Goal: Task Accomplishment & Management: Use online tool/utility

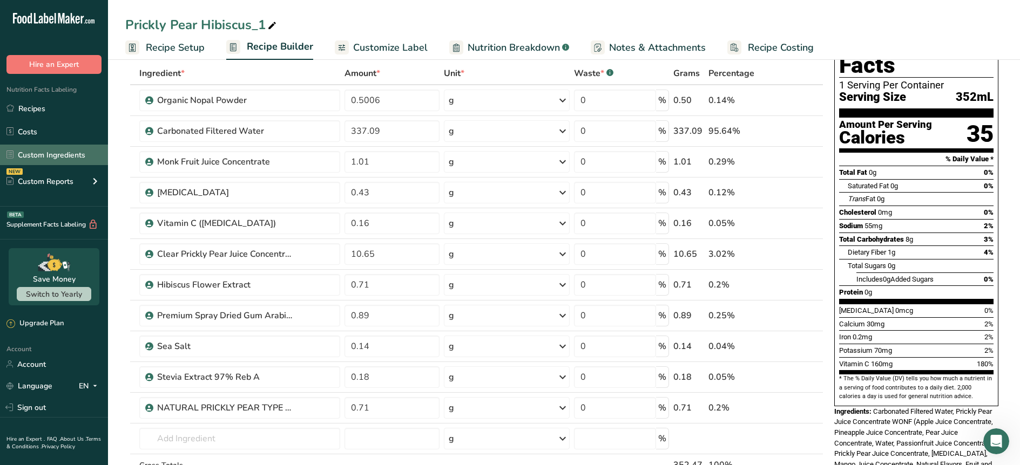
click at [34, 152] on link "Custom Ingredients" at bounding box center [54, 155] width 108 height 21
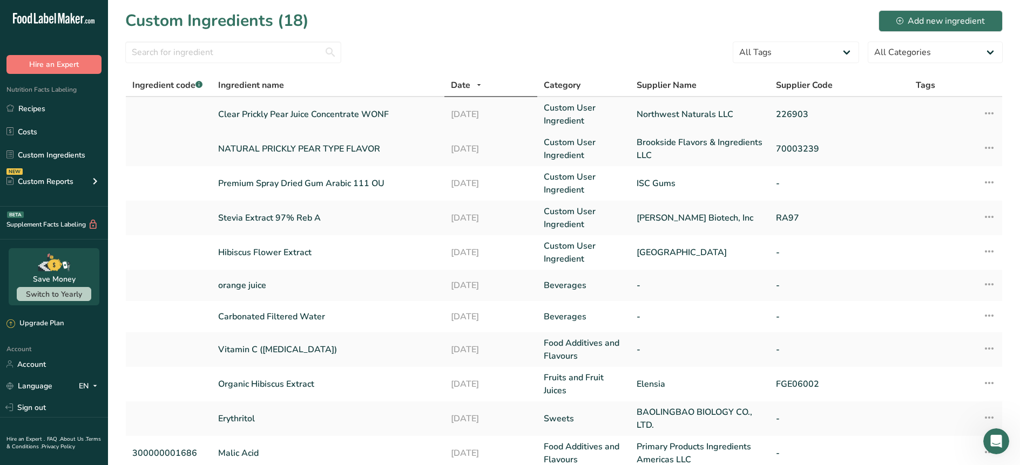
click at [302, 112] on link "Clear Prickly Pear Juice Concentrate WONF" at bounding box center [328, 114] width 220 height 13
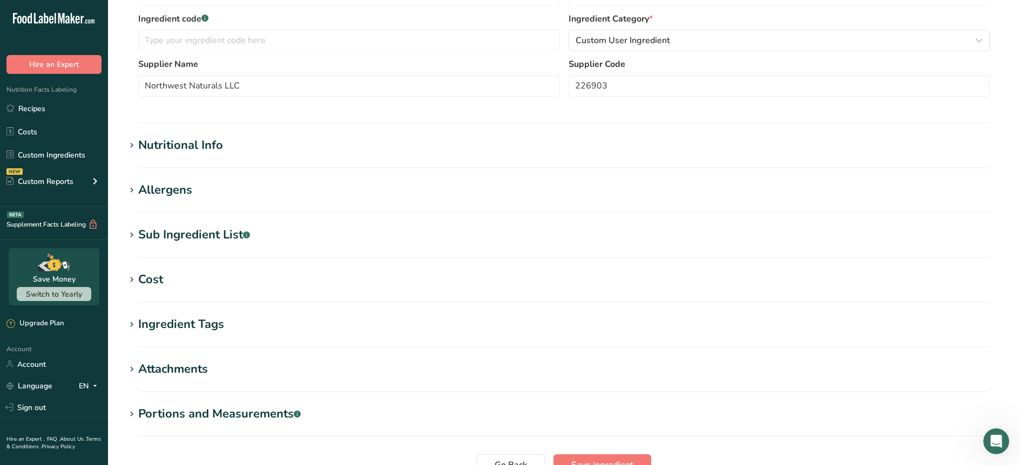
scroll to position [278, 0]
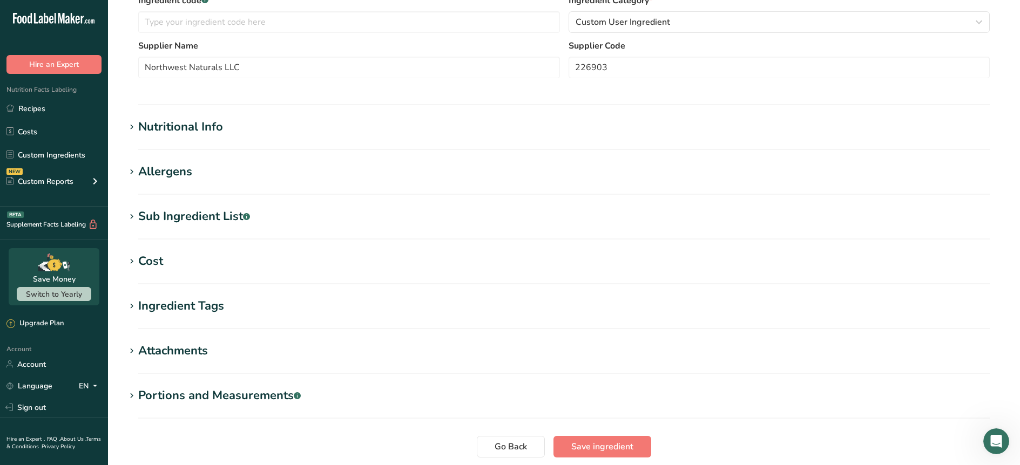
click at [195, 131] on div "Nutritional Info" at bounding box center [180, 127] width 85 height 18
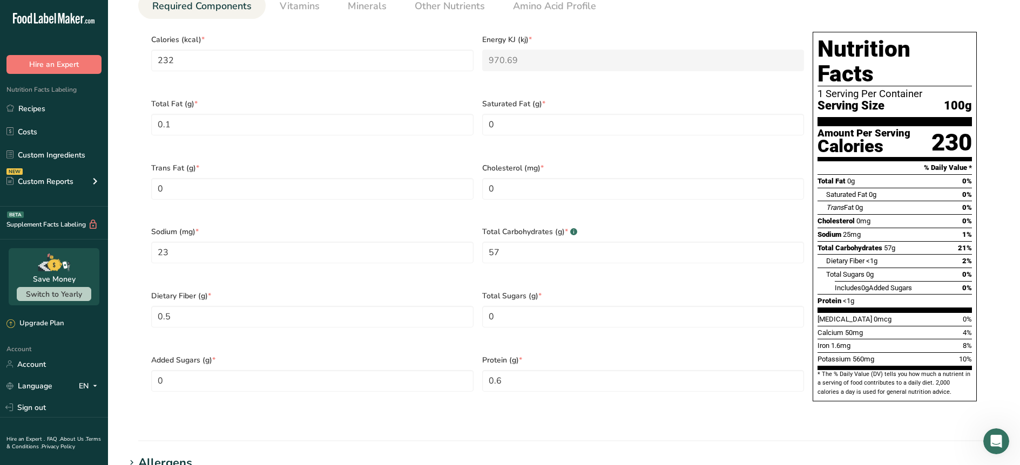
scroll to position [493, 0]
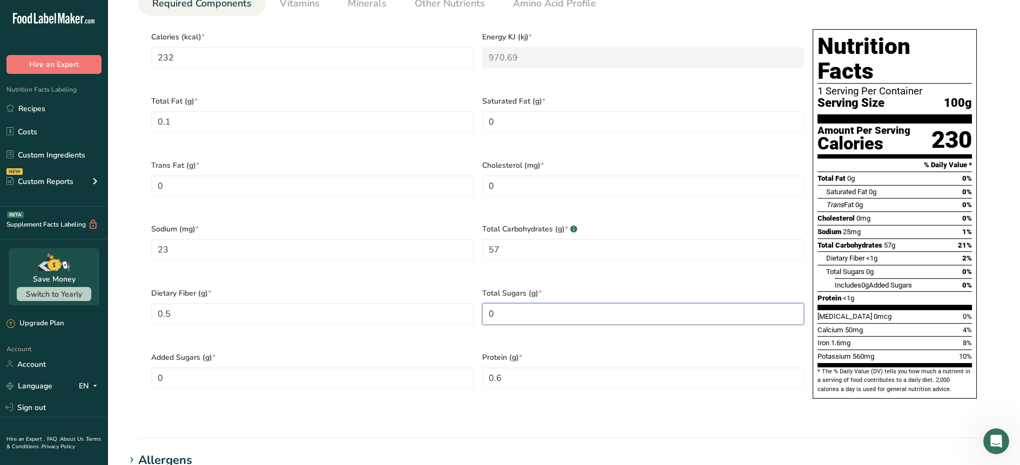
click at [507, 303] on Sugars "0" at bounding box center [643, 314] width 322 height 22
type Sugars "48"
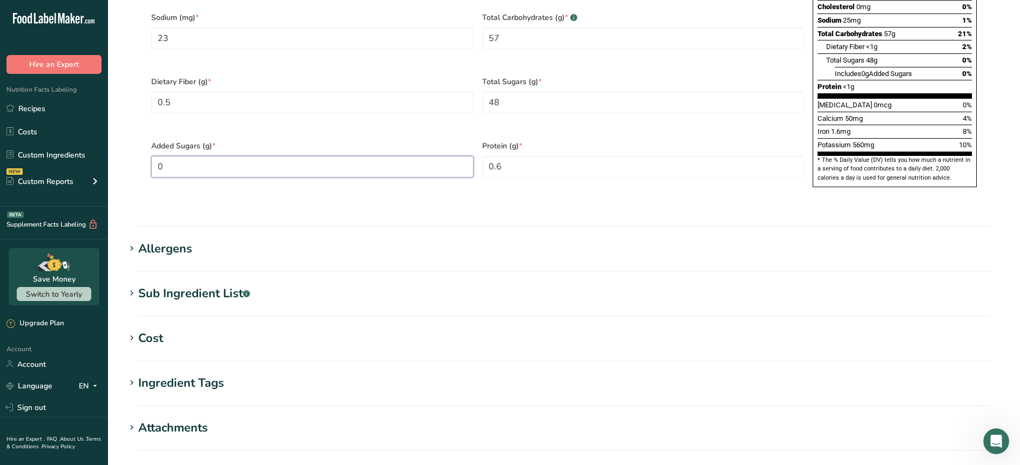
scroll to position [707, 0]
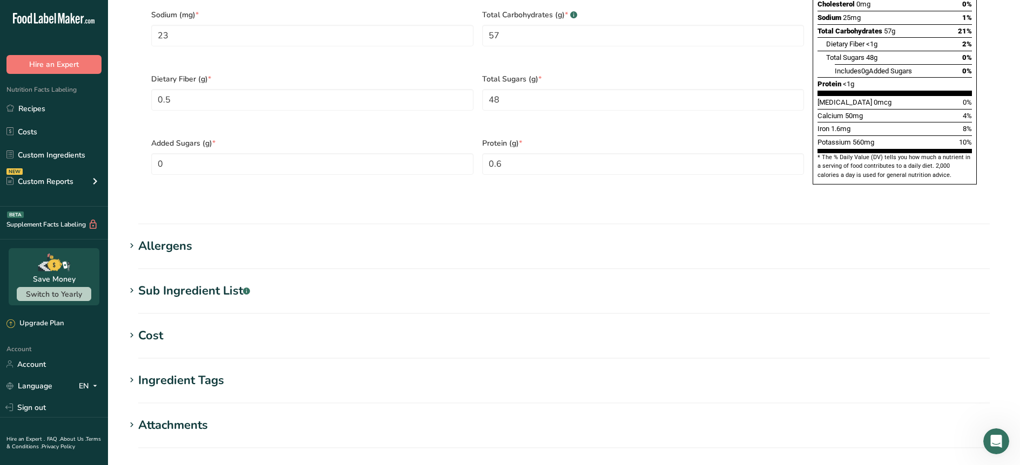
click at [200, 282] on div "Sub Ingredient List .a-a{fill:#347362;}.b-a{fill:#fff;}" at bounding box center [194, 291] width 112 height 18
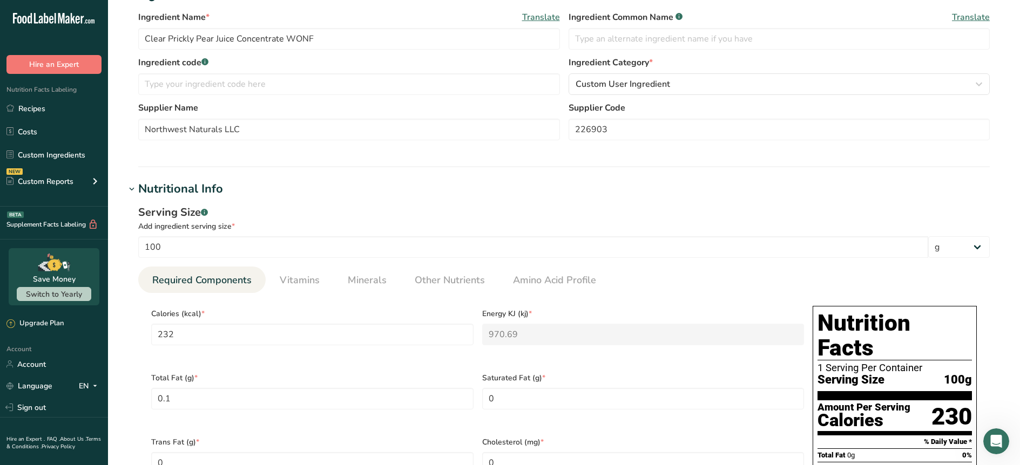
scroll to position [214, 0]
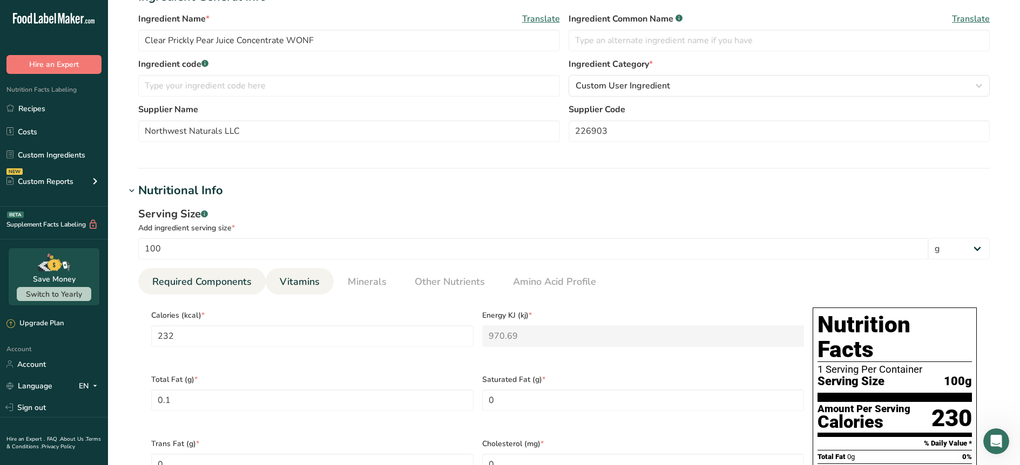
click at [306, 285] on span "Vitamins" at bounding box center [300, 282] width 40 height 15
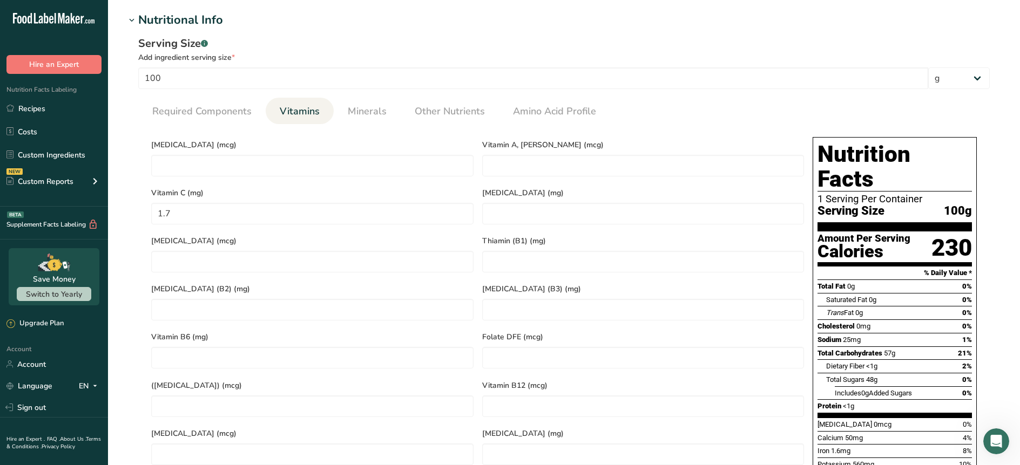
scroll to position [384, 0]
click at [362, 119] on span "Minerals" at bounding box center [367, 112] width 39 height 15
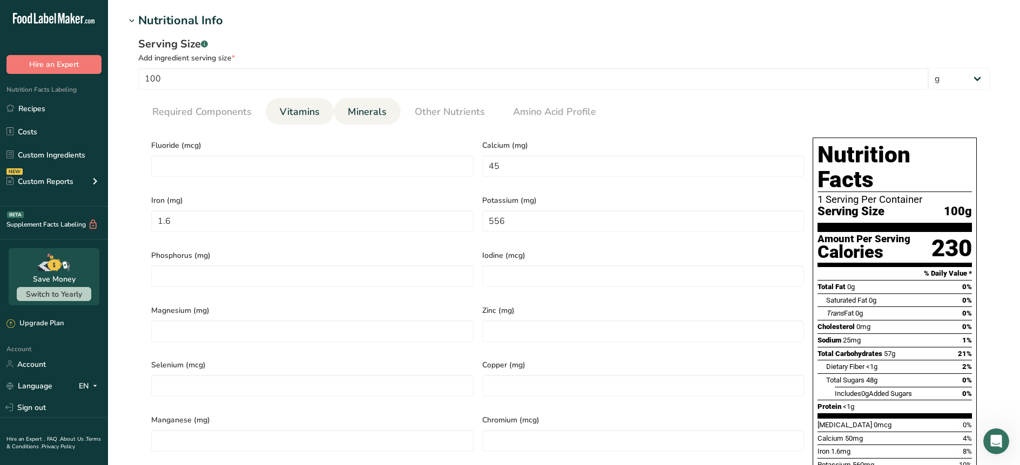
click at [302, 122] on link "Vitamins" at bounding box center [299, 112] width 49 height 28
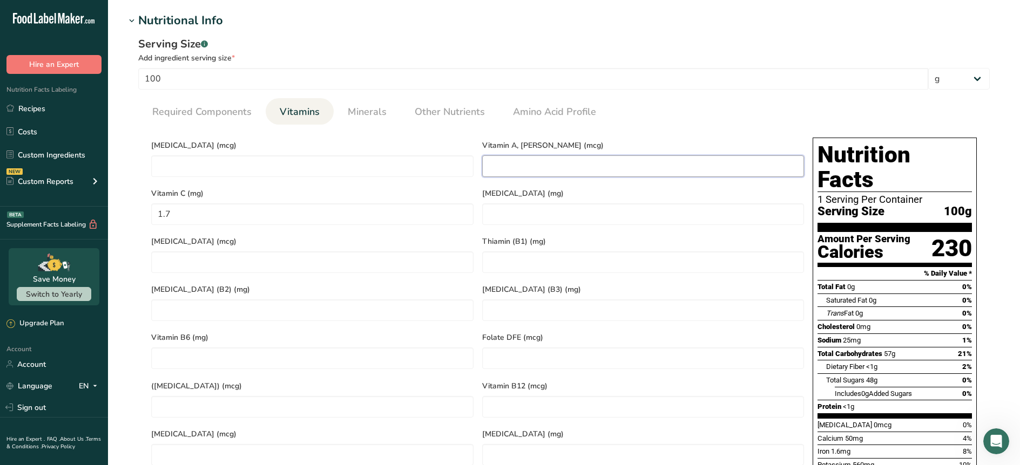
click at [541, 170] on RAE "number" at bounding box center [643, 167] width 322 height 22
type RAE "1.4"
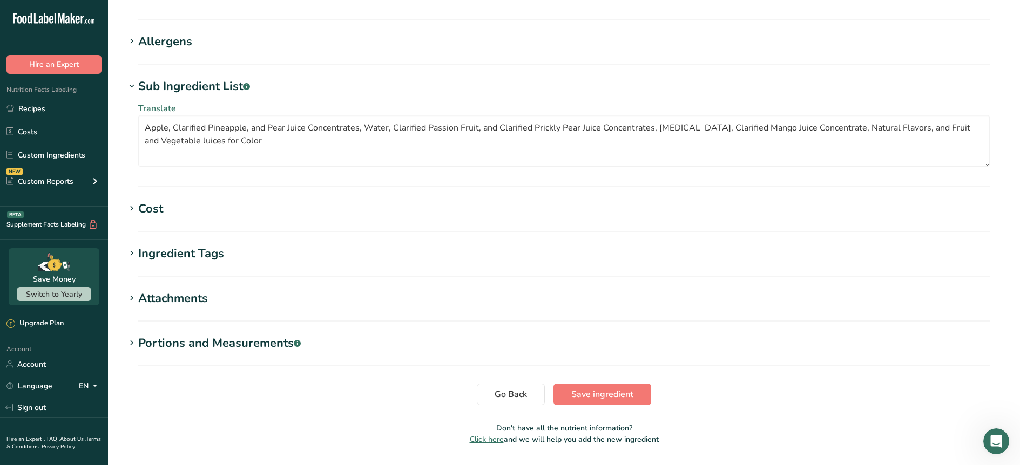
scroll to position [919, 0]
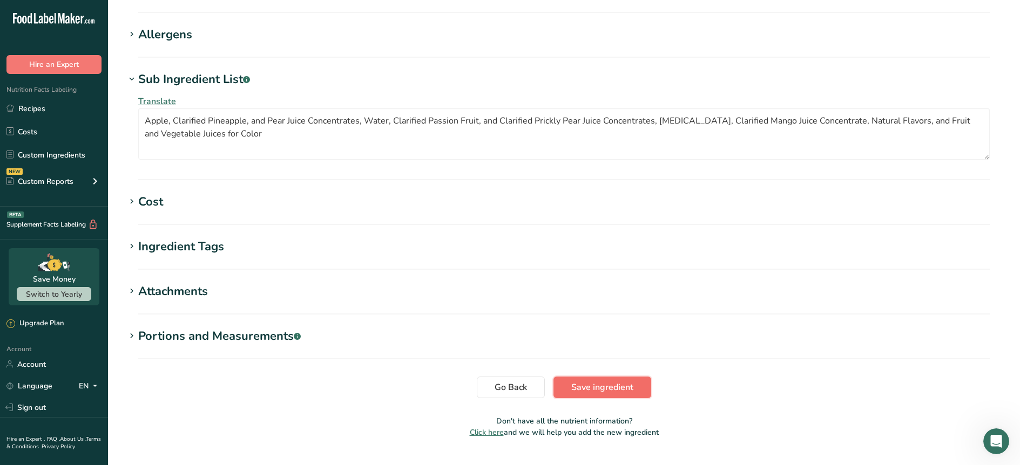
click at [590, 381] on span "Save ingredient" at bounding box center [602, 387] width 62 height 13
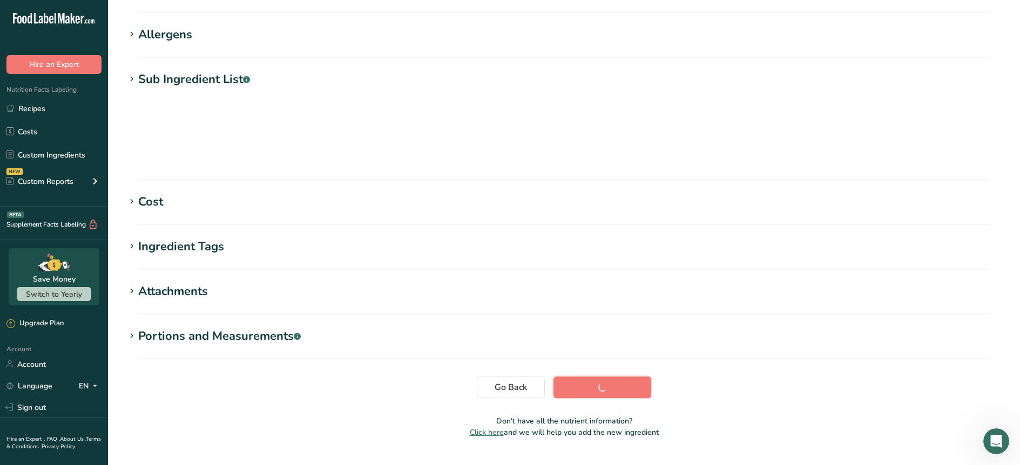
scroll to position [106, 0]
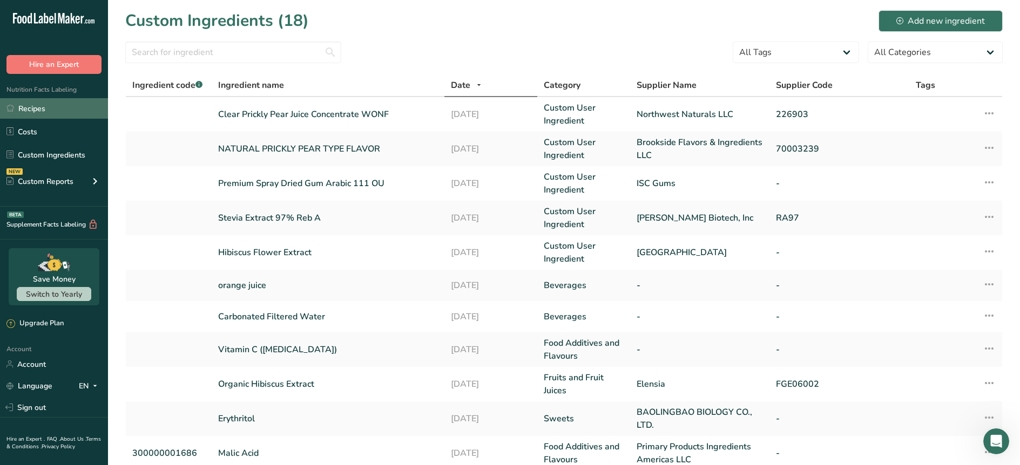
click at [39, 111] on link "Recipes" at bounding box center [54, 108] width 108 height 21
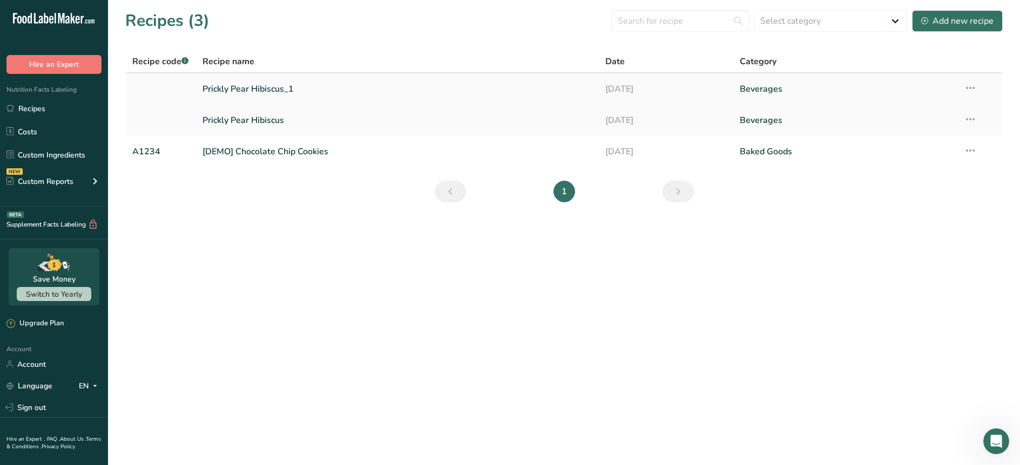
click at [266, 87] on link "Prickly Pear Hibiscus_1" at bounding box center [397, 89] width 390 height 23
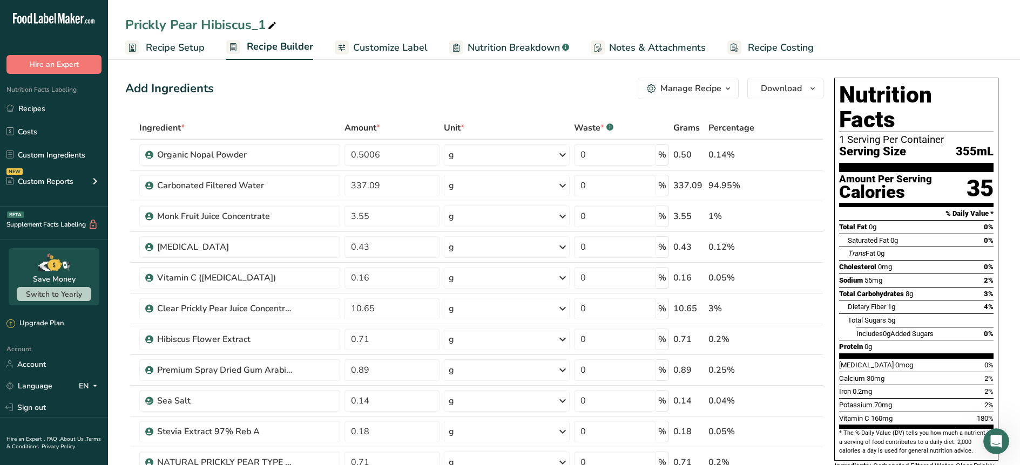
click at [369, 53] on span "Customize Label" at bounding box center [390, 47] width 75 height 15
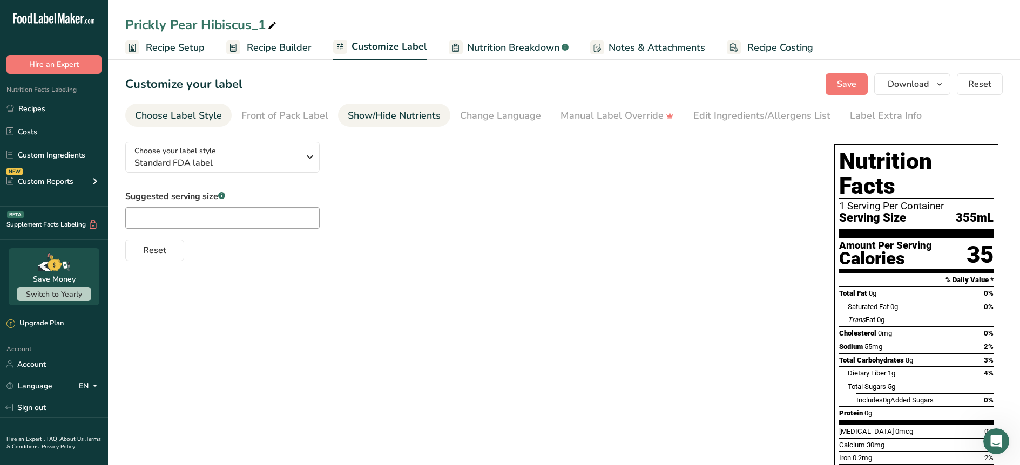
click at [396, 120] on div "Show/Hide Nutrients" at bounding box center [394, 116] width 93 height 15
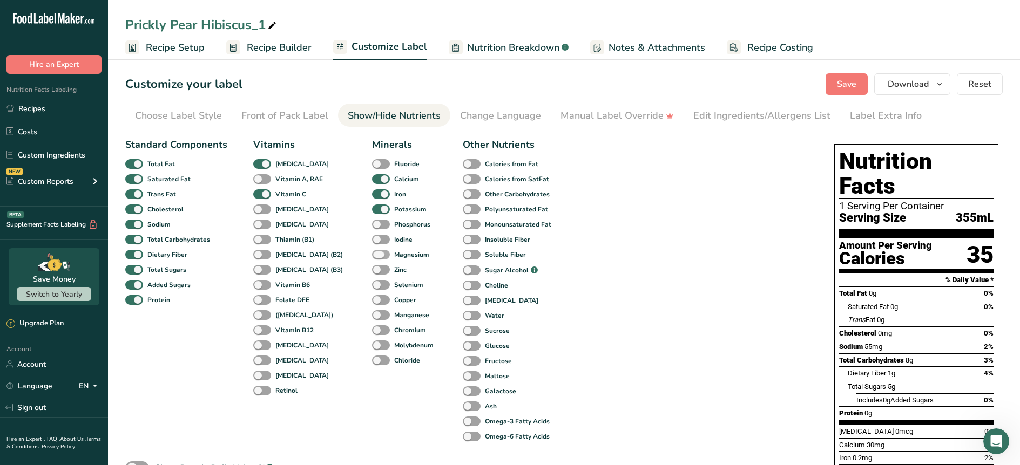
click at [372, 253] on span at bounding box center [381, 255] width 18 height 10
click at [372, 253] on input "Magnesium" at bounding box center [375, 254] width 7 height 7
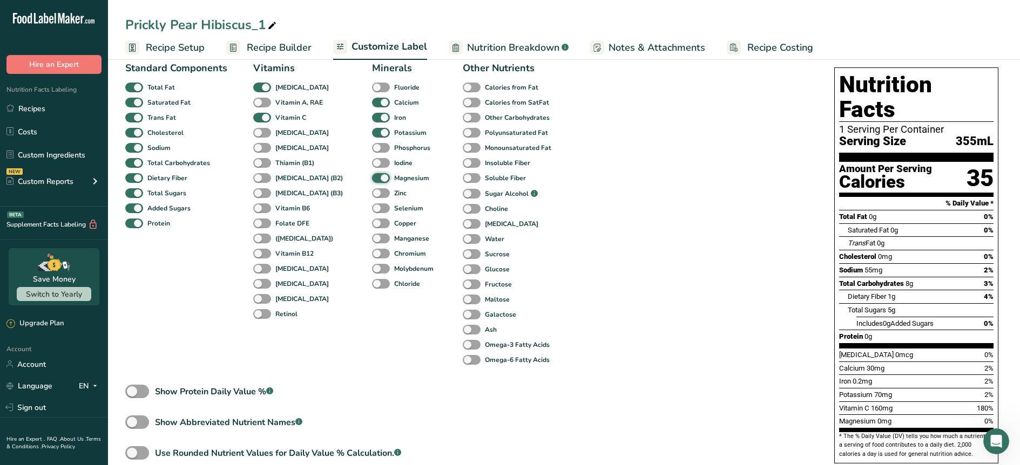
scroll to position [84, 0]
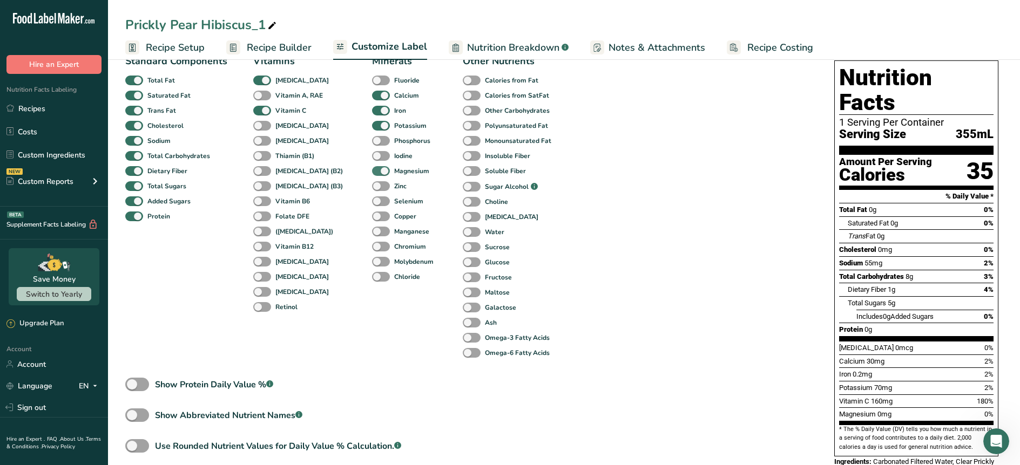
click at [372, 174] on span at bounding box center [381, 171] width 18 height 10
click at [372, 174] on input "Magnesium" at bounding box center [375, 170] width 7 height 7
checkbox input "false"
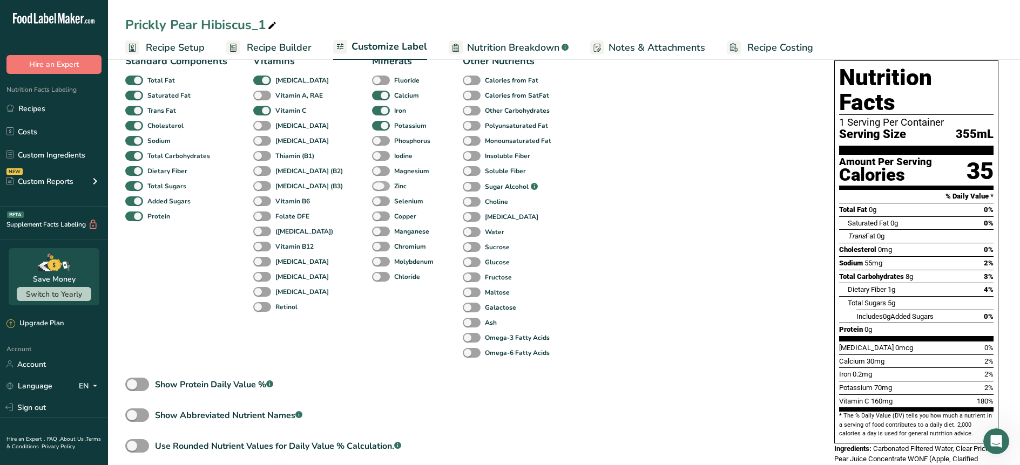
click at [372, 186] on span at bounding box center [381, 186] width 18 height 10
click at [372, 186] on input "Zinc" at bounding box center [375, 186] width 7 height 7
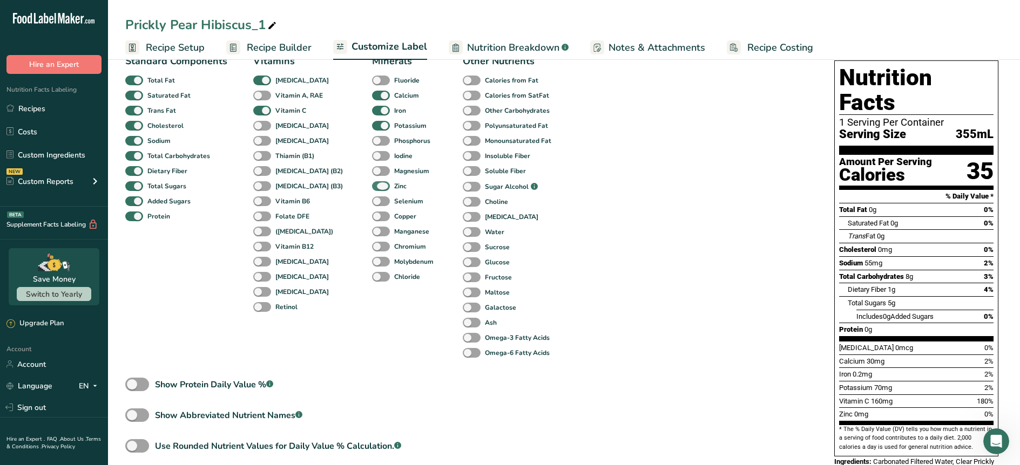
click at [372, 186] on span at bounding box center [381, 186] width 18 height 10
click at [372, 186] on input "Zinc" at bounding box center [375, 186] width 7 height 7
checkbox input "false"
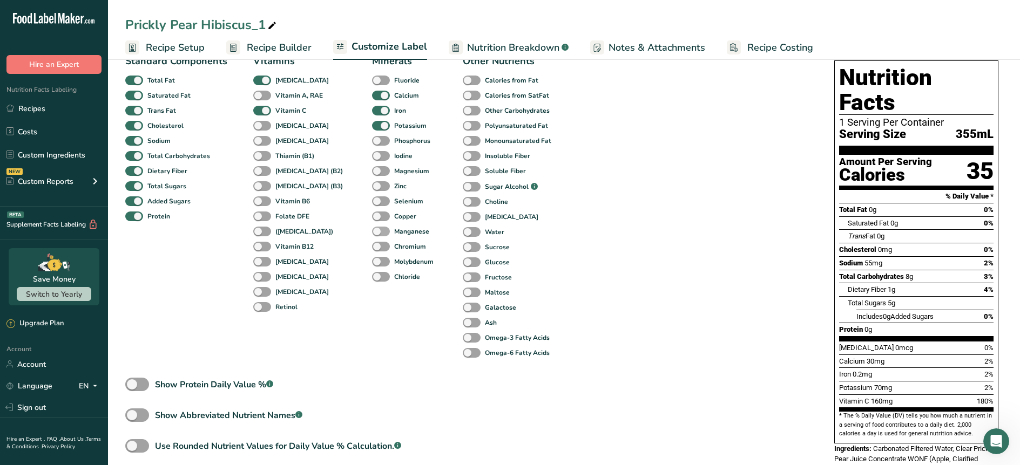
click at [372, 230] on span at bounding box center [381, 232] width 18 height 10
click at [372, 230] on input "Manganese" at bounding box center [375, 231] width 7 height 7
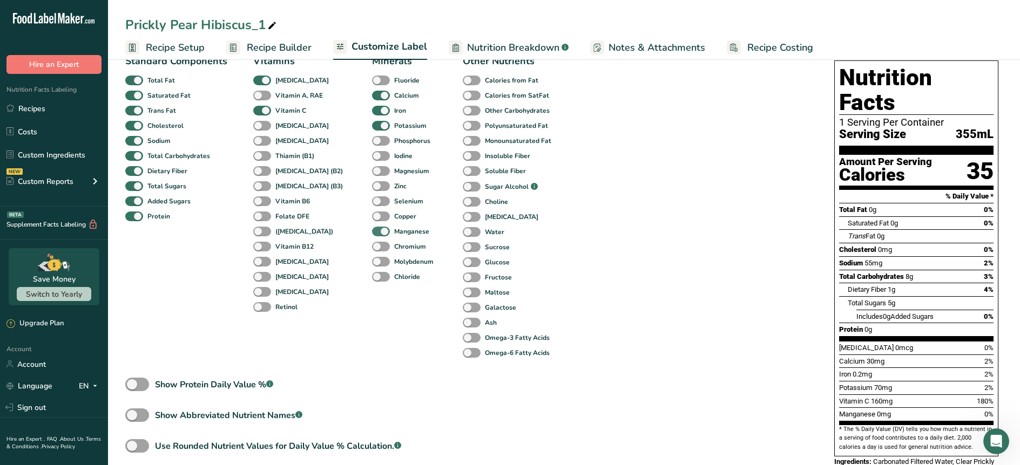
click at [372, 230] on span at bounding box center [381, 232] width 18 height 10
click at [372, 230] on input "Manganese" at bounding box center [375, 231] width 7 height 7
checkbox input "false"
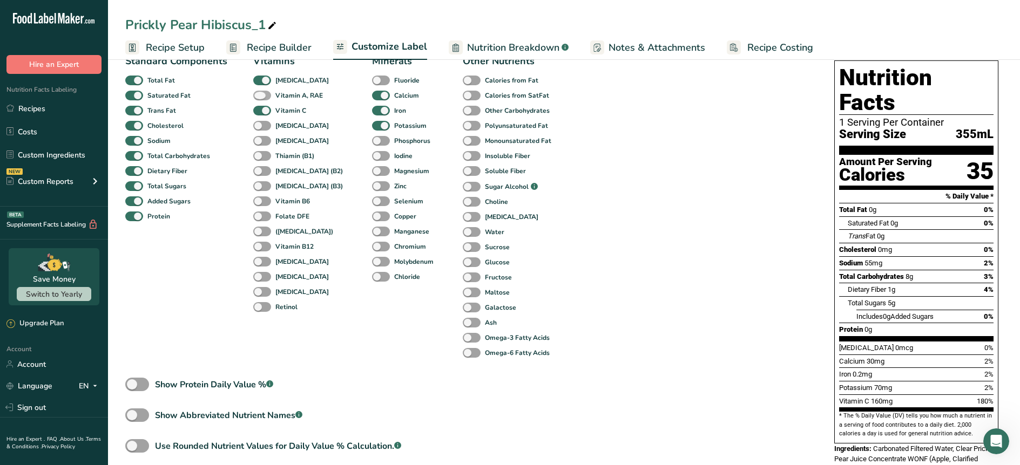
click at [256, 97] on span at bounding box center [262, 96] width 18 height 10
click at [256, 97] on input "Vitamin A, RAE" at bounding box center [256, 95] width 7 height 7
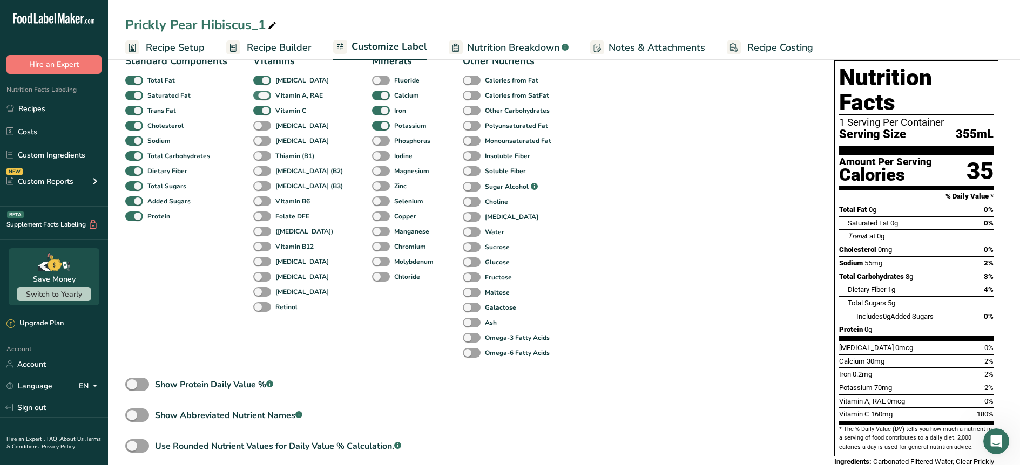
click at [260, 97] on span at bounding box center [262, 96] width 18 height 10
click at [260, 97] on input "Vitamin A, RAE" at bounding box center [256, 95] width 7 height 7
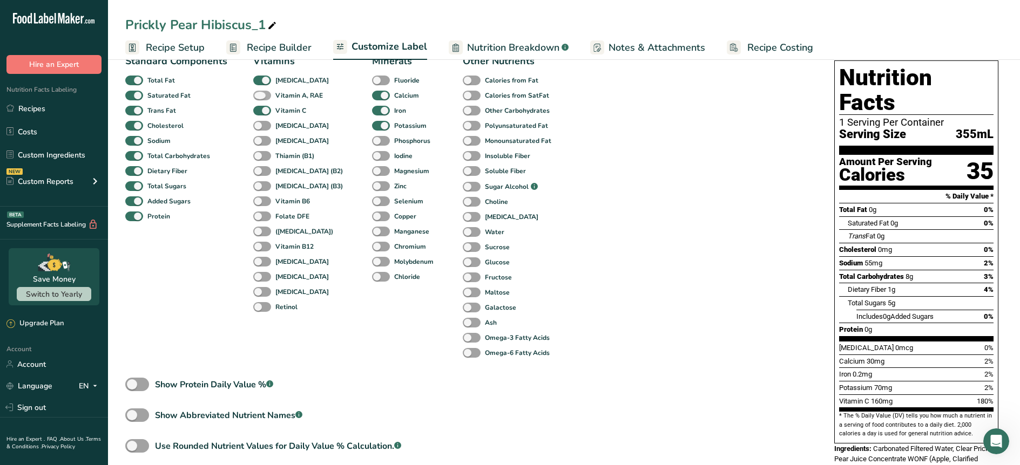
click at [260, 97] on span at bounding box center [262, 96] width 18 height 10
click at [260, 97] on input "Vitamin A, RAE" at bounding box center [256, 95] width 7 height 7
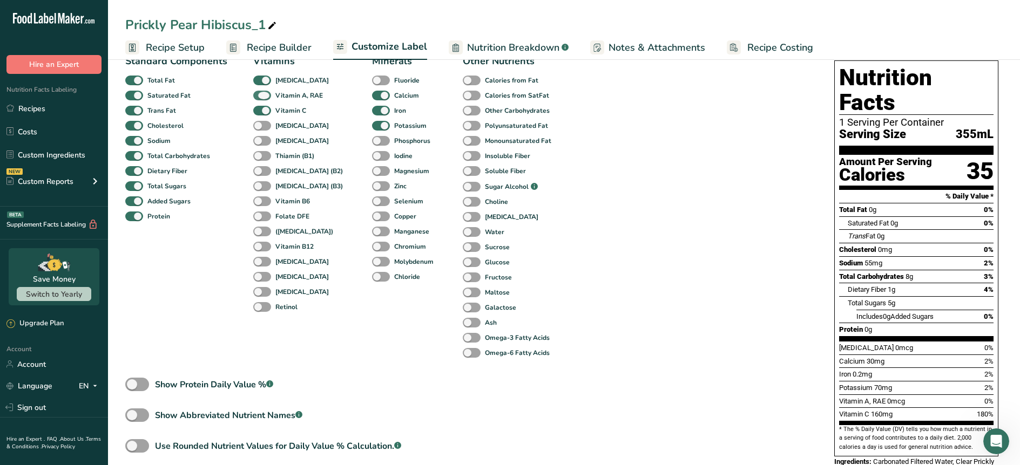
click at [260, 97] on span at bounding box center [262, 96] width 18 height 10
click at [260, 97] on input "Vitamin A, RAE" at bounding box center [256, 95] width 7 height 7
checkbox input "false"
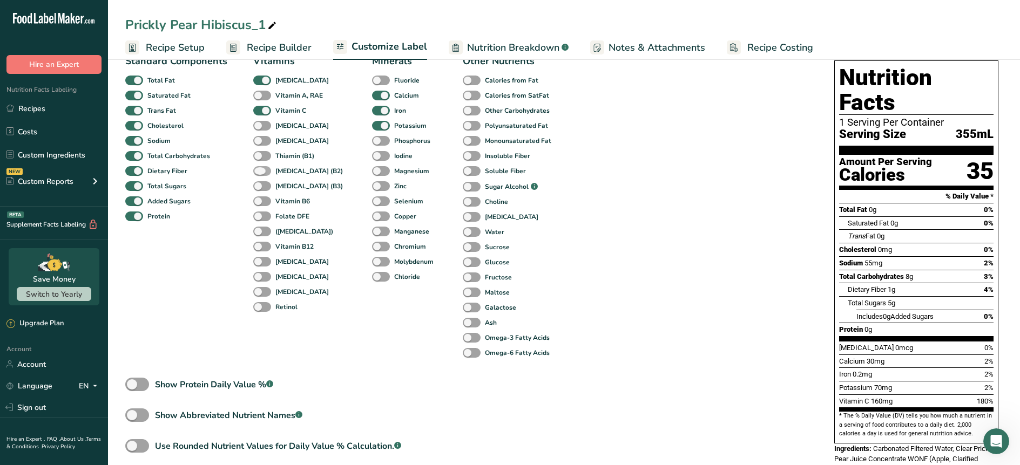
click at [260, 168] on span at bounding box center [262, 171] width 18 height 10
click at [260, 168] on input "Riboflavin (B2)" at bounding box center [256, 170] width 7 height 7
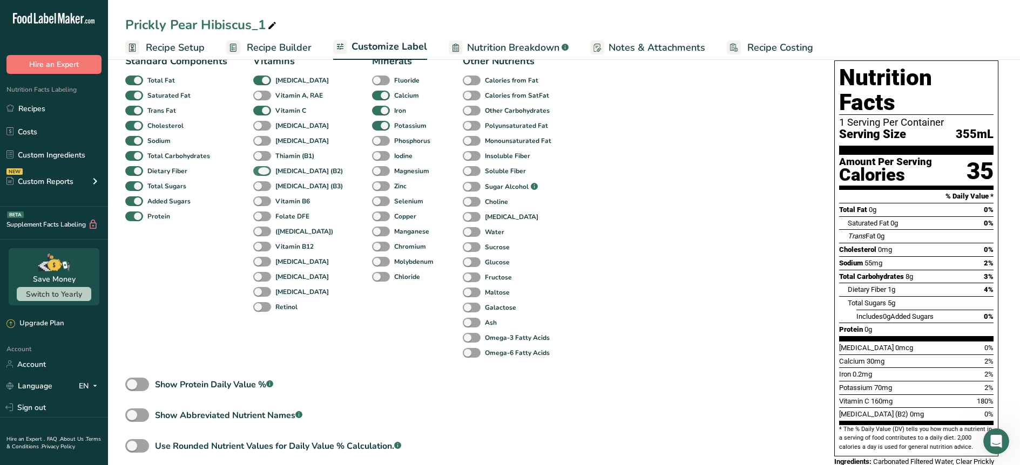
click at [260, 168] on span at bounding box center [262, 171] width 18 height 10
click at [260, 168] on input "Riboflavin (B2)" at bounding box center [256, 170] width 7 height 7
checkbox input "false"
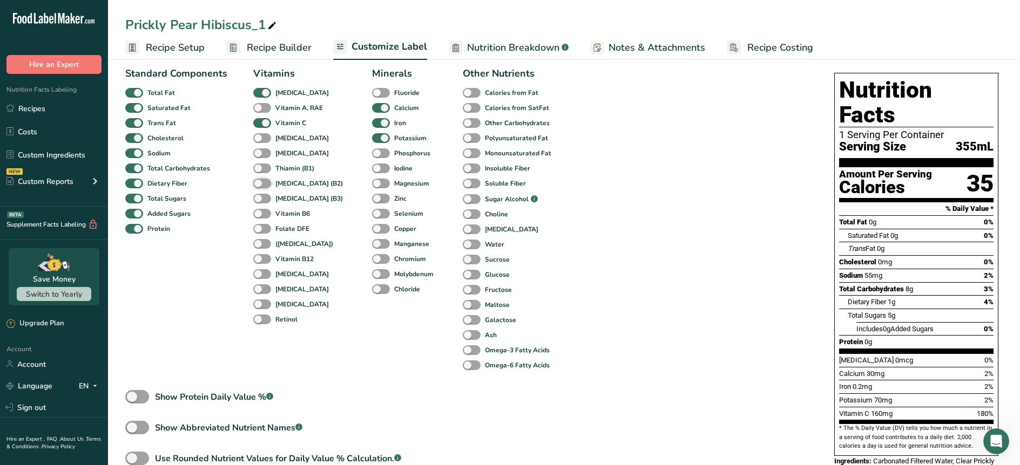
scroll to position [0, 0]
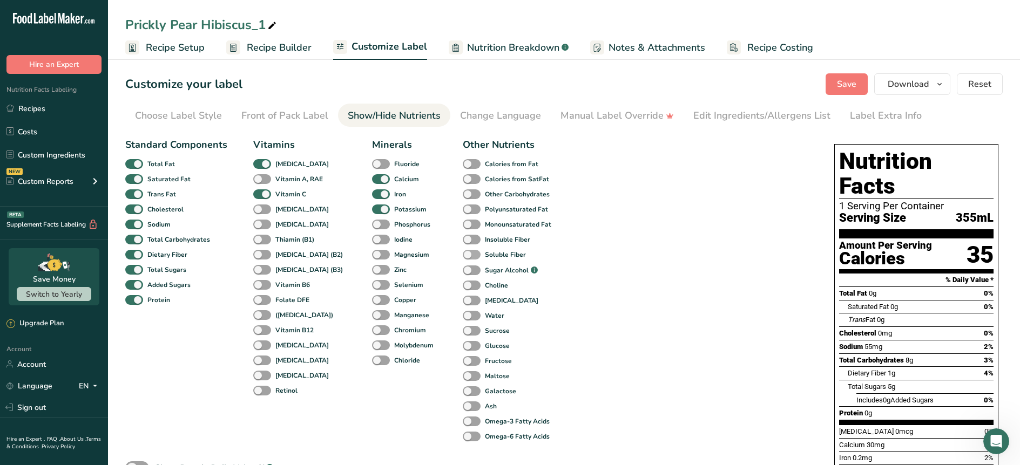
click at [463, 255] on span at bounding box center [472, 255] width 18 height 10
click at [463, 255] on input "Soluble Fiber" at bounding box center [466, 254] width 7 height 7
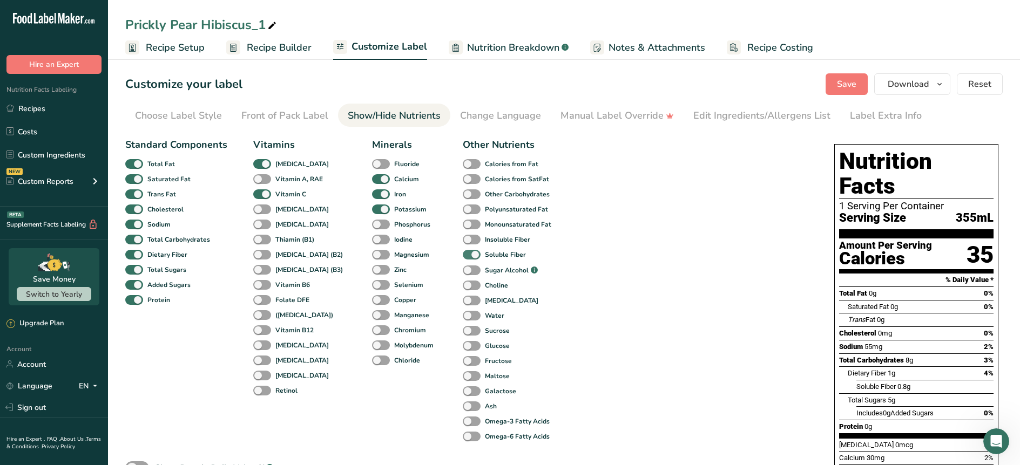
click at [463, 256] on span at bounding box center [472, 255] width 18 height 10
click at [463, 256] on input "Soluble Fiber" at bounding box center [466, 254] width 7 height 7
checkbox input "false"
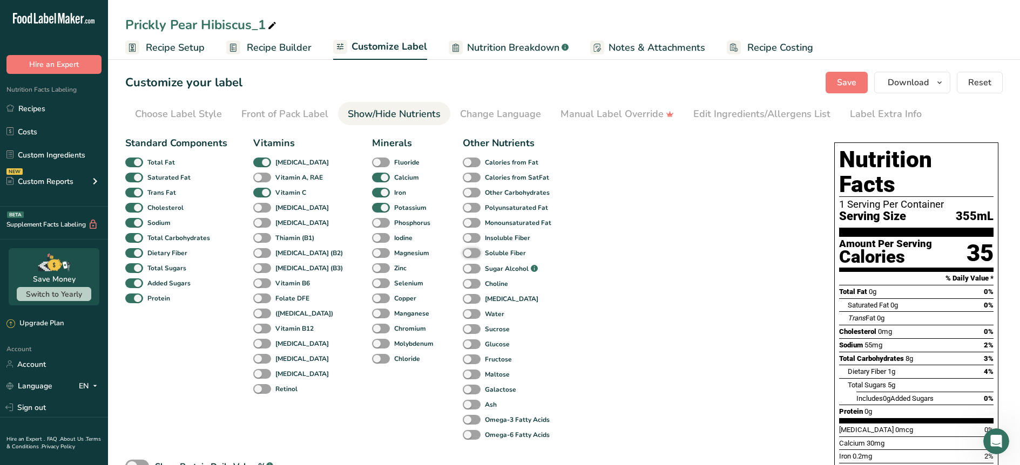
scroll to position [2, 0]
click at [482, 121] on link "Change Language" at bounding box center [500, 114] width 81 height 24
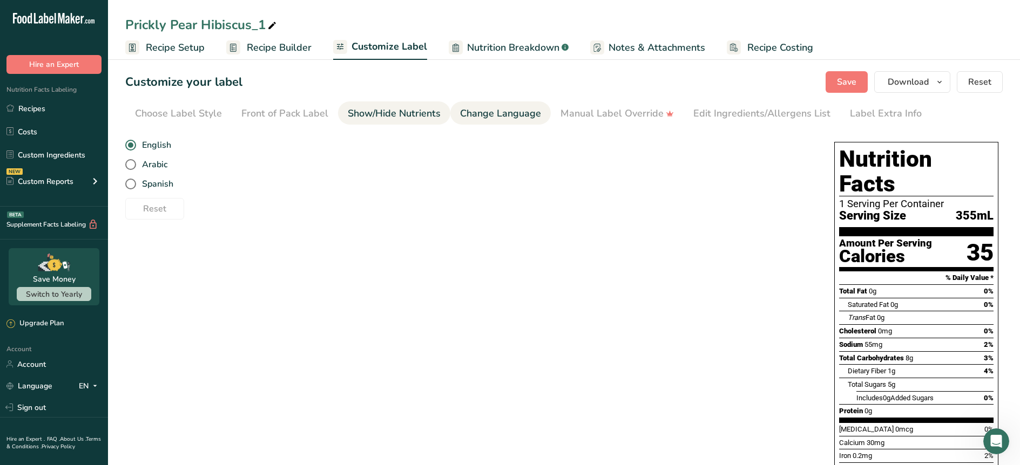
click at [404, 119] on div "Show/Hide Nutrients" at bounding box center [394, 113] width 93 height 15
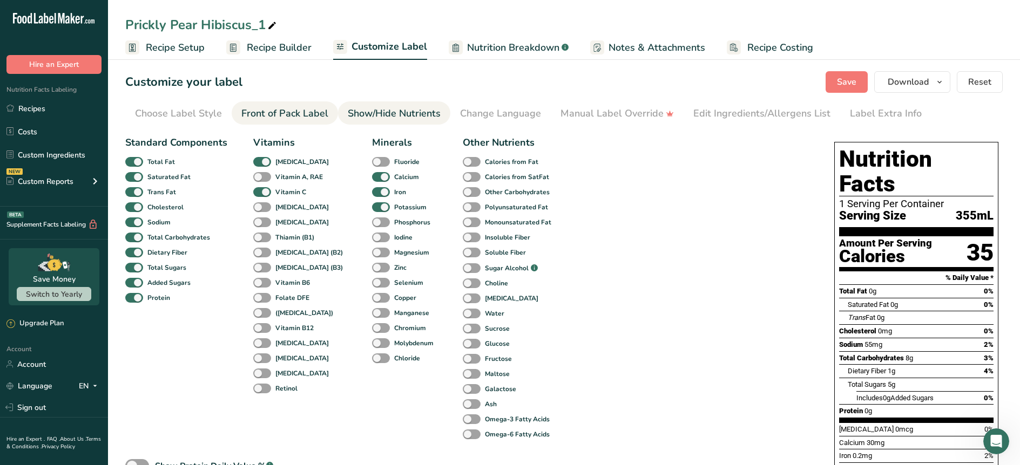
click at [322, 114] on div "Front of Pack Label" at bounding box center [284, 113] width 87 height 15
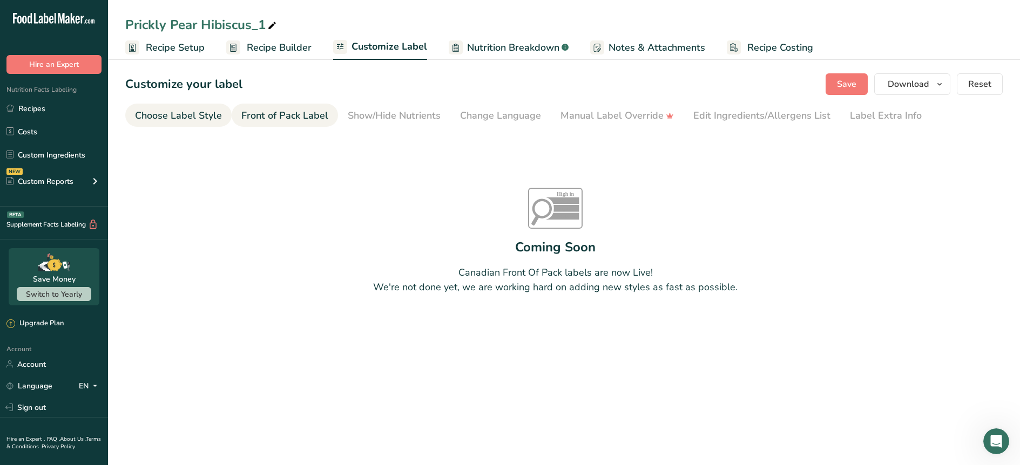
click at [211, 120] on div "Choose Label Style" at bounding box center [178, 116] width 87 height 15
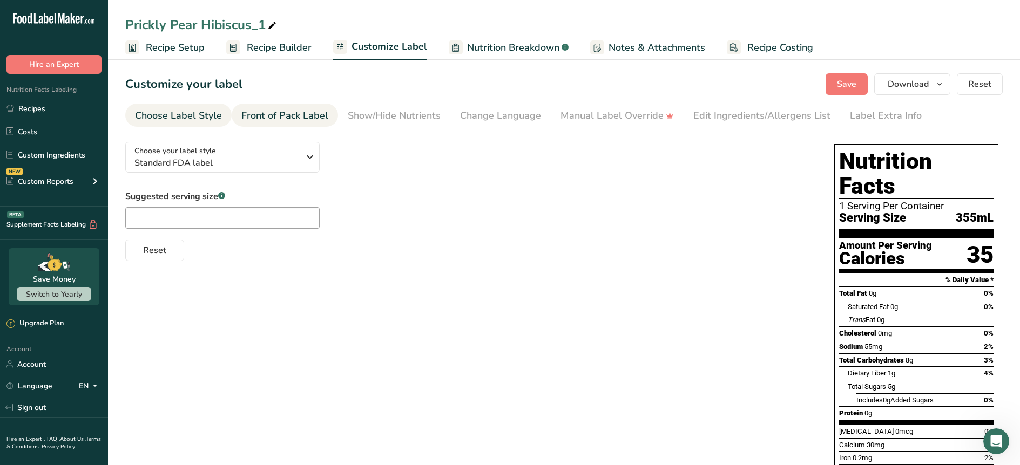
click at [282, 117] on div "Front of Pack Label" at bounding box center [284, 116] width 87 height 15
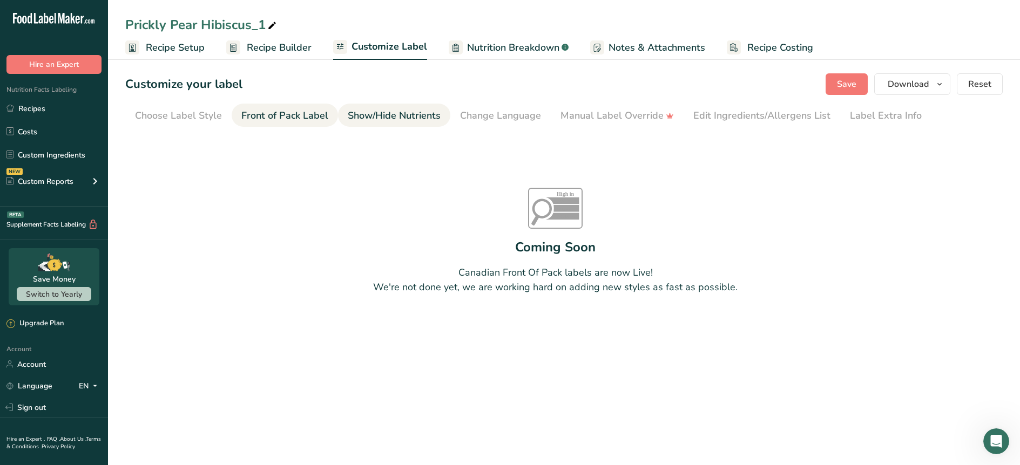
click at [407, 118] on div "Show/Hide Nutrients" at bounding box center [394, 116] width 93 height 15
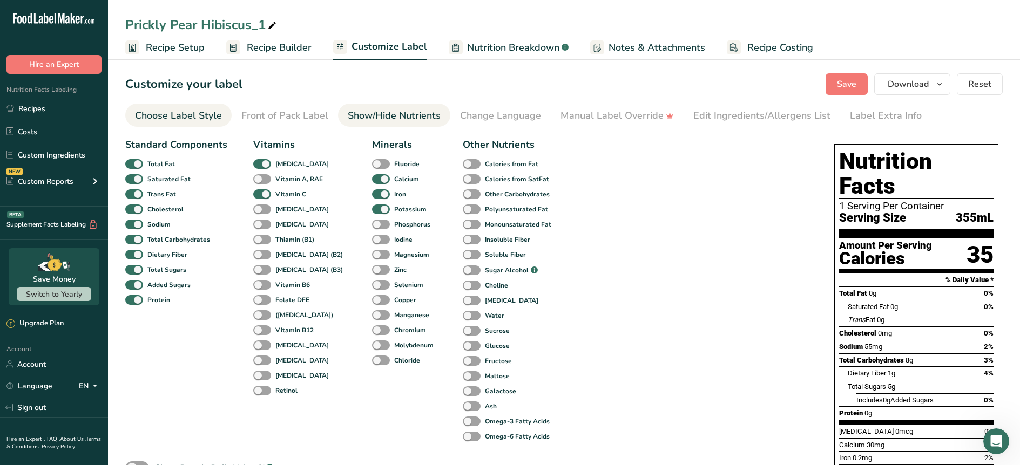
click at [206, 117] on div "Choose Label Style" at bounding box center [178, 116] width 87 height 15
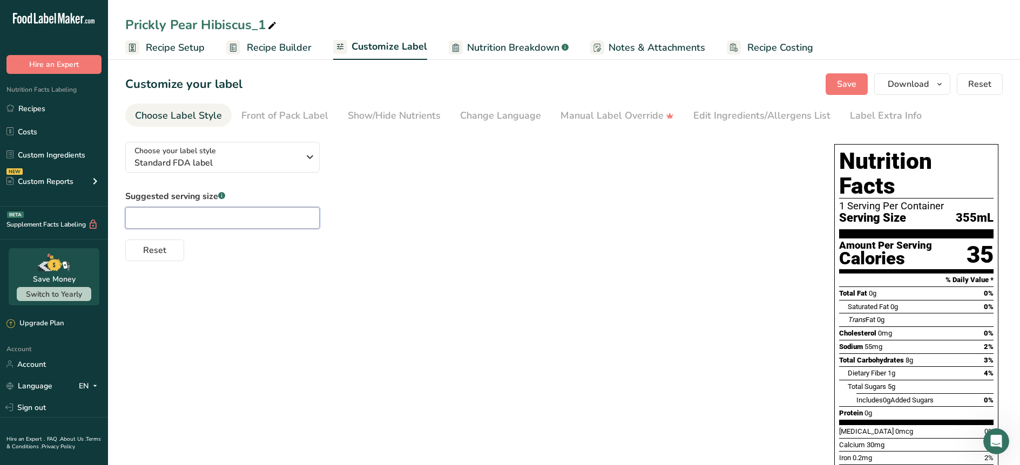
click at [206, 215] on input "text" at bounding box center [222, 218] width 194 height 22
click at [225, 164] on span "Standard FDA label" at bounding box center [216, 163] width 165 height 13
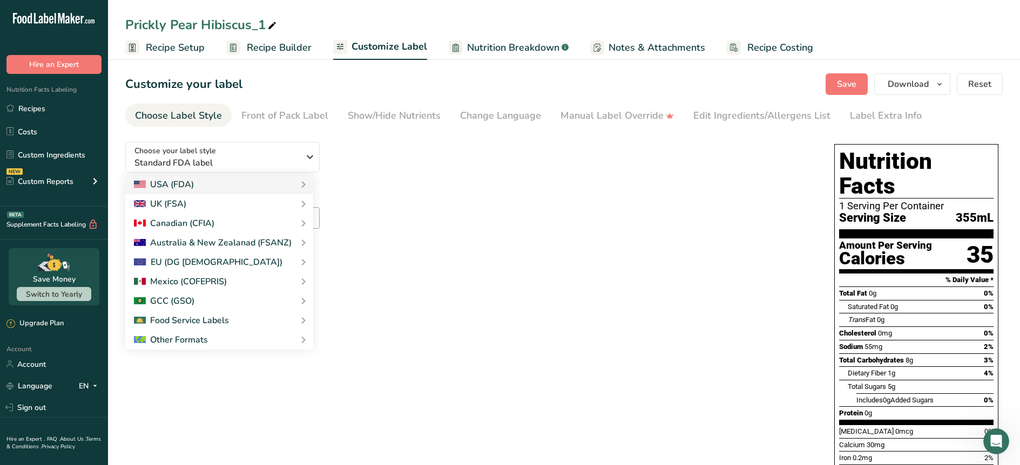
click at [402, 165] on div "Choose your label style Standard FDA label USA (FDA) Standard FDA label Tabular…" at bounding box center [468, 197] width 687 height 128
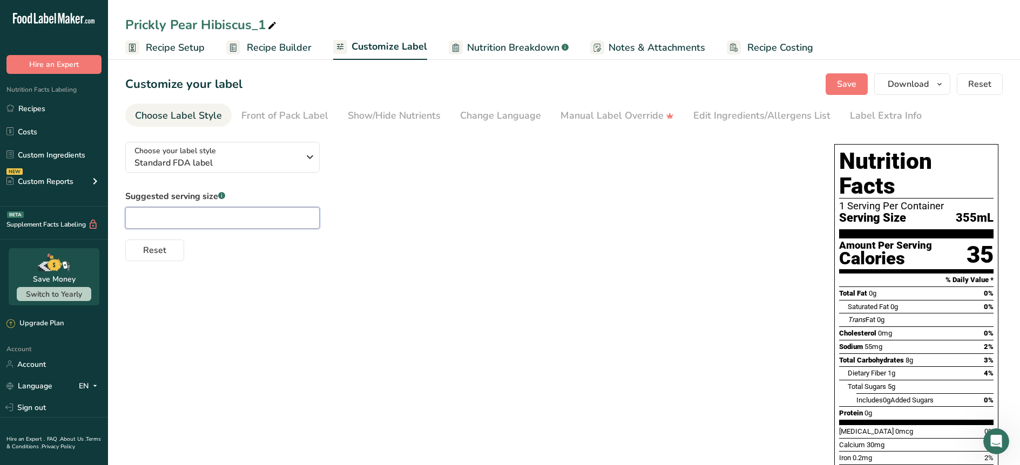
click at [233, 213] on input "text" at bounding box center [222, 218] width 194 height 22
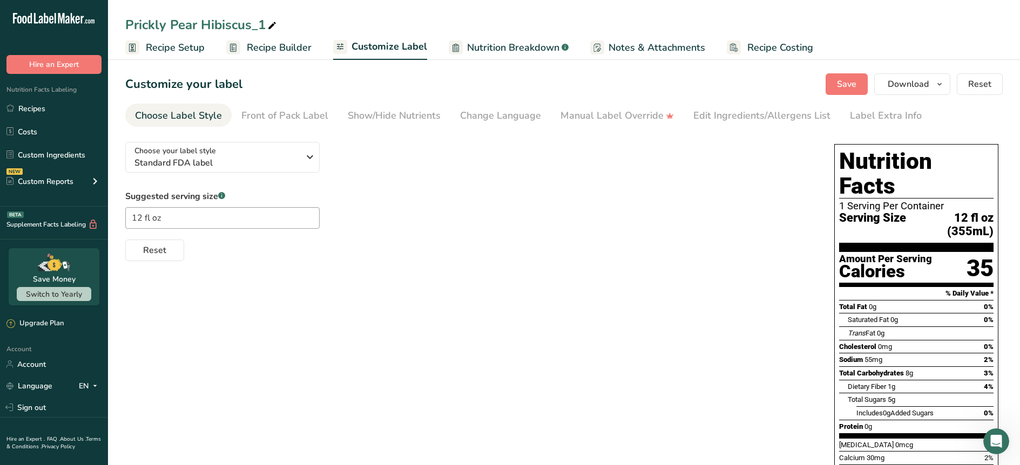
click at [368, 214] on div "Suggested serving size .a-a{fill:#347362;}.b-a{fill:#fff;} 12 fl oz Reset" at bounding box center [468, 225] width 687 height 71
click at [853, 89] on span "Save" at bounding box center [846, 84] width 19 height 13
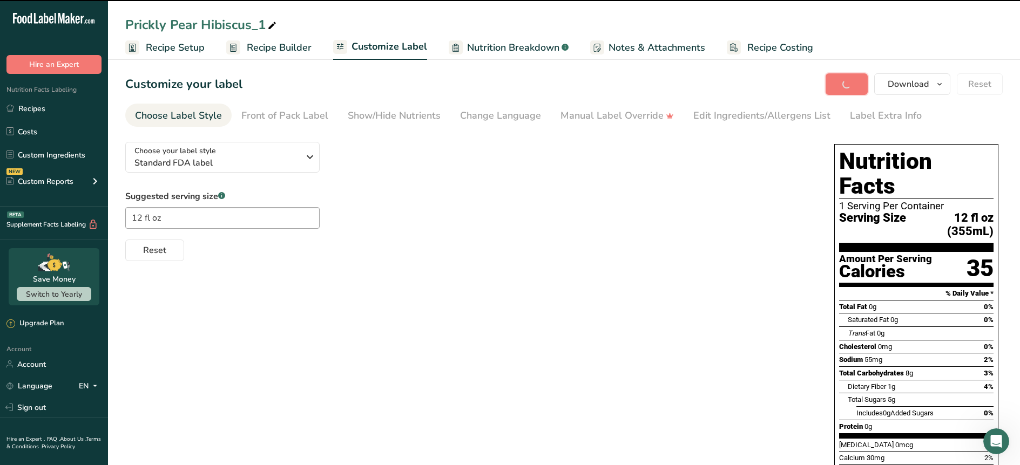
type input "12 fl oz"
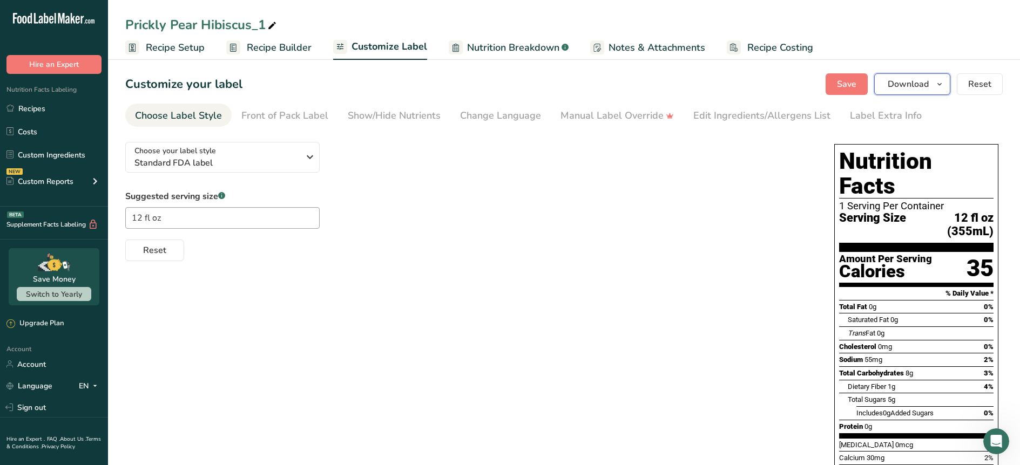
click at [916, 89] on span "Download" at bounding box center [908, 84] width 41 height 13
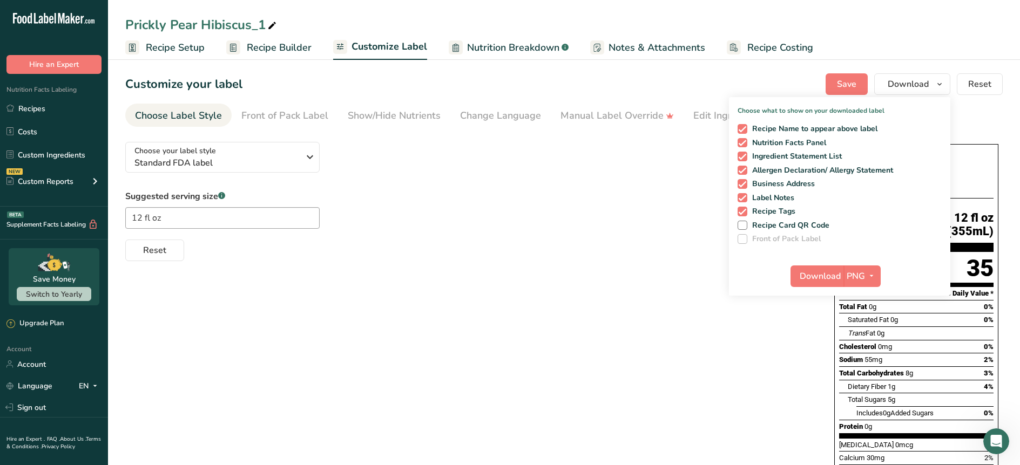
click at [696, 309] on div "Choose your label style Standard FDA label USA (FDA) Standard FDA label Tabular…" at bounding box center [563, 405] width 877 height 545
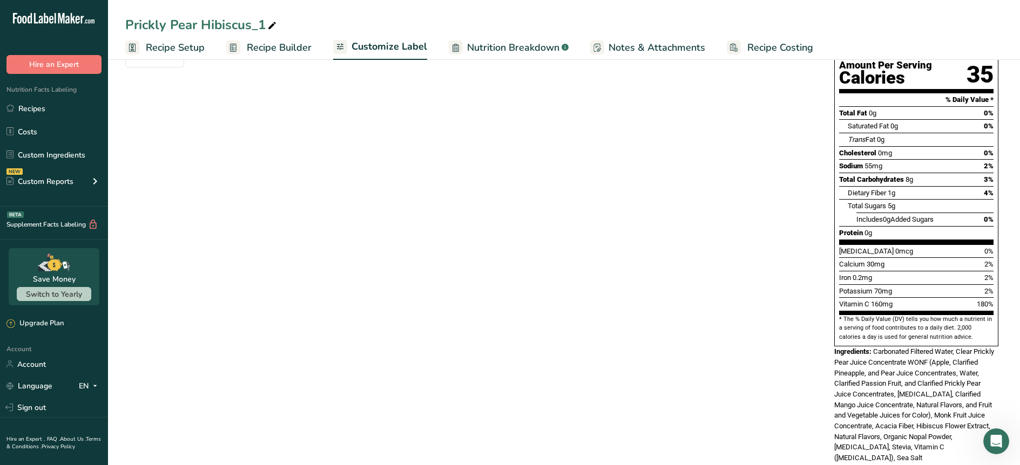
scroll to position [193, 0]
click at [899, 419] on span "Carbonated Filtered Water, Clear Prickly Pear Juice Concentrate WONF (Apple, Cl…" at bounding box center [914, 405] width 160 height 114
drag, startPoint x: 887, startPoint y: 434, endPoint x: 811, endPoint y: 437, distance: 75.7
click at [811, 437] on div "Choose your label style Standard FDA label USA (FDA) Standard FDA label Tabular…" at bounding box center [563, 212] width 877 height 545
copy div "Contains: Milk"
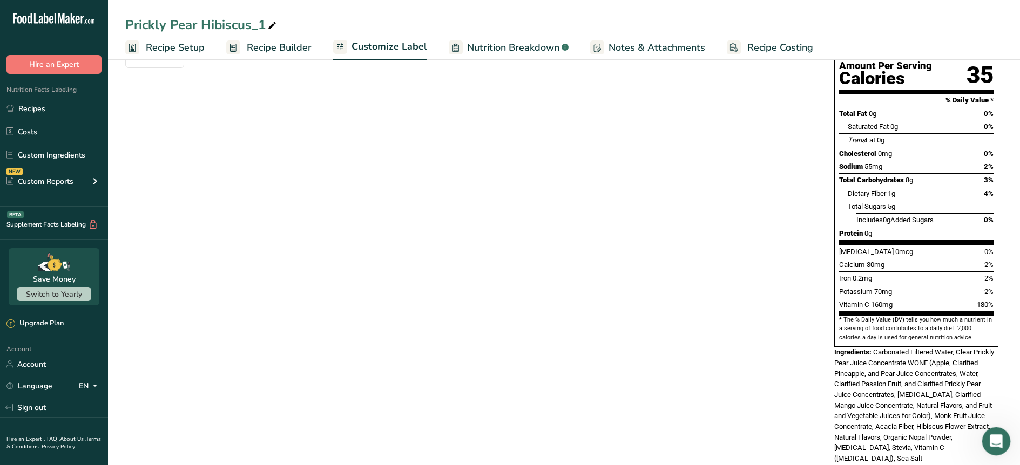
click at [997, 443] on icon "Open Intercom Messenger" at bounding box center [995, 440] width 18 height 18
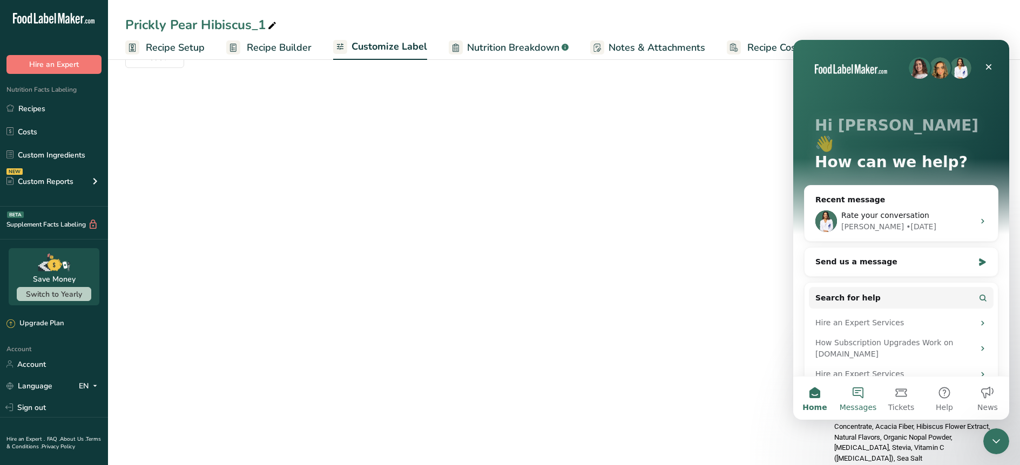
click at [861, 389] on button "Messages" at bounding box center [857, 398] width 43 height 43
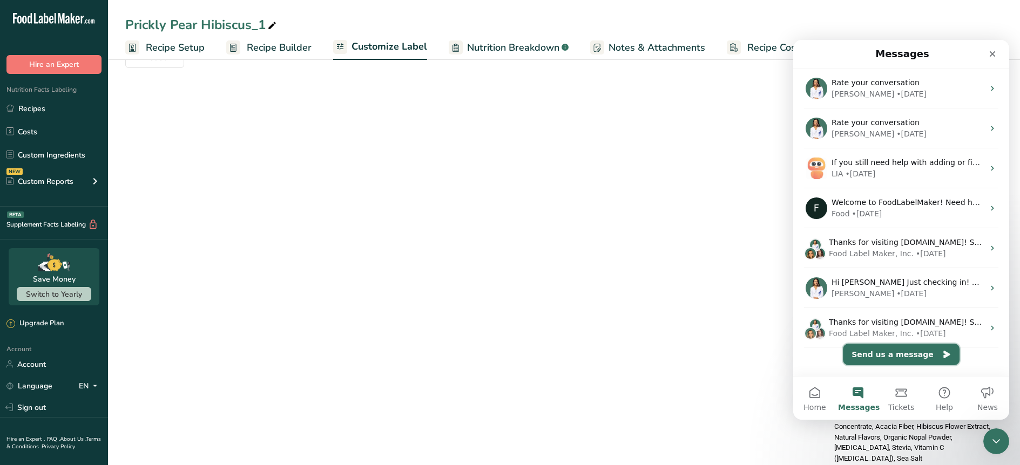
click at [890, 356] on button "Send us a message" at bounding box center [901, 355] width 117 height 22
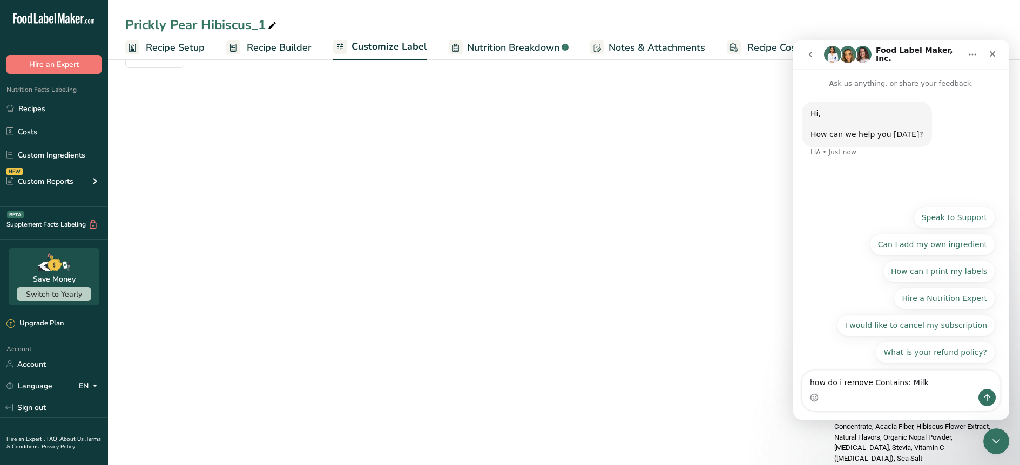
type textarea "how do i remove Contains: Milk?"
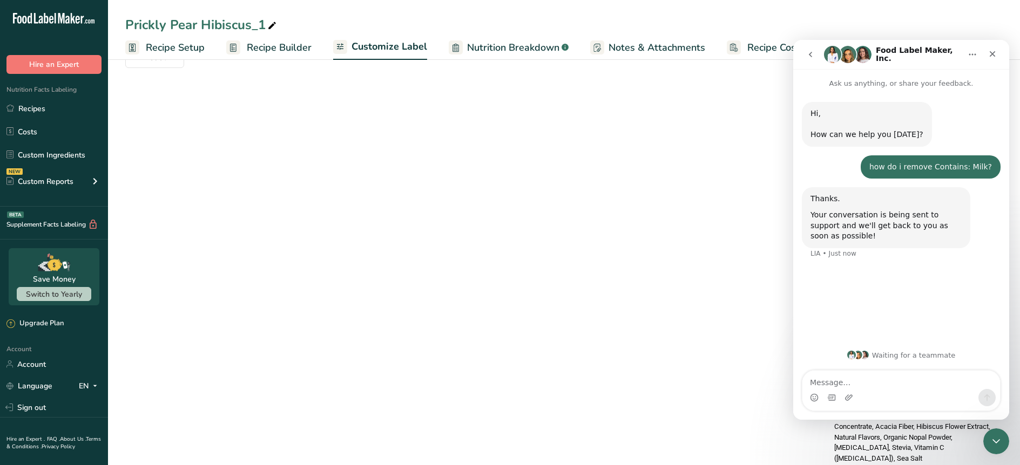
click at [969, 54] on icon "Home" at bounding box center [972, 55] width 7 height 2
click at [978, 56] on button "Home" at bounding box center [972, 54] width 21 height 21
drag, startPoint x: 802, startPoint y: 51, endPoint x: 1559, endPoint y: 133, distance: 762.0
click at [802, 51] on button "go back" at bounding box center [810, 54] width 21 height 21
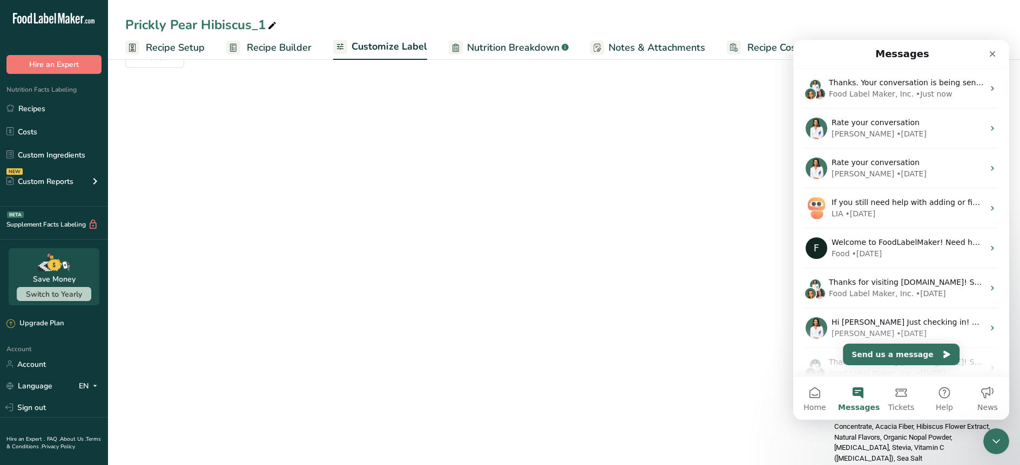
click at [742, 145] on div "Choose your label style Standard FDA label USA (FDA) Standard FDA label Tabular…" at bounding box center [563, 212] width 877 height 545
click at [994, 56] on icon "Close" at bounding box center [993, 54] width 6 height 6
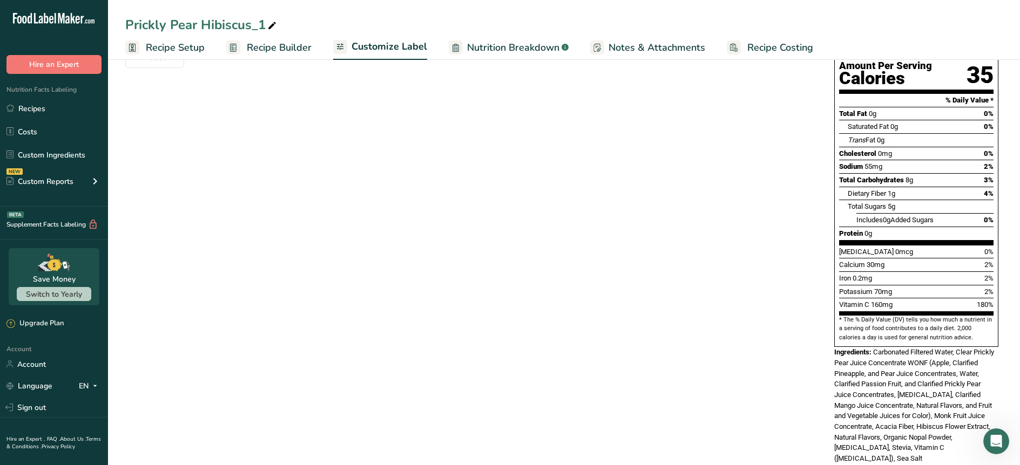
click at [352, 46] on span "Customize Label" at bounding box center [390, 46] width 76 height 15
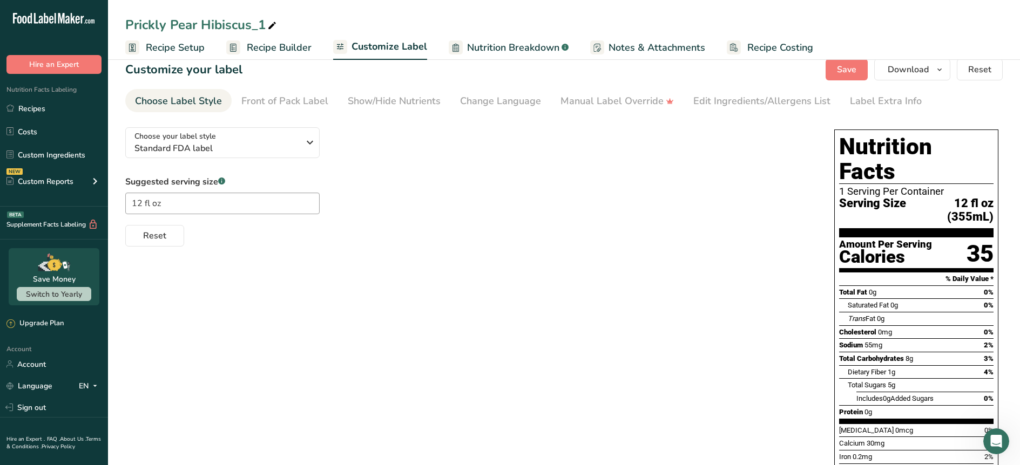
scroll to position [0, 0]
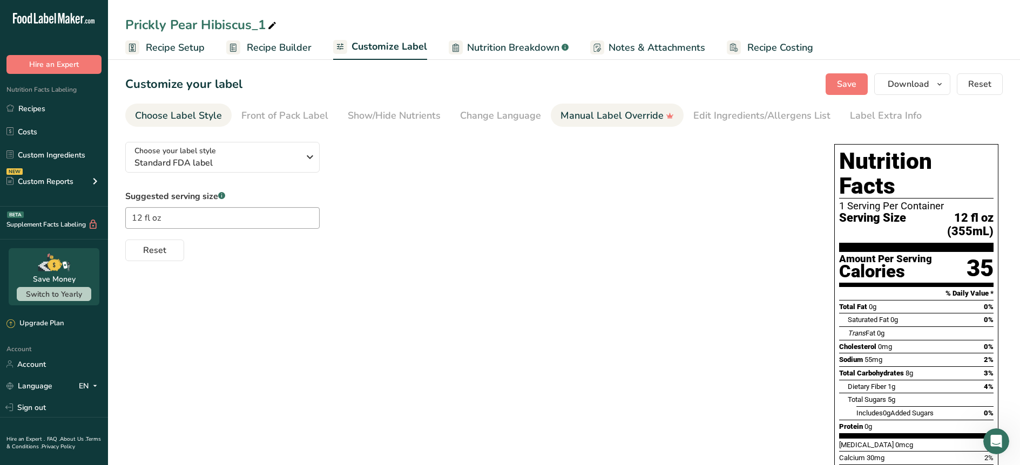
click at [638, 117] on div "Manual Label Override" at bounding box center [617, 116] width 113 height 15
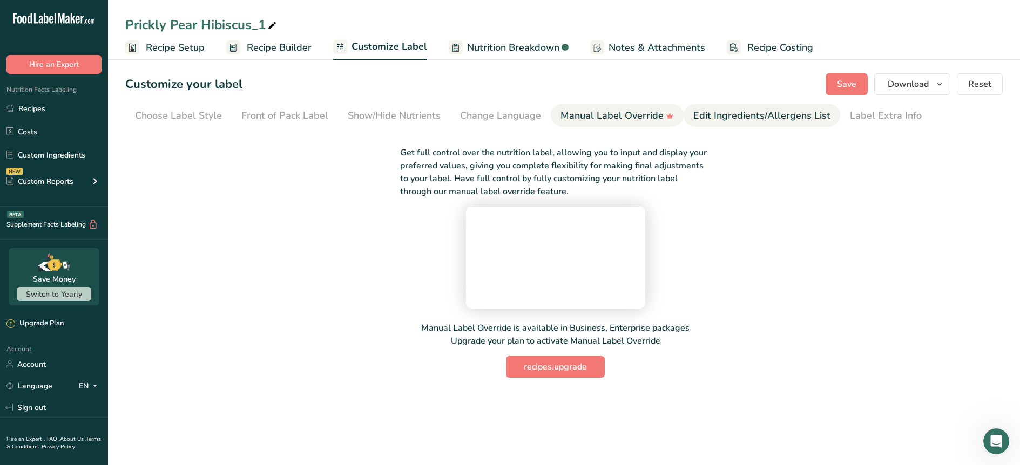
click at [733, 109] on div "Edit Ingredients/Allergens List" at bounding box center [761, 116] width 137 height 15
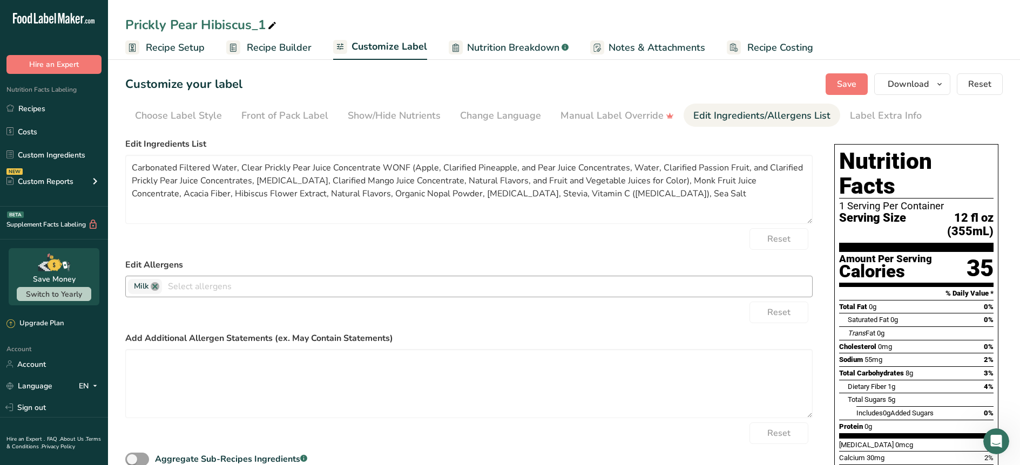
click at [156, 287] on link at bounding box center [155, 286] width 9 height 9
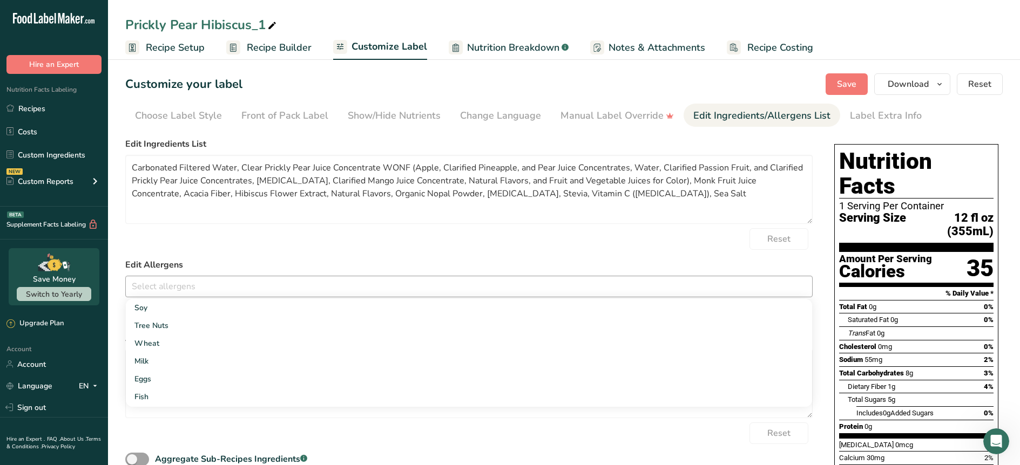
click at [297, 240] on div "Reset" at bounding box center [468, 239] width 687 height 22
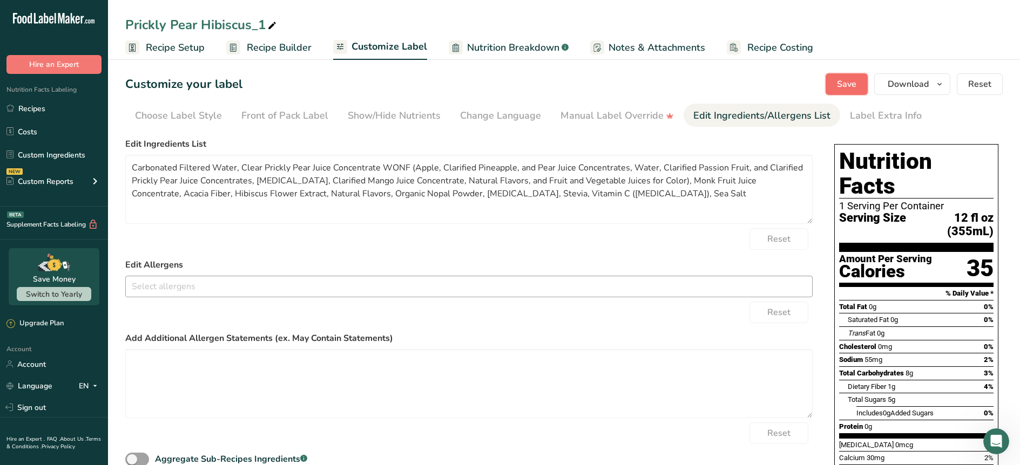
click at [847, 78] on span "Save" at bounding box center [846, 84] width 19 height 13
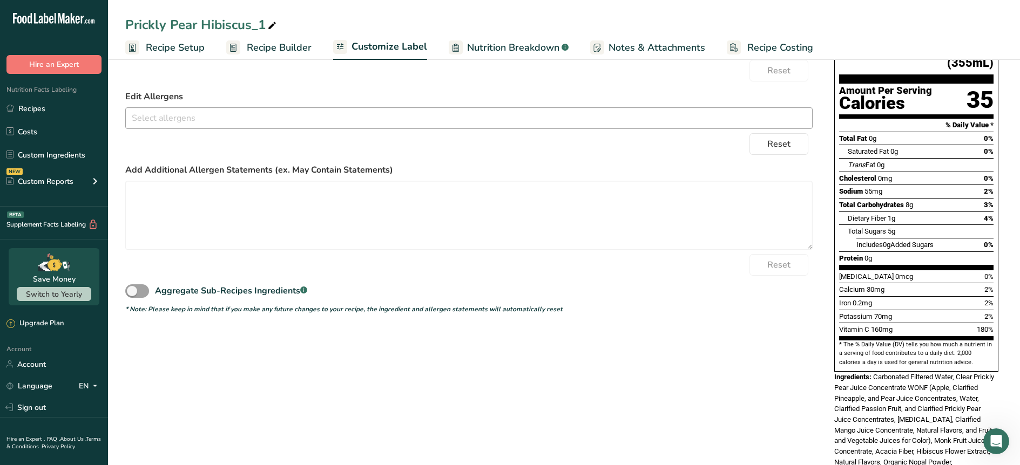
scroll to position [167, 0]
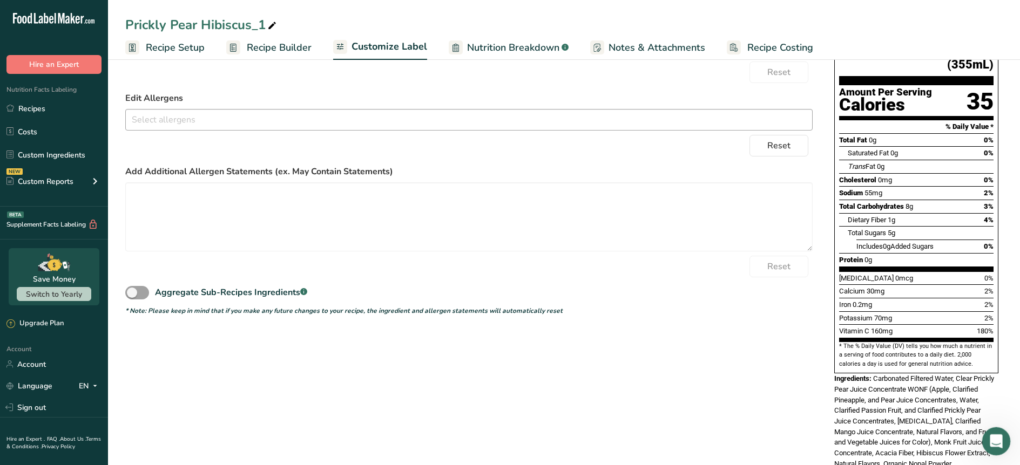
click at [1006, 442] on div "Open Intercom Messenger" at bounding box center [995, 440] width 36 height 36
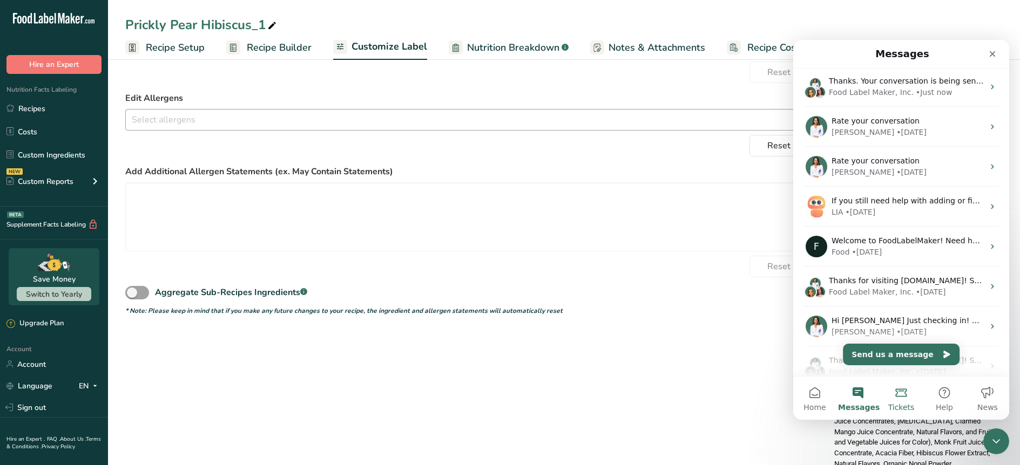
scroll to position [2, 0]
click at [853, 404] on span "Messages" at bounding box center [859, 408] width 42 height 8
click at [807, 402] on button "Home" at bounding box center [814, 398] width 43 height 43
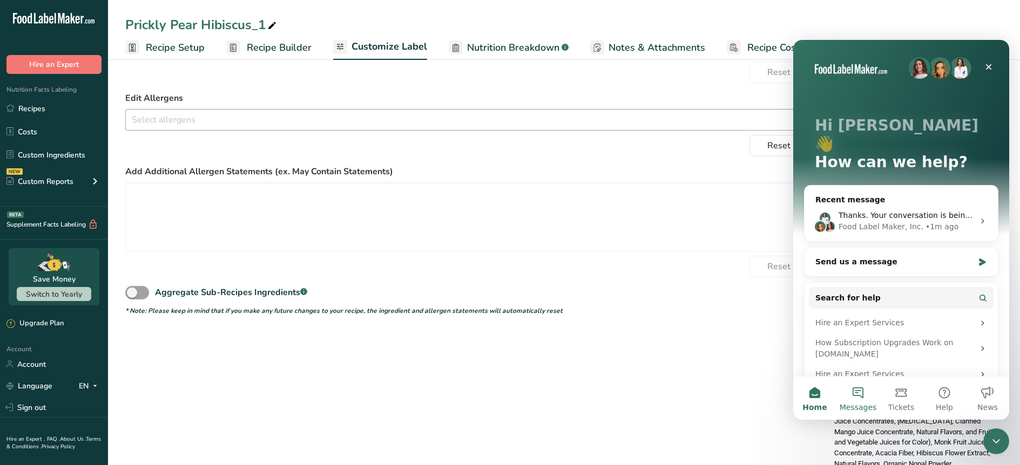
click at [849, 397] on button "Messages" at bounding box center [857, 398] width 43 height 43
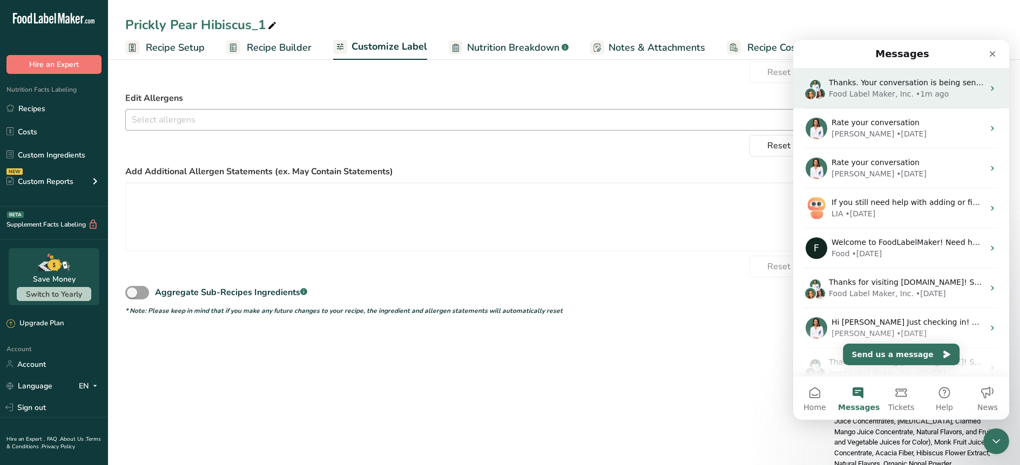
click at [855, 94] on div "Food Label Maker, Inc." at bounding box center [871, 94] width 85 height 11
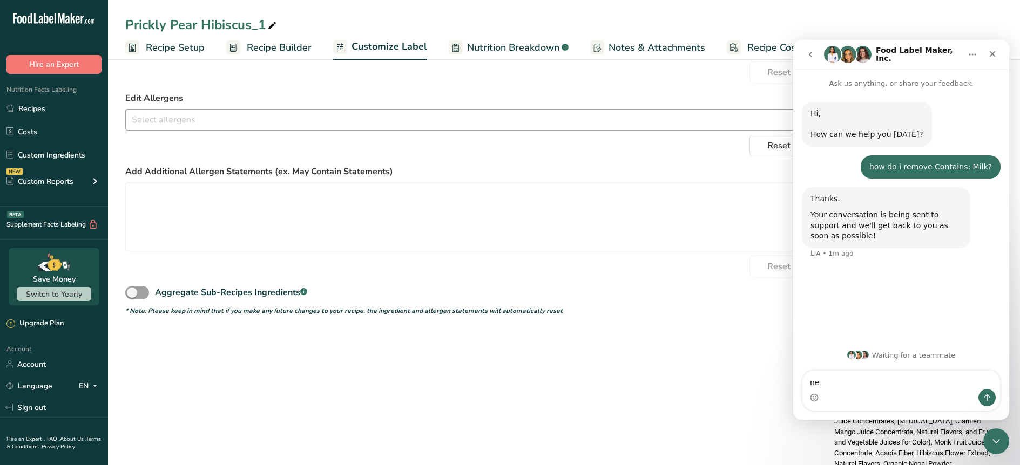
type textarea "n"
type textarea "Never mind! I found it"
click at [816, 55] on button "go back" at bounding box center [810, 54] width 21 height 21
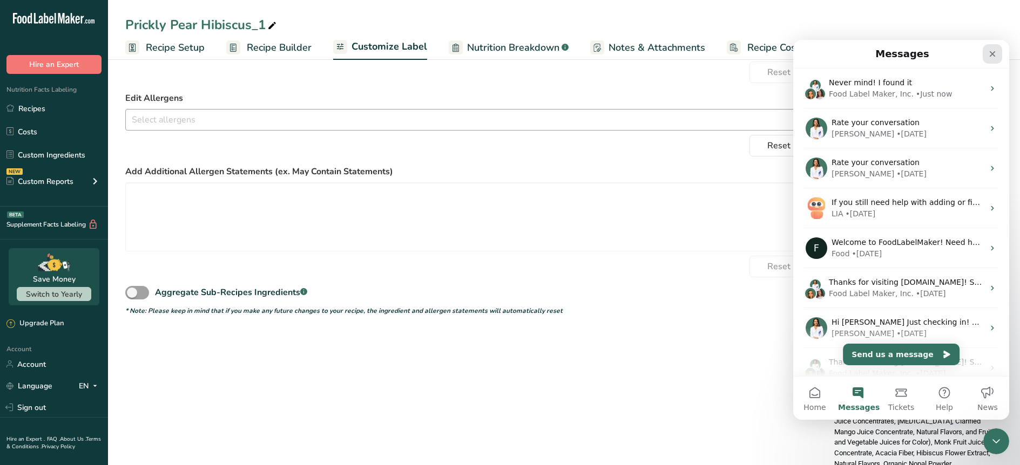
click at [992, 57] on icon "Close" at bounding box center [992, 54] width 9 height 9
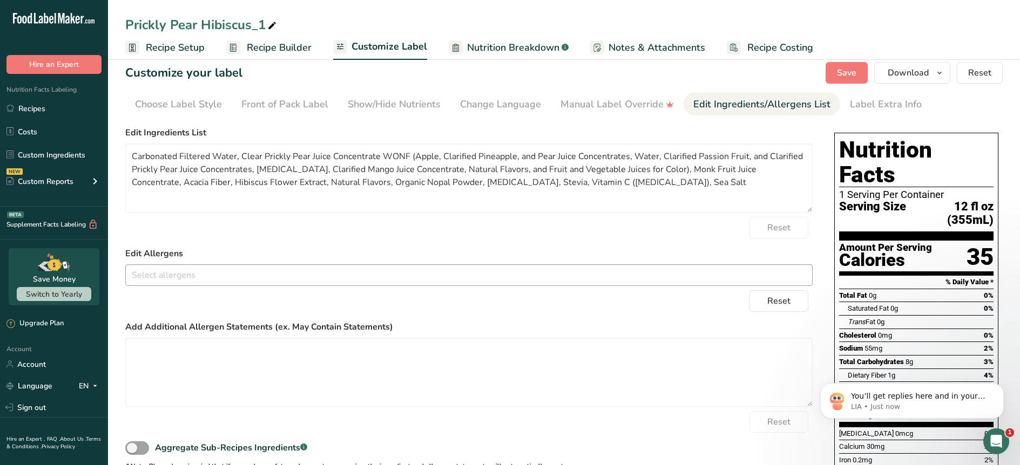
scroll to position [0, 0]
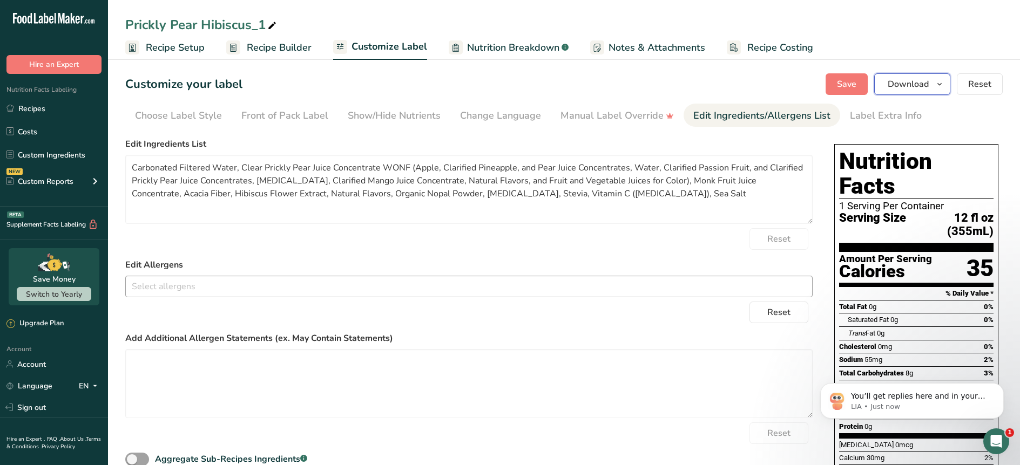
click at [890, 78] on span "Download" at bounding box center [908, 84] width 41 height 13
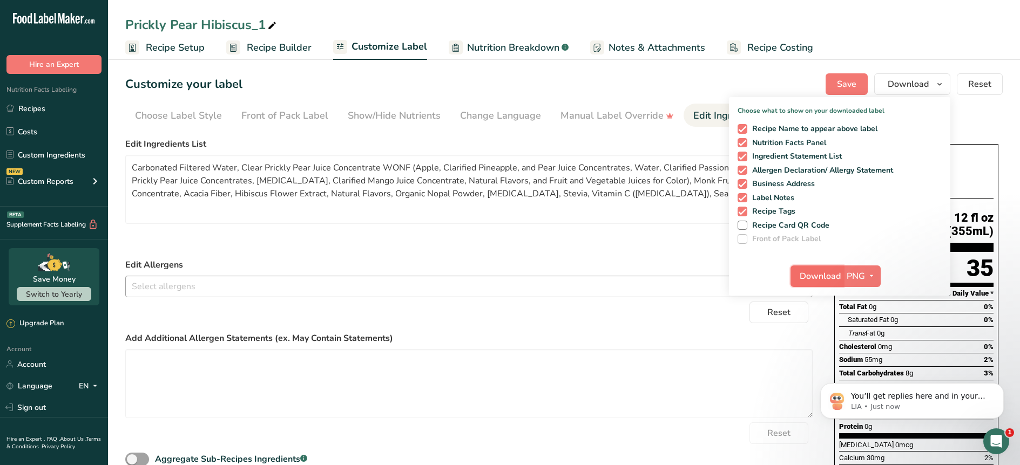
click at [828, 283] on button "Download" at bounding box center [817, 277] width 53 height 22
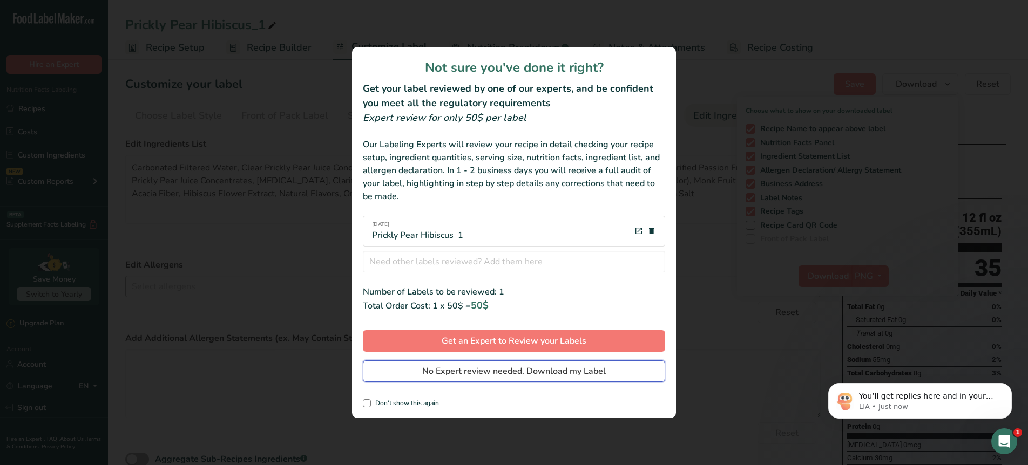
click at [494, 369] on span "No Expert review needed. Download my Label" at bounding box center [514, 371] width 184 height 13
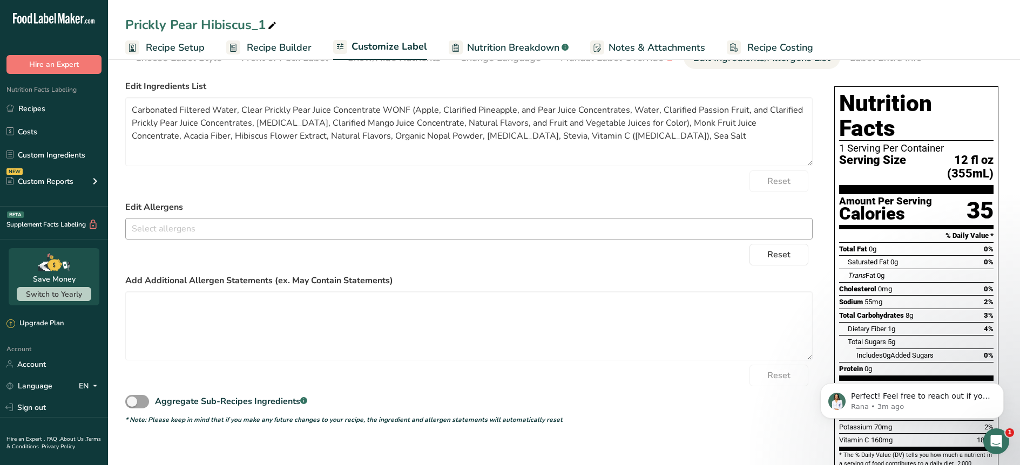
scroll to position [77, 0]
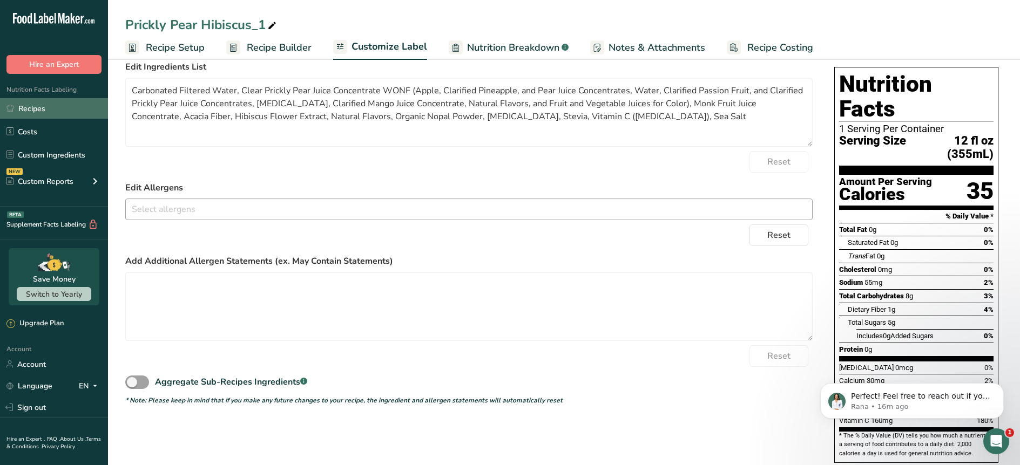
click at [33, 105] on link "Recipes" at bounding box center [54, 108] width 108 height 21
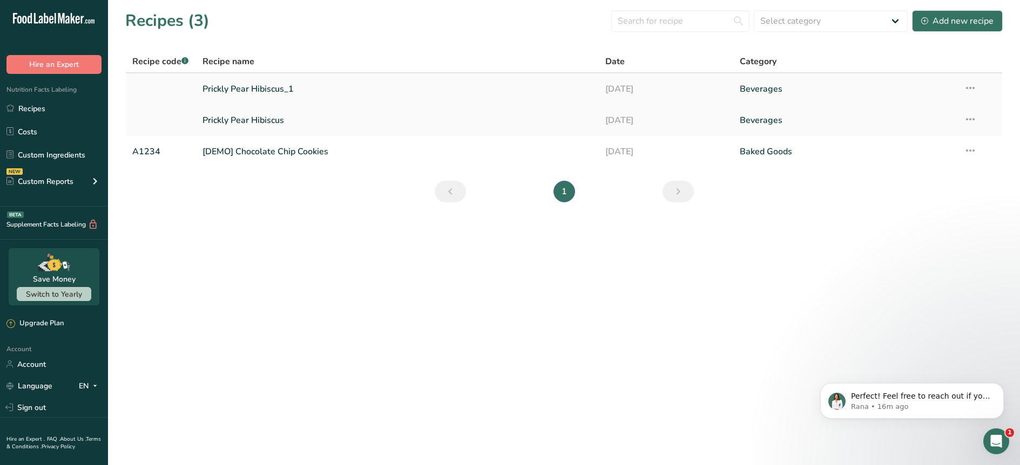
click at [970, 89] on icon at bounding box center [970, 87] width 13 height 19
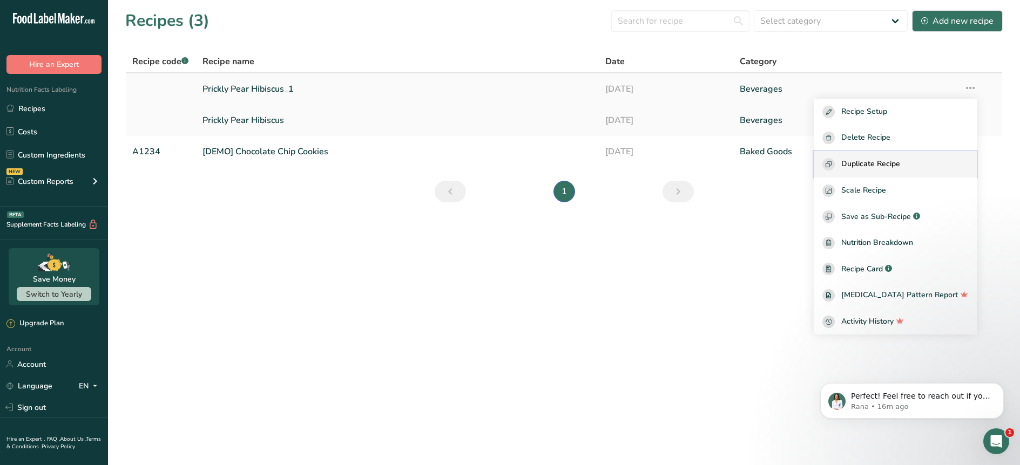
click at [900, 165] on span "Duplicate Recipe" at bounding box center [870, 164] width 59 height 12
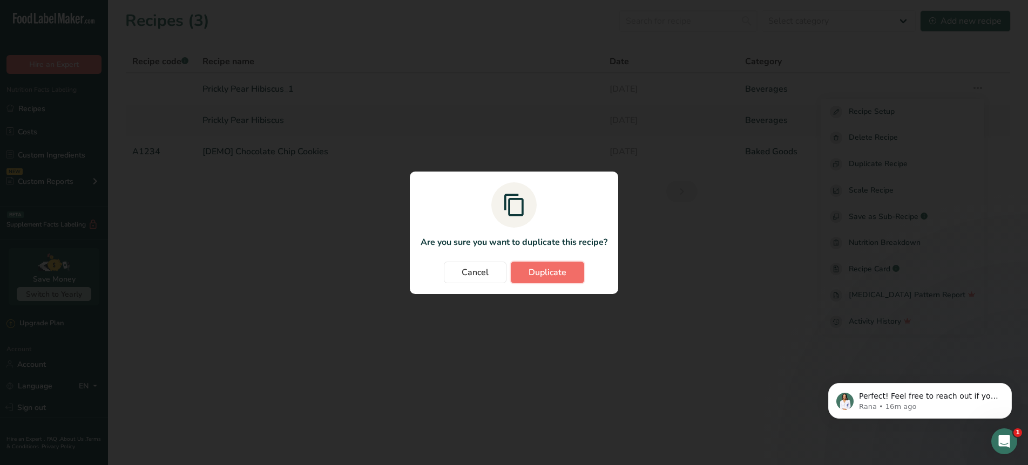
click at [567, 275] on button "Duplicate" at bounding box center [547, 273] width 73 height 22
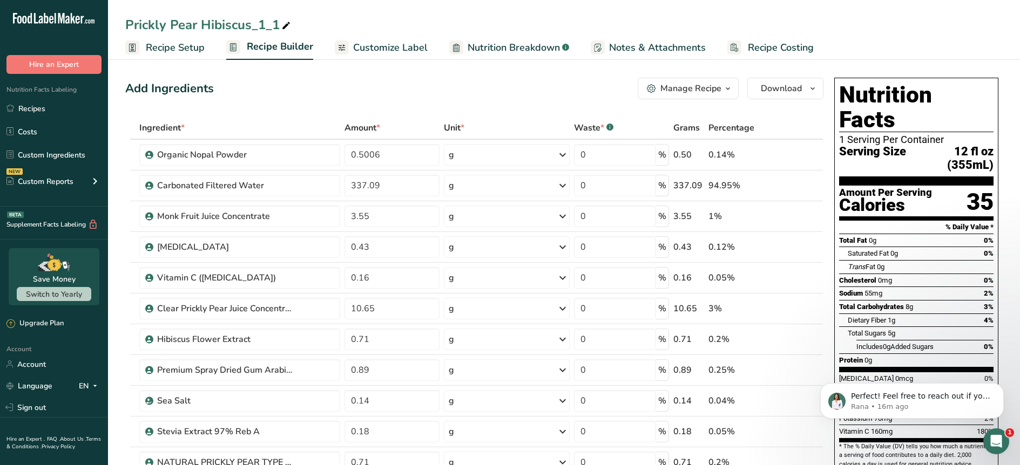
click at [258, 18] on div "Prickly Pear Hibiscus_1_1" at bounding box center [208, 24] width 167 height 19
click at [259, 22] on input "Prickly Pear Hibiscus_1_1" at bounding box center [563, 24] width 877 height 19
click at [261, 22] on input "Prickly Pear Hibiscus_1_1" at bounding box center [563, 24] width 877 height 19
click at [234, 28] on div "Prickly Pear Hibiscus_1_1" at bounding box center [208, 24] width 167 height 19
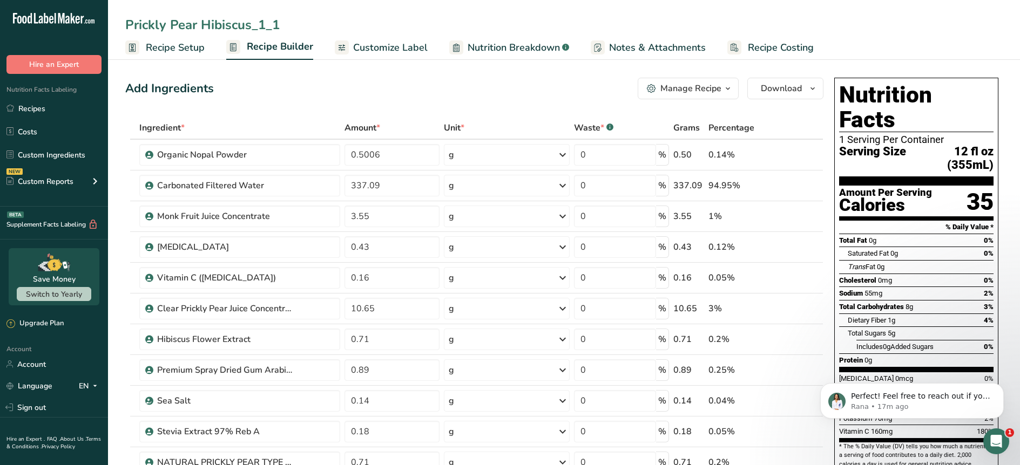
click at [235, 28] on input "Prickly Pear Hibiscus_1_1" at bounding box center [563, 24] width 877 height 19
click at [237, 28] on input "Prickly Pear Hibiscus_1_1" at bounding box center [563, 24] width 877 height 19
click at [248, 26] on input "Prickly Pear Hibiscus_1_1" at bounding box center [563, 24] width 877 height 19
click at [283, 28] on input "Prickly Pear Hibiscus_1_1" at bounding box center [563, 24] width 877 height 19
drag, startPoint x: 361, startPoint y: 10, endPoint x: 355, endPoint y: 19, distance: 11.7
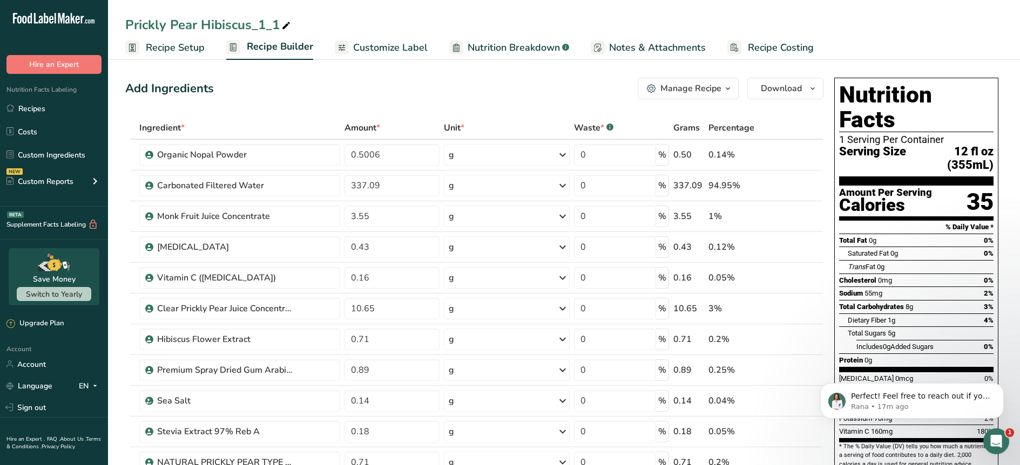
click at [362, 11] on div "Prickly Pear Hibiscus_1_1 Recipe Setup Recipe Builder Customize Label Nutrition…" at bounding box center [564, 30] width 912 height 60
click at [289, 21] on icon at bounding box center [286, 25] width 10 height 15
drag, startPoint x: 278, startPoint y: 24, endPoint x: 83, endPoint y: 12, distance: 195.8
click at [83, 12] on div ".a-20{fill:#fff;} Hire an Expert Nutrition Facts Labeling Recipes Costs Custom …" at bounding box center [510, 473] width 1020 height 947
click at [280, 33] on input "Pineapple" at bounding box center [563, 24] width 877 height 19
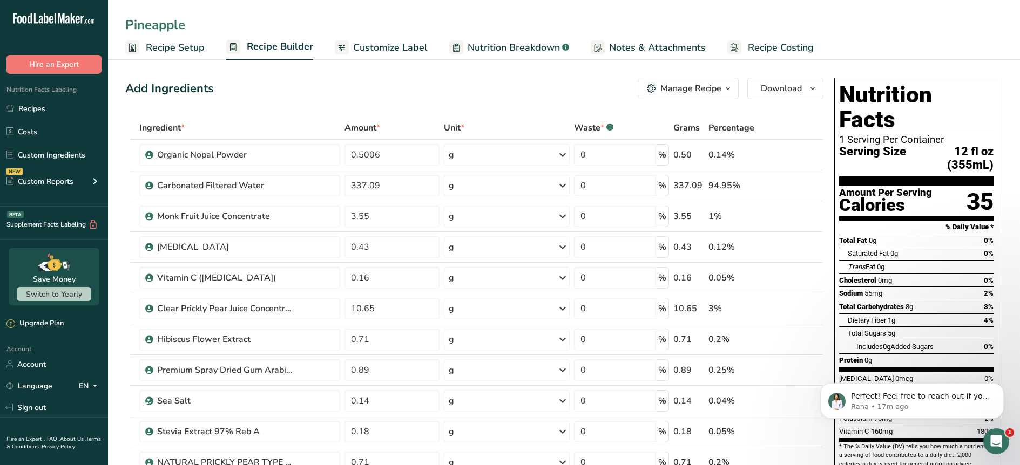
type input "Pineapple"
click at [249, 118] on th "Ingredient *" at bounding box center [239, 128] width 205 height 23
click at [819, 179] on icon at bounding box center [816, 179] width 13 height 8
type input "337.09"
type input "0.5006"
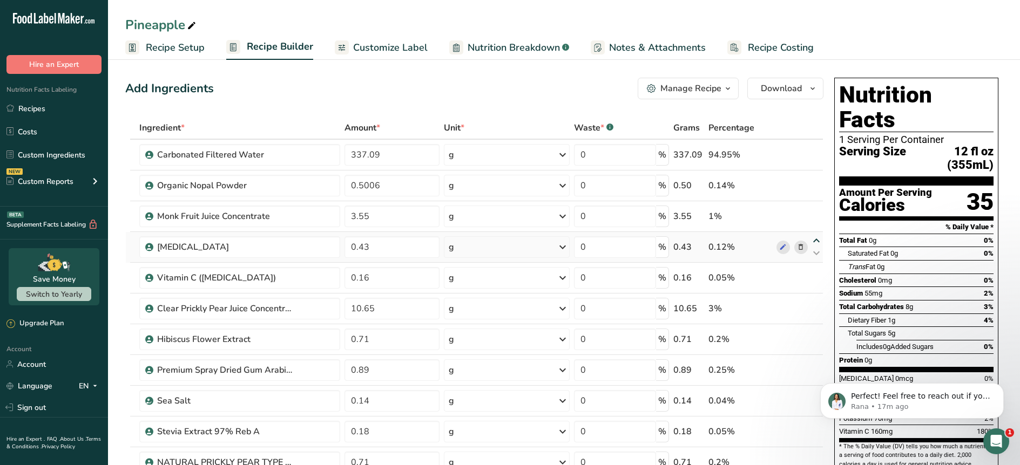
click at [816, 240] on icon at bounding box center [816, 241] width 13 height 8
type input "0.43"
type input "3.55"
click at [816, 240] on icon at bounding box center [816, 241] width 13 height 8
type input "3.55"
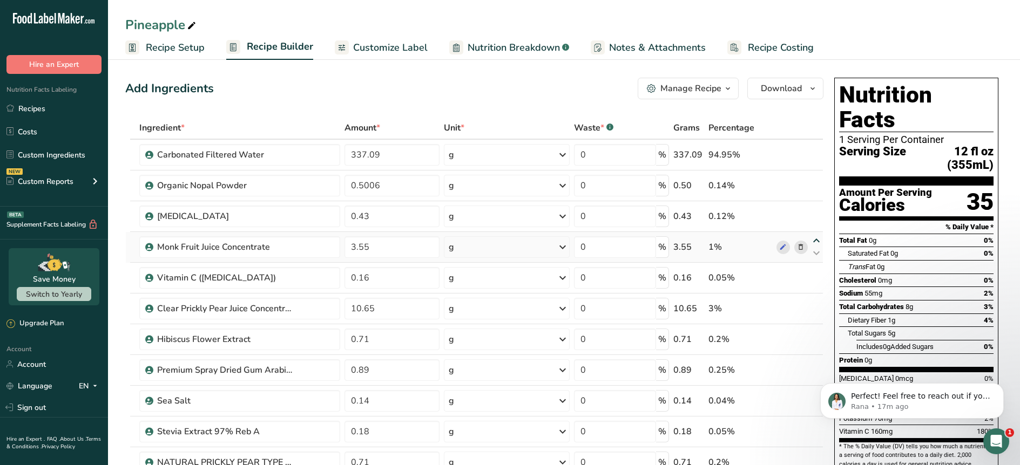
type input "0.43"
click at [816, 240] on icon at bounding box center [816, 241] width 13 height 8
type input "0.43"
type input "3.55"
click at [1002, 387] on icon "Dismiss notification" at bounding box center [1001, 386] width 6 height 6
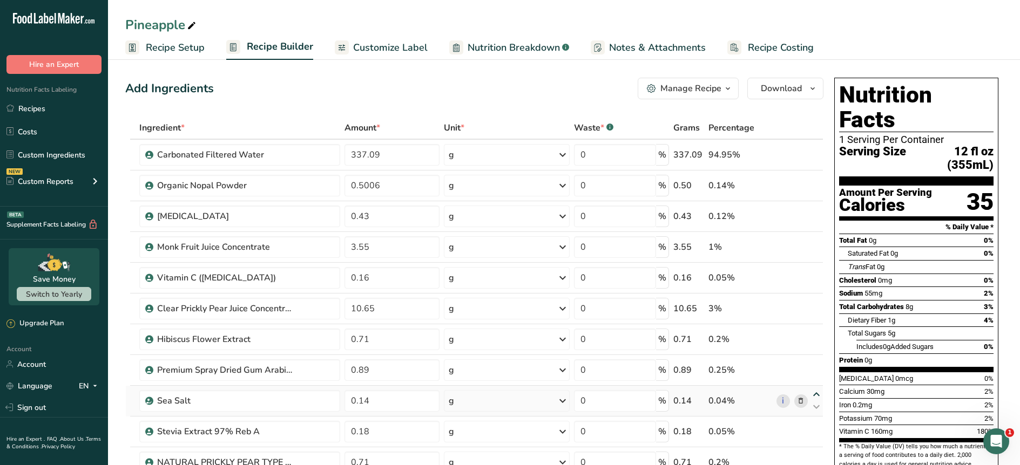
click at [818, 395] on icon at bounding box center [816, 395] width 13 height 8
type input "0.14"
type input "0.89"
click at [818, 395] on icon at bounding box center [816, 395] width 13 height 8
type input "0.89"
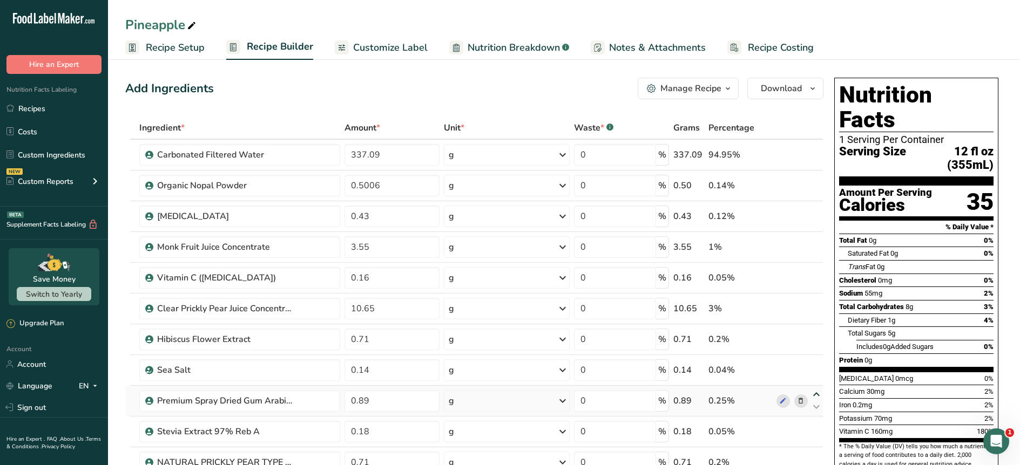
type input "0.14"
click at [818, 395] on icon at bounding box center [816, 395] width 13 height 8
type input "0.14"
type input "0.89"
click at [818, 395] on icon at bounding box center [816, 395] width 13 height 8
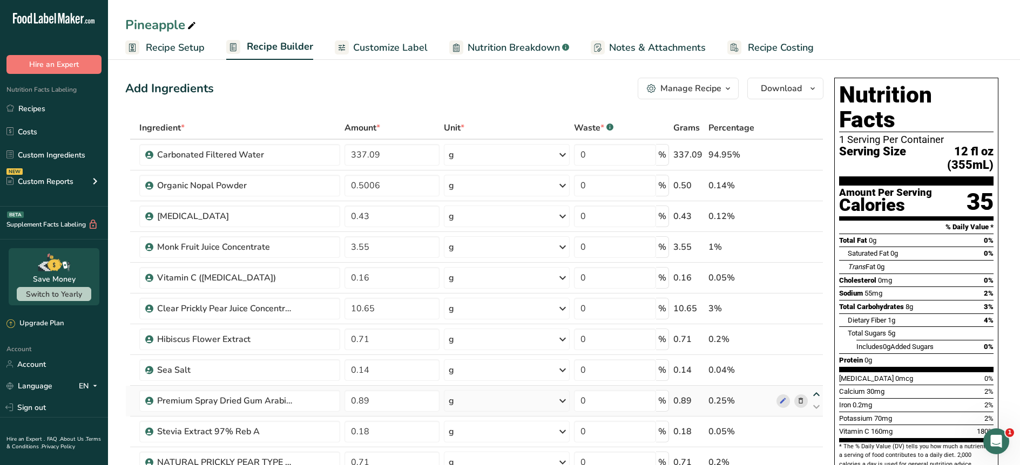
type input "0.89"
type input "0.14"
click at [818, 395] on icon at bounding box center [816, 395] width 13 height 8
type input "0.14"
type input "0.89"
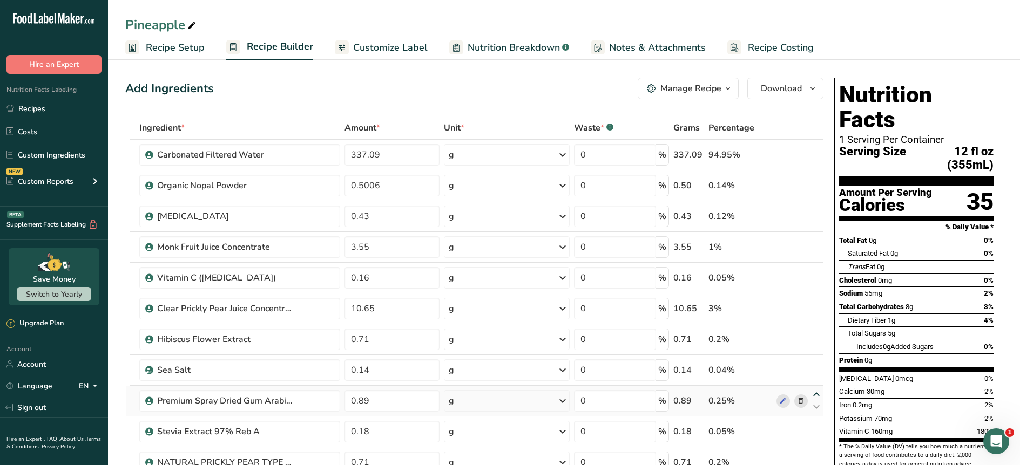
click at [818, 395] on icon at bounding box center [816, 395] width 13 height 8
type input "0.89"
type input "0.14"
drag, startPoint x: 766, startPoint y: 390, endPoint x: 745, endPoint y: 414, distance: 31.3
click at [745, 414] on td "0.04%" at bounding box center [740, 401] width 68 height 31
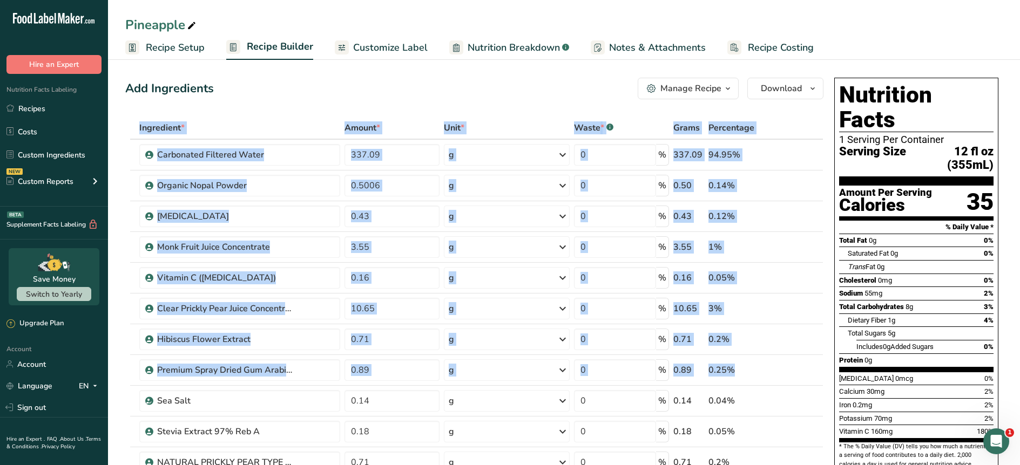
drag, startPoint x: 131, startPoint y: 400, endPoint x: 123, endPoint y: 406, distance: 10.0
click at [816, 395] on icon at bounding box center [816, 395] width 13 height 8
type input "0.14"
type input "0.89"
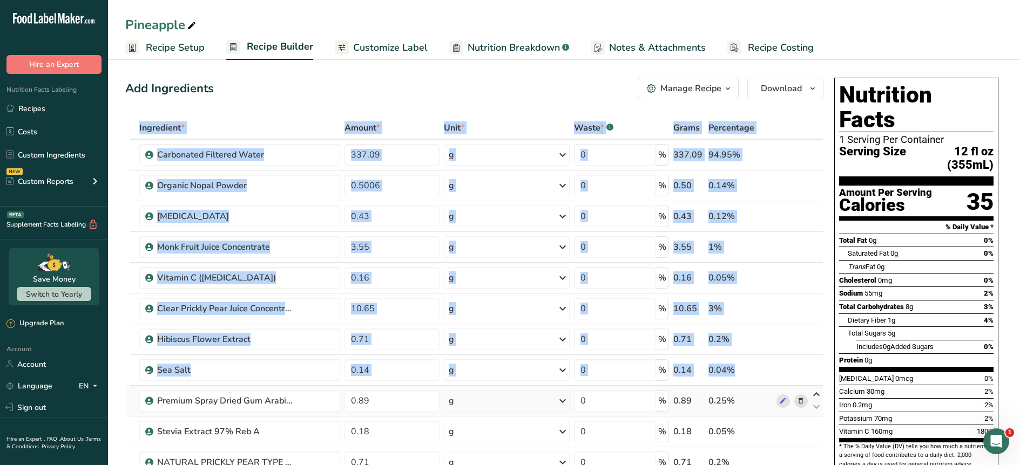
click at [816, 395] on icon at bounding box center [816, 395] width 13 height 8
type input "0.89"
type input "0.14"
click at [816, 395] on icon at bounding box center [816, 395] width 13 height 8
type input "0.14"
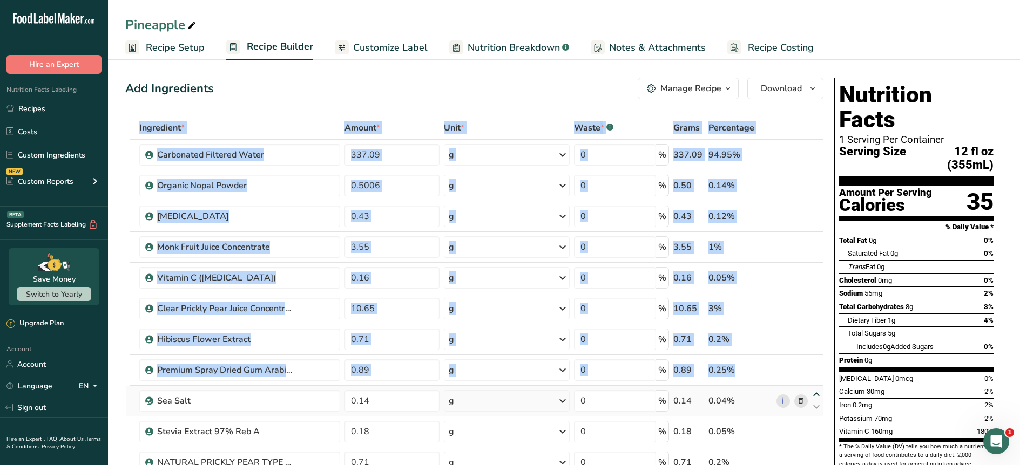
type input "0.89"
click at [816, 395] on icon at bounding box center [816, 395] width 13 height 8
type input "0.89"
type input "0.14"
click at [816, 395] on icon at bounding box center [816, 395] width 13 height 8
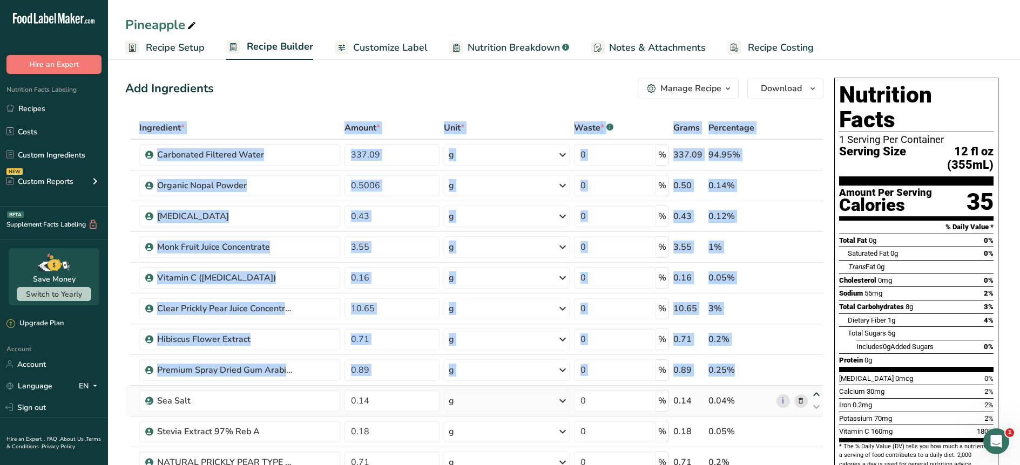
type input "0.14"
type input "0.89"
click at [816, 395] on icon at bounding box center [816, 395] width 13 height 8
type input "0.89"
type input "0.14"
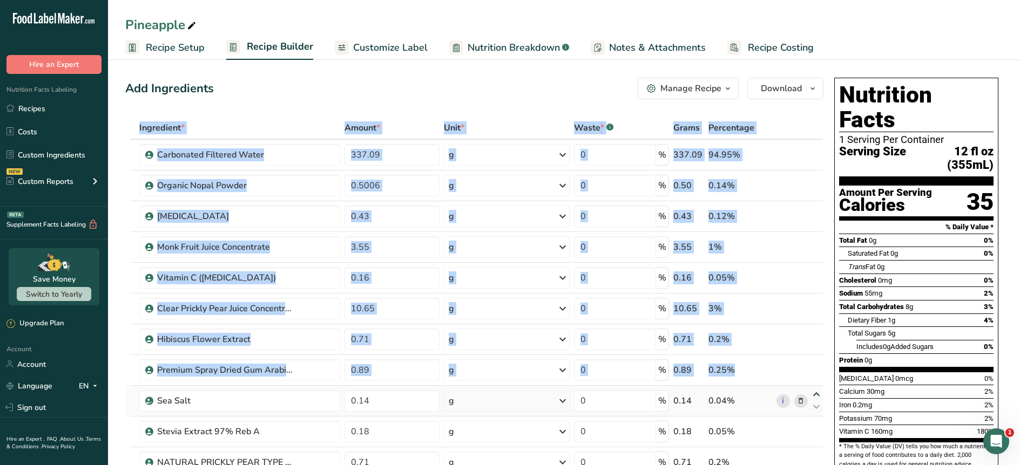
click at [816, 395] on icon at bounding box center [816, 395] width 13 height 8
type input "0.14"
type input "0.89"
click at [816, 395] on icon at bounding box center [816, 395] width 13 height 8
type input "0.89"
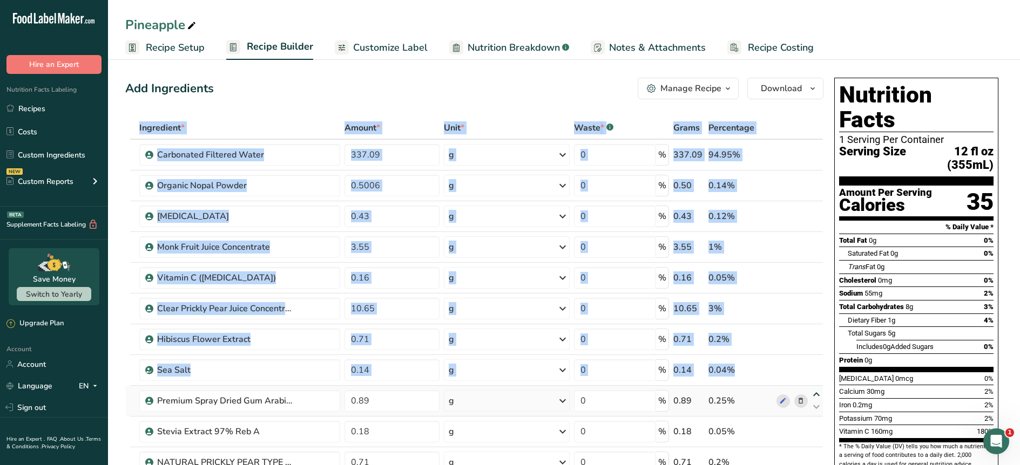
type input "0.14"
click at [816, 395] on icon at bounding box center [816, 395] width 13 height 8
type input "0.14"
type input "0.89"
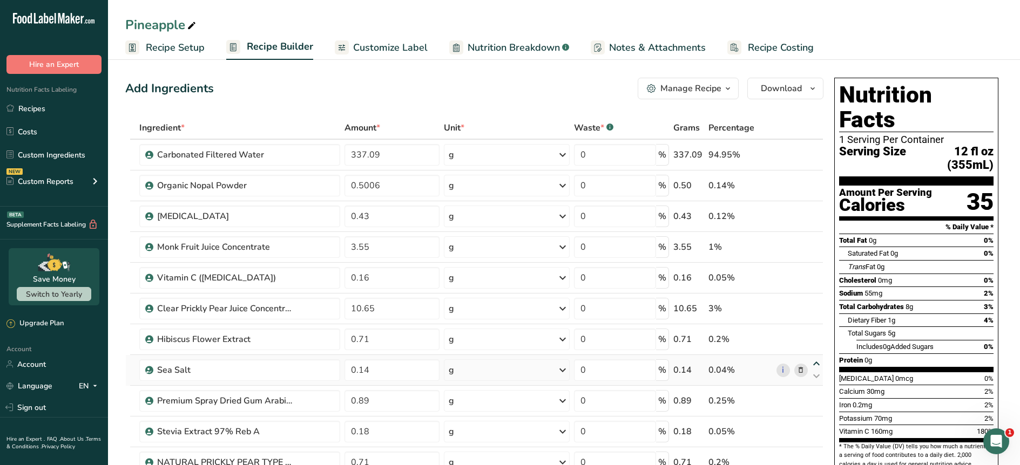
click at [818, 360] on icon at bounding box center [816, 364] width 13 height 8
type input "0.14"
type input "0.71"
click at [815, 363] on icon at bounding box center [816, 364] width 13 height 8
type input "0.71"
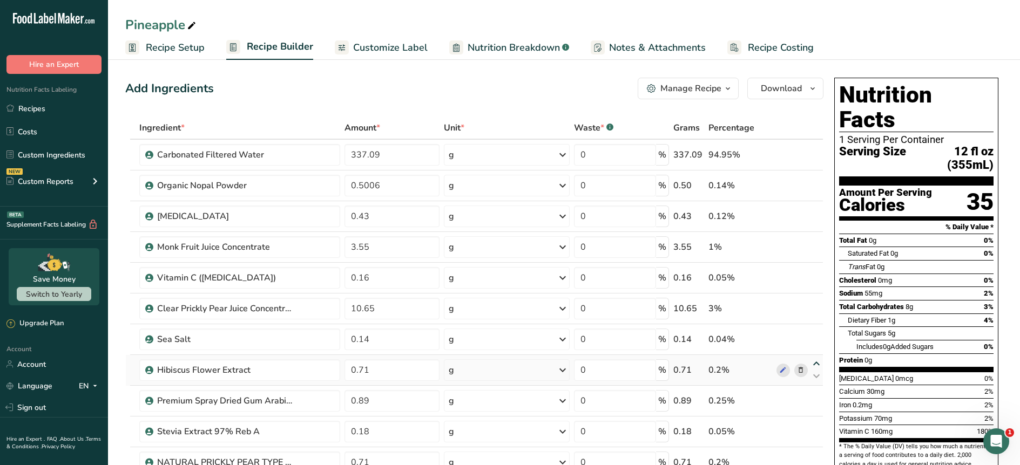
type input "0.14"
click at [817, 363] on icon at bounding box center [816, 364] width 13 height 8
type input "0.14"
type input "0.71"
click at [814, 273] on icon at bounding box center [816, 272] width 13 height 8
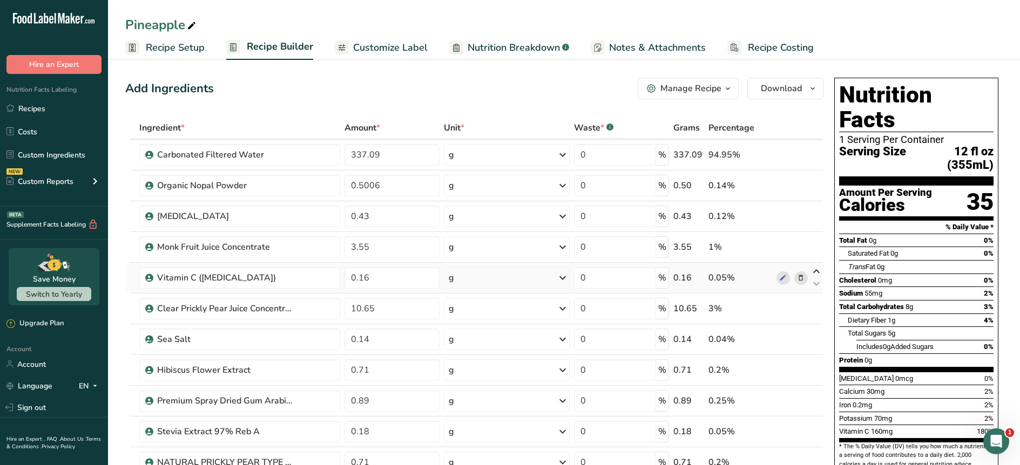
type input "0.16"
type input "3.55"
click at [814, 273] on icon at bounding box center [816, 272] width 13 height 8
type input "3.55"
type input "0.16"
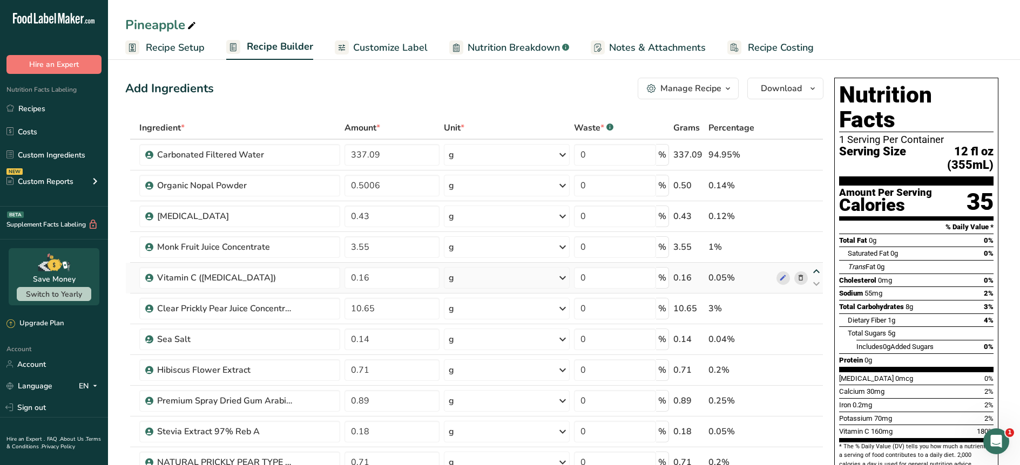
click at [819, 271] on icon at bounding box center [816, 272] width 13 height 8
type input "0.16"
type input "3.55"
click at [816, 333] on icon at bounding box center [816, 333] width 13 height 8
type input "0.14"
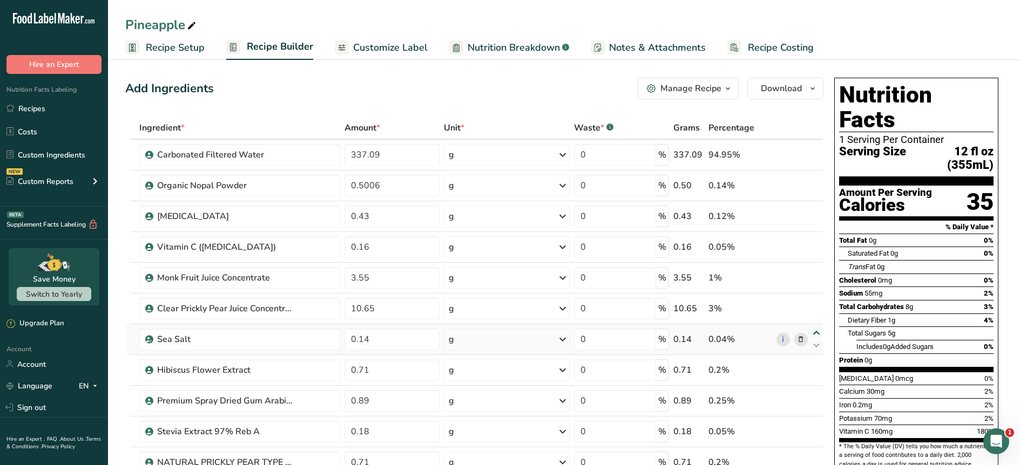
type input "10.65"
click at [816, 333] on icon at bounding box center [816, 333] width 13 height 8
type input "10.65"
type input "0.14"
click at [815, 333] on icon at bounding box center [816, 333] width 13 height 8
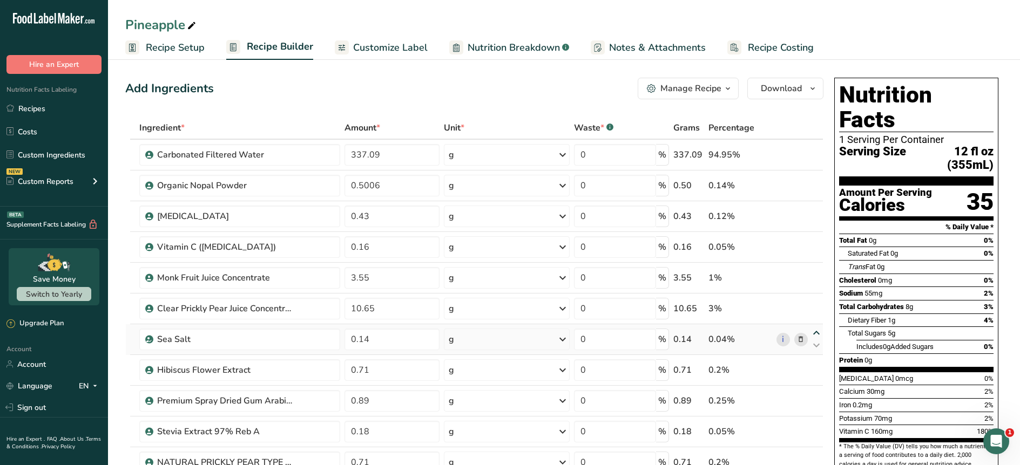
type input "0.14"
type input "10.65"
click at [815, 331] on icon at bounding box center [816, 333] width 13 height 8
type input "10.65"
type input "0.14"
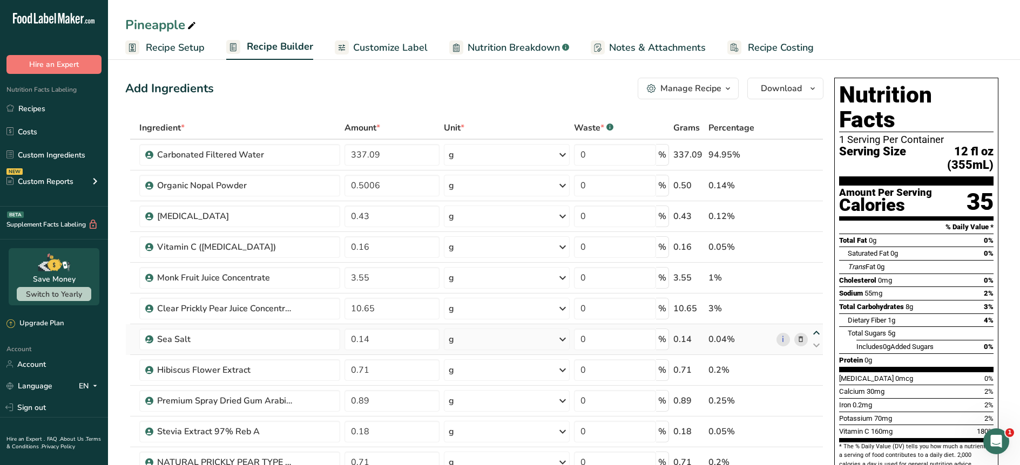
click at [815, 331] on icon at bounding box center [816, 333] width 13 height 8
type input "0.14"
type input "10.65"
click at [814, 304] on icon at bounding box center [816, 303] width 13 height 8
type input "0.14"
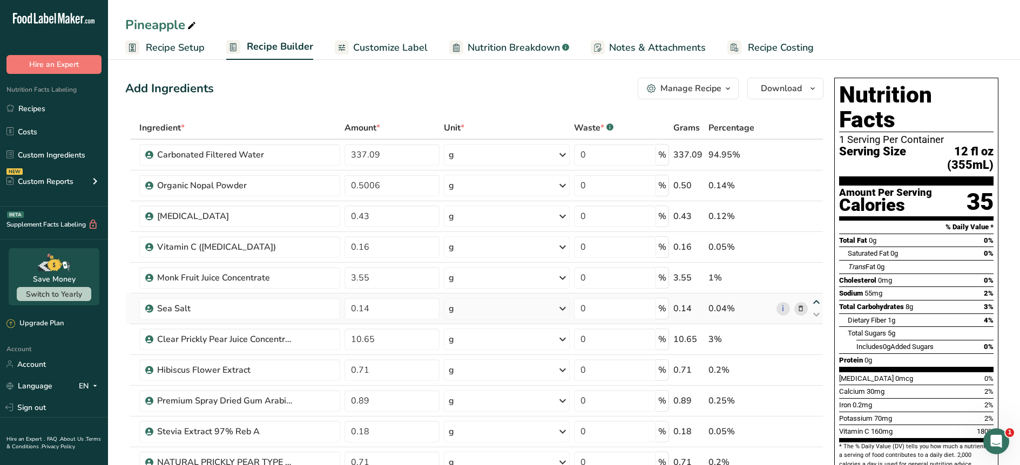
type input "3.55"
click at [816, 425] on icon at bounding box center [816, 426] width 13 height 8
type input "0.18"
type input "0.89"
click at [816, 425] on icon at bounding box center [816, 426] width 13 height 8
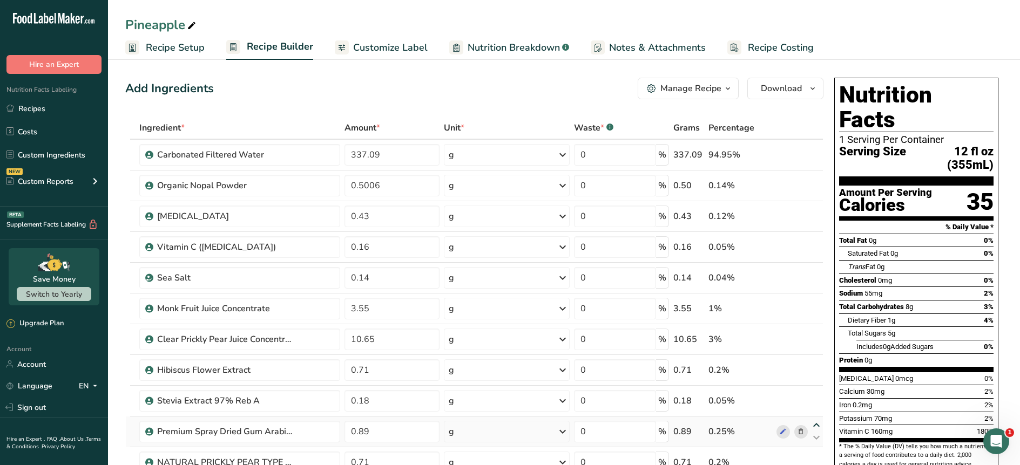
type input "0.89"
type input "0.18"
click at [816, 424] on icon at bounding box center [816, 426] width 13 height 8
type input "0.18"
type input "0.89"
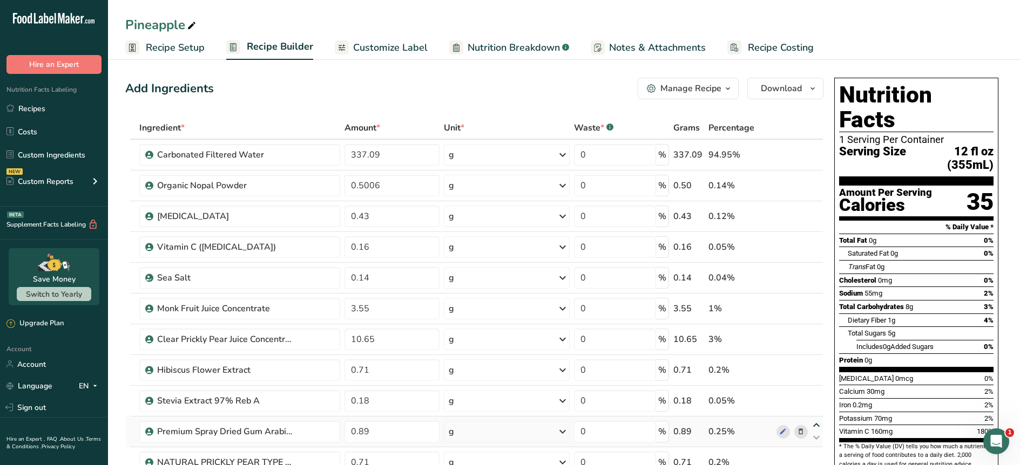
click at [816, 424] on icon at bounding box center [816, 426] width 13 height 8
type input "0.89"
type input "0.18"
click at [815, 423] on icon at bounding box center [816, 426] width 13 height 8
type input "0.18"
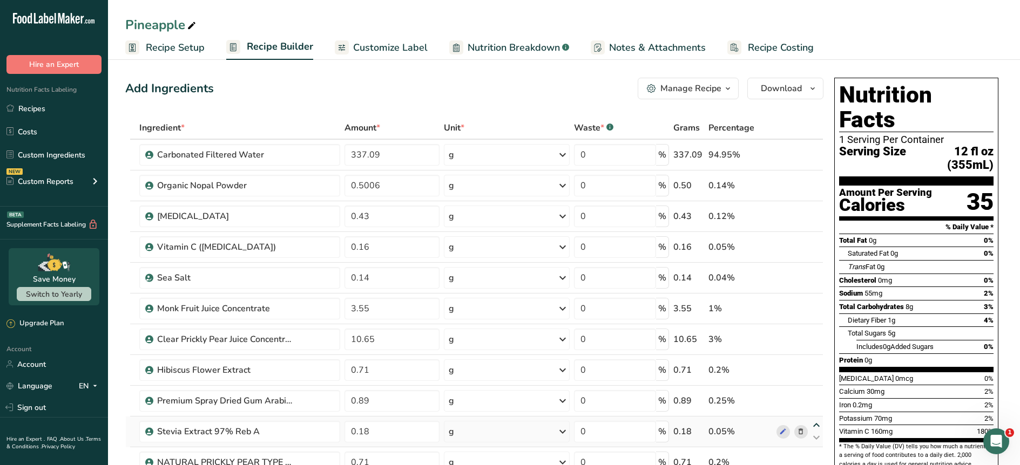
type input "0.89"
click at [816, 395] on icon at bounding box center [816, 395] width 13 height 8
type input "0.18"
type input "0.71"
click at [819, 363] on icon at bounding box center [816, 364] width 13 height 8
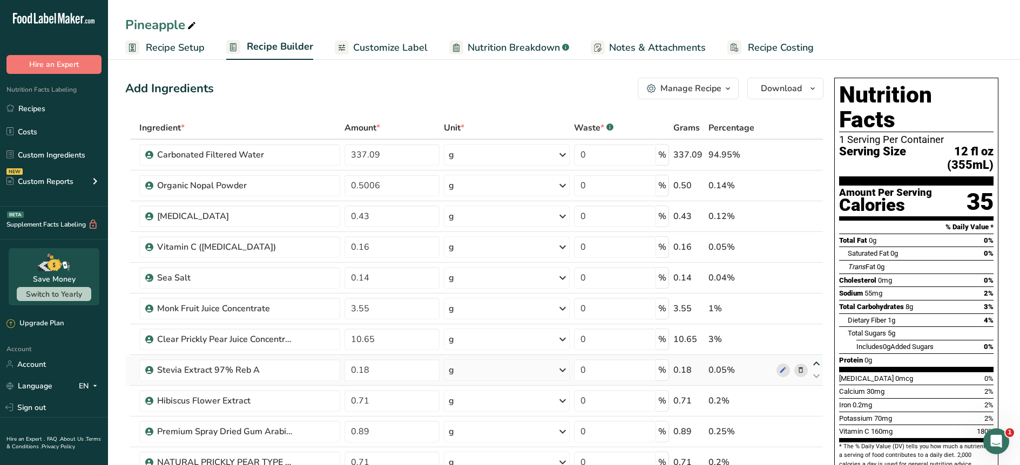
type input "0.18"
type input "10.65"
click at [820, 333] on icon at bounding box center [816, 333] width 13 height 8
type input "0.18"
type input "3.55"
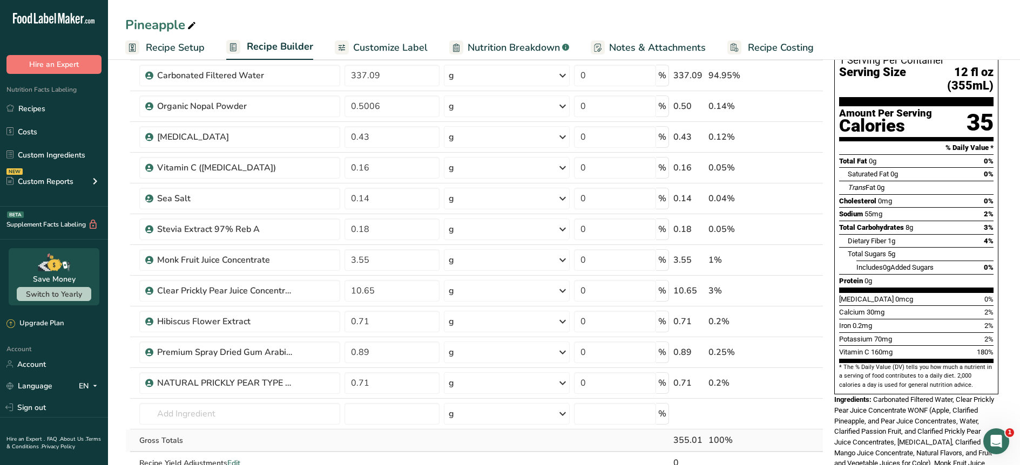
scroll to position [100, 0]
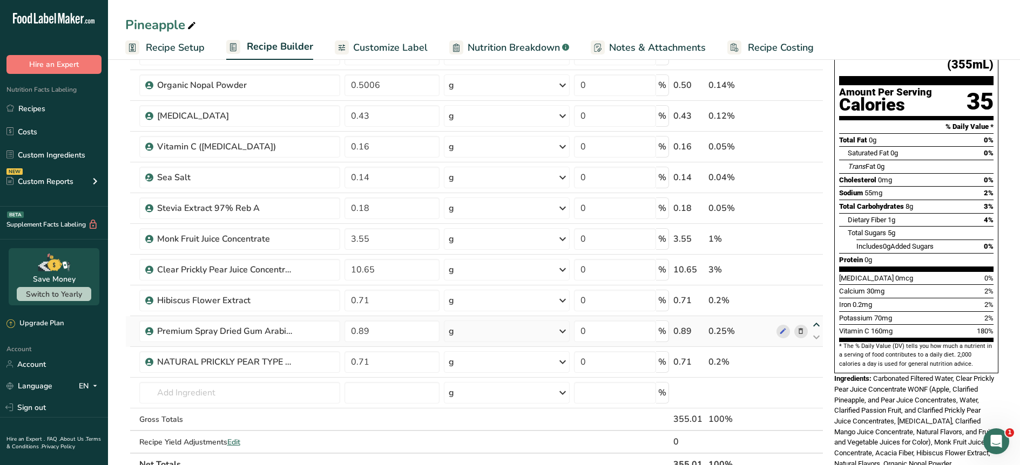
click at [814, 325] on icon at bounding box center [816, 325] width 13 height 8
type input "0.89"
type input "0.71"
click at [818, 295] on icon at bounding box center [816, 295] width 13 height 8
type input "0.89"
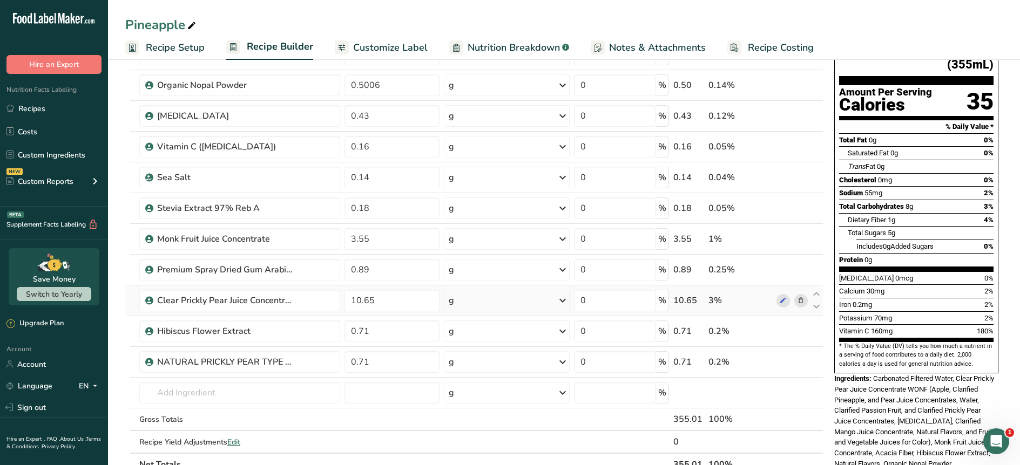
click at [803, 298] on icon at bounding box center [801, 300] width 8 height 11
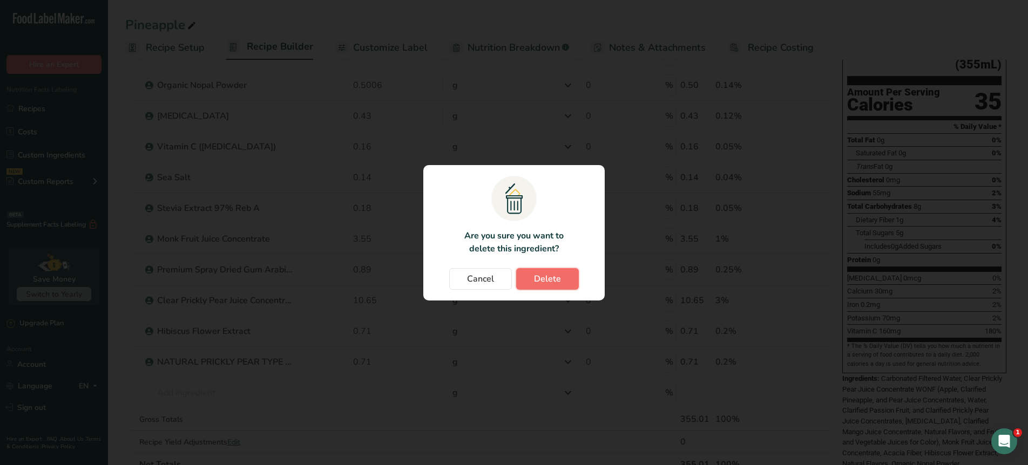
click at [566, 287] on button "Delete" at bounding box center [547, 279] width 63 height 22
type input "0.71"
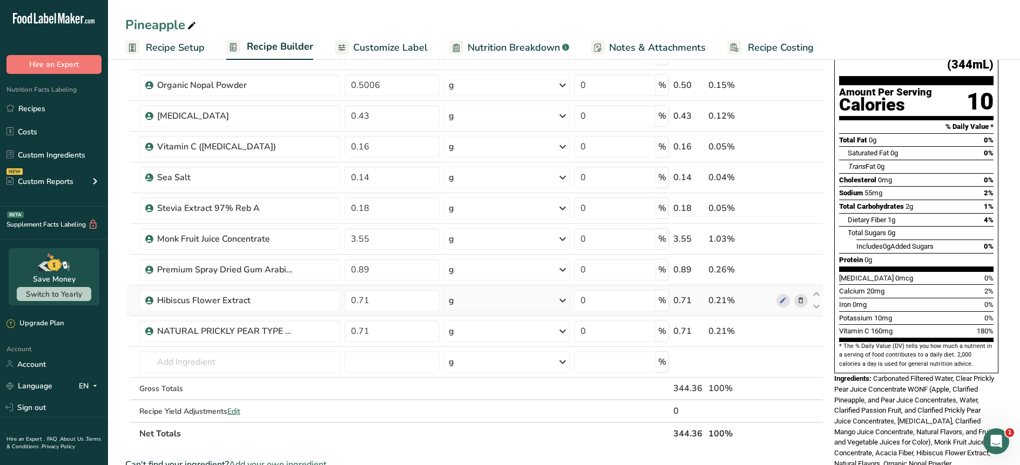
click at [803, 301] on icon at bounding box center [801, 300] width 8 height 11
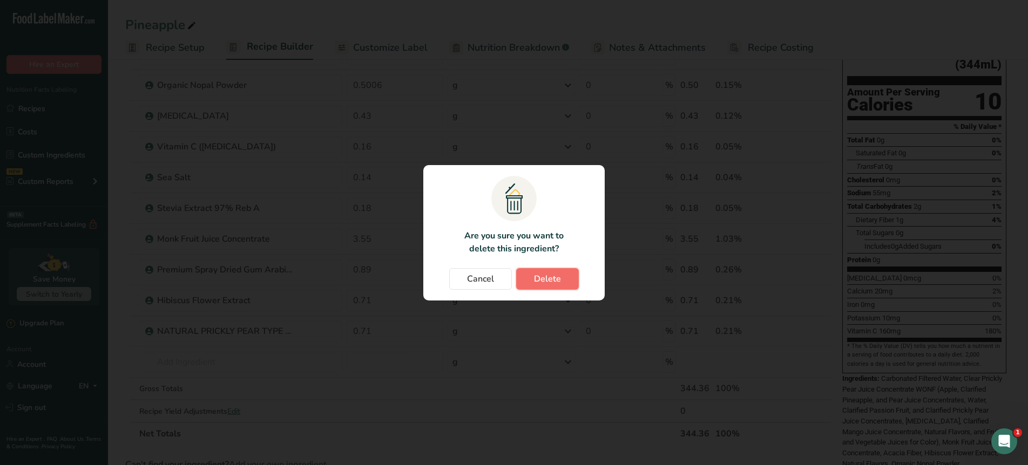
click at [558, 286] on button "Delete" at bounding box center [547, 279] width 63 height 22
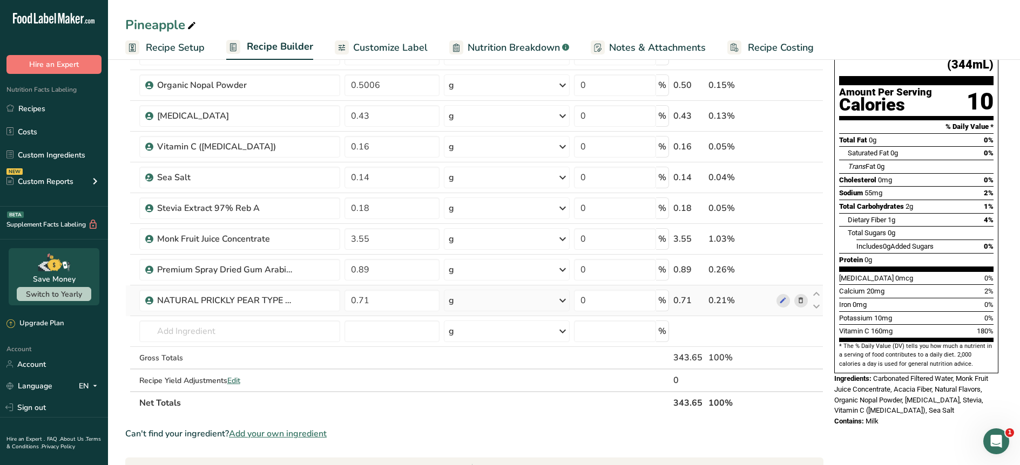
click at [801, 303] on icon at bounding box center [801, 300] width 8 height 11
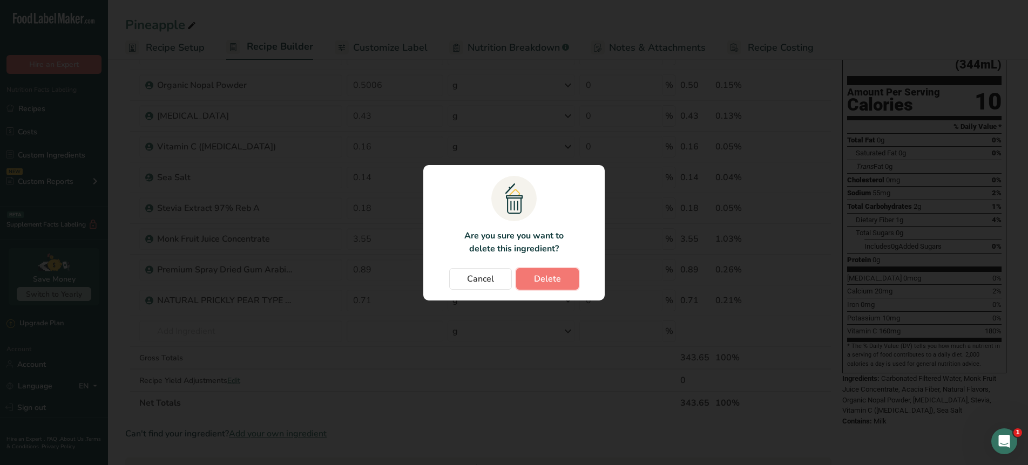
click at [553, 281] on span "Delete" at bounding box center [547, 279] width 27 height 13
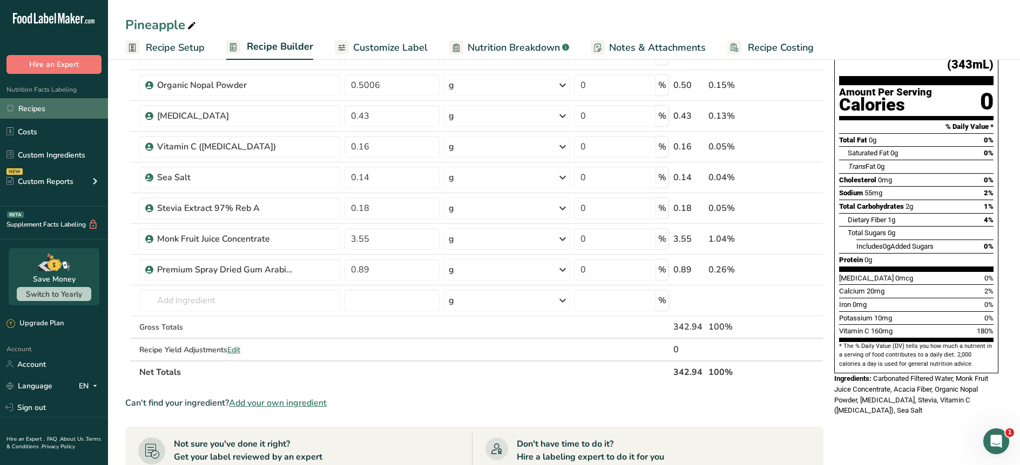
click at [35, 106] on link "Recipes" at bounding box center [54, 108] width 108 height 21
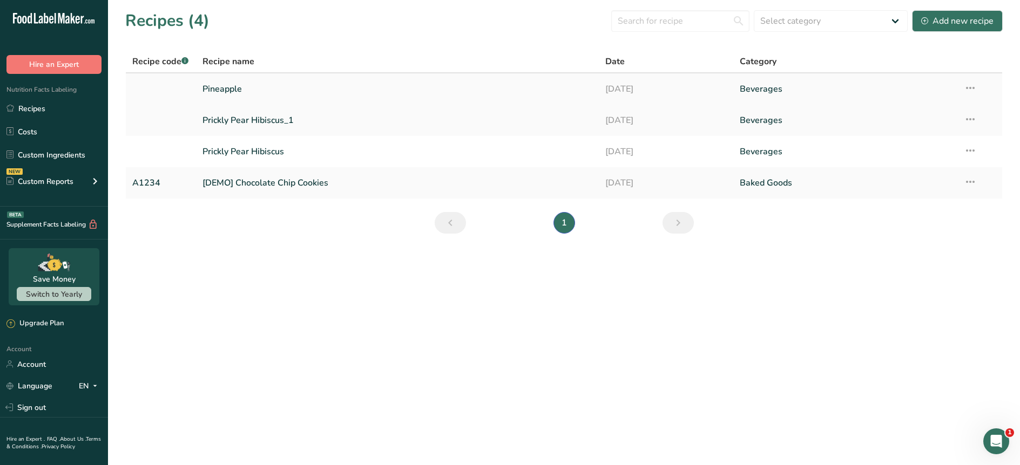
click at [974, 89] on icon at bounding box center [970, 87] width 13 height 19
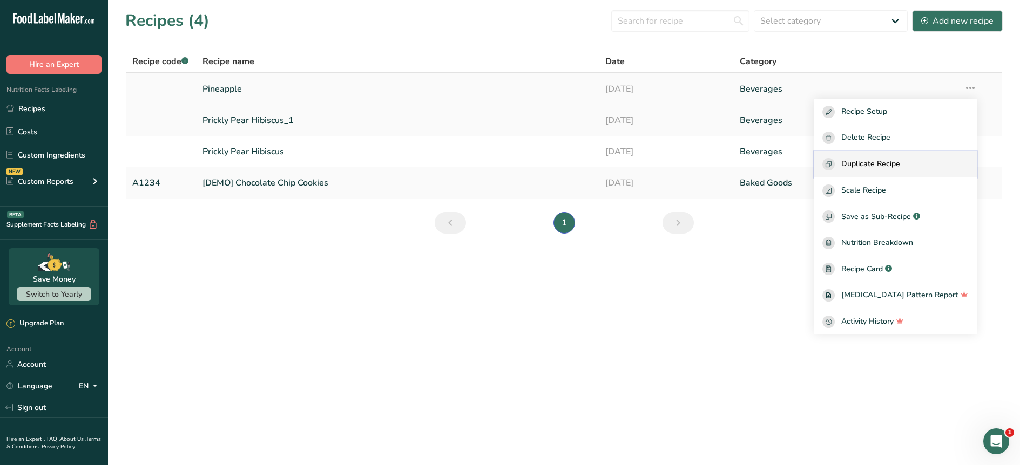
click at [880, 168] on span "Duplicate Recipe" at bounding box center [870, 164] width 59 height 12
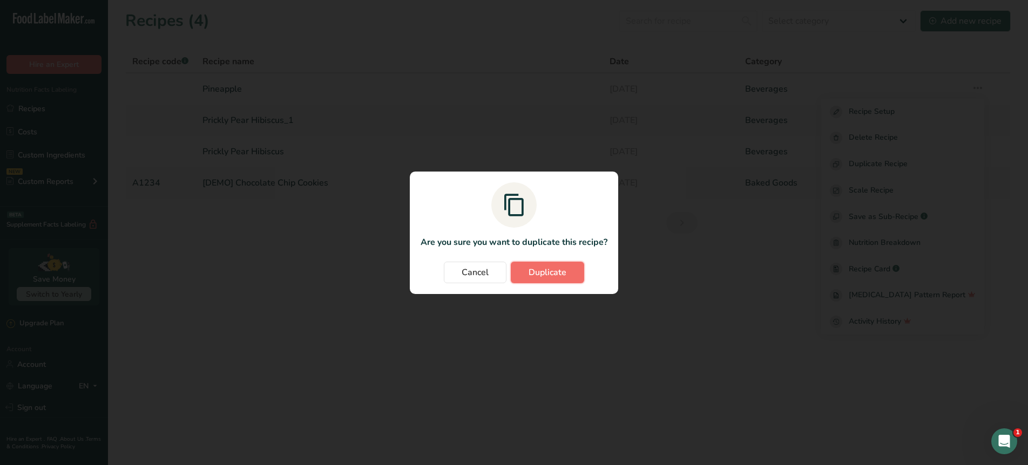
click at [549, 278] on span "Duplicate" at bounding box center [548, 272] width 38 height 13
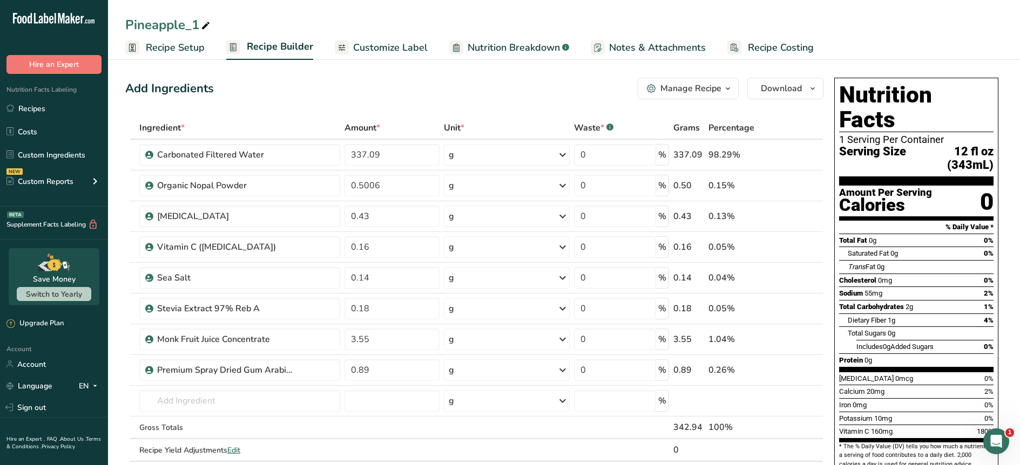
click at [211, 23] on icon at bounding box center [206, 25] width 10 height 15
drag, startPoint x: 197, startPoint y: 27, endPoint x: 133, endPoint y: 26, distance: 63.2
click at [133, 26] on input "Pineapple_1" at bounding box center [563, 24] width 877 height 19
drag, startPoint x: 195, startPoint y: 22, endPoint x: 126, endPoint y: 25, distance: 69.2
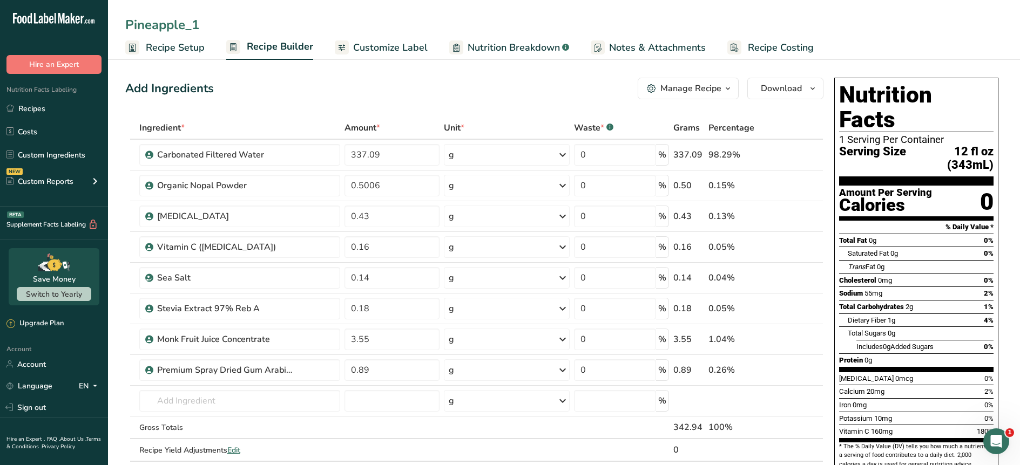
click at [126, 25] on input "Pineapple_1" at bounding box center [563, 24] width 877 height 19
click at [244, 27] on input "Guava" at bounding box center [563, 24] width 877 height 19
type input "Guava"
click at [36, 106] on link "Recipes" at bounding box center [54, 108] width 108 height 21
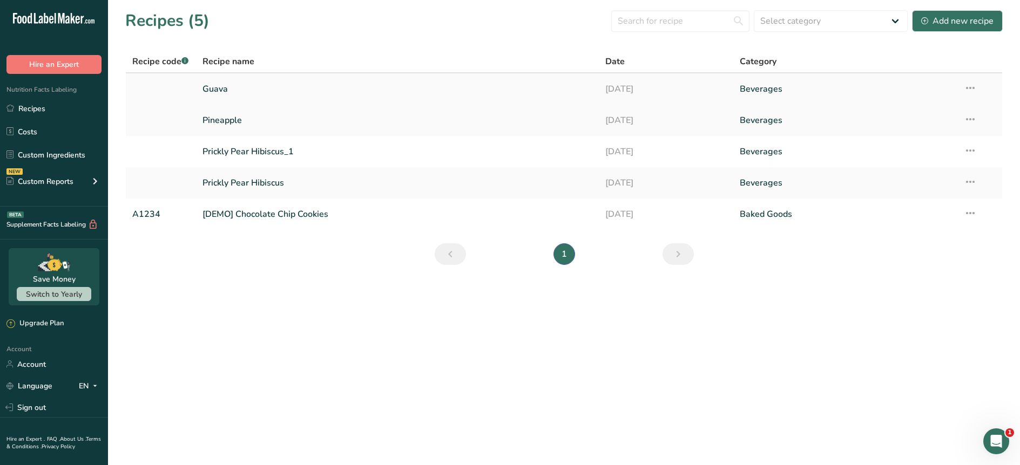
click at [973, 88] on icon at bounding box center [970, 87] width 13 height 19
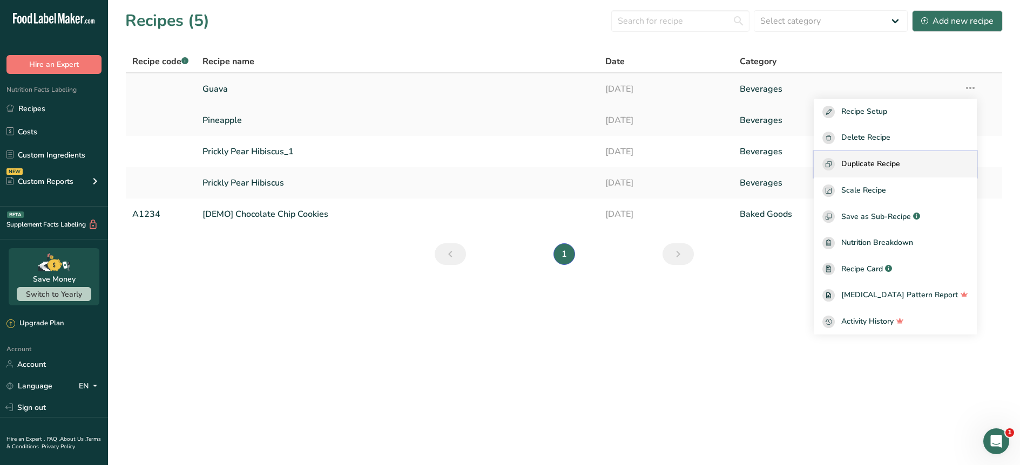
click at [900, 161] on span "Duplicate Recipe" at bounding box center [870, 164] width 59 height 12
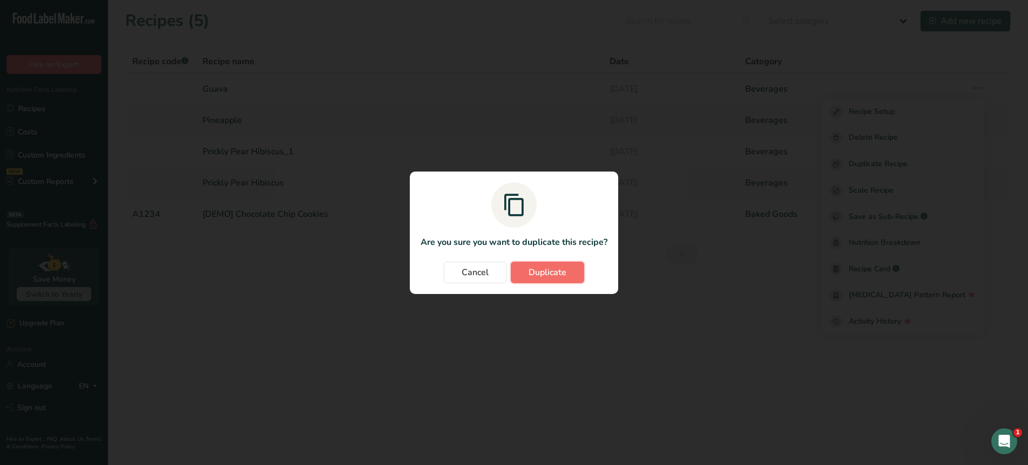
click at [542, 271] on span "Duplicate" at bounding box center [548, 272] width 38 height 13
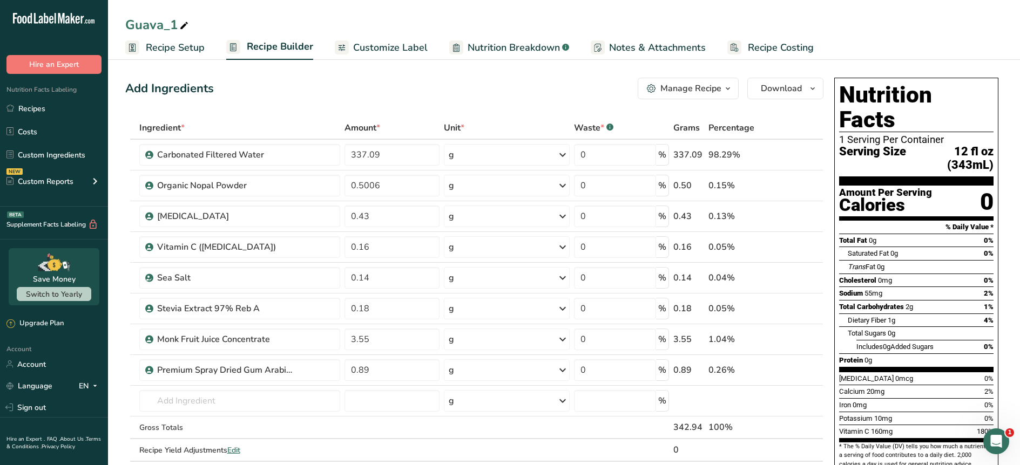
click at [181, 25] on icon at bounding box center [184, 25] width 10 height 15
type input "G"
type input "Tangerine"
click at [240, 105] on div "Add Ingredients Manage Recipe Delete Recipe Duplicate Recipe Scale Recipe Save …" at bounding box center [477, 455] width 705 height 764
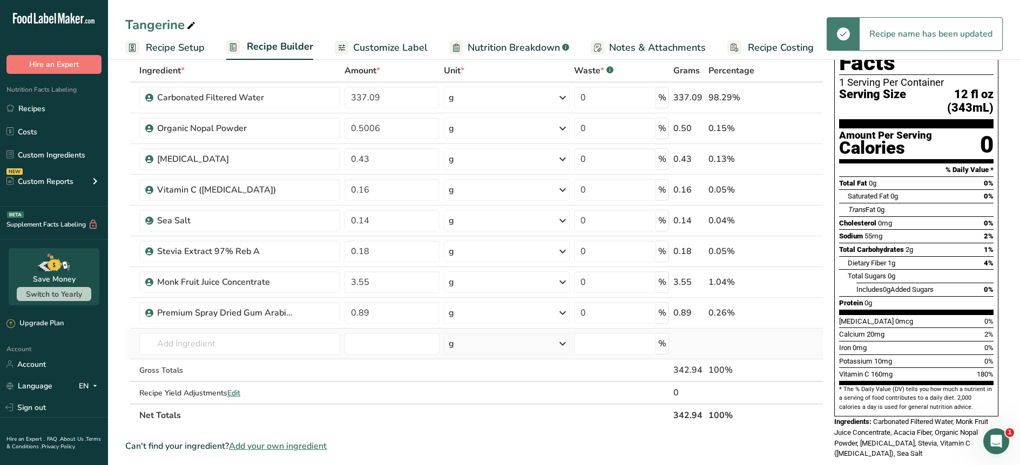
scroll to position [76, 0]
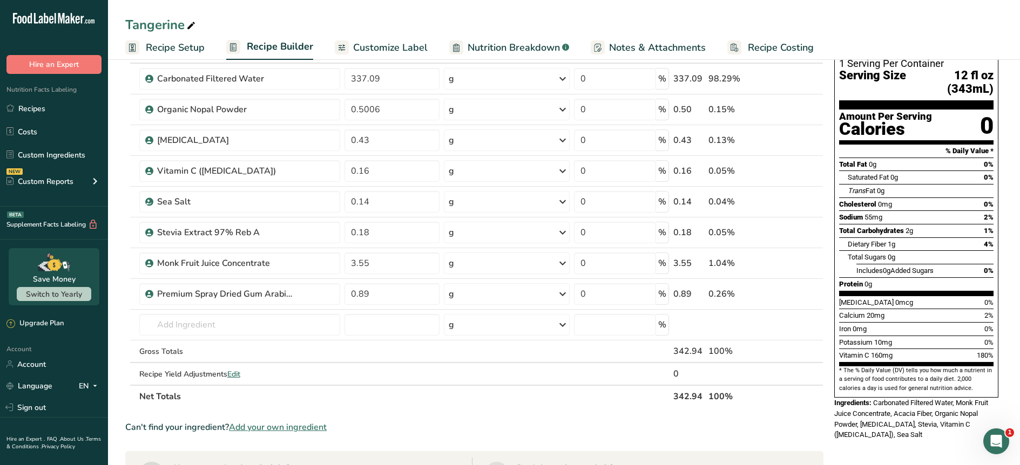
click at [278, 426] on span "Add your own ingredient" at bounding box center [278, 427] width 98 height 13
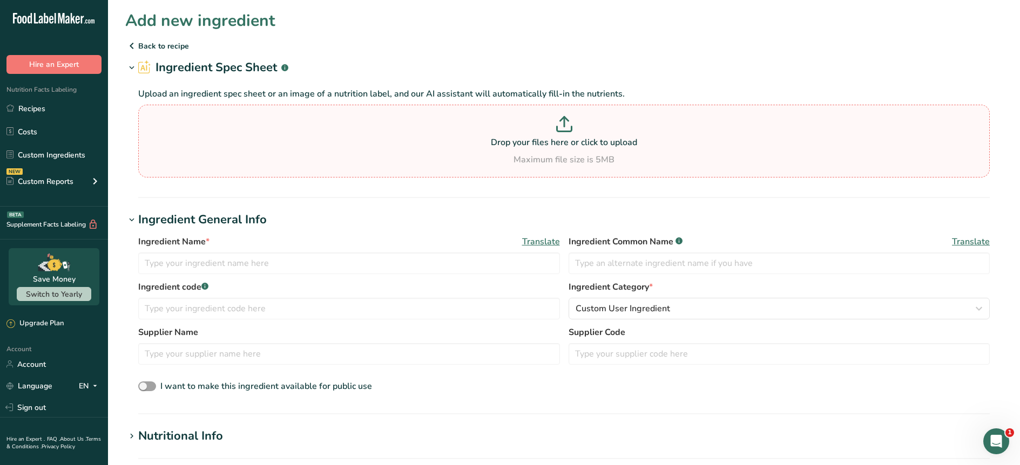
click at [560, 133] on p at bounding box center [564, 126] width 846 height 20
click at [560, 133] on input "Drop your files here or click to upload Maximum file size is 5MB" at bounding box center [564, 141] width 852 height 73
type input "C:\fakepath\224702 Customer Specification.pdf"
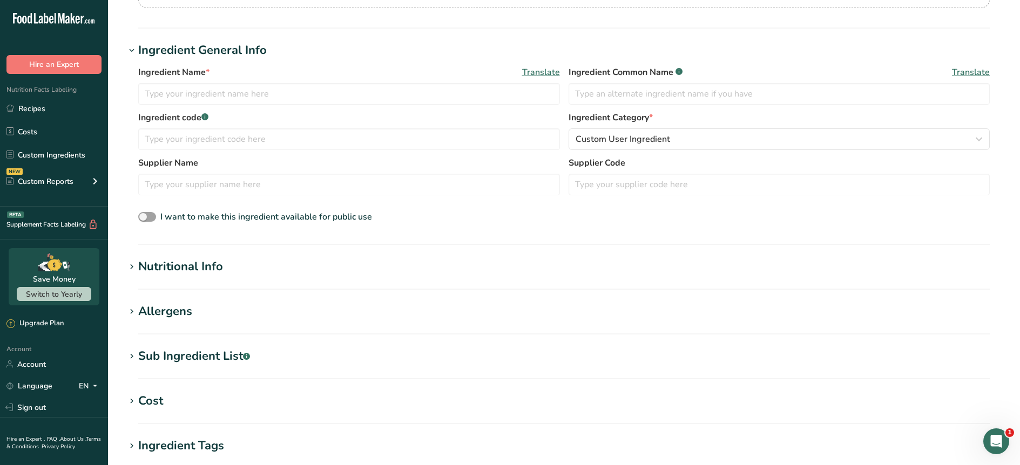
scroll to position [382, 0]
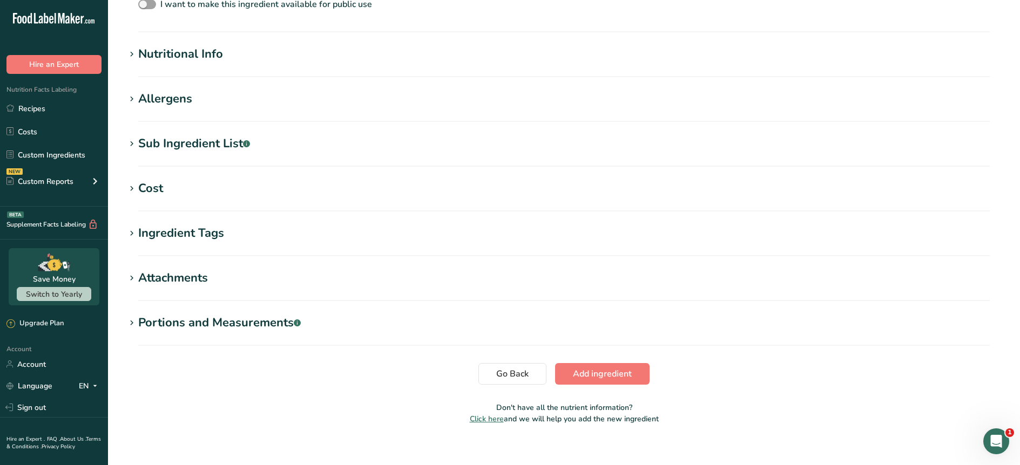
click at [167, 61] on div "Nutritional Info" at bounding box center [180, 54] width 85 height 18
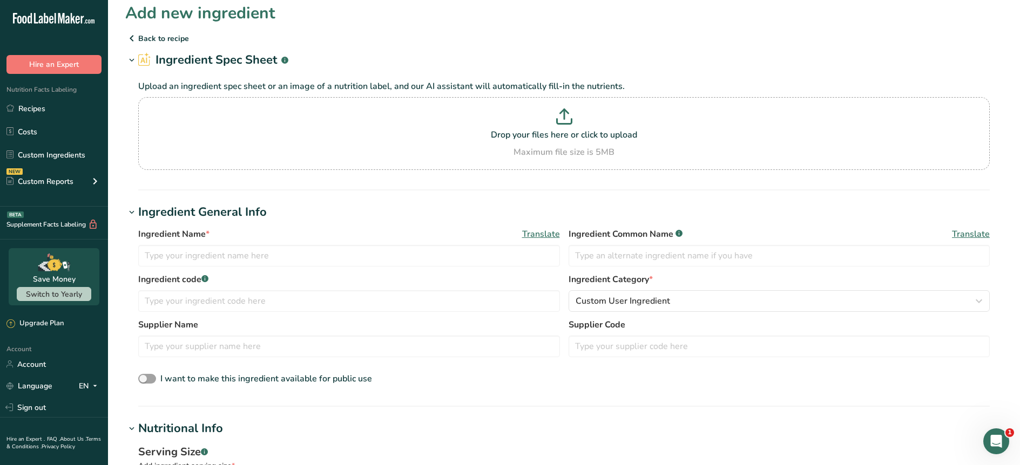
scroll to position [0, 0]
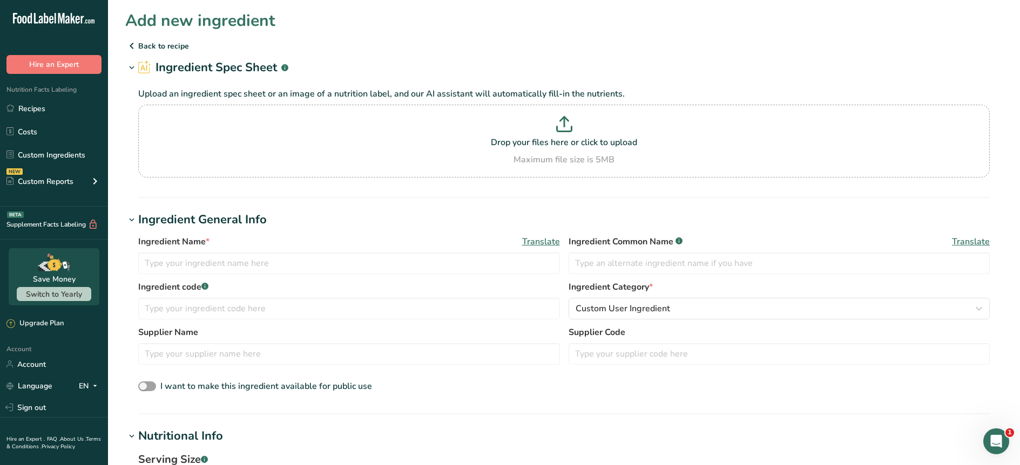
click at [134, 45] on icon at bounding box center [131, 45] width 13 height 19
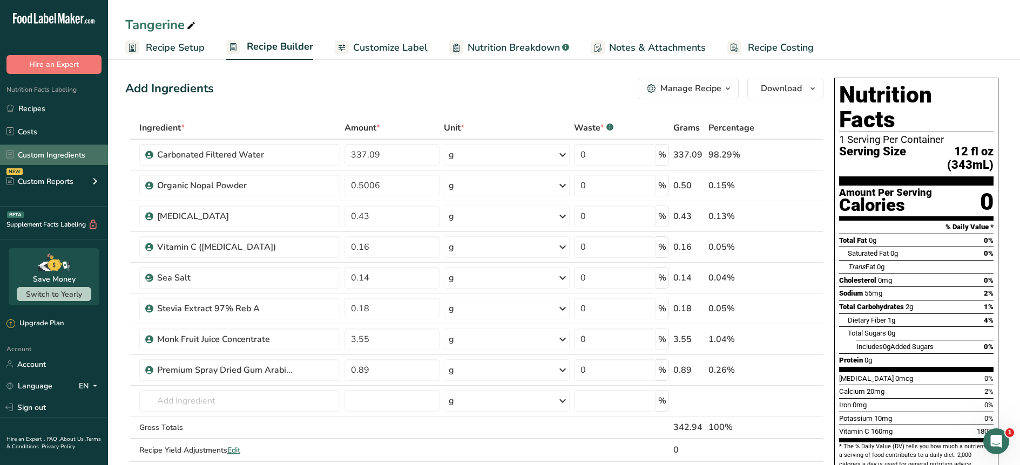
click at [29, 152] on link "Custom Ingredients" at bounding box center [54, 155] width 108 height 21
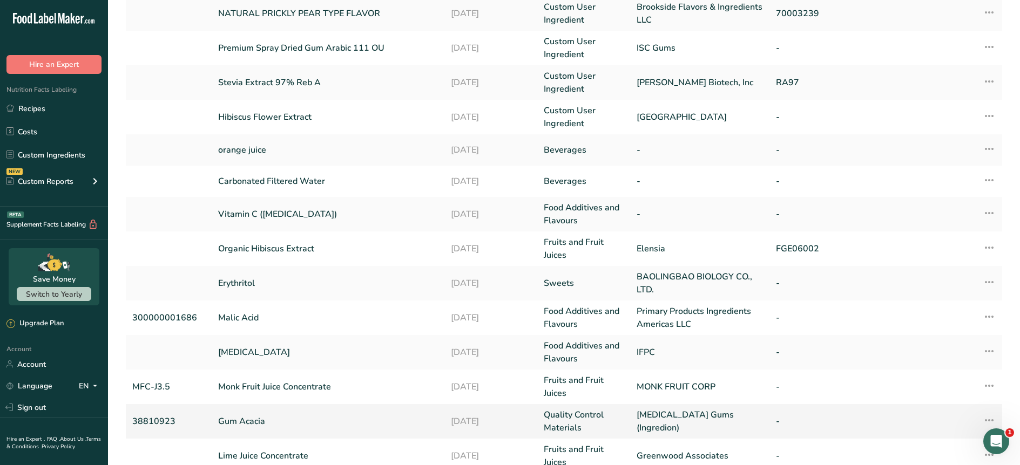
scroll to position [231, 0]
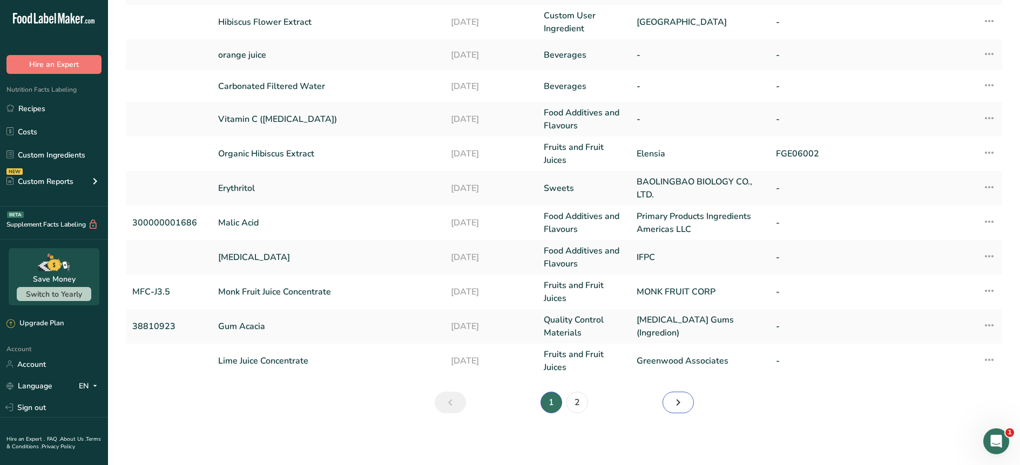
click at [665, 401] on link "Next" at bounding box center [678, 403] width 31 height 22
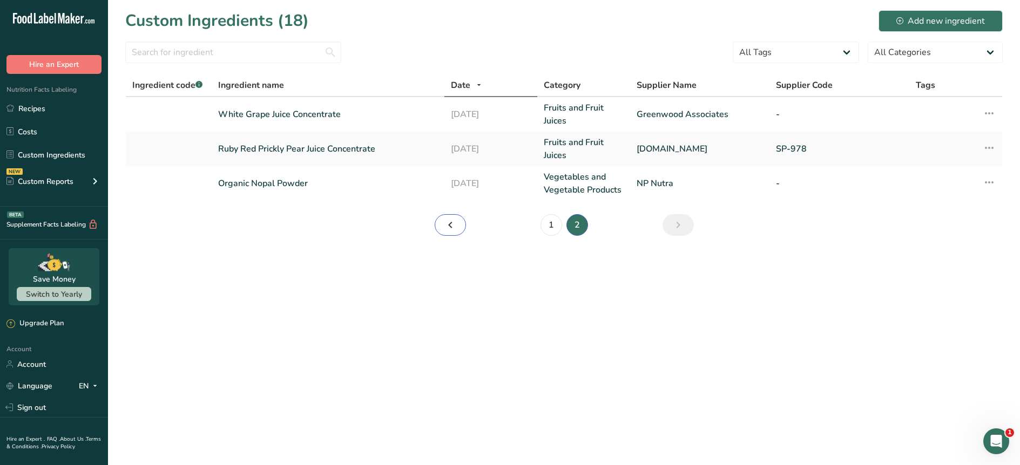
click at [448, 223] on icon "Page 1." at bounding box center [450, 224] width 13 height 19
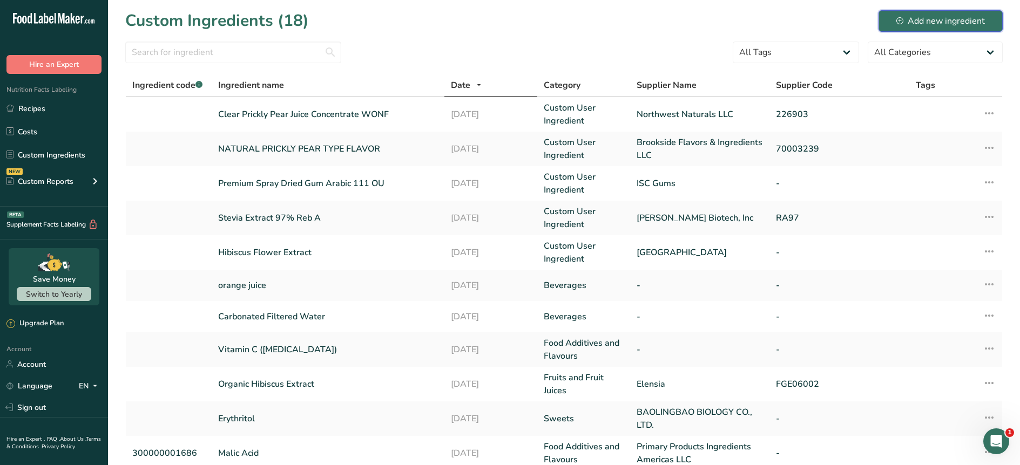
click at [932, 22] on div "Add new ingredient" at bounding box center [940, 21] width 89 height 13
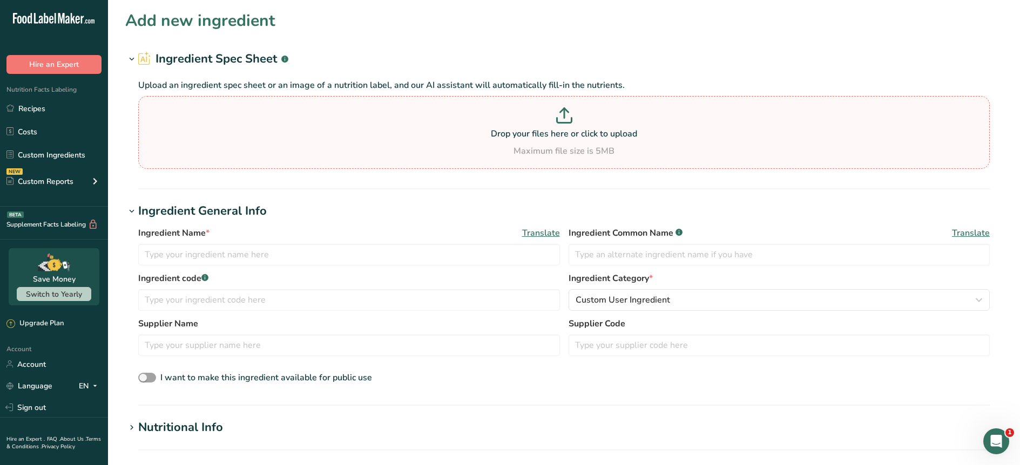
click at [513, 132] on p "Drop your files here or click to upload" at bounding box center [564, 133] width 846 height 13
click at [513, 132] on input "Drop your files here or click to upload Maximum file size is 5MB" at bounding box center [564, 132] width 852 height 73
type input "C:\fakepath\224702 Customer Specification.pdf"
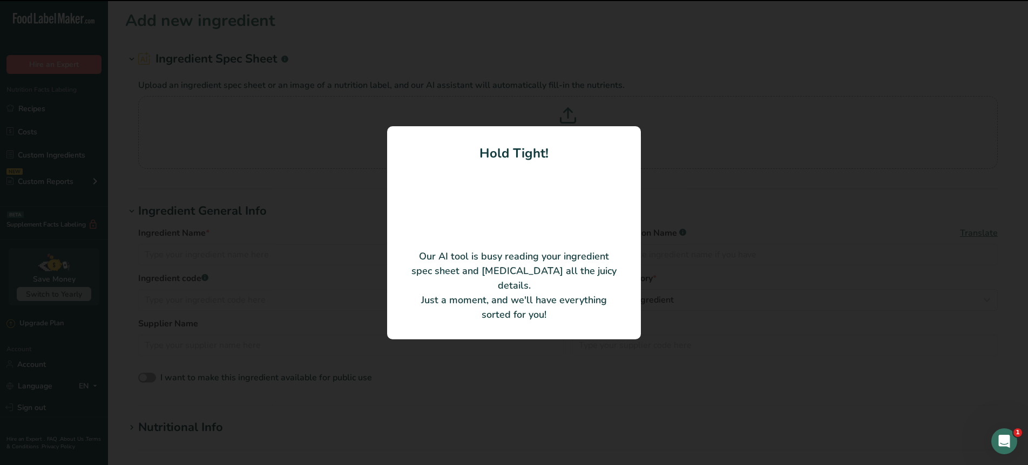
type input "Tangerine Juice Concentrate WONF"
type input "224702"
type input "Northwest Naturals LLC"
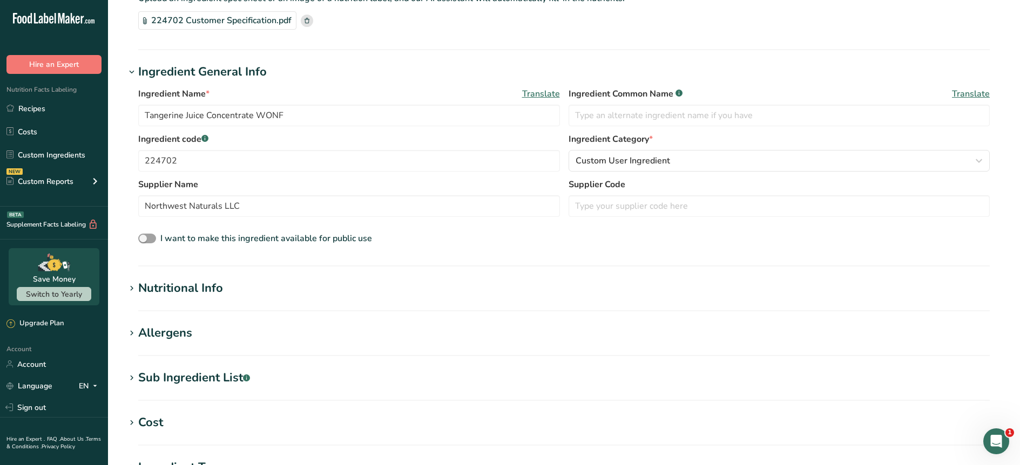
scroll to position [96, 0]
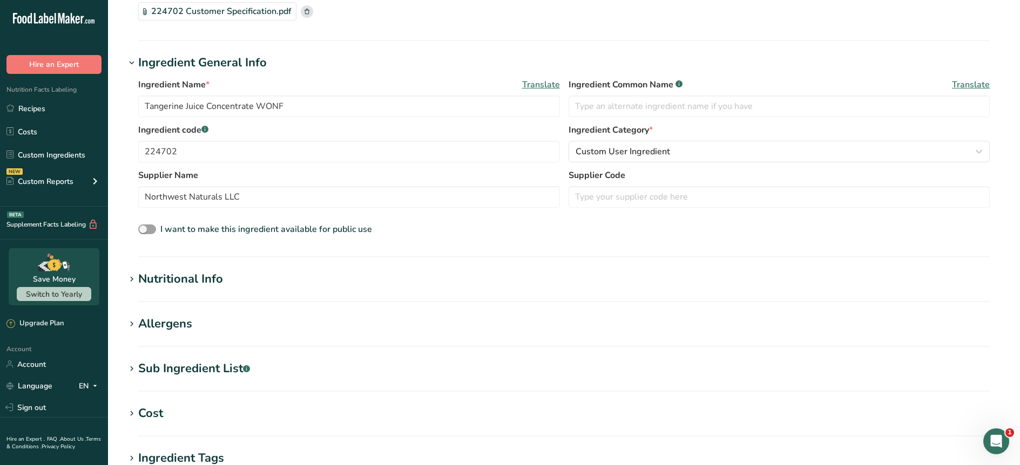
click at [189, 284] on div "Nutritional Info" at bounding box center [180, 280] width 85 height 18
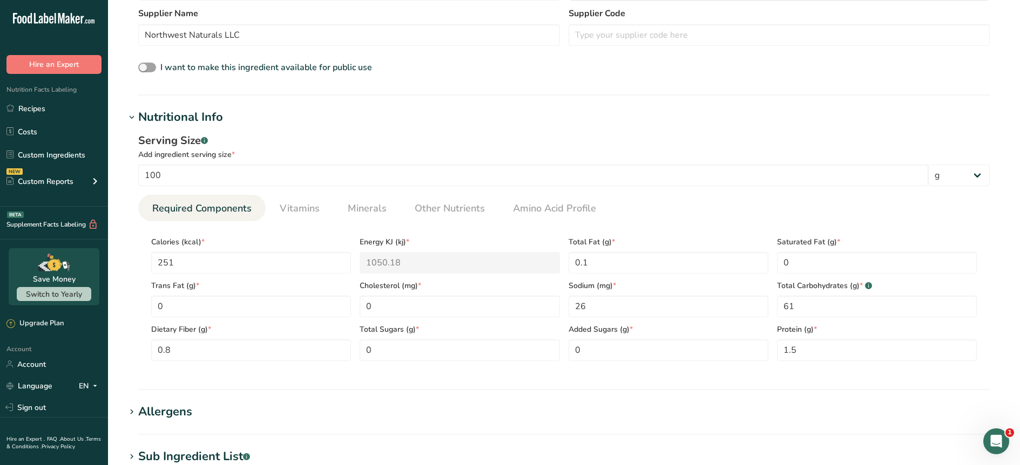
scroll to position [288, 0]
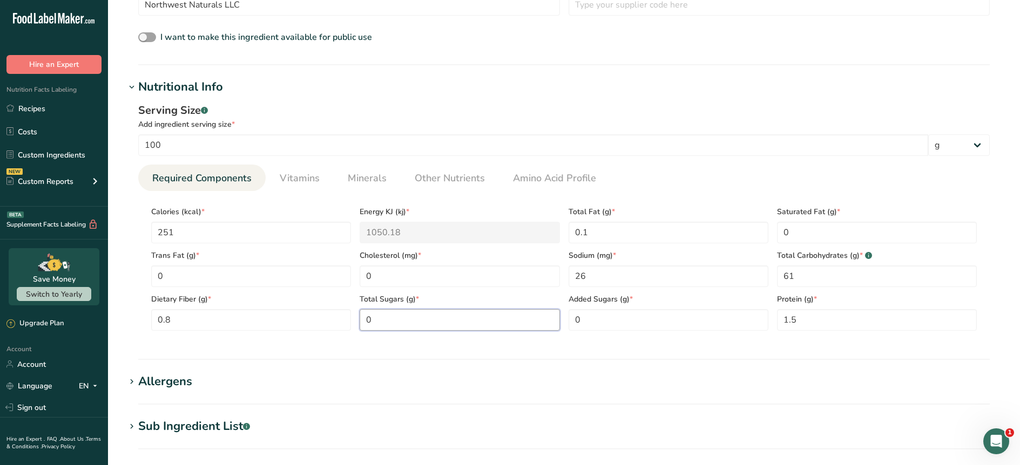
click at [403, 317] on Sugars "0" at bounding box center [460, 320] width 200 height 22
type Sugars "51"
click at [532, 368] on section "Add new ingredient Ingredient Spec Sheet .a-a{fill:#347362;}.b-a{fill:#fff;} Up…" at bounding box center [564, 219] width 912 height 1014
click at [299, 175] on span "Vitamins" at bounding box center [300, 178] width 40 height 15
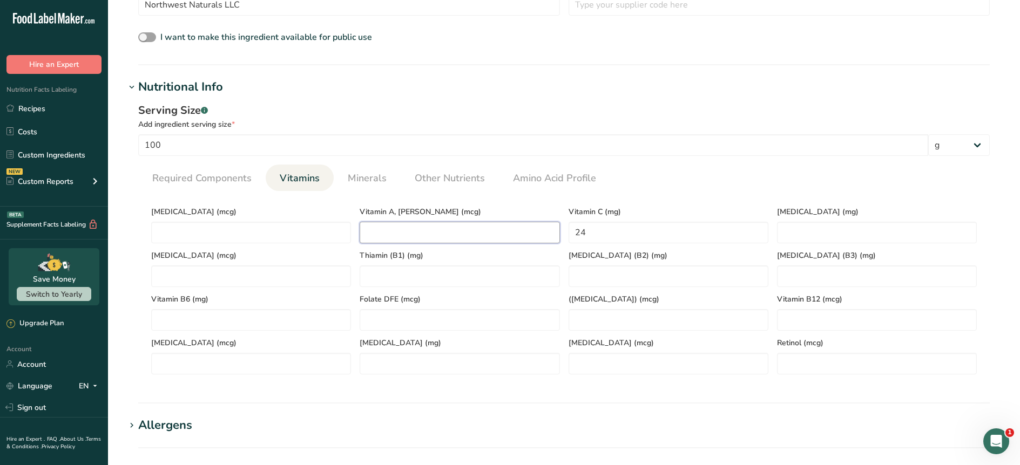
click at [447, 226] on RAE "number" at bounding box center [460, 233] width 200 height 22
click at [364, 239] on RAE "8" at bounding box center [460, 233] width 200 height 22
type RAE "0.8"
click at [364, 184] on span "Minerals" at bounding box center [367, 178] width 39 height 15
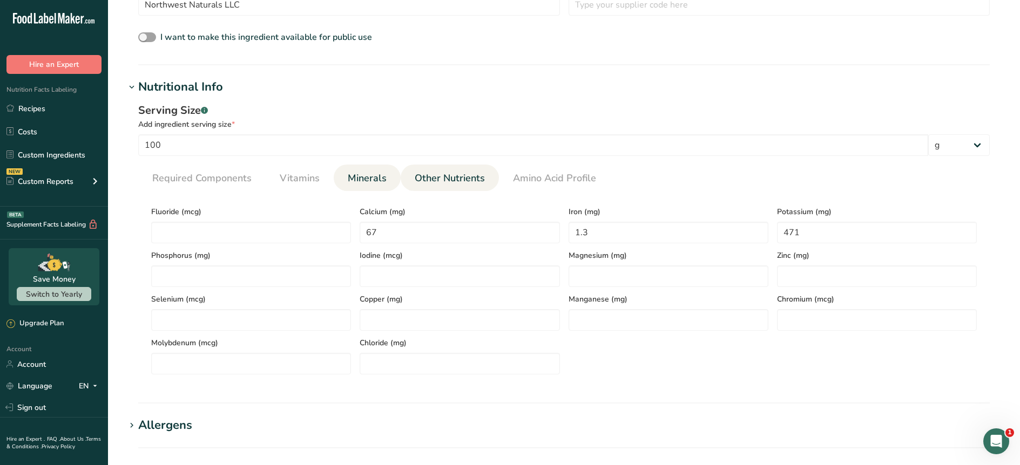
click at [437, 181] on span "Other Nutrients" at bounding box center [450, 178] width 70 height 15
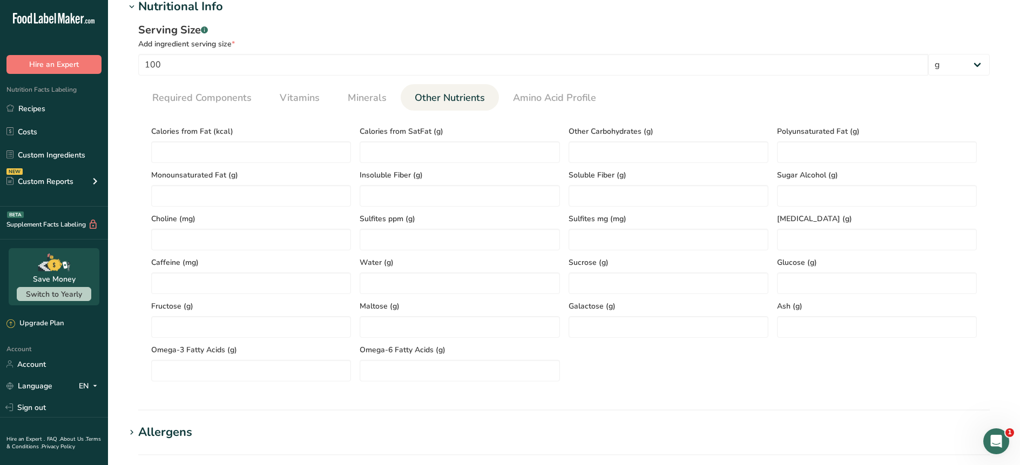
scroll to position [367, 0]
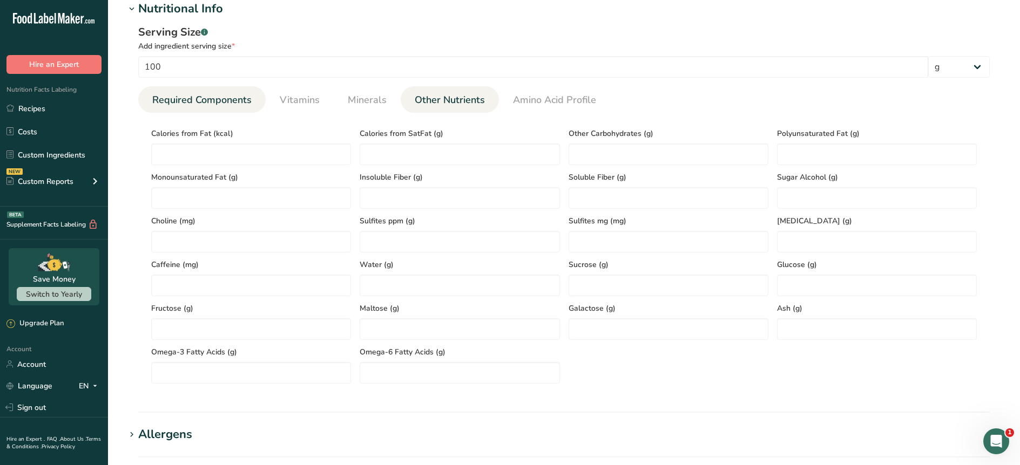
click at [185, 101] on span "Required Components" at bounding box center [201, 100] width 99 height 15
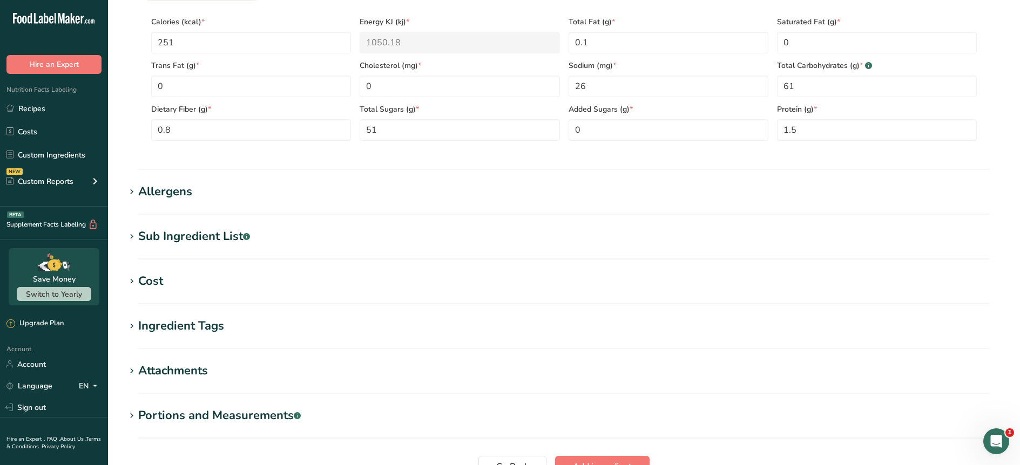
scroll to position [583, 0]
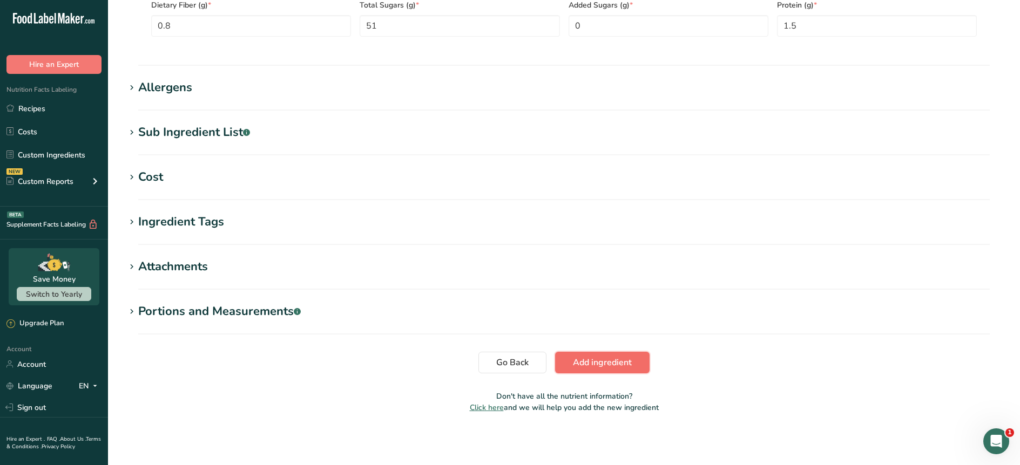
click at [576, 362] on span "Add ingredient" at bounding box center [602, 362] width 59 height 13
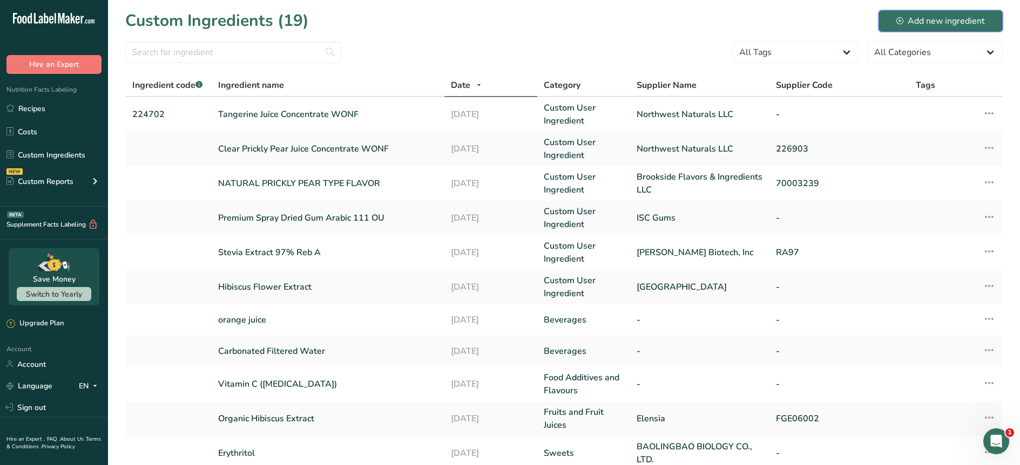
click at [941, 18] on div "Add new ingredient" at bounding box center [940, 21] width 89 height 13
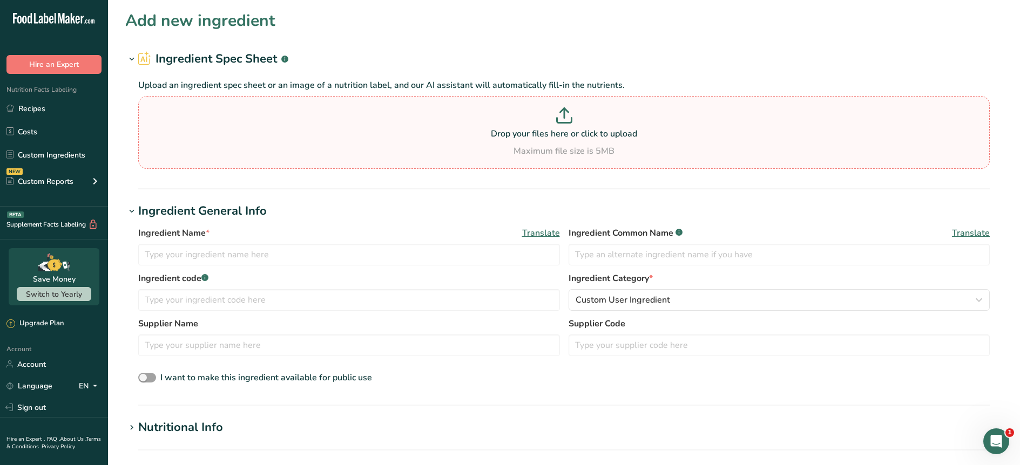
click at [508, 139] on p "Drop your files here or click to upload" at bounding box center [564, 133] width 846 height 13
click at [508, 139] on input "Drop your files here or click to upload Maximum file size is 5MB" at bounding box center [564, 132] width 852 height 73
type input "C:\fakepath\85001189 Natural Tangerine Extract_Sample PDS.pdf"
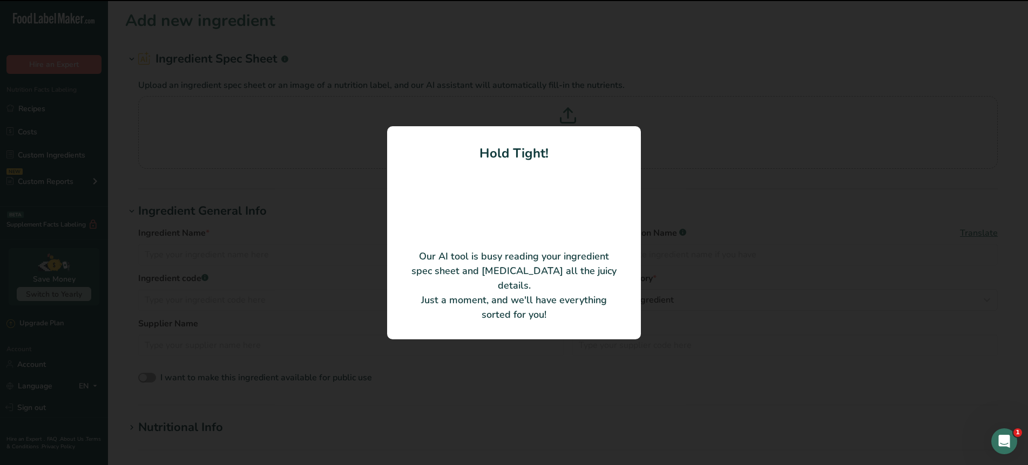
type input "NATURAL TANGERINE EXTRACT"
type input "Brookside Flavors & Ingredients LLC"
type input "85001189"
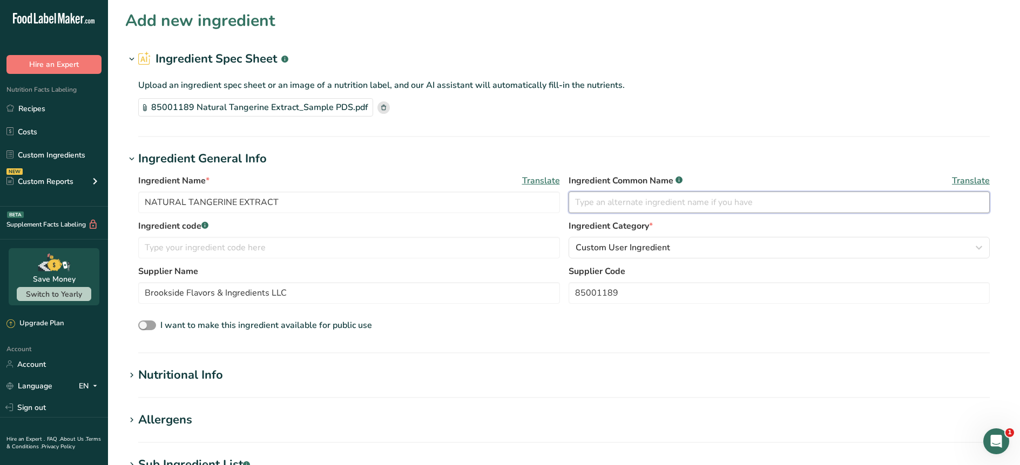
click at [581, 210] on input "text" at bounding box center [780, 203] width 422 height 22
type input "N"
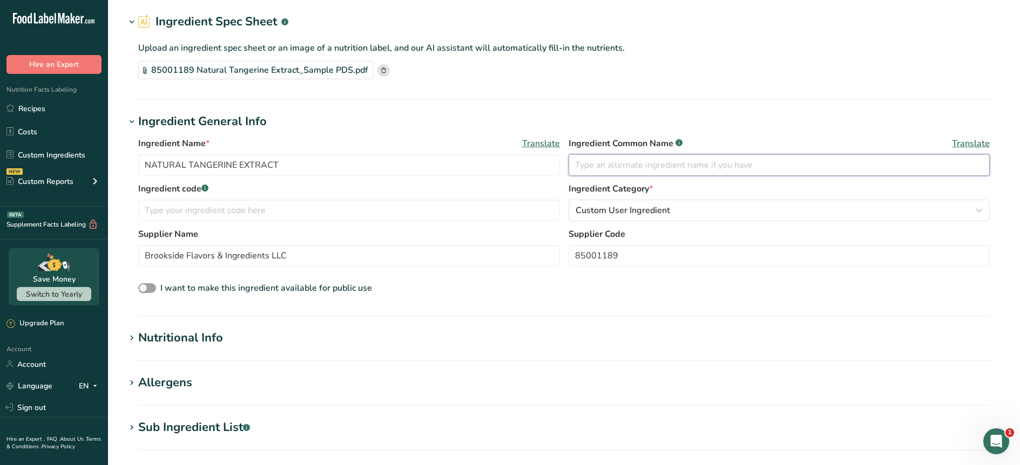
scroll to position [123, 0]
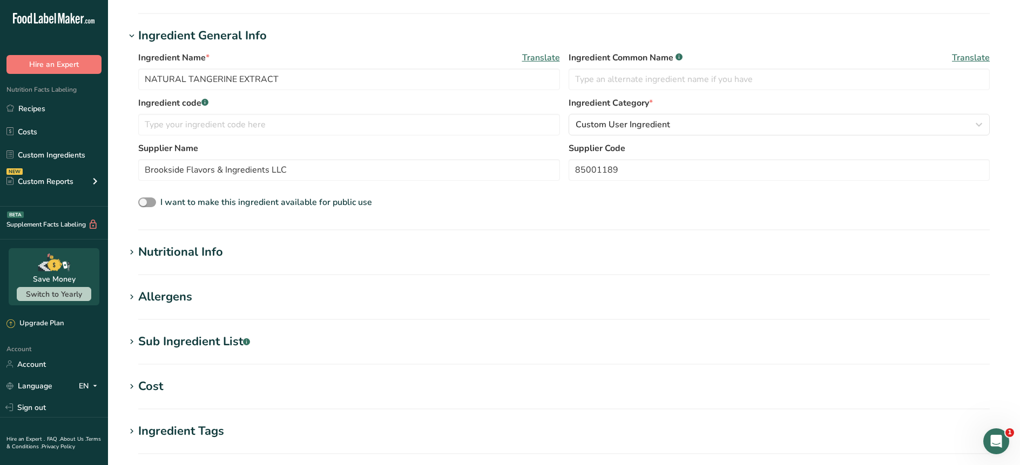
click at [219, 254] on div "Nutritional Info" at bounding box center [180, 253] width 85 height 18
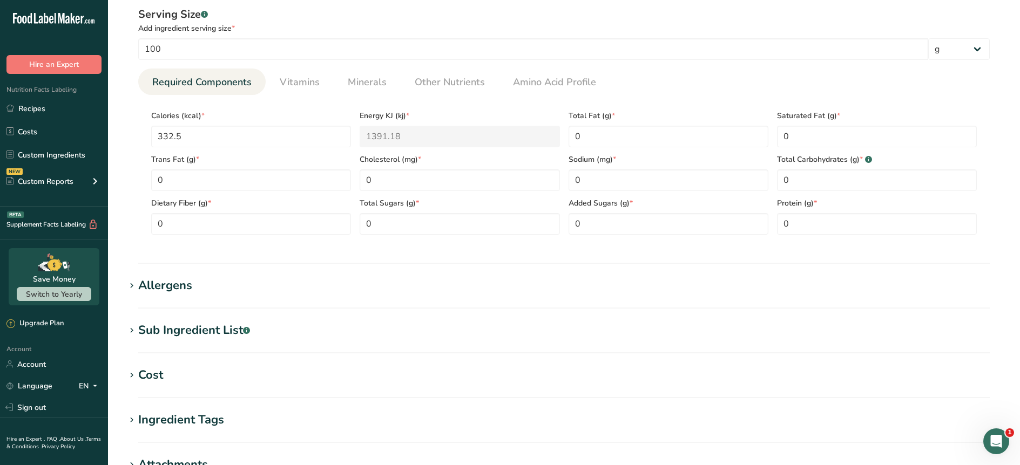
scroll to position [388, 0]
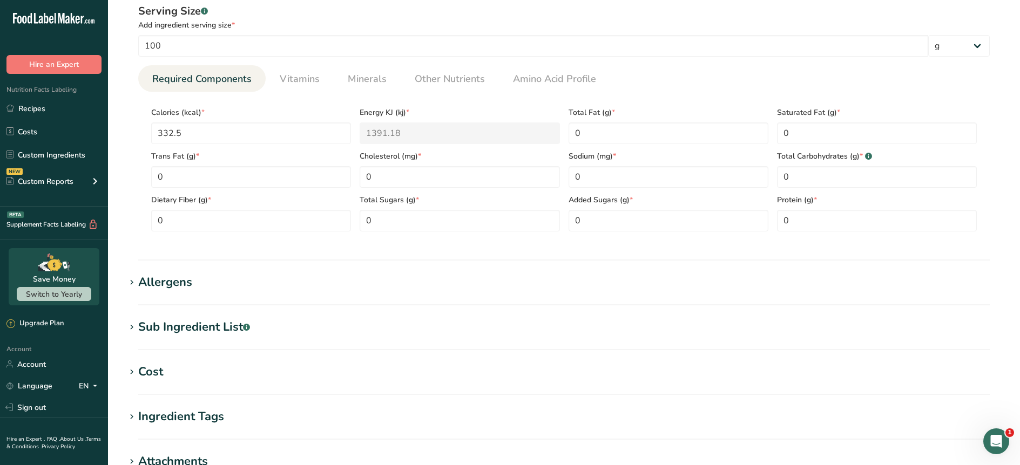
click at [161, 406] on section "Add new ingredient Ingredient Spec Sheet .a-a{fill:#347362;}.b-a{fill:#fff;} Up…" at bounding box center [564, 119] width 912 height 1014
click at [160, 413] on div "Ingredient Tags" at bounding box center [181, 417] width 86 height 18
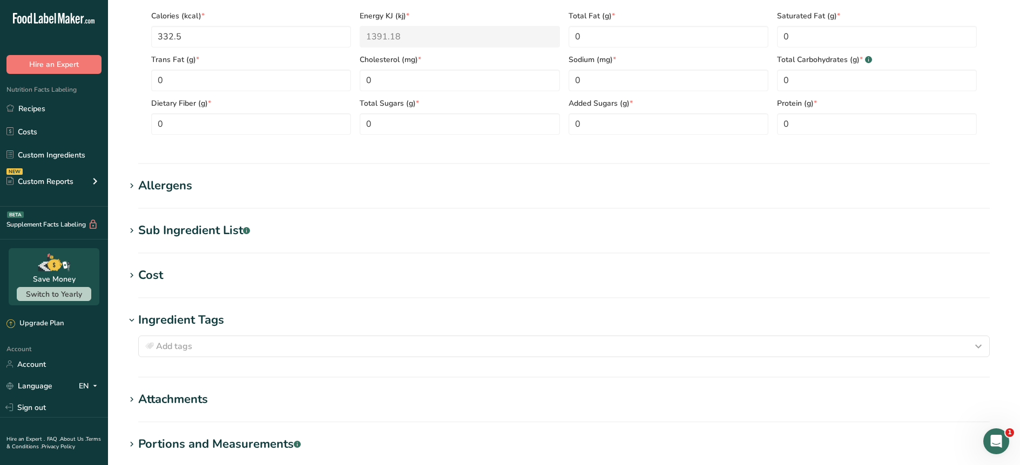
scroll to position [488, 0]
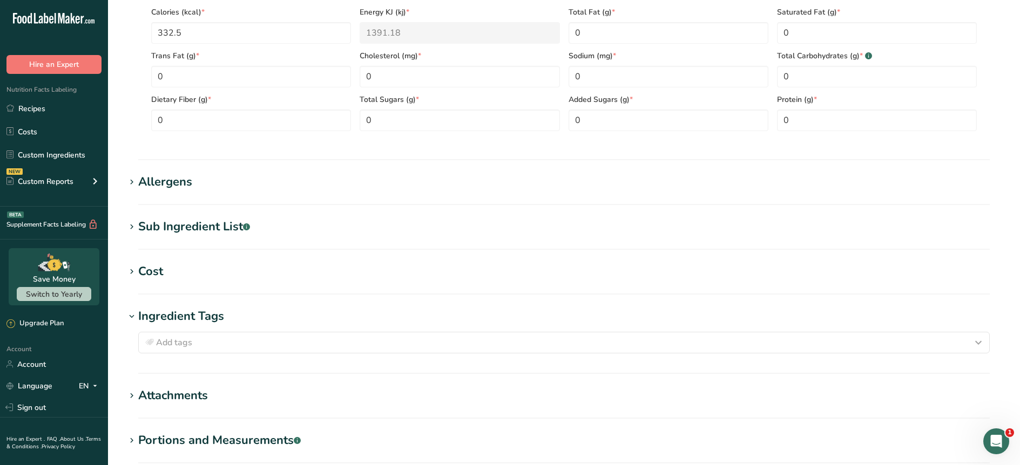
click at [236, 214] on section "Add new ingredient Ingredient Spec Sheet .a-a{fill:#347362;}.b-a{fill:#fff;} Up…" at bounding box center [564, 36] width 912 height 1048
click at [228, 231] on div "Sub Ingredient List .a-a{fill:#347362;}.b-a{fill:#fff;}" at bounding box center [194, 227] width 112 height 18
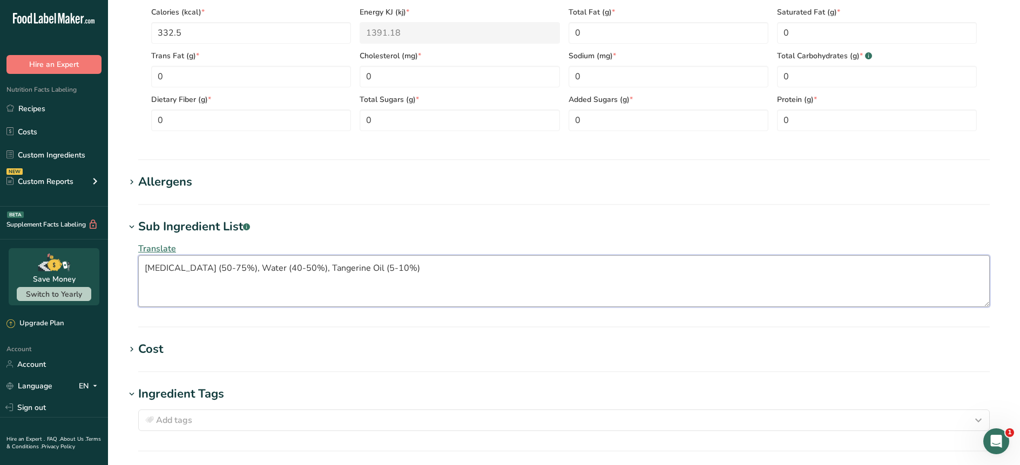
drag, startPoint x: 459, startPoint y: 271, endPoint x: 120, endPoint y: 260, distance: 338.7
click at [120, 260] on section "Add new ingredient Ingredient Spec Sheet .a-a{fill:#347362;}.b-a{fill:#fff;} Up…" at bounding box center [564, 75] width 912 height 1126
type textarea "Ethyl Alcohol (50-75%), Water (40-50%), Tangerine Oil (5-10%)"
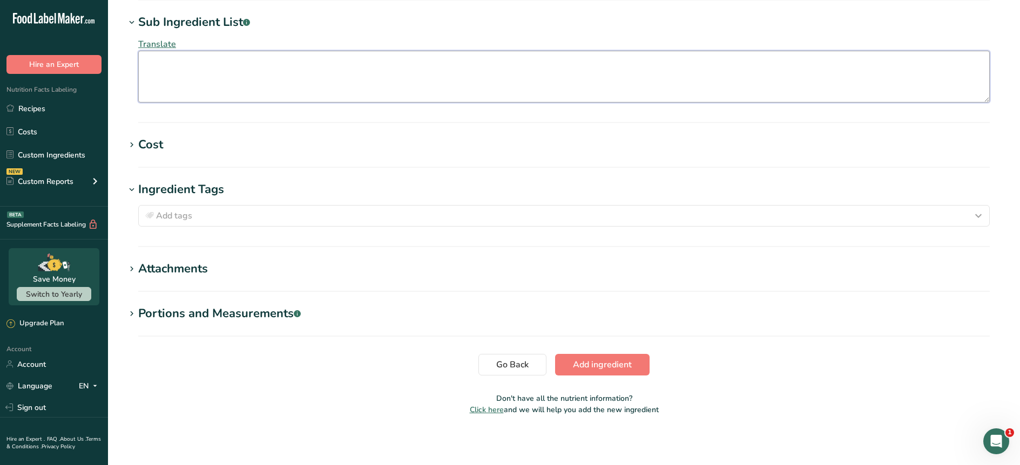
scroll to position [695, 0]
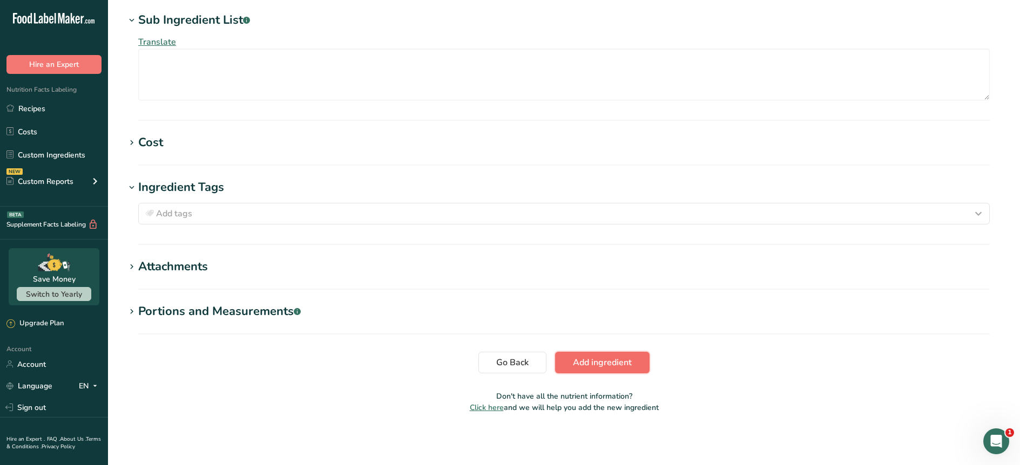
click at [592, 366] on span "Add ingredient" at bounding box center [602, 362] width 59 height 13
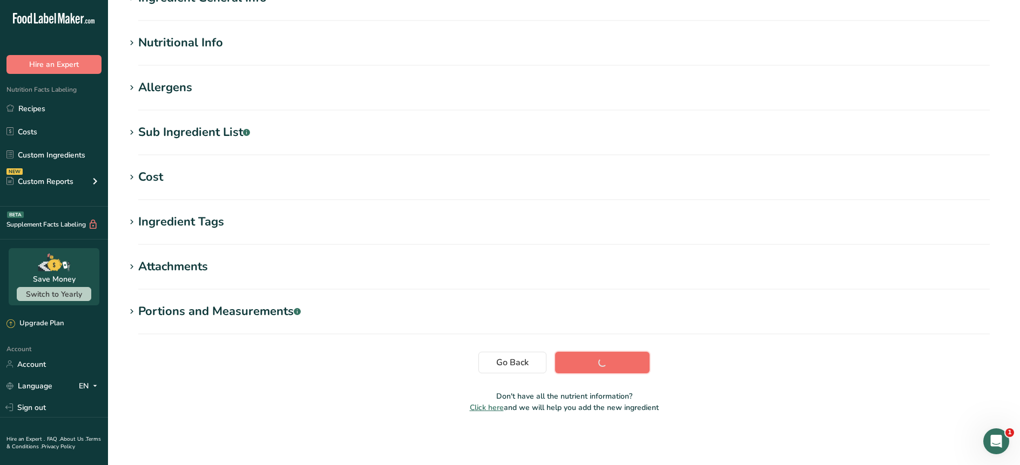
scroll to position [106, 0]
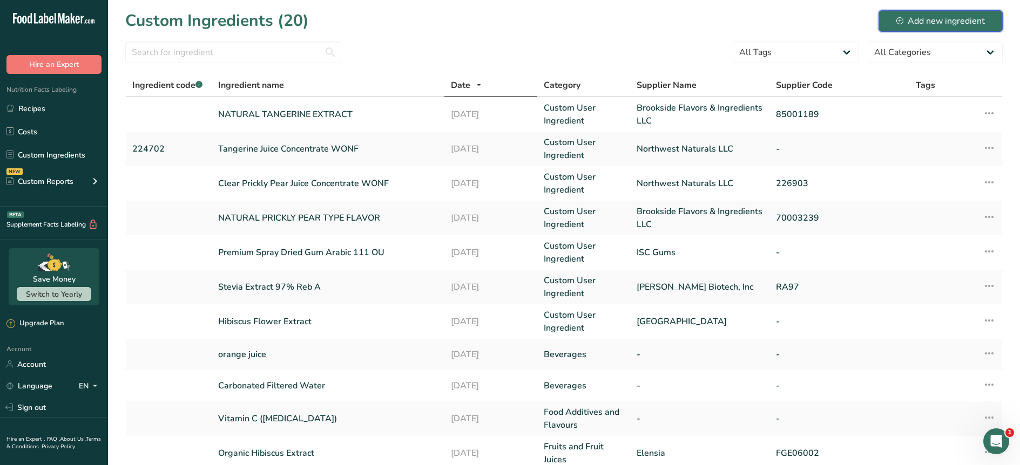
click at [950, 21] on div "Add new ingredient" at bounding box center [940, 21] width 89 height 13
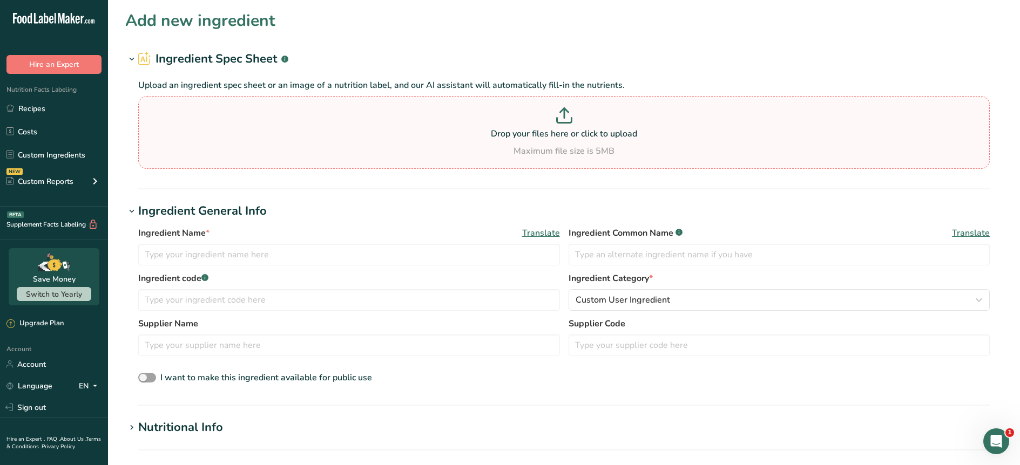
click at [494, 120] on p at bounding box center [564, 117] width 846 height 20
click at [494, 120] on input "Drop your files here or click to upload Maximum file size is 5MB" at bounding box center [564, 132] width 852 height 73
type input "C:\fakepath\73016259 Natural Pineapple Flavor WONF_Sample PDS.pdf"
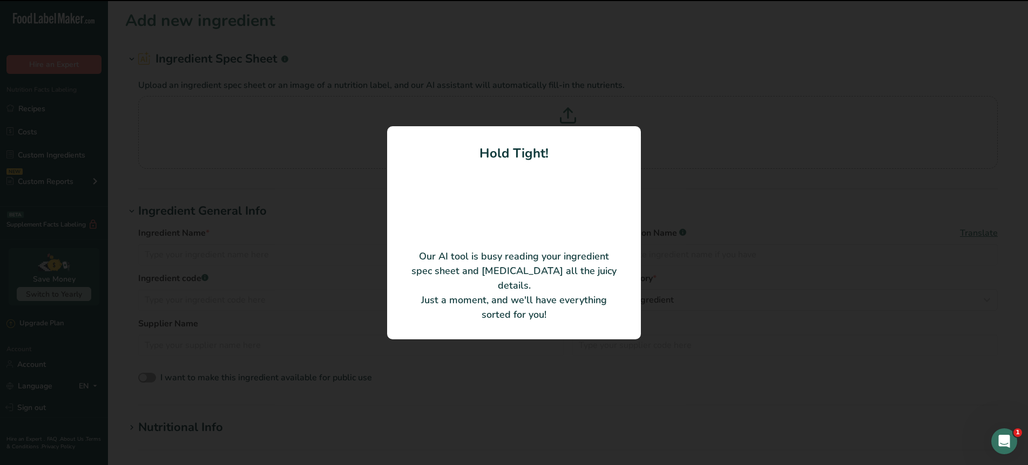
type input "NATURAL PINEAPPLE FLAVOR WONF"
type input "Brookside Flavors & Ingredients LLC"
type input "73016259"
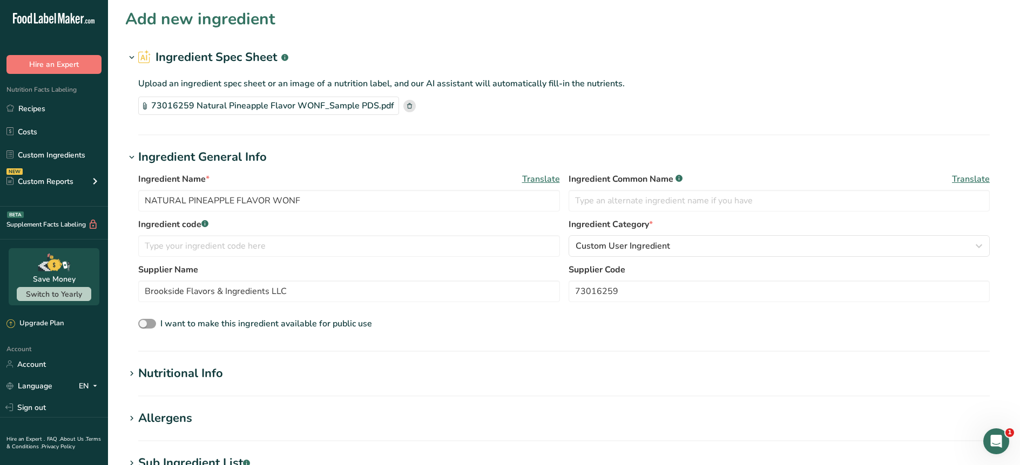
scroll to position [2, 0]
click at [638, 201] on input "text" at bounding box center [780, 201] width 422 height 22
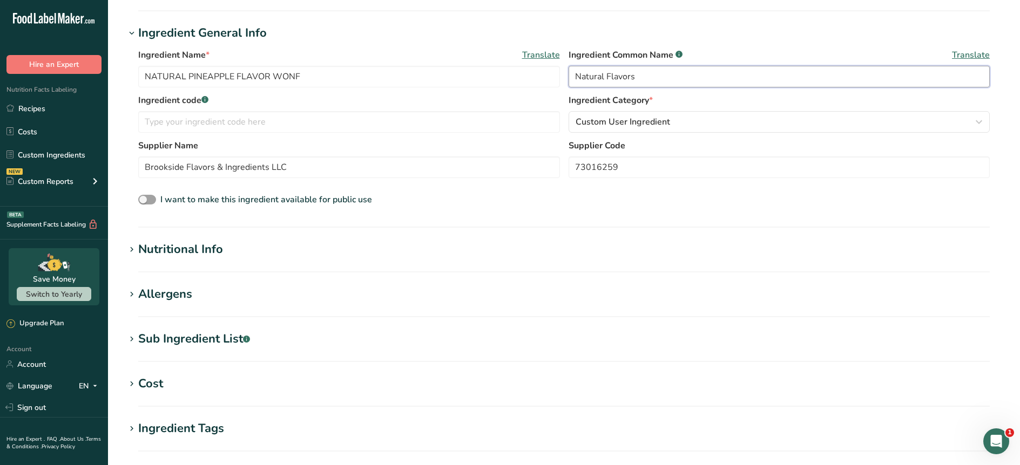
scroll to position [134, 0]
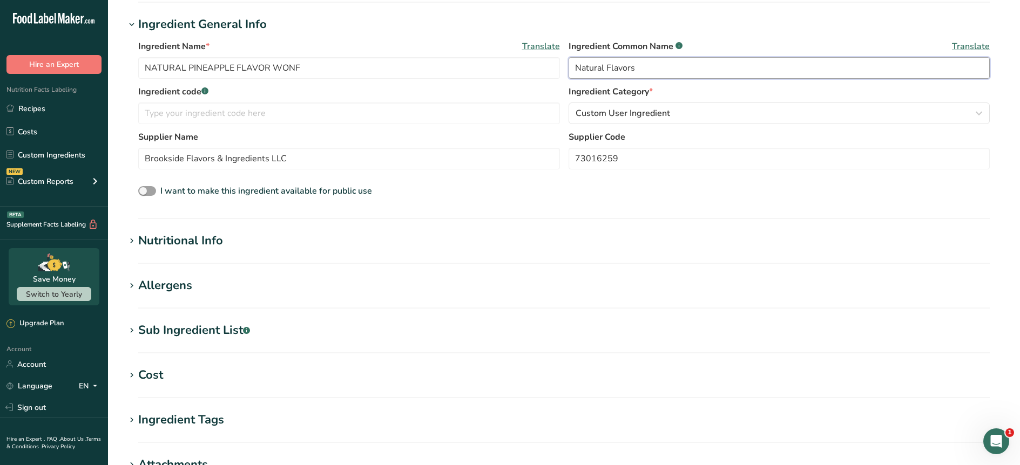
type input "Natural Flavors"
click at [162, 326] on div "Sub Ingredient List .a-a{fill:#347362;}.b-a{fill:#fff;}" at bounding box center [194, 331] width 112 height 18
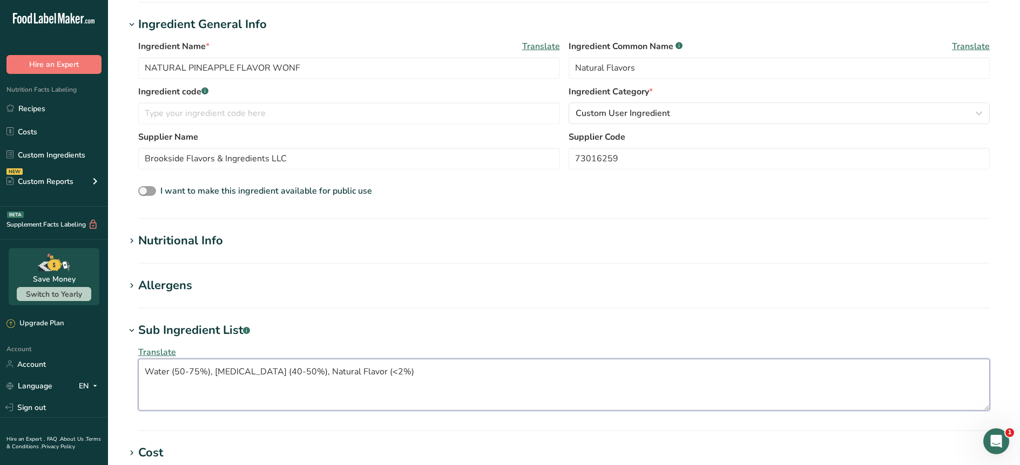
drag, startPoint x: 438, startPoint y: 375, endPoint x: 133, endPoint y: 356, distance: 306.2
click at [133, 356] on div "Translate Water (50-75%), Ethyl Alcohol (40-50%), Natural Flavor (<2%)" at bounding box center [563, 379] width 877 height 78
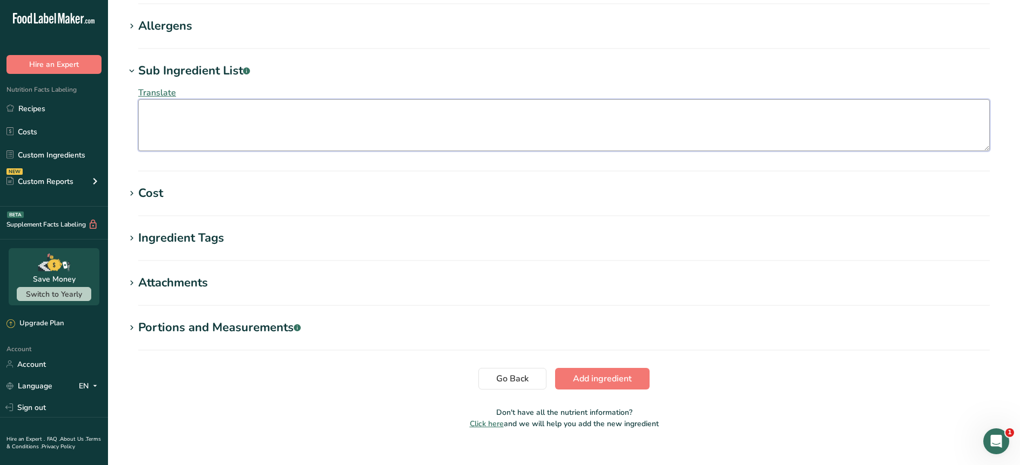
scroll to position [410, 0]
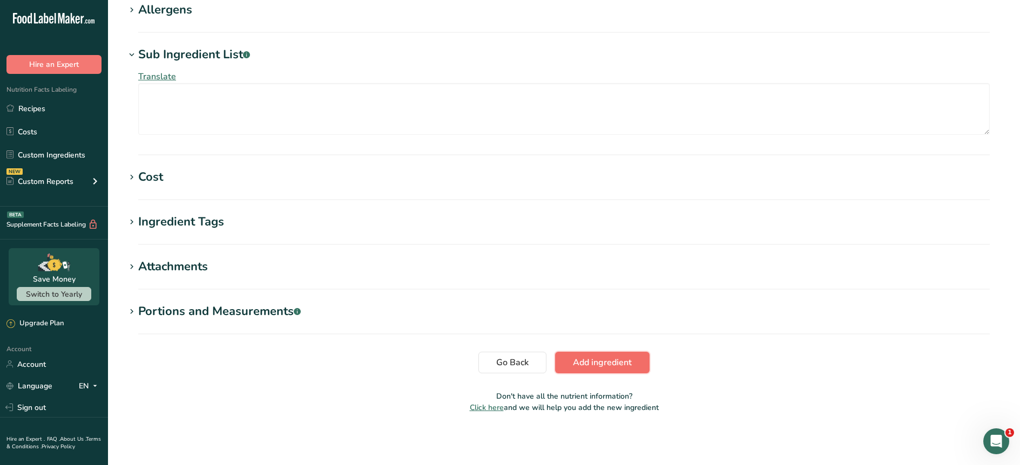
click at [634, 363] on button "Add ingredient" at bounding box center [602, 363] width 94 height 22
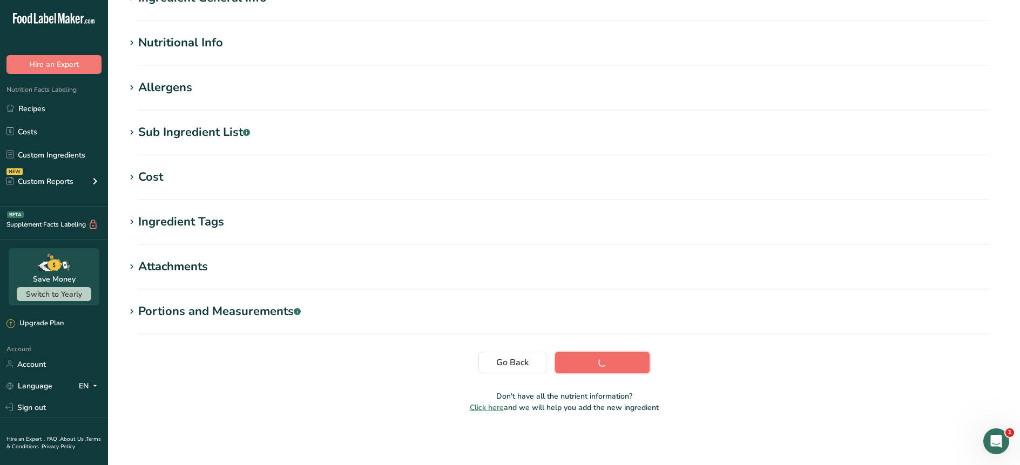
scroll to position [106, 0]
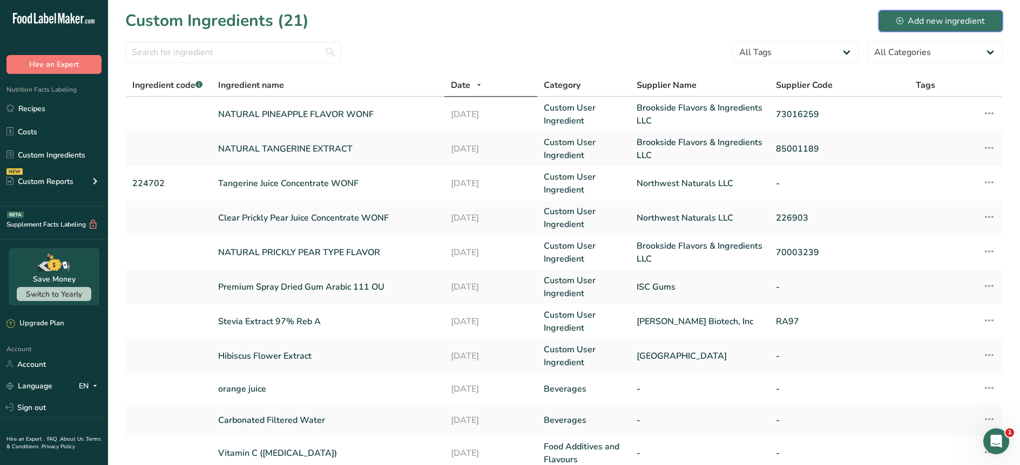
click at [935, 24] on div "Add new ingredient" at bounding box center [940, 21] width 89 height 13
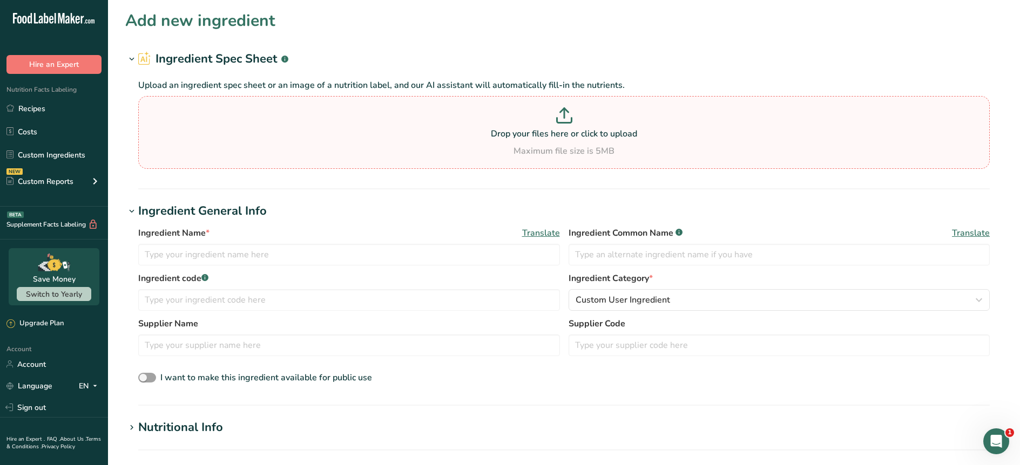
click at [546, 127] on p "Drop your files here or click to upload" at bounding box center [564, 133] width 846 height 13
click at [546, 127] on input "Drop your files here or click to upload Maximum file size is 5MB" at bounding box center [564, 132] width 852 height 73
type input "C:\fakepath\43032239 Natural Guava Flavor WONF_Sample PDS.pdf"
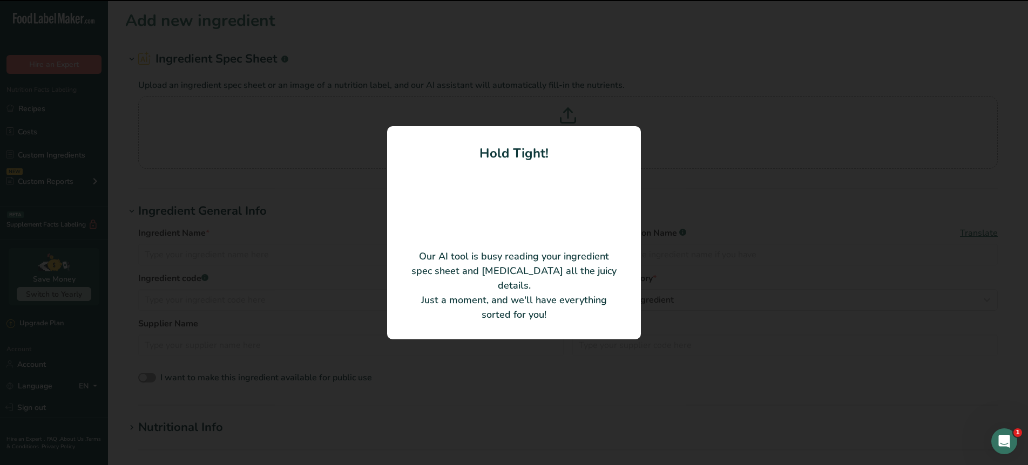
type input "NATURAL GUAVA FLAVOR WONF"
type input "Brookside Flavors & Ingredients LLC"
type input "43032239"
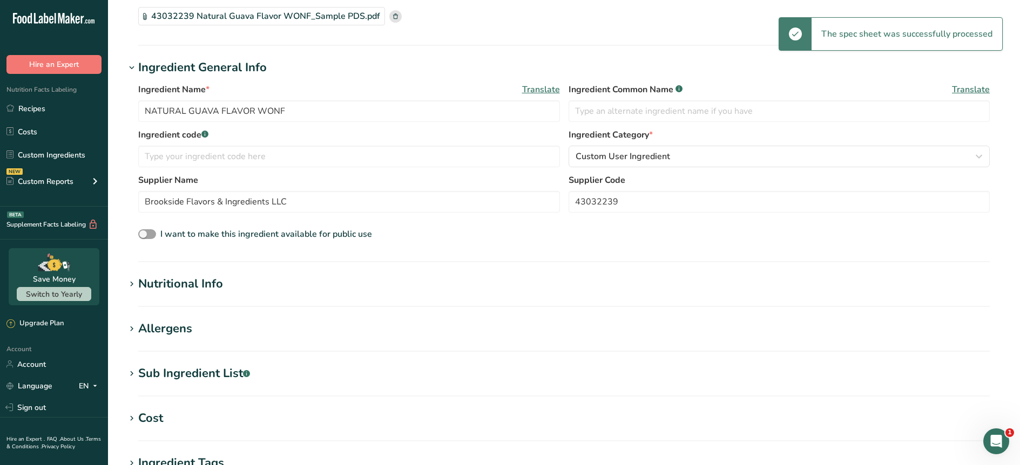
scroll to position [69, 0]
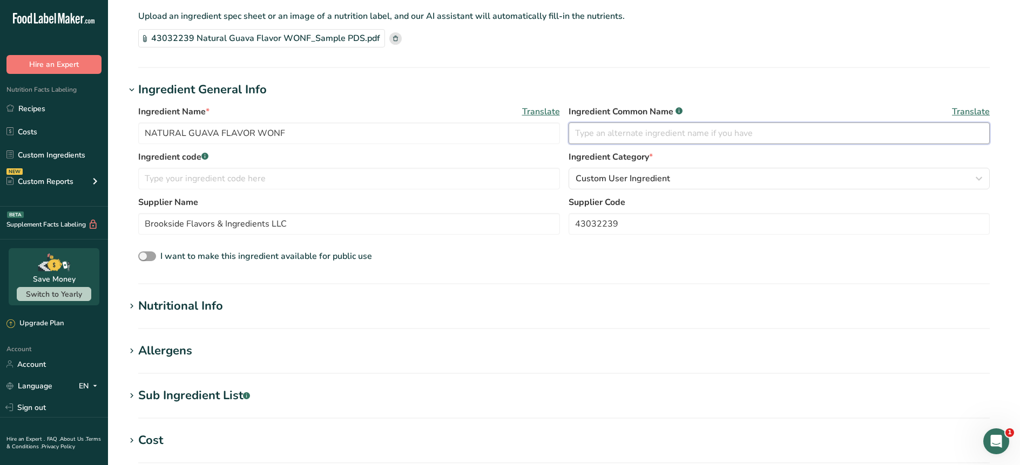
click at [610, 131] on input "text" at bounding box center [780, 134] width 422 height 22
type input "Natural Flavors"
click at [150, 399] on div "Sub Ingredient List .a-a{fill:#347362;}.b-a{fill:#fff;}" at bounding box center [194, 396] width 112 height 18
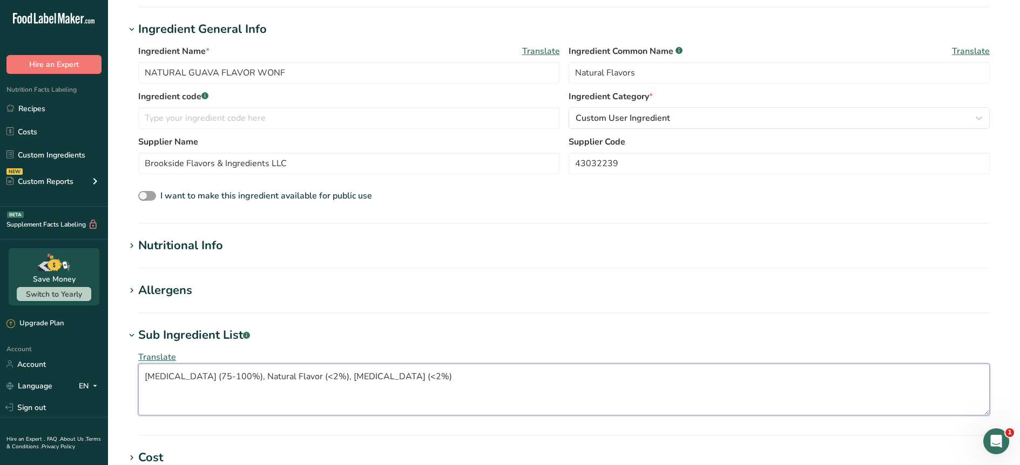
scroll to position [148, 0]
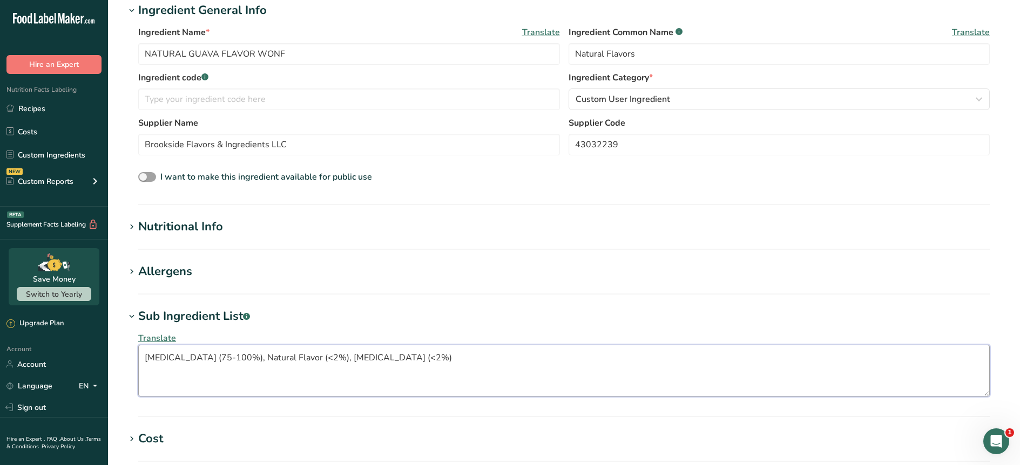
drag, startPoint x: 398, startPoint y: 438, endPoint x: 147, endPoint y: 321, distance: 277.1
click at [147, 321] on div "Sub Ingredient List .a-a{fill:#347362;}.b-a{fill:#fff;} Translate Ethyl Alcohol…" at bounding box center [563, 356] width 877 height 96
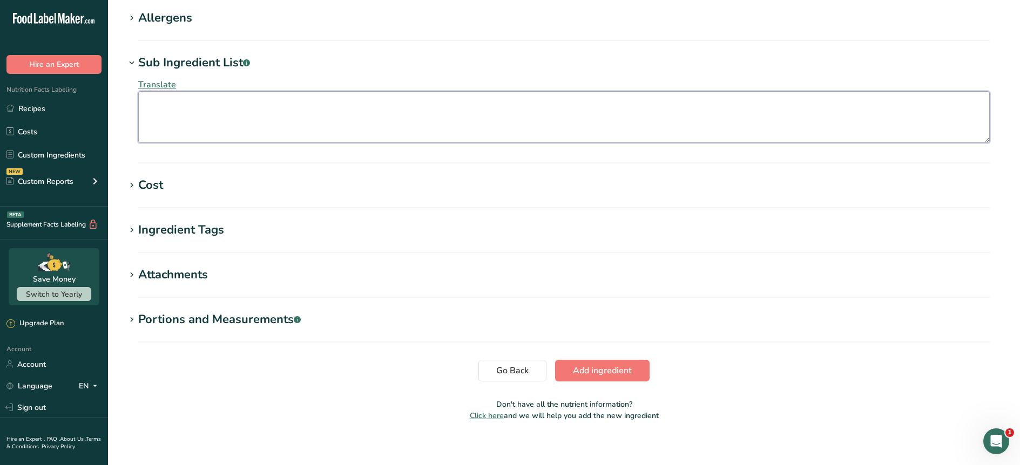
scroll to position [410, 0]
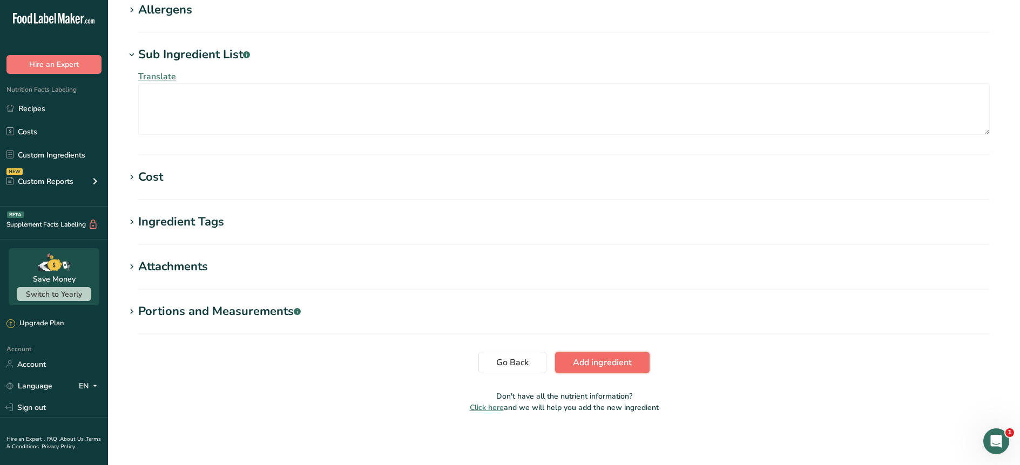
click at [619, 360] on span "Add ingredient" at bounding box center [602, 362] width 59 height 13
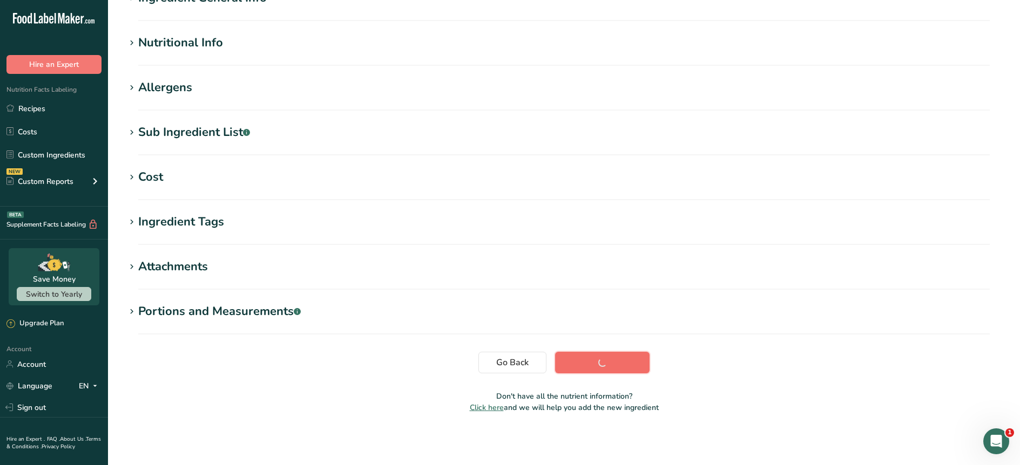
scroll to position [106, 0]
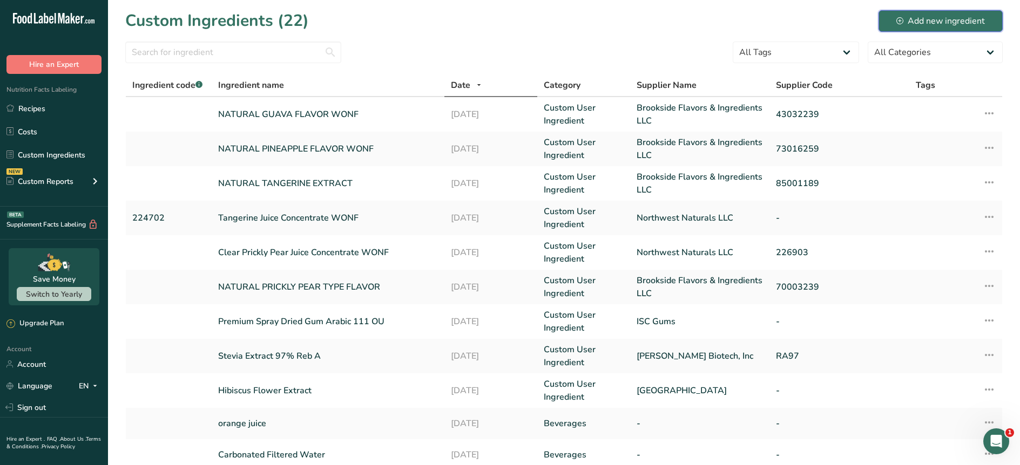
click at [925, 22] on div "Add new ingredient" at bounding box center [940, 21] width 89 height 13
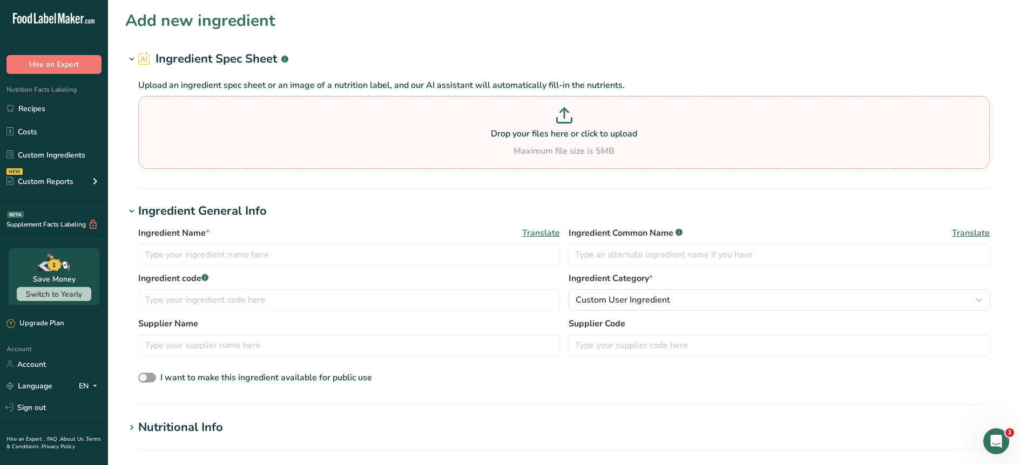
click at [548, 122] on p at bounding box center [564, 117] width 846 height 20
click at [548, 122] on input "Drop your files here or click to upload Maximum file size is 5MB" at bounding box center [564, 132] width 852 height 73
type input "C:\fakepath\223549 Customer Specification.pdf"
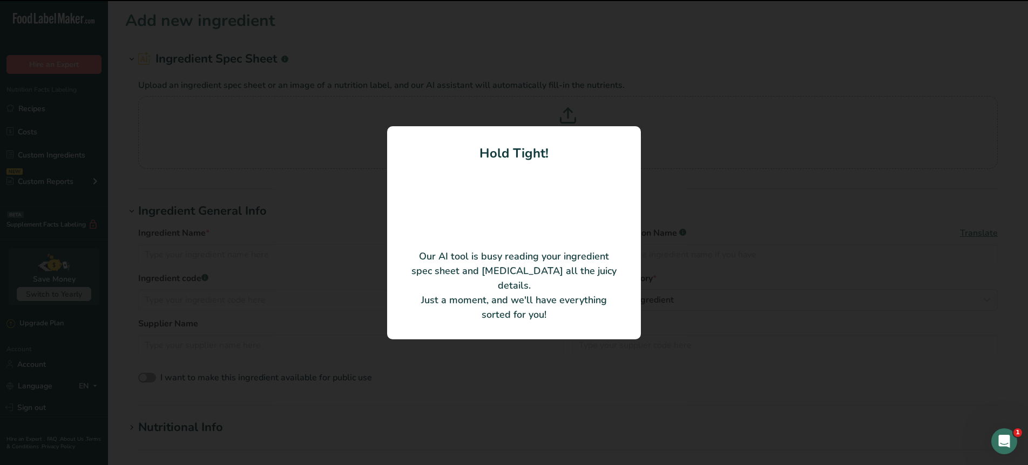
type input "Clarified Passion Fruit Juice Concentrate WONF"
type input "Northwest Naturals LLC"
type input "223549"
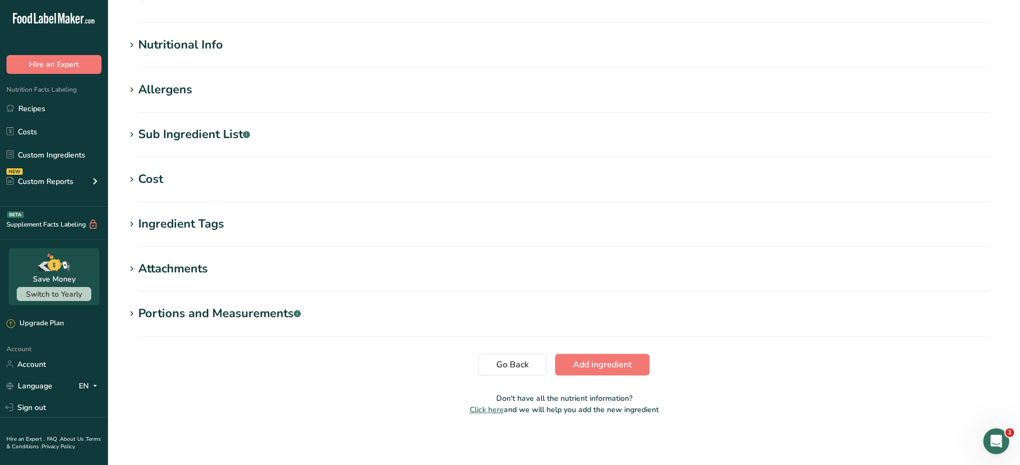
scroll to position [333, 0]
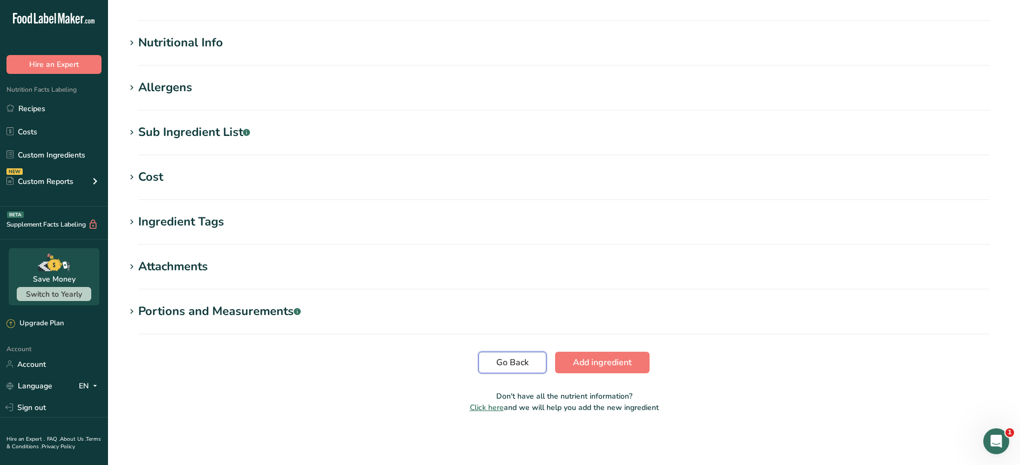
click at [535, 356] on button "Go Back" at bounding box center [512, 363] width 68 height 22
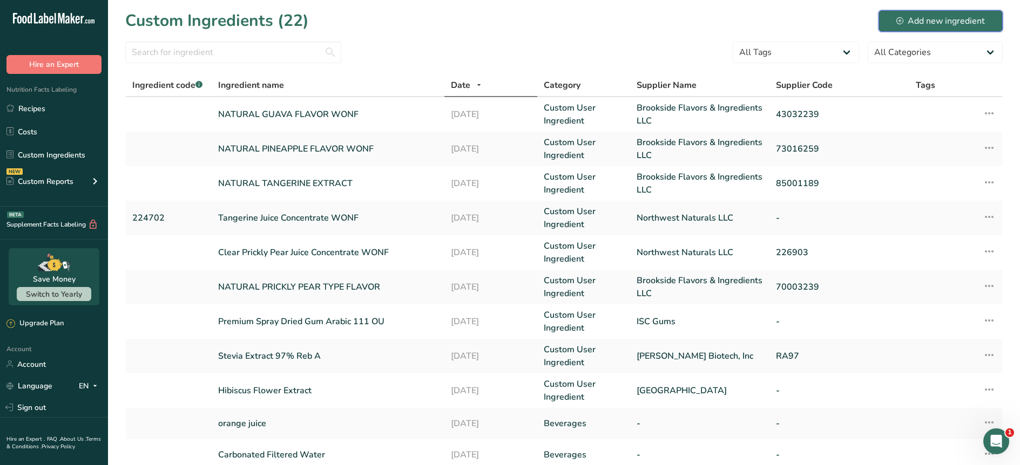
click at [919, 24] on div "Add new ingredient" at bounding box center [940, 21] width 89 height 13
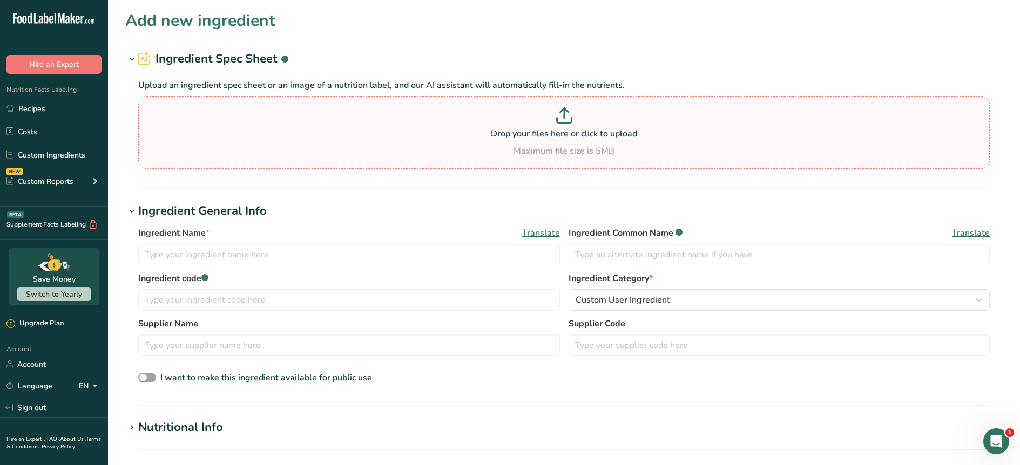
click at [583, 139] on p "Drop your files here or click to upload" at bounding box center [564, 133] width 846 height 13
click at [583, 139] on input "Drop your files here or click to upload Maximum file size is 5MB" at bounding box center [564, 132] width 852 height 73
type input "C:\fakepath\223808 Customer Specification.pdf"
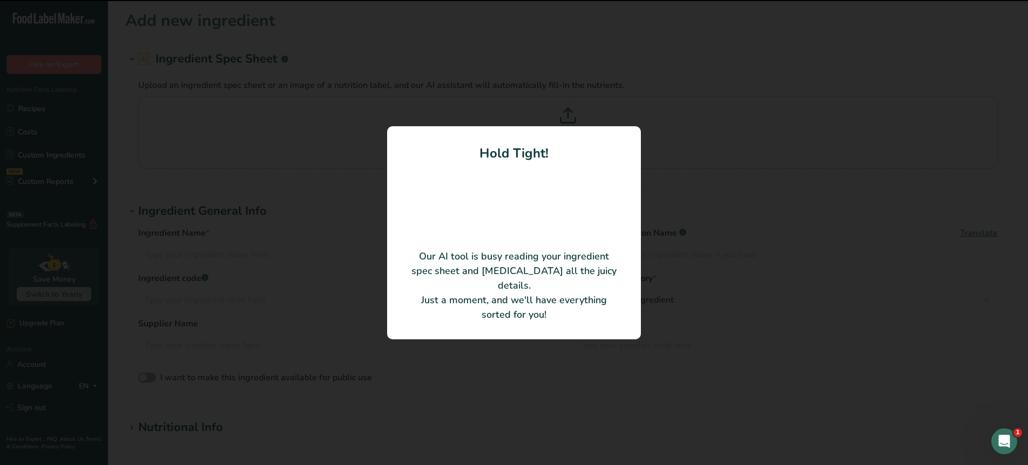
type input "Pineapple Juice Concentrate WONF"
type input "Northwest Naturals LLC"
type input "223808"
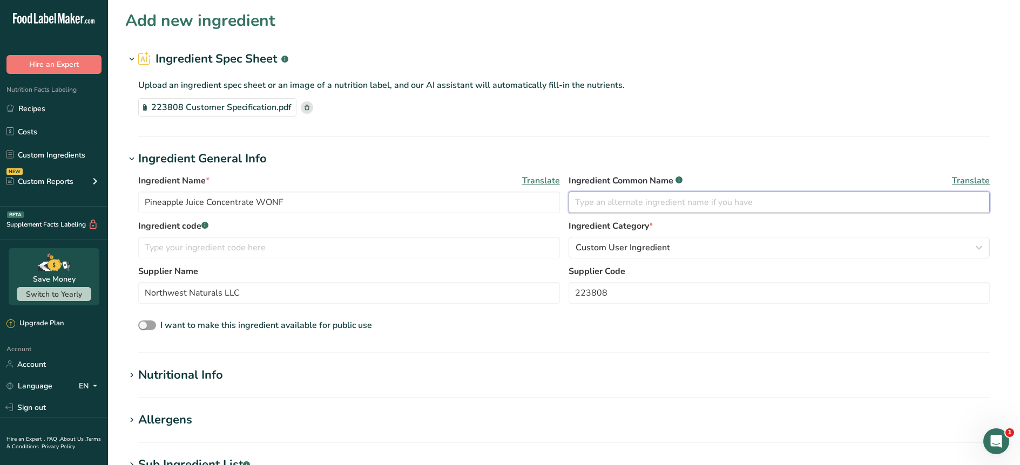
click at [589, 194] on input "text" at bounding box center [780, 203] width 422 height 22
type input "Natural Flavors"
drag, startPoint x: 650, startPoint y: 201, endPoint x: 542, endPoint y: 185, distance: 109.1
click at [542, 185] on div "Ingredient Name * Translate Pineapple Juice Concentrate WONF Ingredient Common …" at bounding box center [564, 196] width 852 height 45
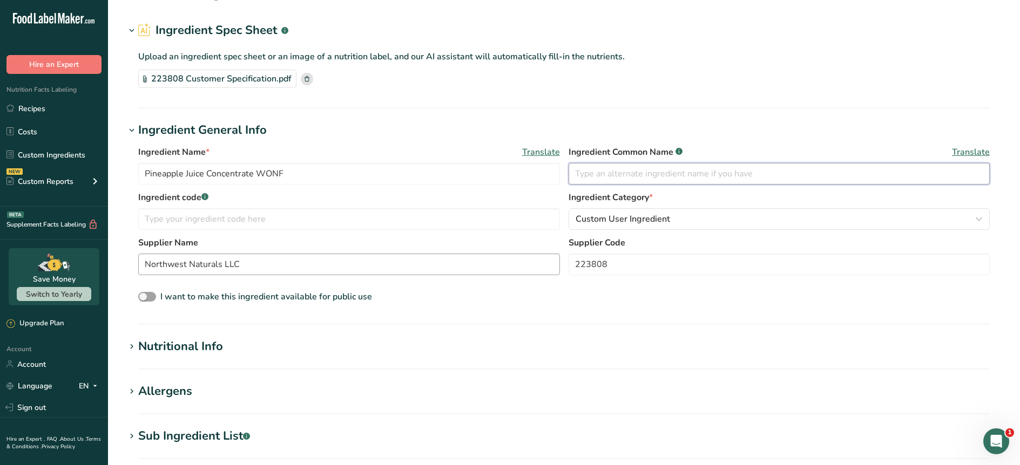
scroll to position [54, 0]
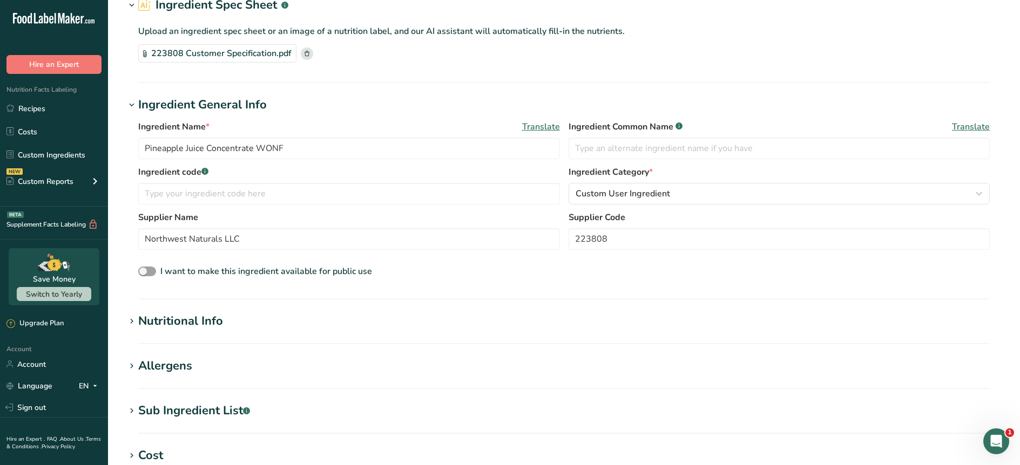
click at [198, 324] on div "Nutritional Info" at bounding box center [180, 322] width 85 height 18
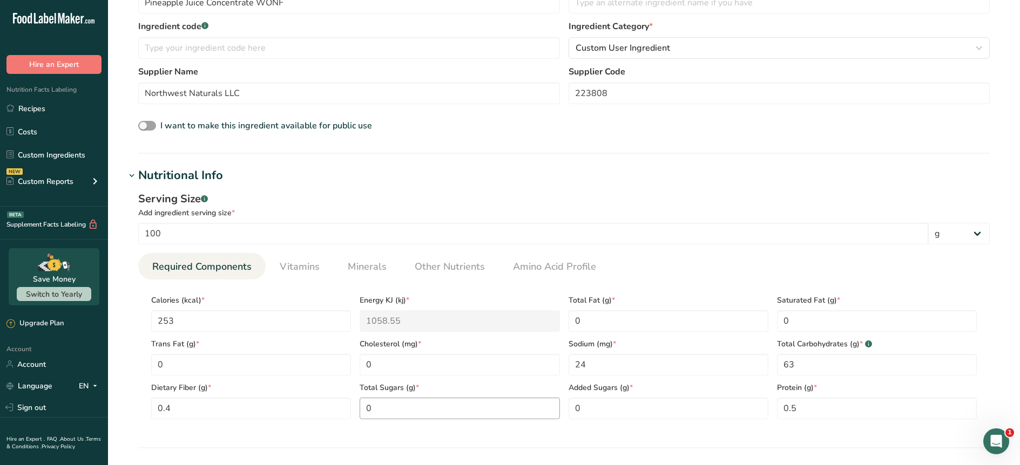
scroll to position [221, 0]
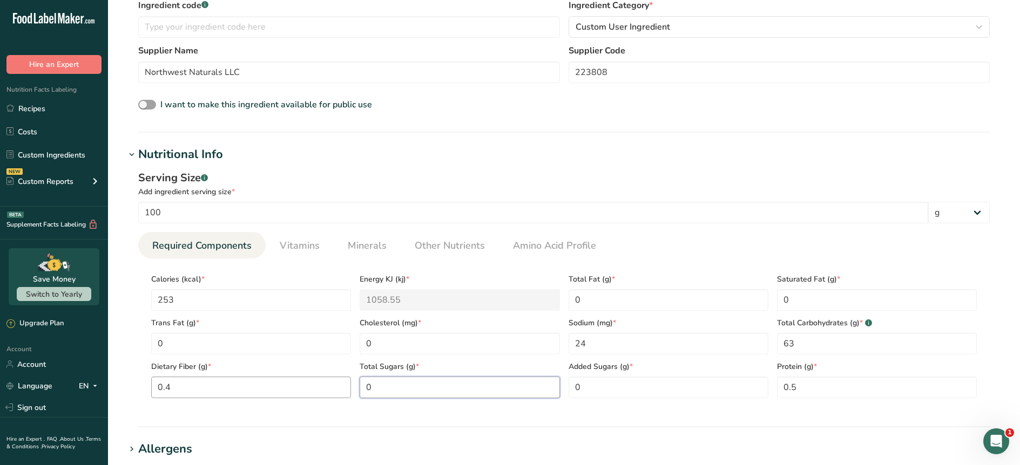
drag, startPoint x: 411, startPoint y: 387, endPoint x: 309, endPoint y: 381, distance: 101.7
click at [309, 381] on div "Calories (kcal) * 253 Energy KJ (kj) * 1058.55 Total Fat (g) * 0 Saturated Fat …" at bounding box center [564, 332] width 834 height 131
type Sugars "53"
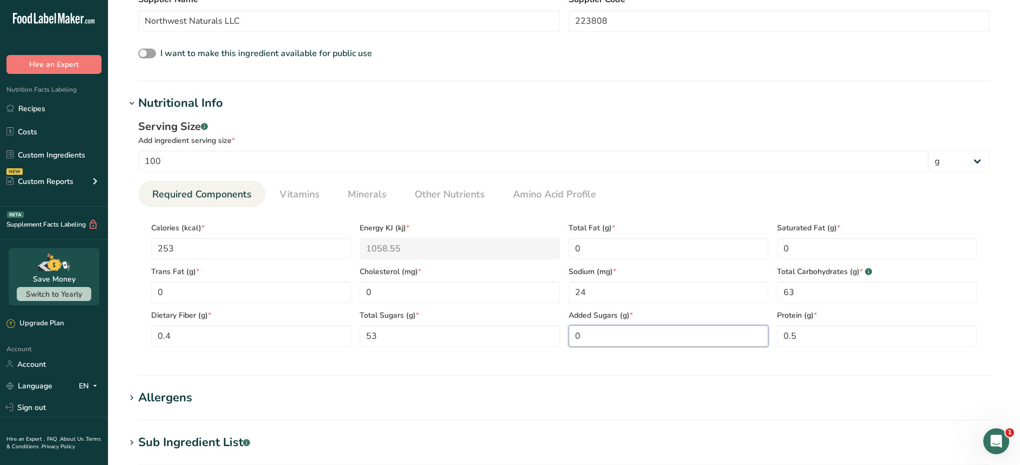
scroll to position [290, 0]
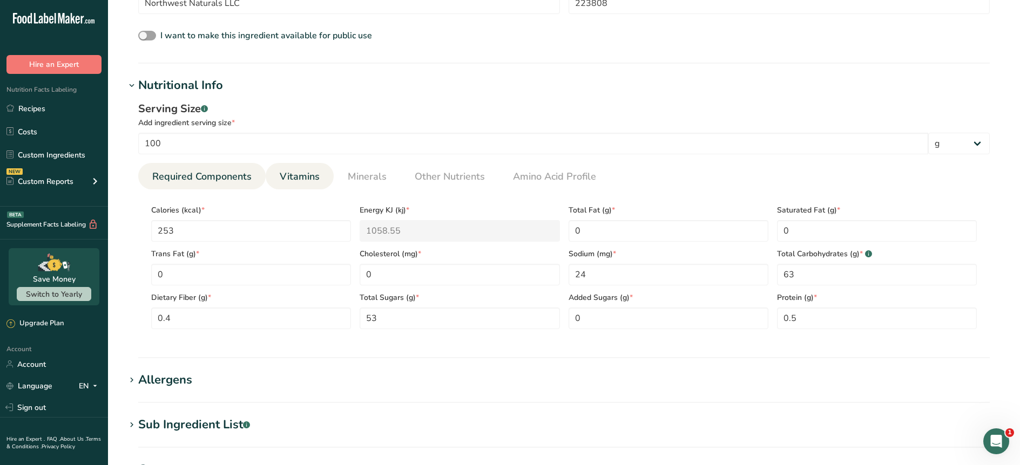
click at [298, 177] on span "Vitamins" at bounding box center [300, 177] width 40 height 15
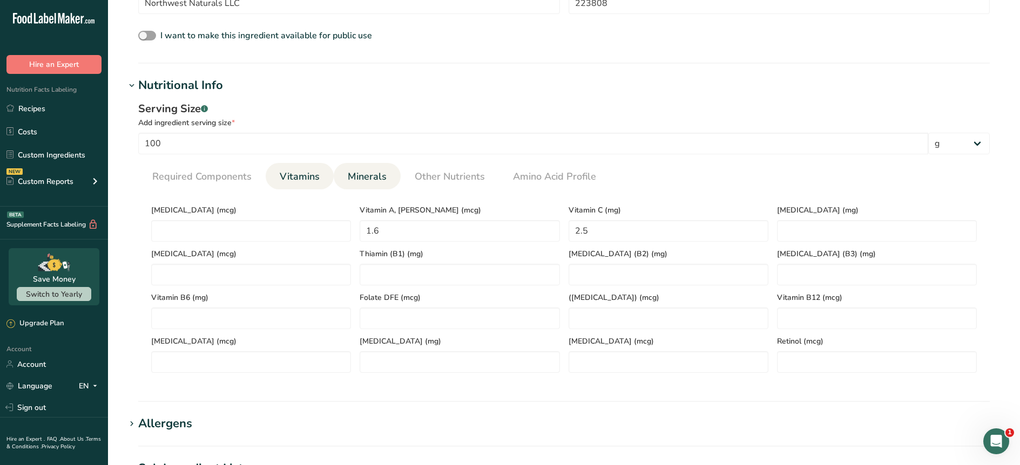
click at [366, 170] on span "Minerals" at bounding box center [367, 177] width 39 height 15
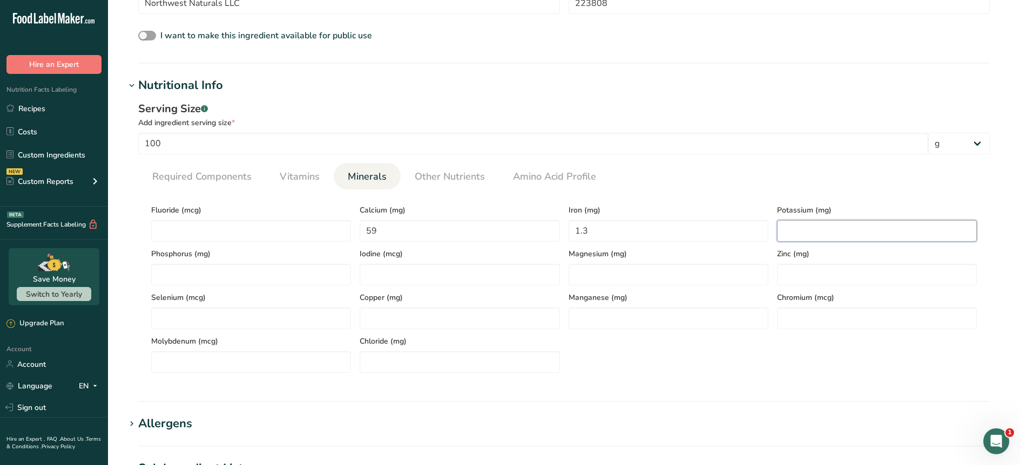
click at [792, 232] on input "number" at bounding box center [877, 231] width 200 height 22
type input "633"
click at [650, 394] on section "Nutritional Info Serving Size .a-a{fill:#347362;}.b-a{fill:#fff;} Add ingredien…" at bounding box center [563, 240] width 877 height 326
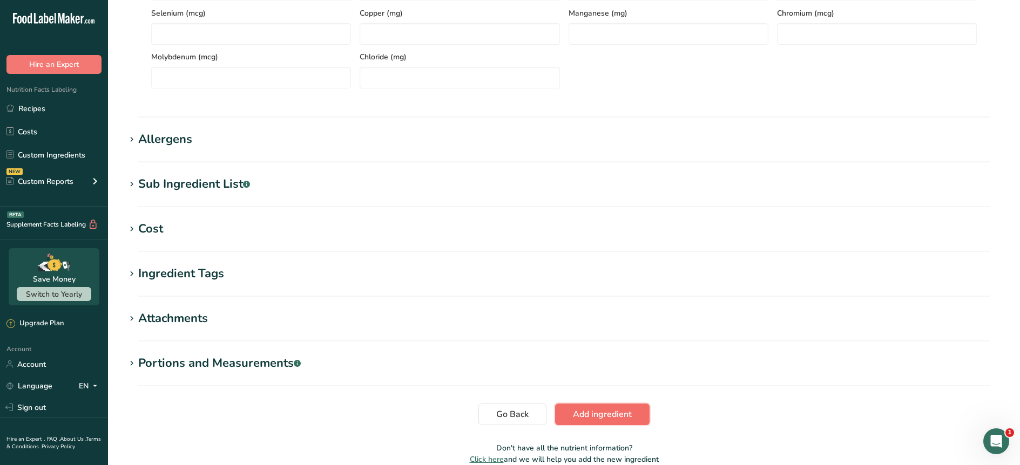
click at [636, 413] on button "Add ingredient" at bounding box center [602, 415] width 94 height 22
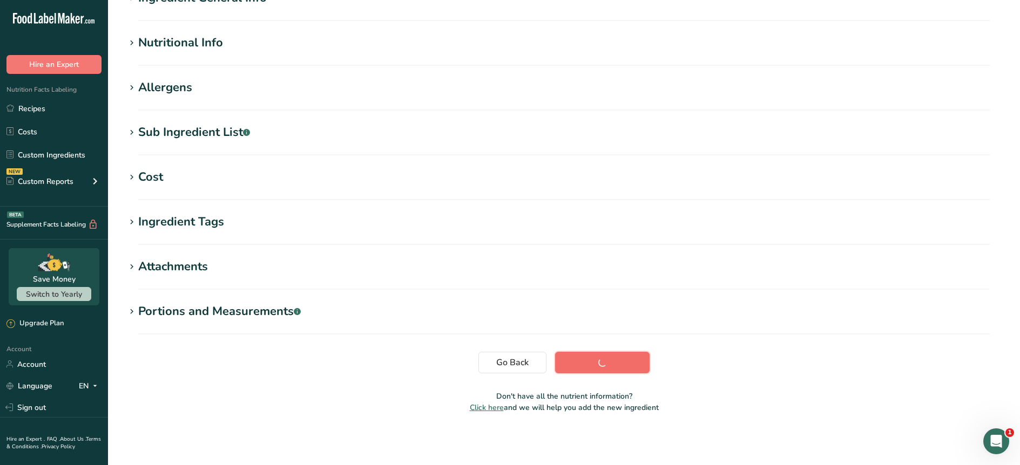
scroll to position [106, 0]
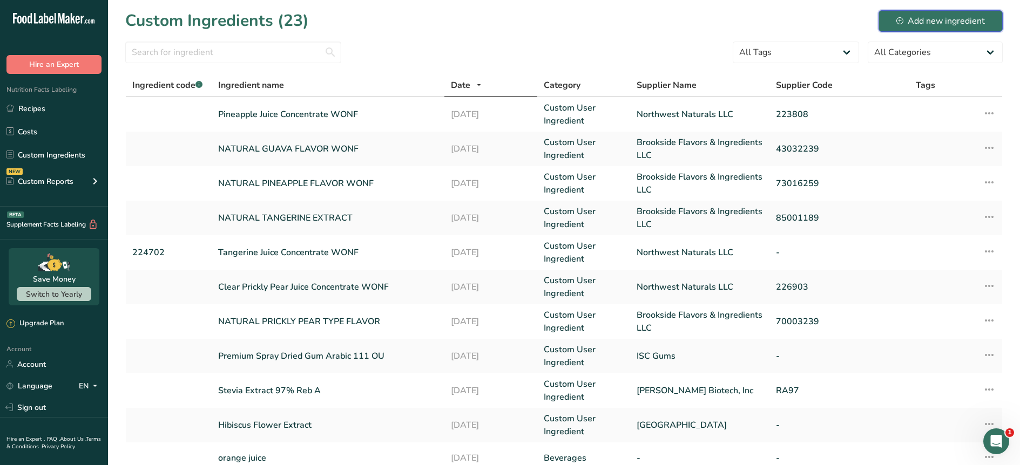
click at [956, 18] on div "Add new ingredient" at bounding box center [940, 21] width 89 height 13
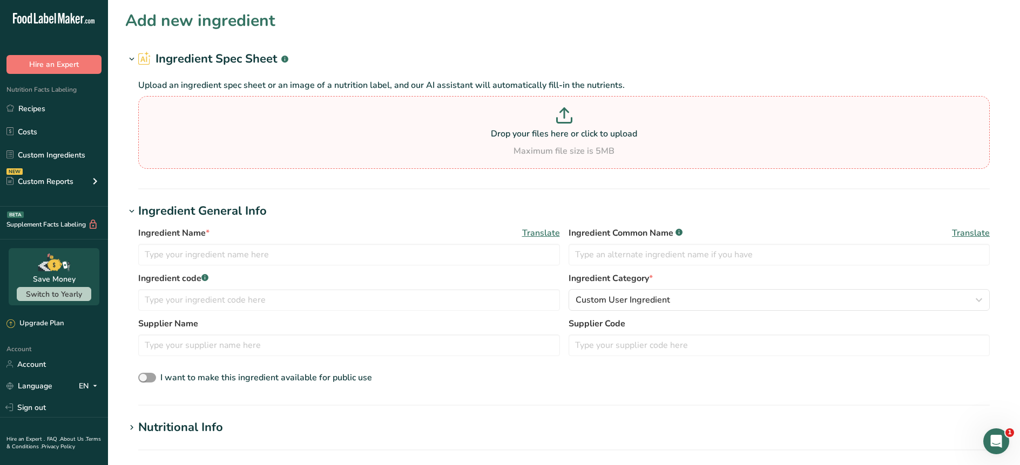
click at [481, 133] on p "Drop your files here or click to upload" at bounding box center [564, 133] width 846 height 13
click at [481, 133] on input "Drop your files here or click to upload Maximum file size is 5MB" at bounding box center [564, 132] width 852 height 73
type input "C:\fakepath\224906 Customer Specification (1).pdf"
click at [50, 155] on link "Custom Ingredients" at bounding box center [54, 155] width 108 height 21
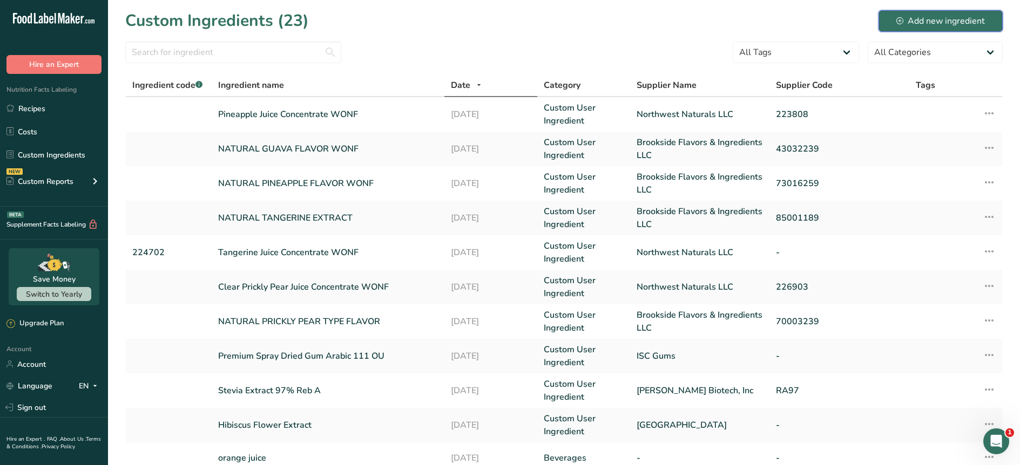
click at [943, 22] on div "Add new ingredient" at bounding box center [940, 21] width 89 height 13
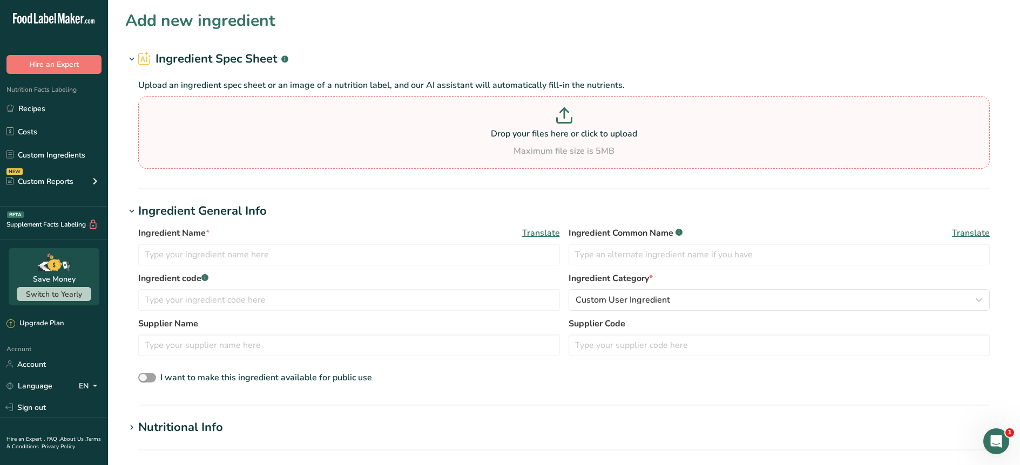
click at [563, 136] on p "Drop your files here or click to upload" at bounding box center [564, 133] width 846 height 13
click at [563, 136] on input "Drop your files here or click to upload Maximum file size is 5MB" at bounding box center [564, 132] width 852 height 73
type input "C:\fakepath\224906 Customer Specification (1).pdf"
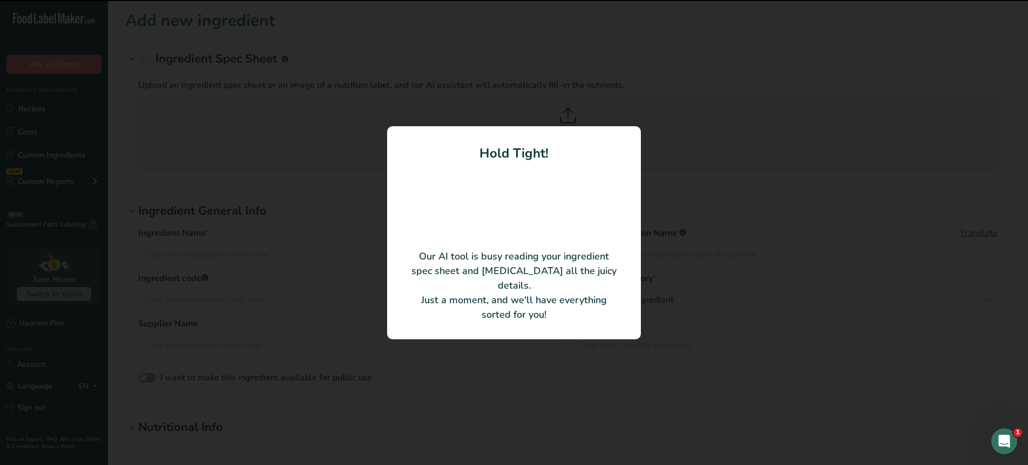
type input "Guava Juice Concentrate WONF"
type input "224906"
type input "Northwest Naturals LLC"
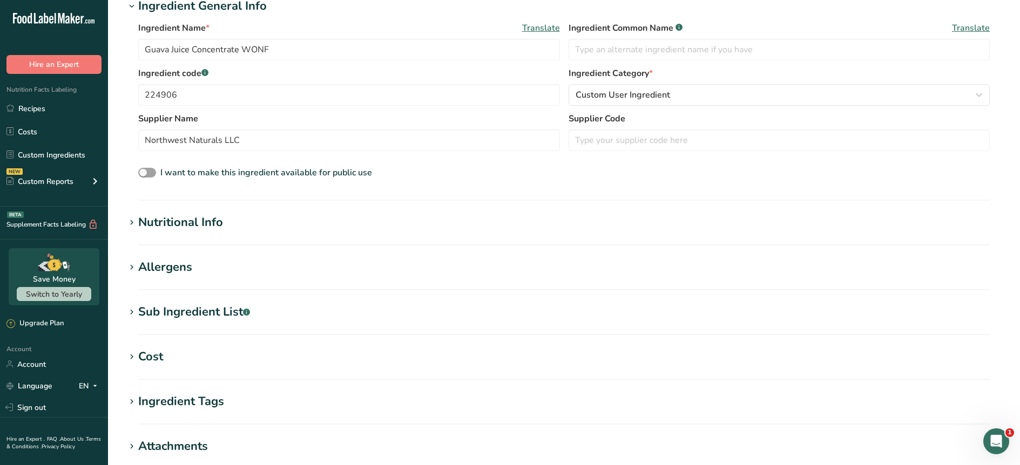
scroll to position [182, 0]
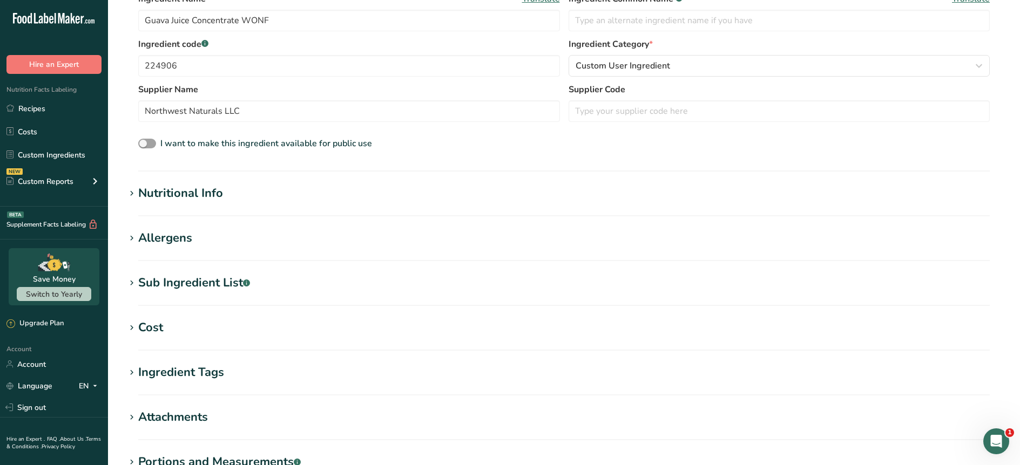
click at [204, 198] on div "Nutritional Info" at bounding box center [180, 194] width 85 height 18
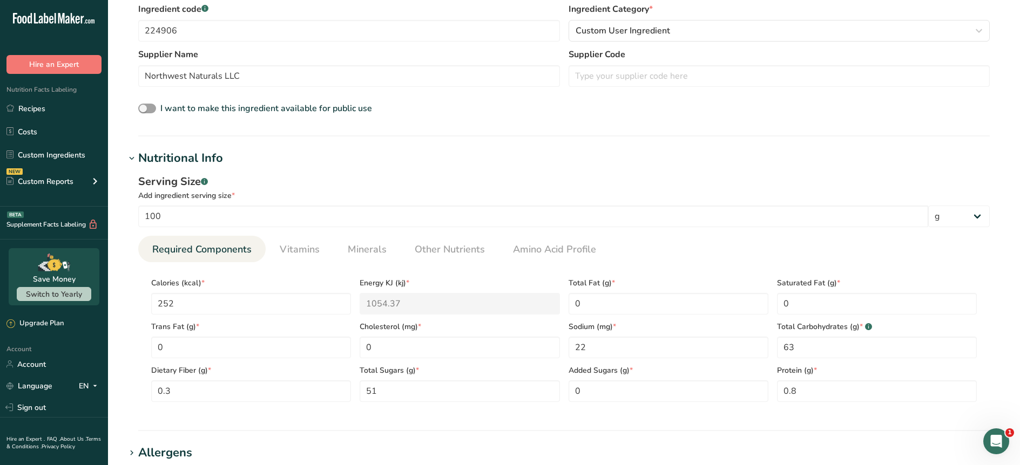
scroll to position [244, 0]
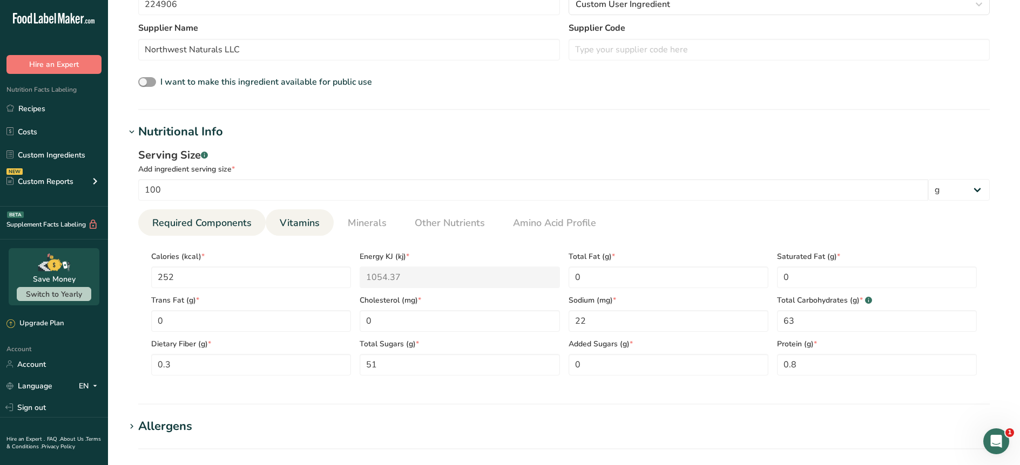
click at [308, 230] on span "Vitamins" at bounding box center [300, 223] width 40 height 15
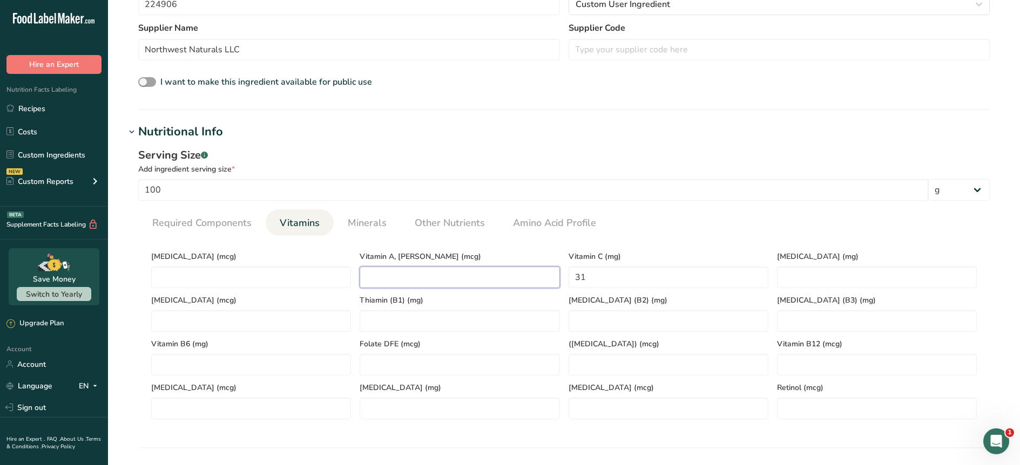
click at [388, 281] on RAE "number" at bounding box center [460, 278] width 200 height 22
type RAE "1.6"
click at [353, 222] on span "Minerals" at bounding box center [367, 223] width 39 height 15
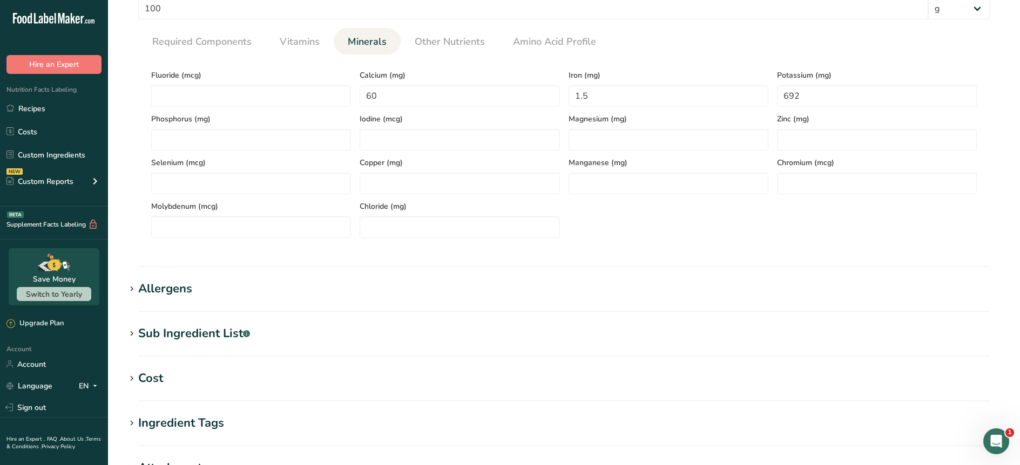
scroll to position [437, 0]
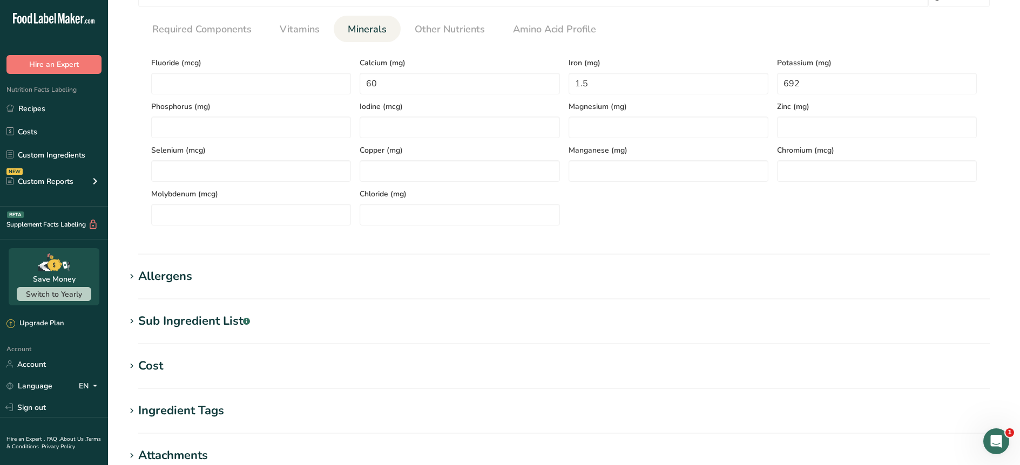
click at [242, 328] on div "Sub Ingredient List .a-a{fill:#347362;}.b-a{fill:#fff;}" at bounding box center [194, 322] width 112 height 18
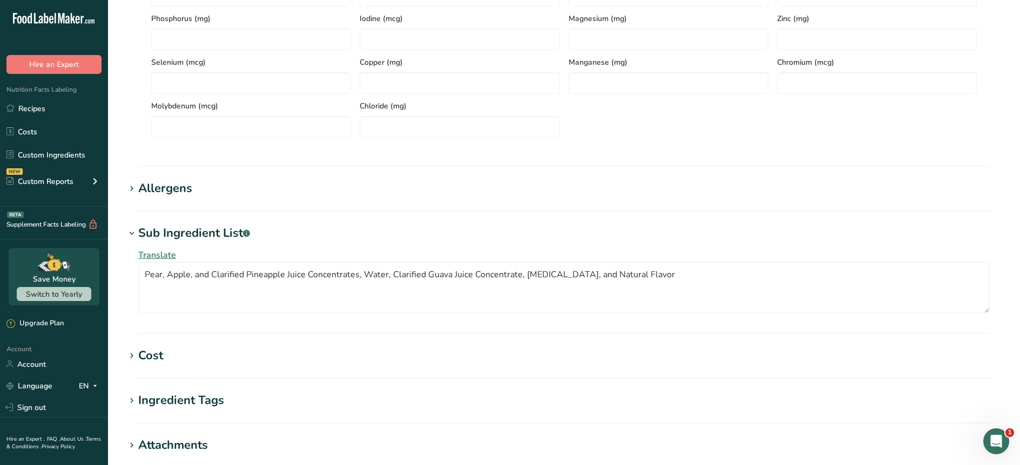
scroll to position [509, 0]
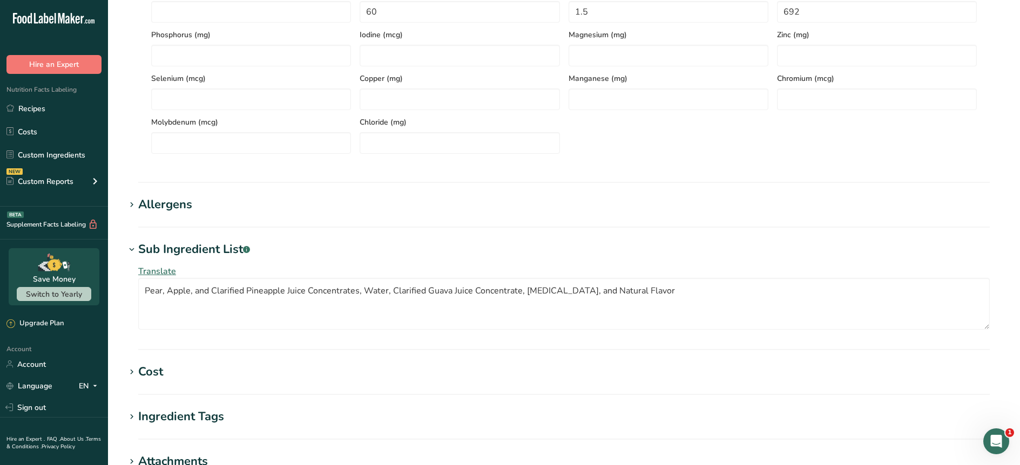
click at [293, 189] on section "Add new ingredient Ingredient Spec Sheet .a-a{fill:#347362;}.b-a{fill:#fff;} Up…" at bounding box center [564, 58] width 912 height 1135
click at [277, 210] on h1 "Allergens" at bounding box center [563, 205] width 877 height 18
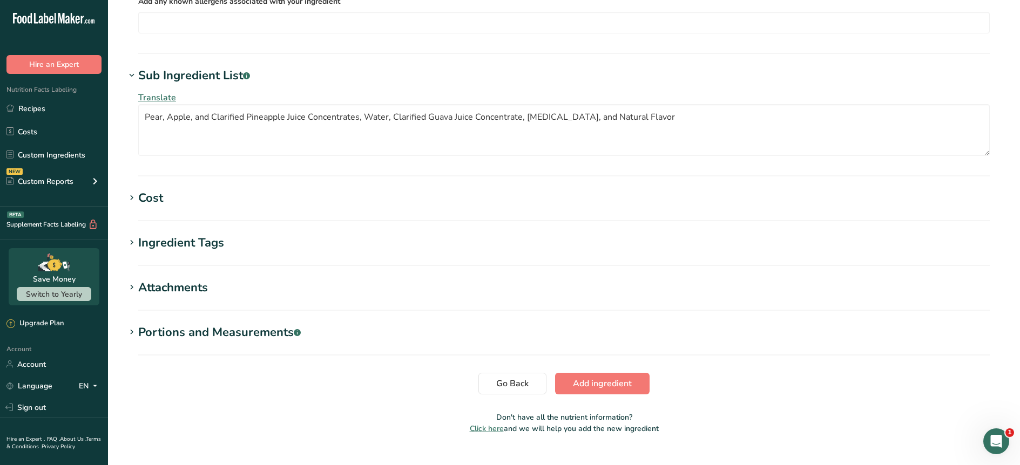
scroll to position [756, 0]
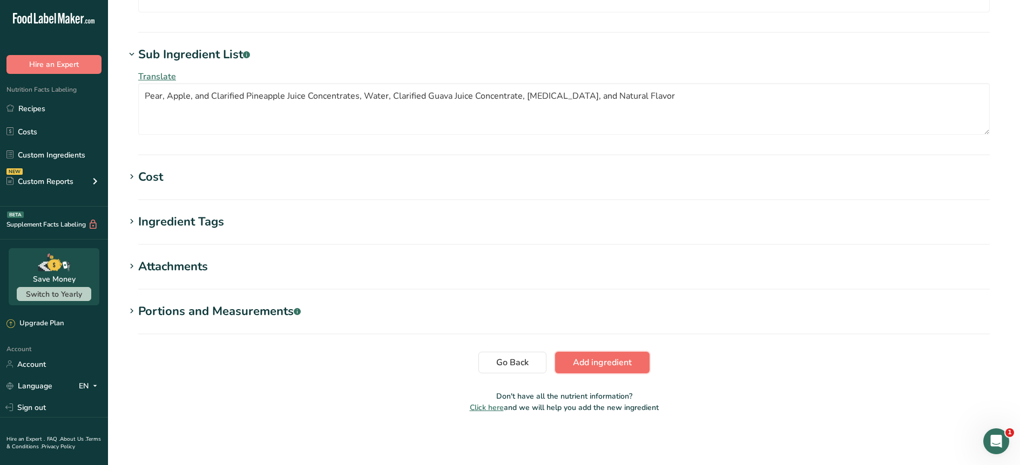
click at [596, 359] on span "Add ingredient" at bounding box center [602, 362] width 59 height 13
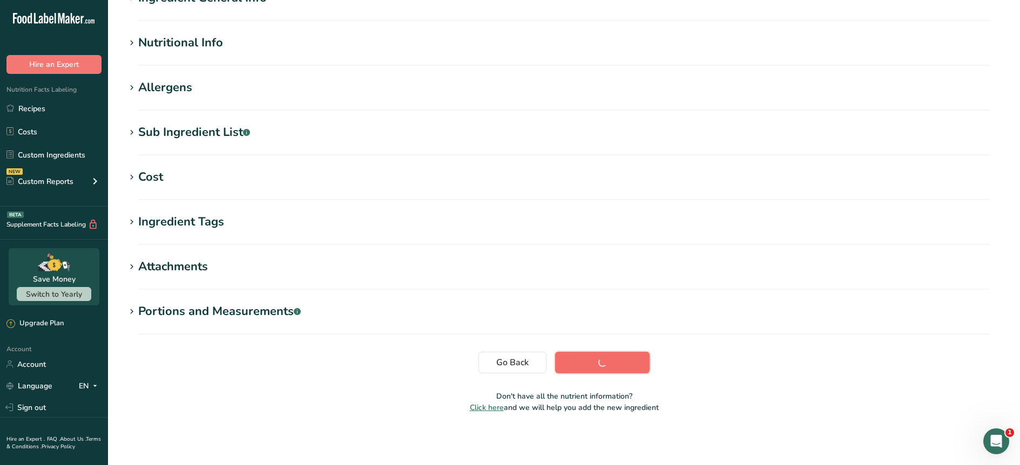
scroll to position [106, 0]
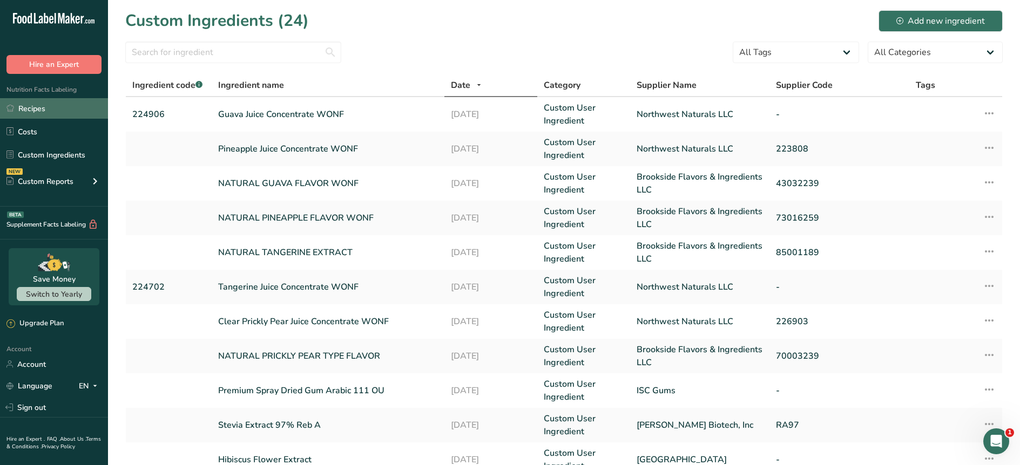
click at [53, 111] on link "Recipes" at bounding box center [54, 108] width 108 height 21
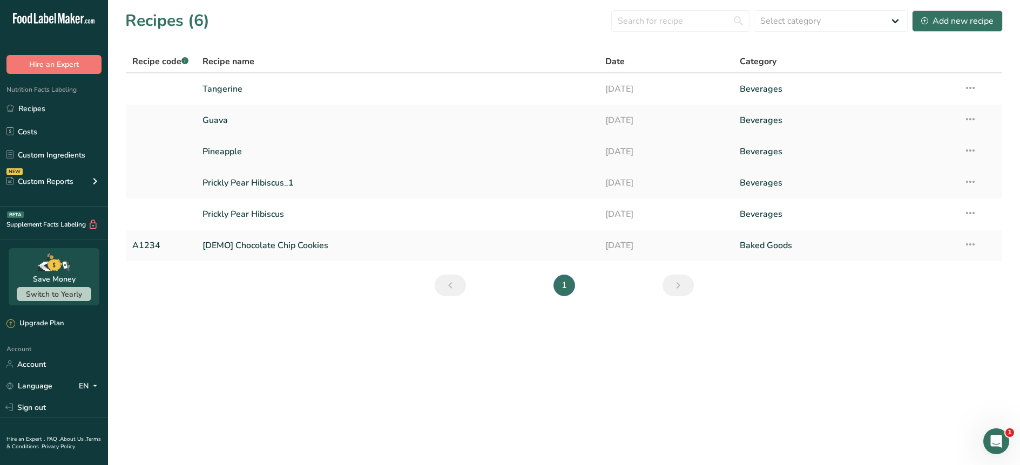
click at [237, 156] on link "Pineapple" at bounding box center [397, 151] width 390 height 23
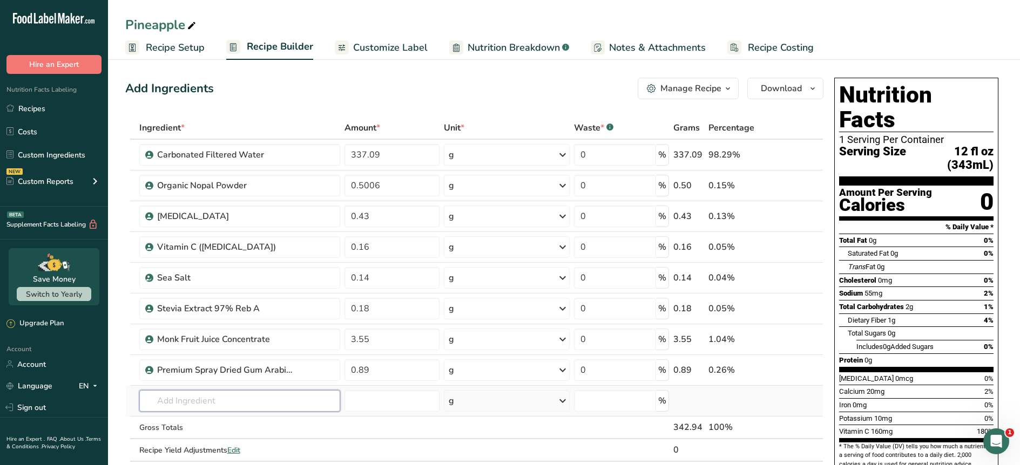
click at [226, 406] on input "text" at bounding box center [239, 401] width 201 height 22
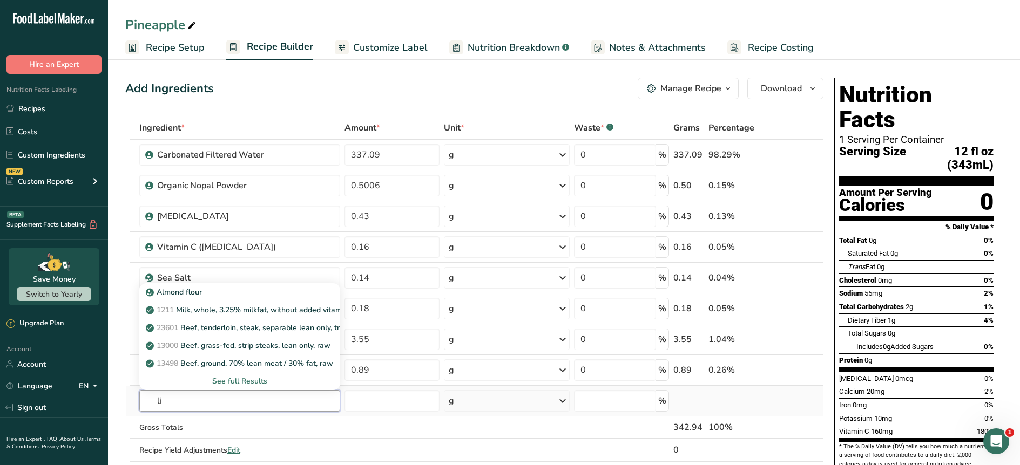
type input "l"
type input "pineapple juice"
click at [200, 325] on p "Pineapple Juice Concentrate WONF" at bounding box center [214, 327] width 133 height 11
type input "Pineapple Juice Concentrate WONF"
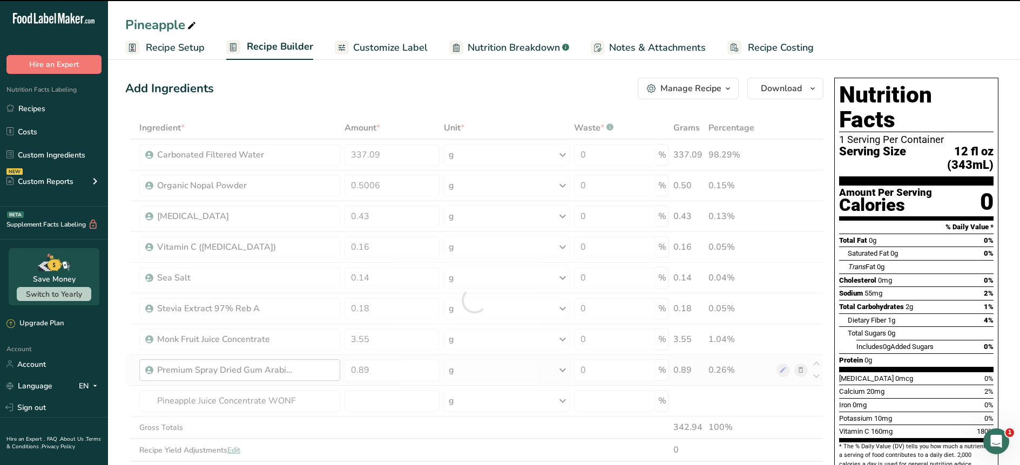
type input "0"
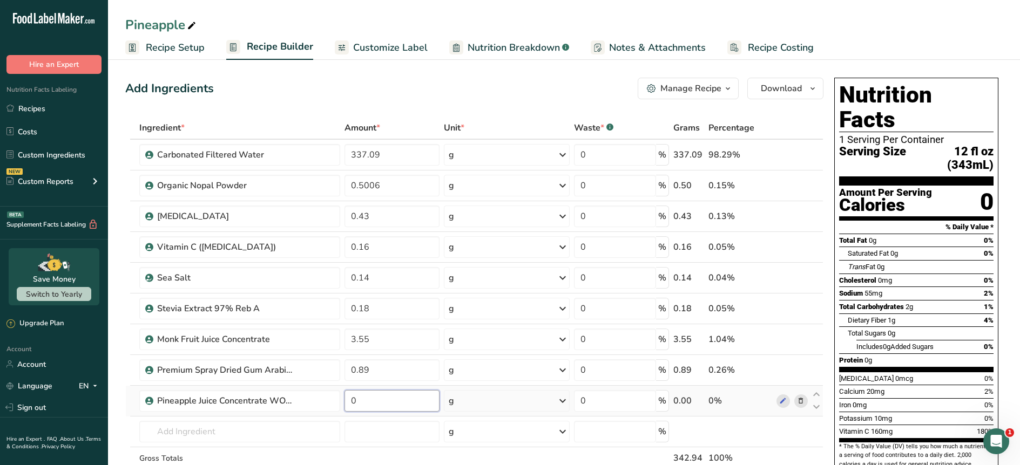
click at [371, 403] on input "0" at bounding box center [392, 401] width 95 height 22
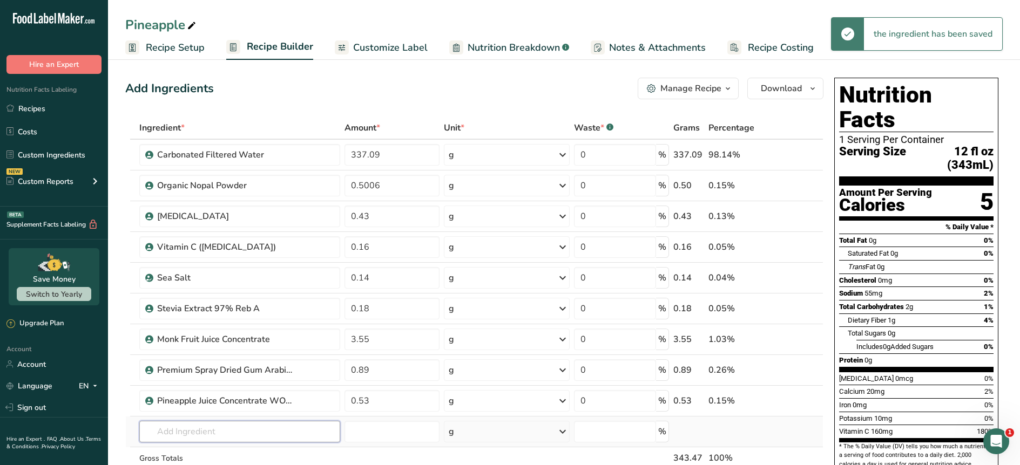
click at [242, 438] on input "text" at bounding box center [239, 432] width 201 height 22
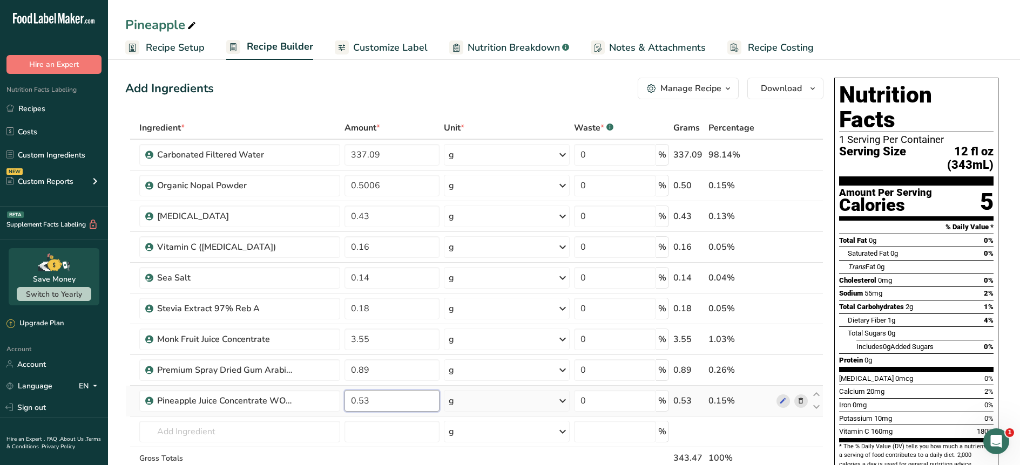
click at [383, 400] on input "0.53" at bounding box center [392, 401] width 95 height 22
type input "0"
type input "12.43"
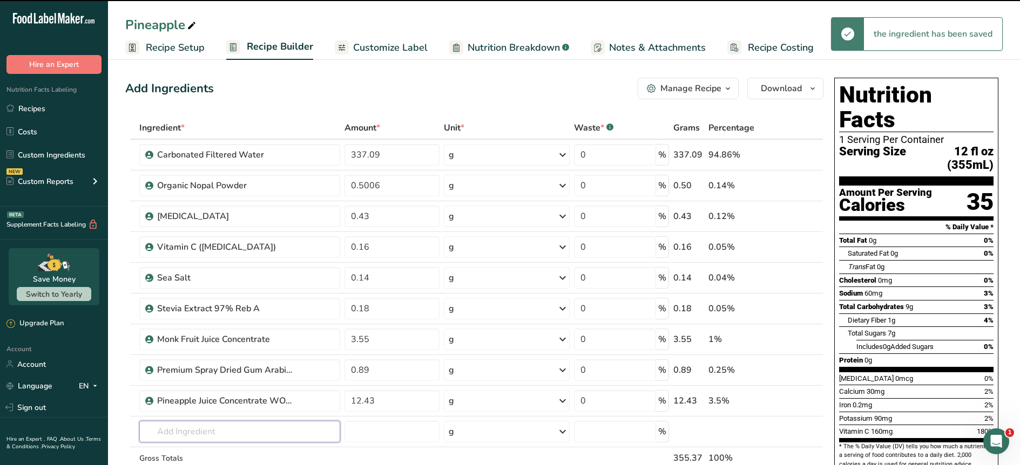
click at [240, 437] on input "text" at bounding box center [239, 432] width 201 height 22
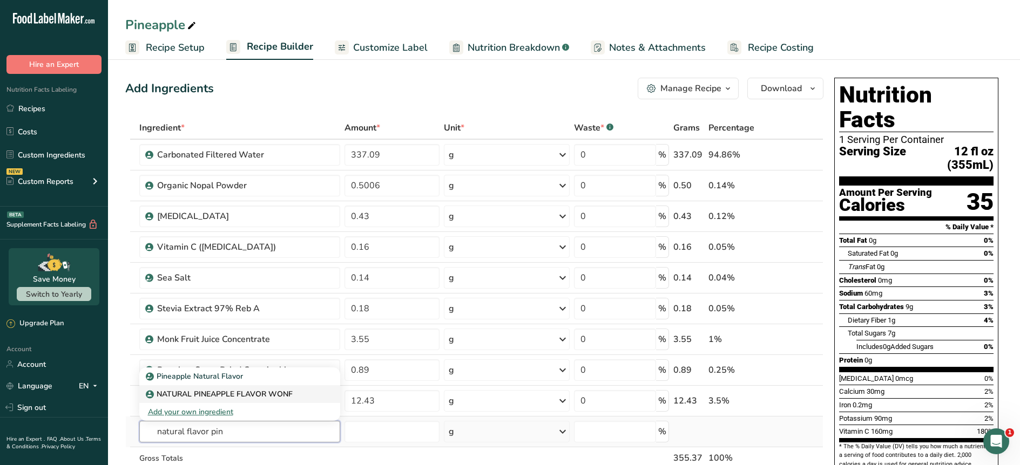
type input "natural flavor pin"
click at [221, 396] on p "NATURAL PINEAPPLE FLAVOR WONF" at bounding box center [220, 394] width 145 height 11
type input "NATURAL PINEAPPLE FLAVOR WONF"
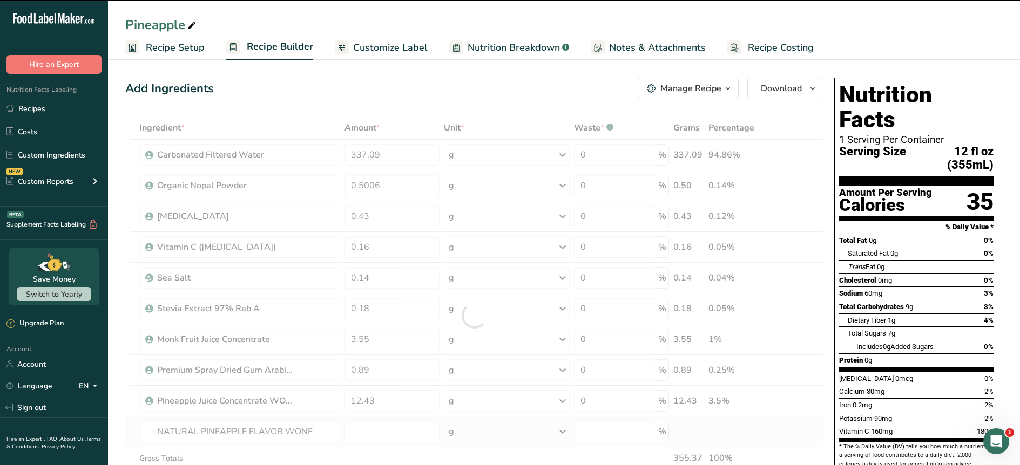
type input "0"
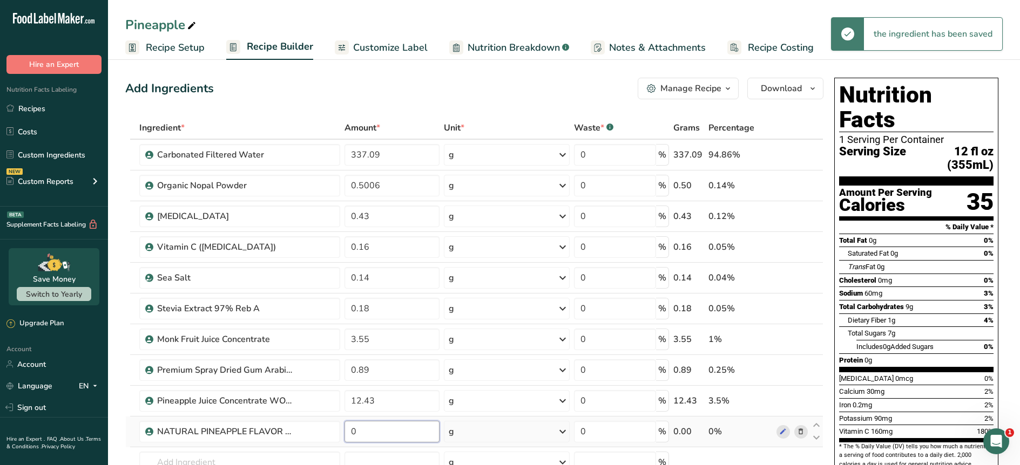
click at [350, 429] on input "0" at bounding box center [392, 432] width 95 height 22
click at [354, 429] on input "0" at bounding box center [392, 432] width 95 height 22
type input "0.53"
click at [816, 423] on icon at bounding box center [816, 426] width 13 height 8
type input "0.53"
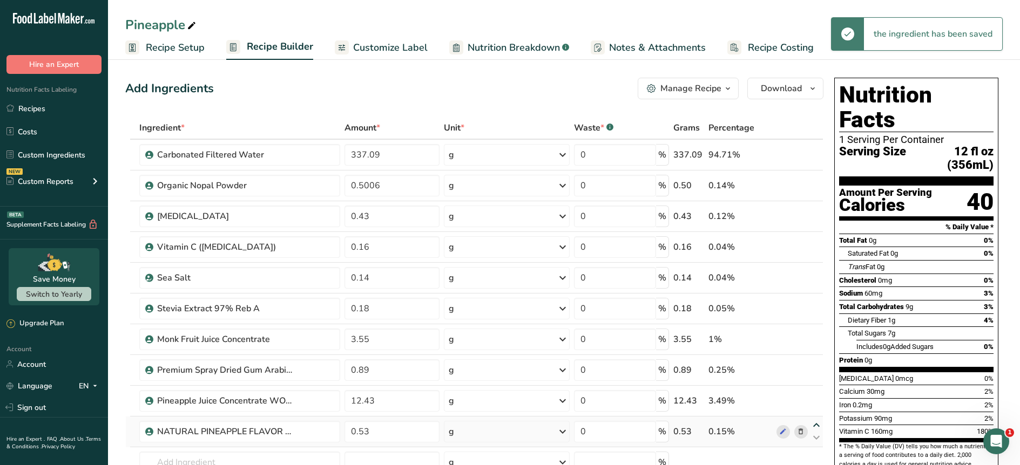
type input "12.43"
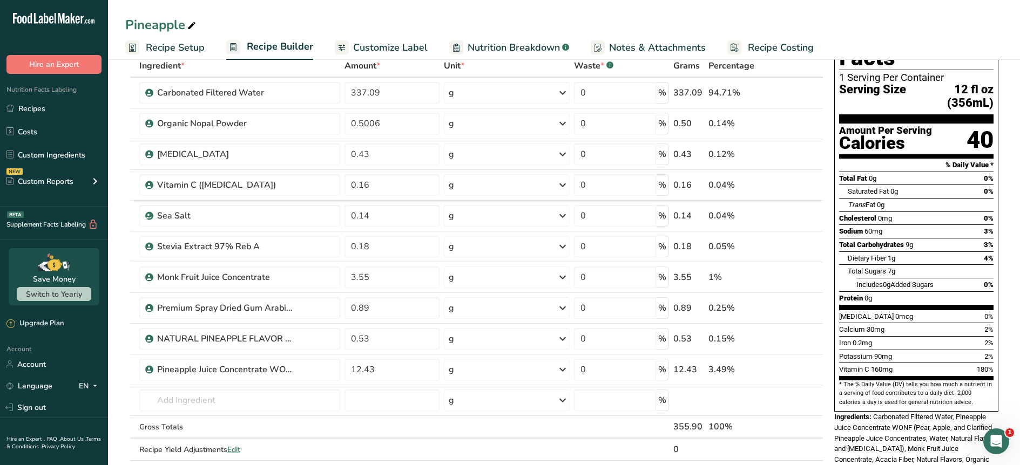
scroll to position [234, 0]
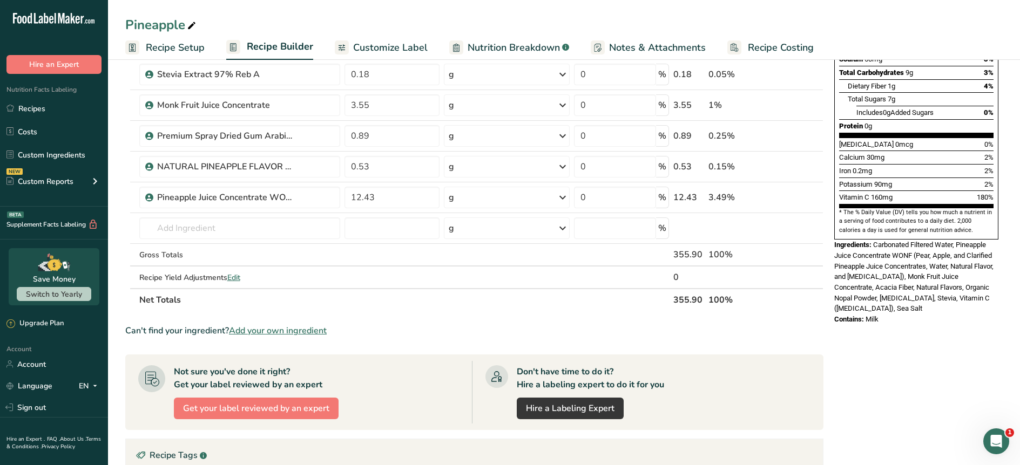
click at [519, 52] on span "Nutrition Breakdown" at bounding box center [514, 47] width 92 height 15
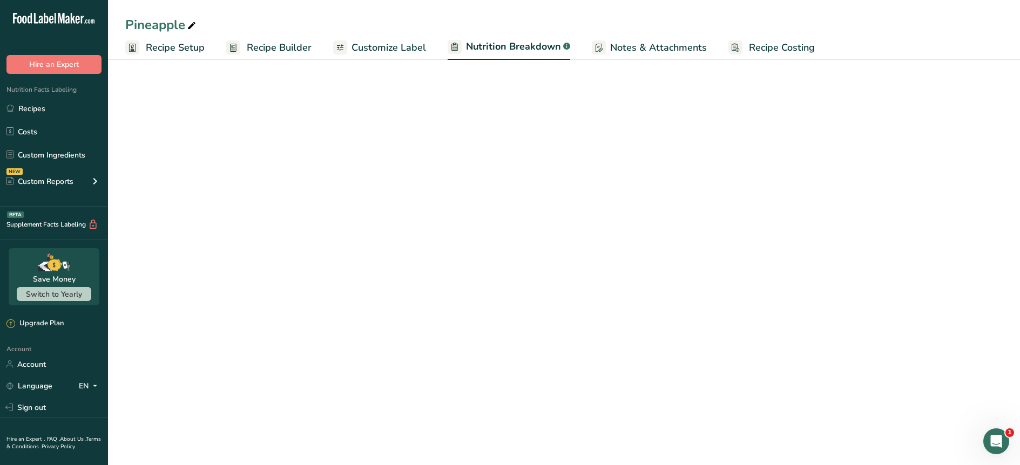
select select "Calories"
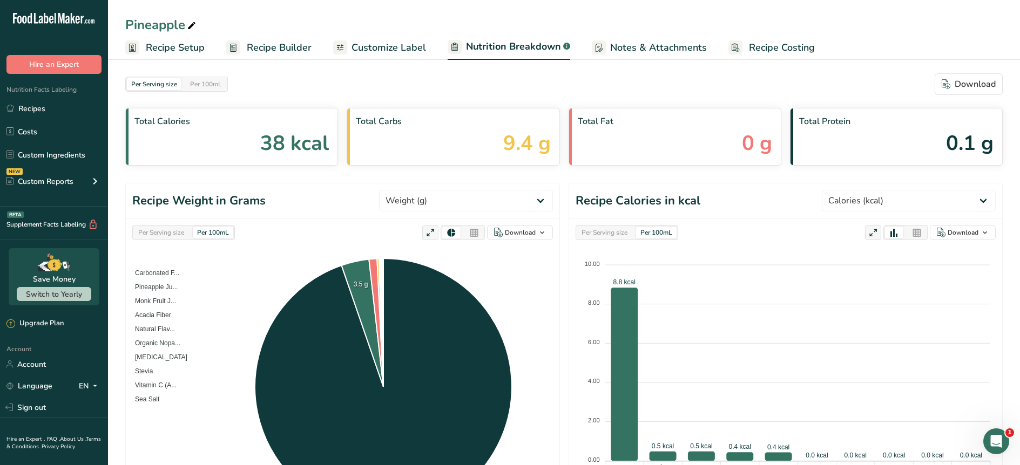
click at [354, 45] on span "Customize Label" at bounding box center [389, 47] width 75 height 15
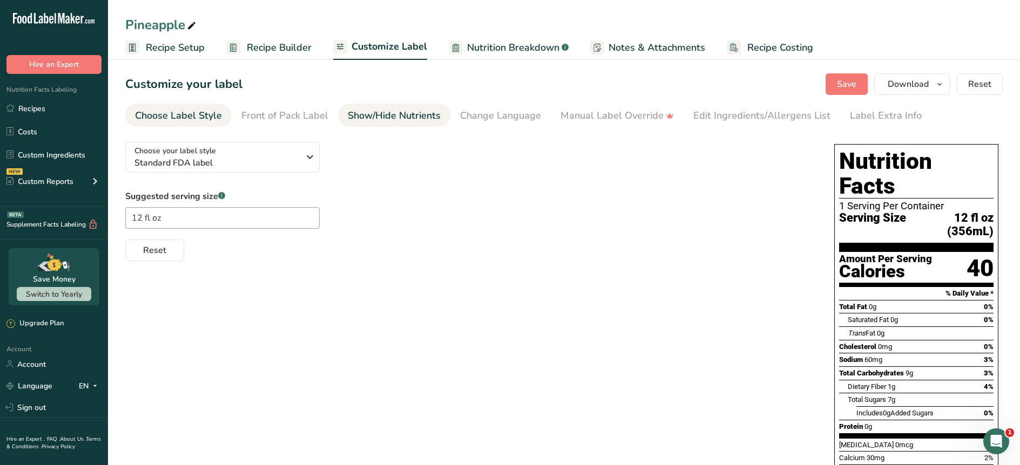
click at [420, 119] on div "Show/Hide Nutrients" at bounding box center [394, 116] width 93 height 15
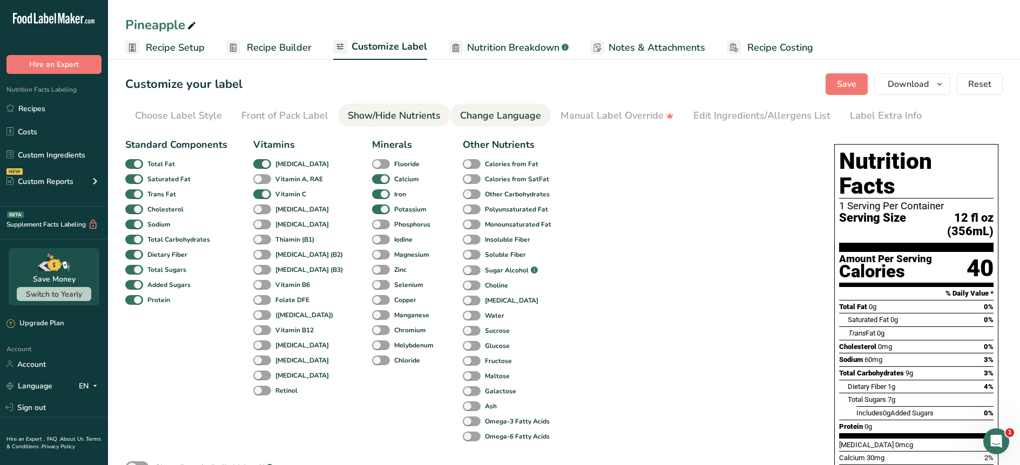
click at [528, 122] on div "Change Language" at bounding box center [500, 116] width 81 height 15
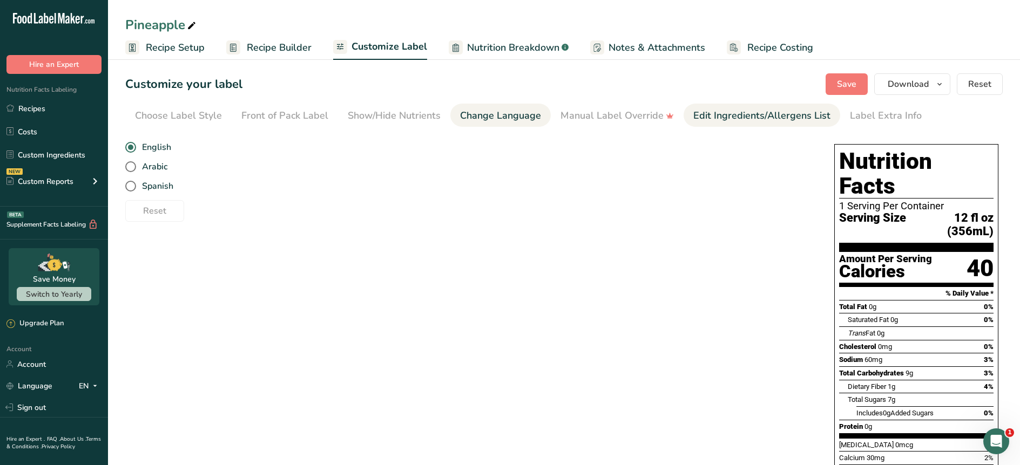
click at [695, 118] on div "Edit Ingredients/Allergens List" at bounding box center [761, 116] width 137 height 15
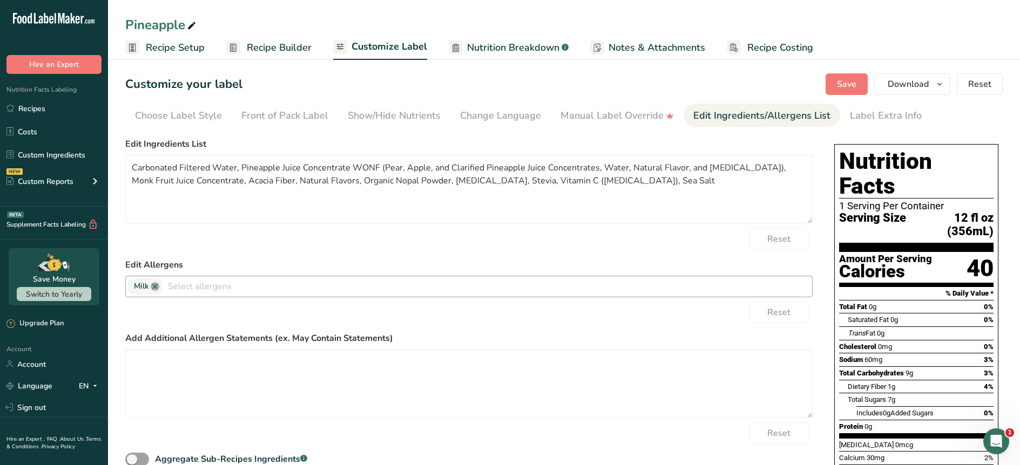
click at [158, 283] on link at bounding box center [155, 286] width 9 height 9
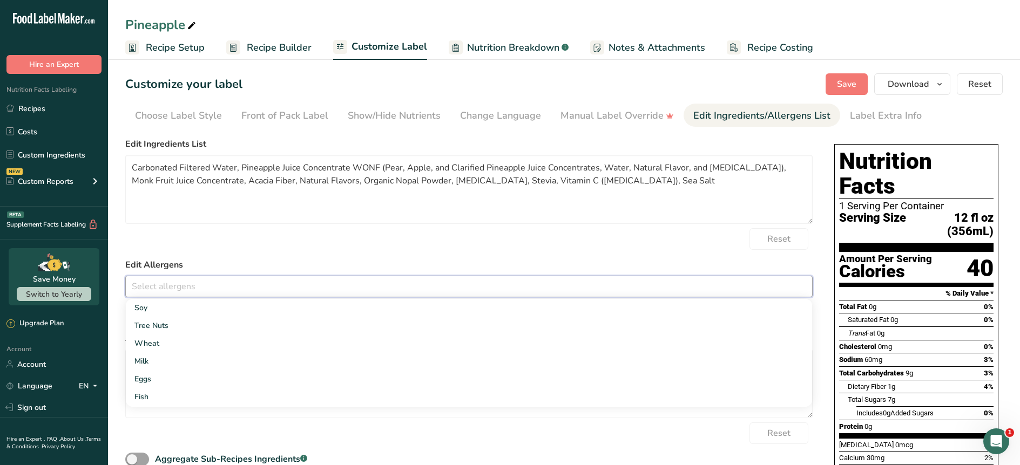
click at [233, 239] on div "Reset" at bounding box center [468, 239] width 687 height 22
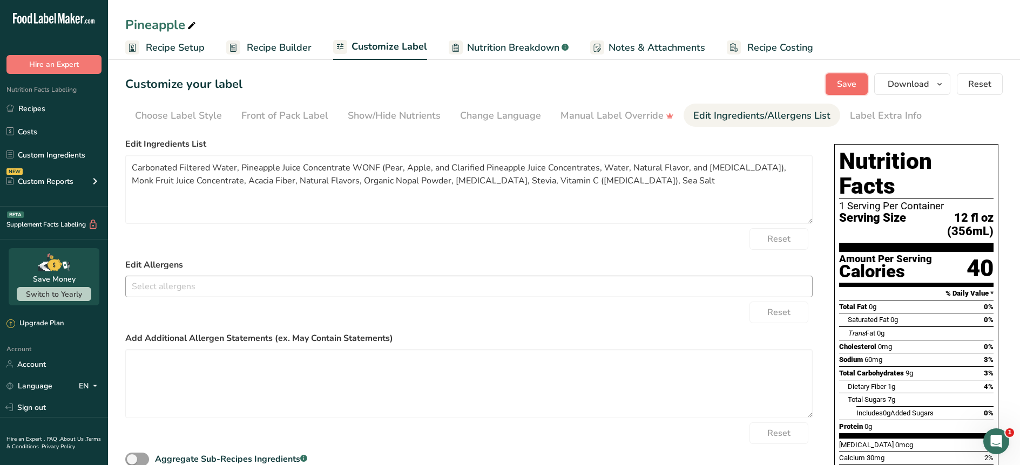
click at [848, 85] on span "Save" at bounding box center [846, 84] width 19 height 13
click at [895, 82] on span "Download" at bounding box center [908, 84] width 41 height 13
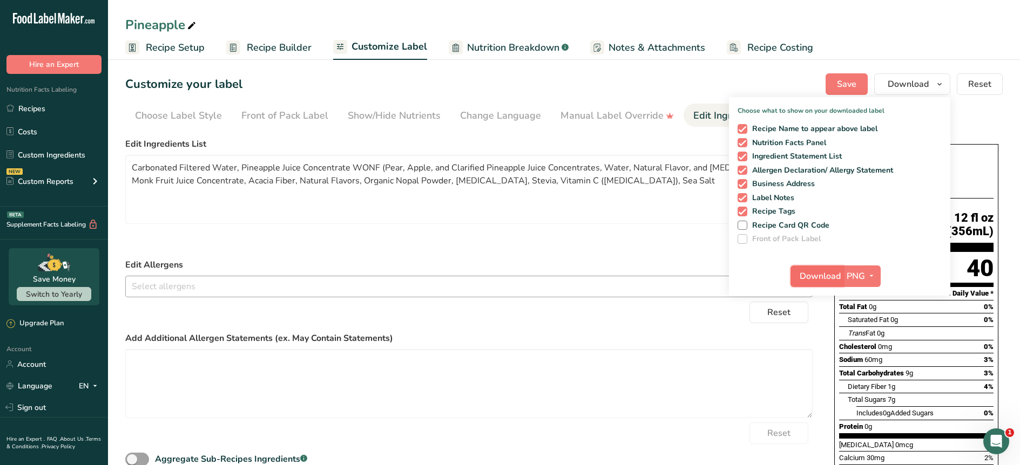
click at [822, 276] on span "Download" at bounding box center [820, 276] width 41 height 13
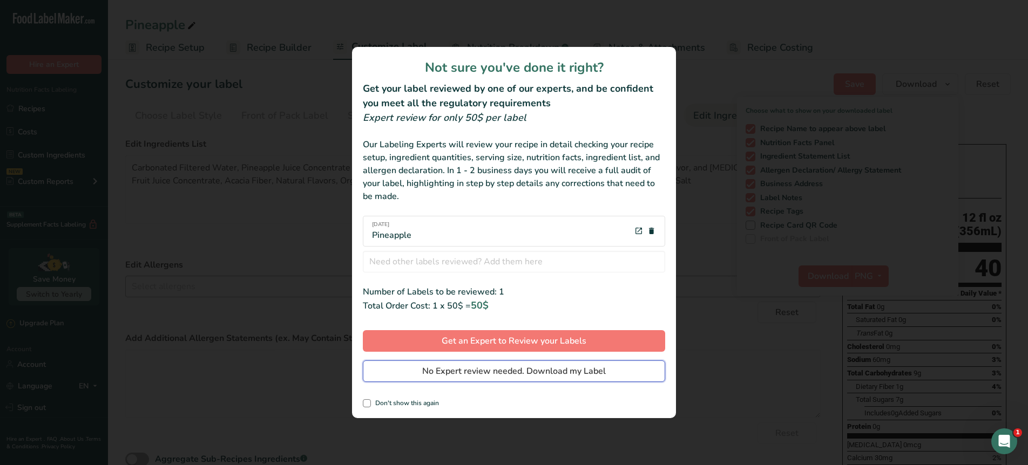
click at [458, 368] on span "No Expert review needed. Download my Label" at bounding box center [514, 371] width 184 height 13
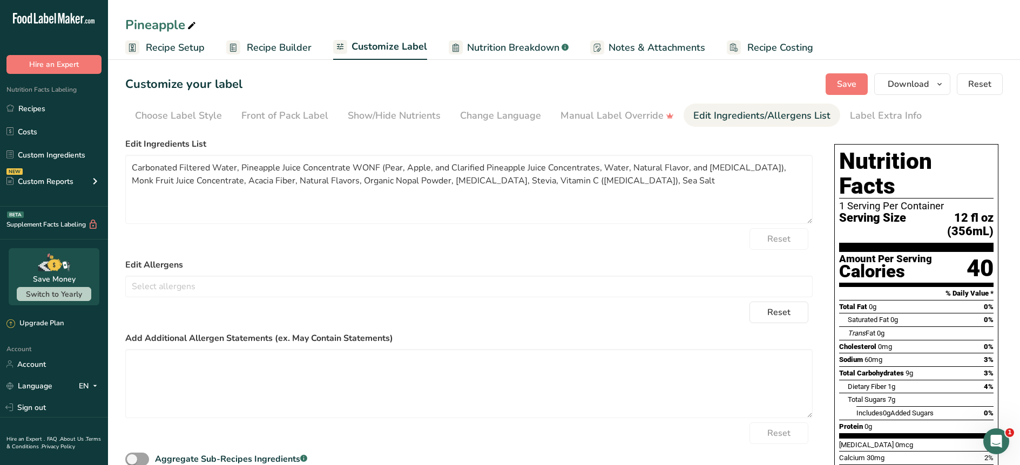
click at [976, 110] on ul "Choose Label Style Front of Pack Label Show/Hide Nutrients Change Language Manu…" at bounding box center [563, 115] width 877 height 23
click at [40, 109] on link "Recipes" at bounding box center [54, 108] width 108 height 21
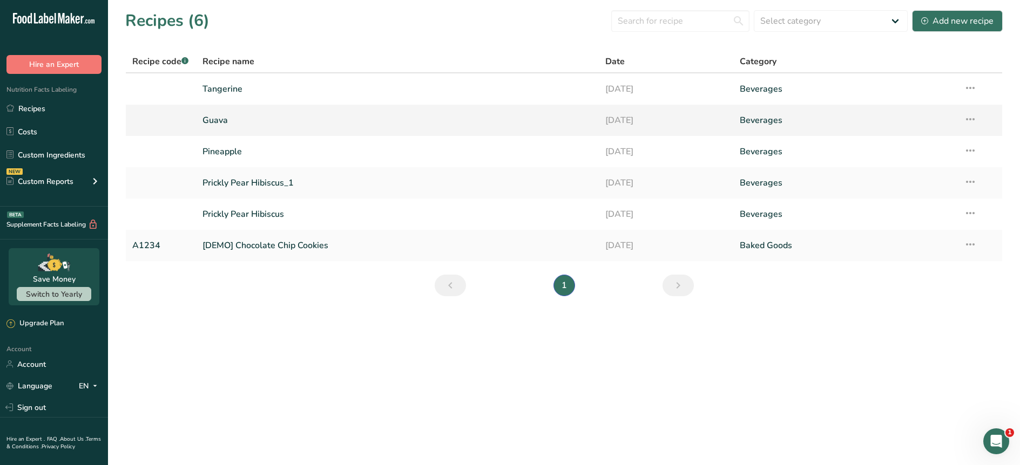
click at [221, 124] on link "Guava" at bounding box center [397, 120] width 390 height 23
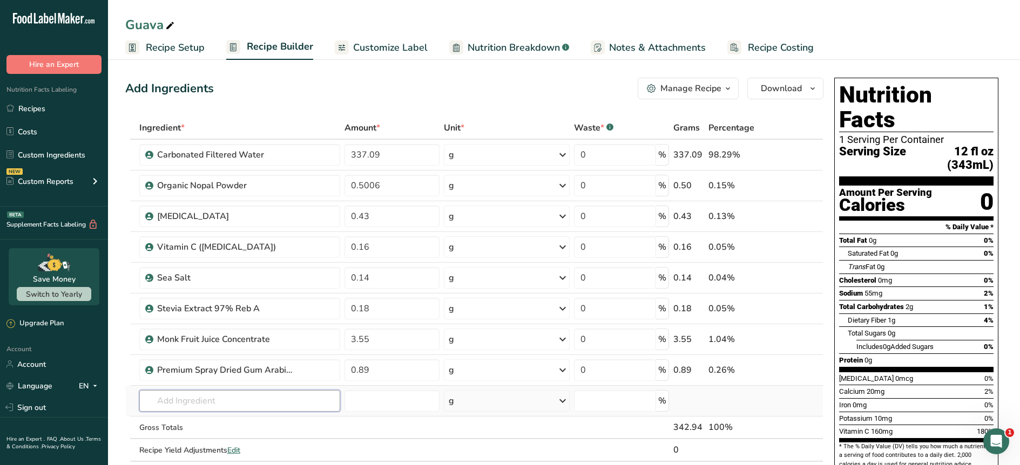
click at [276, 401] on input "text" at bounding box center [239, 401] width 201 height 22
type input "guava natural"
click at [224, 368] on p "NATURAL GUAVA FLAVOR WONF" at bounding box center [213, 363] width 130 height 11
type input "NATURAL GUAVA FLAVOR WONF"
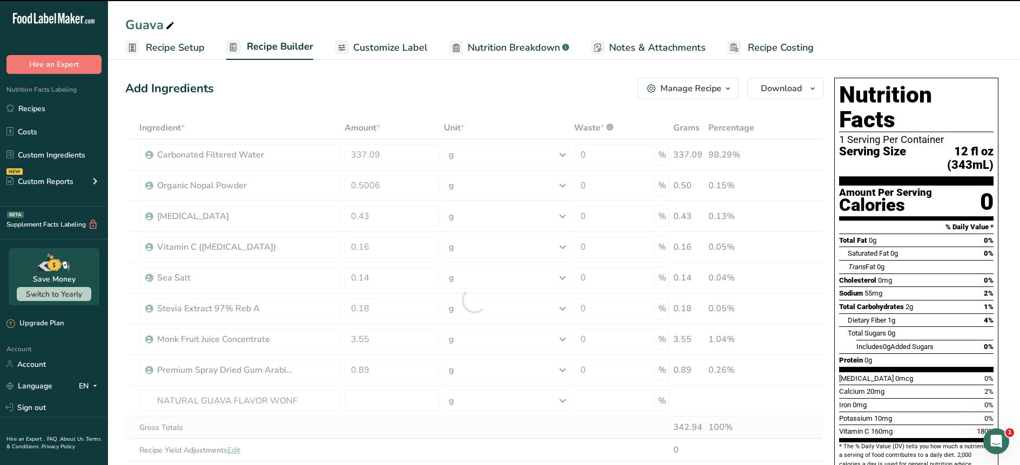
type input "0"
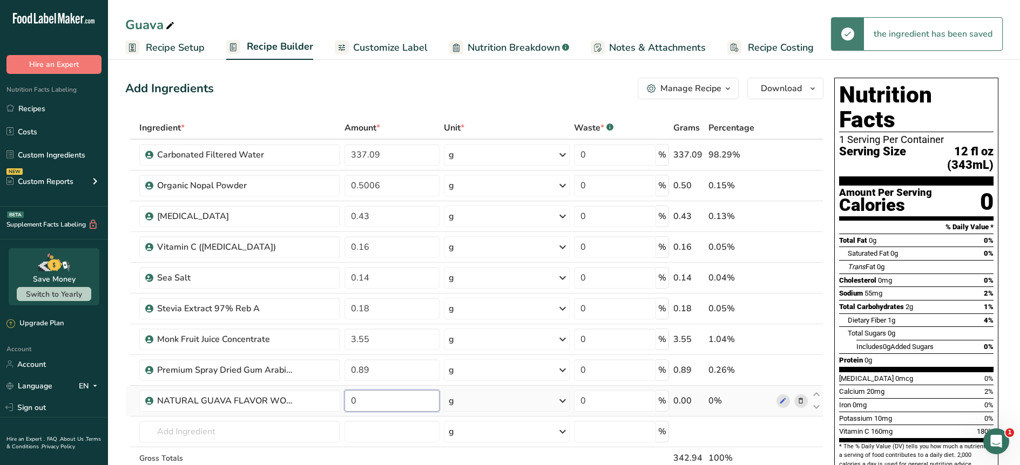
click at [372, 408] on input "0" at bounding box center [392, 401] width 95 height 22
type input "0.53"
click at [260, 436] on input "text" at bounding box center [239, 432] width 201 height 22
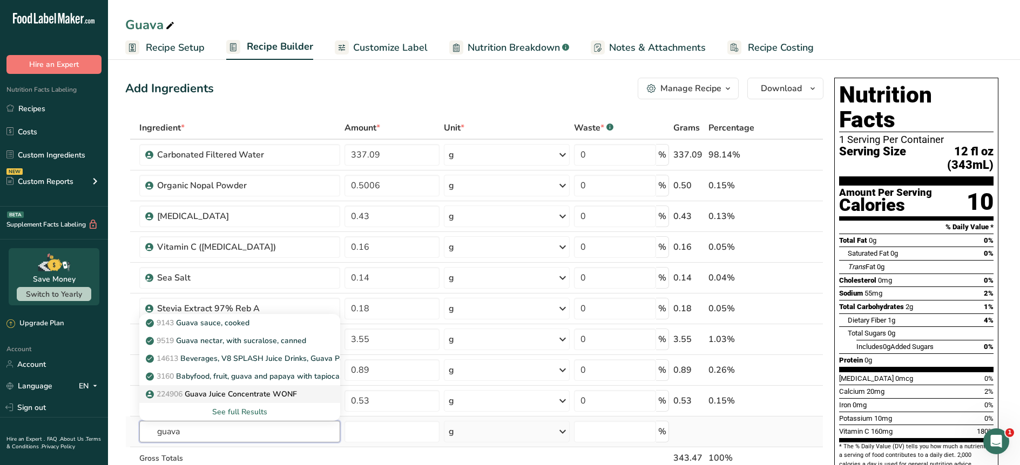
type input "guava"
click at [260, 399] on p "224906 Guava Juice Concentrate WONF" at bounding box center [222, 394] width 149 height 11
type input "Guava Juice Concentrate WONF"
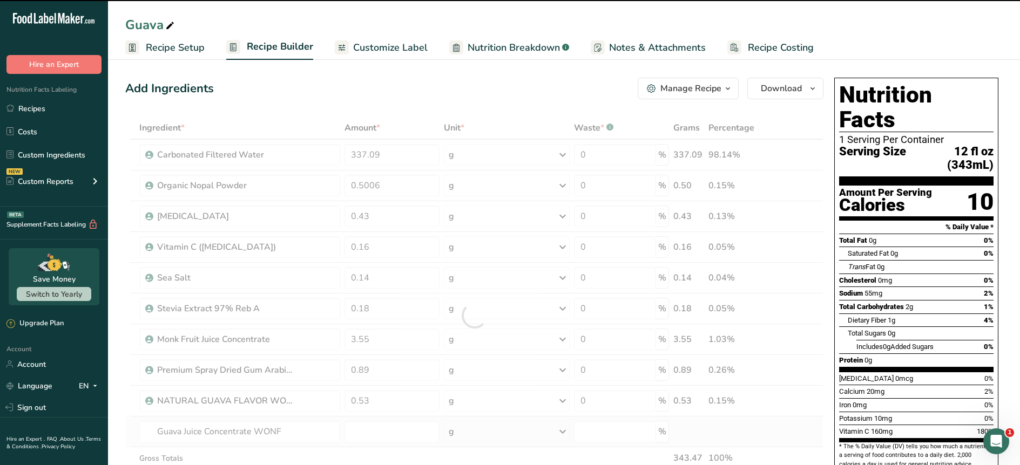
type input "0"
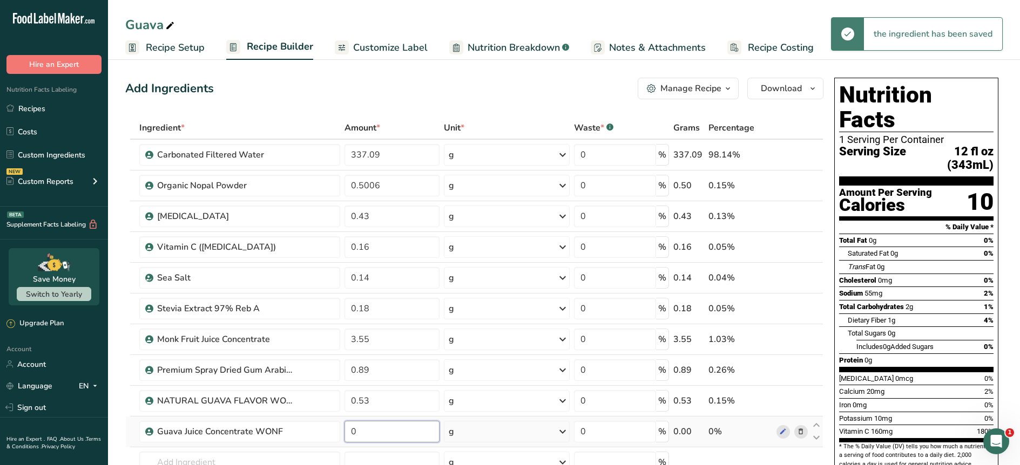
click at [357, 438] on input "0" at bounding box center [392, 432] width 95 height 22
type input "12.43"
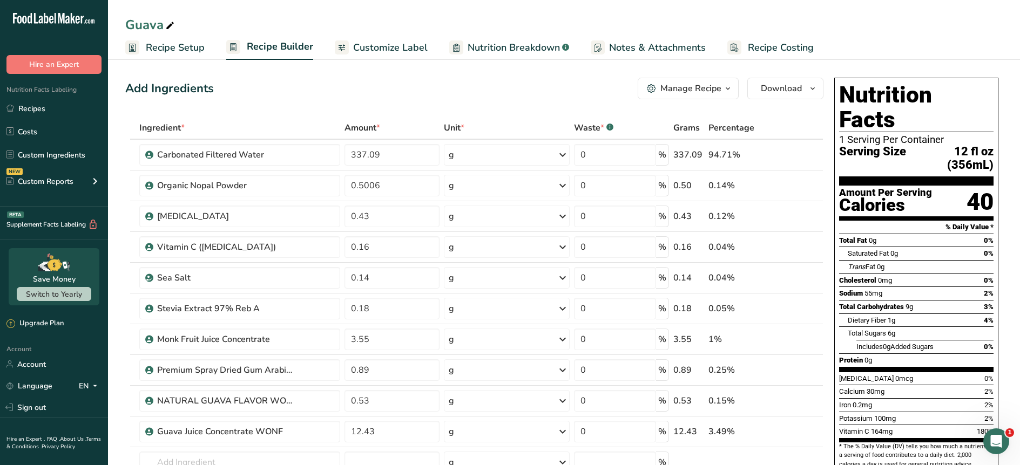
click at [683, 43] on span "Notes & Attachments" at bounding box center [657, 47] width 97 height 15
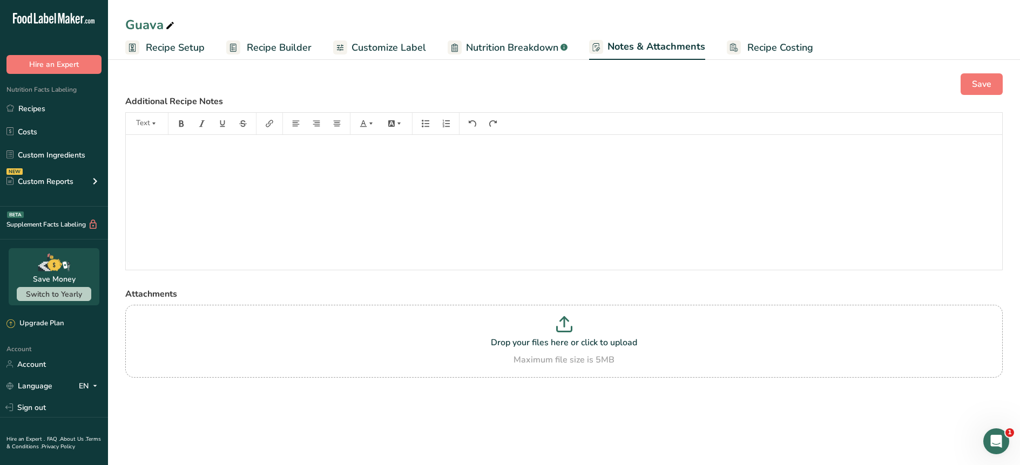
click at [534, 53] on span "Nutrition Breakdown" at bounding box center [512, 47] width 92 height 15
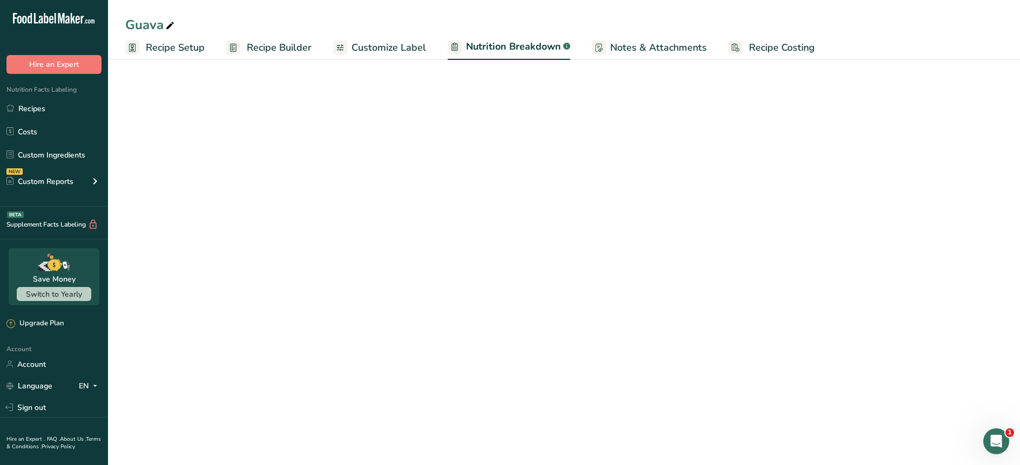
select select "Calories"
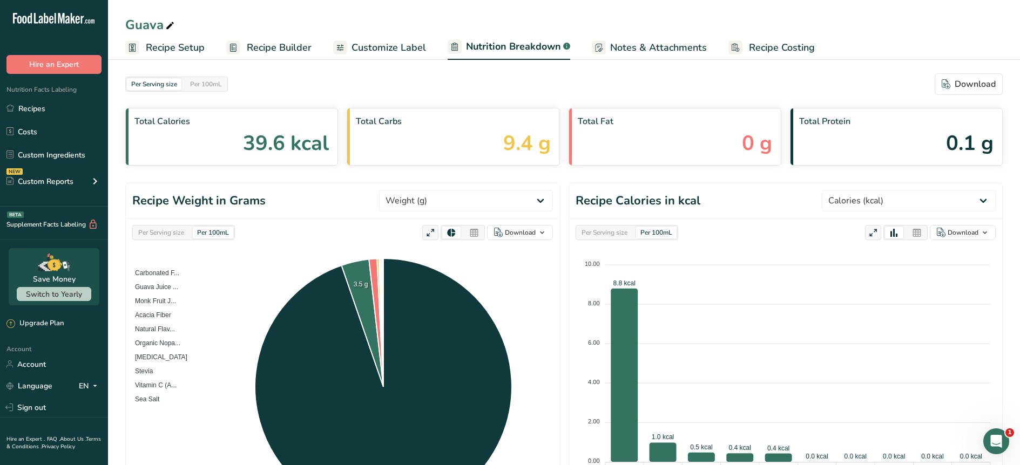
click at [415, 51] on span "Customize Label" at bounding box center [389, 47] width 75 height 15
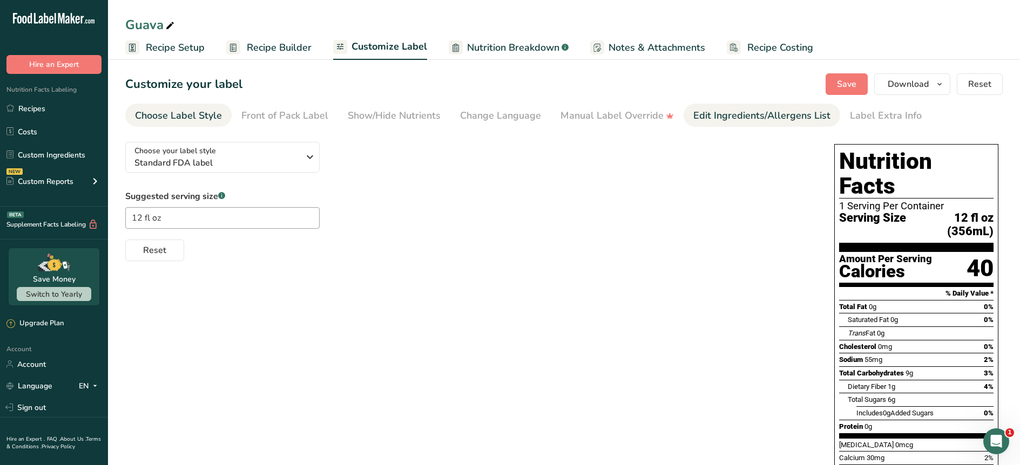
click at [790, 117] on div "Edit Ingredients/Allergens List" at bounding box center [761, 116] width 137 height 15
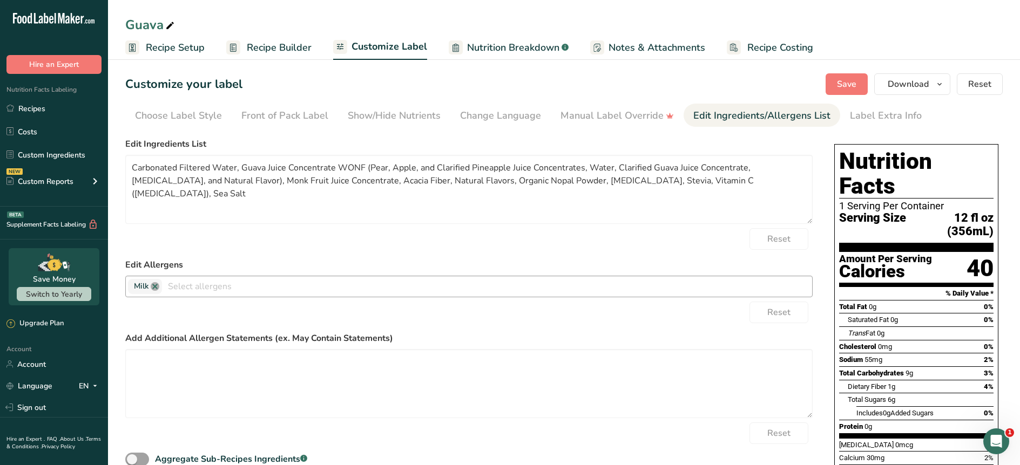
click at [156, 291] on link at bounding box center [155, 286] width 9 height 9
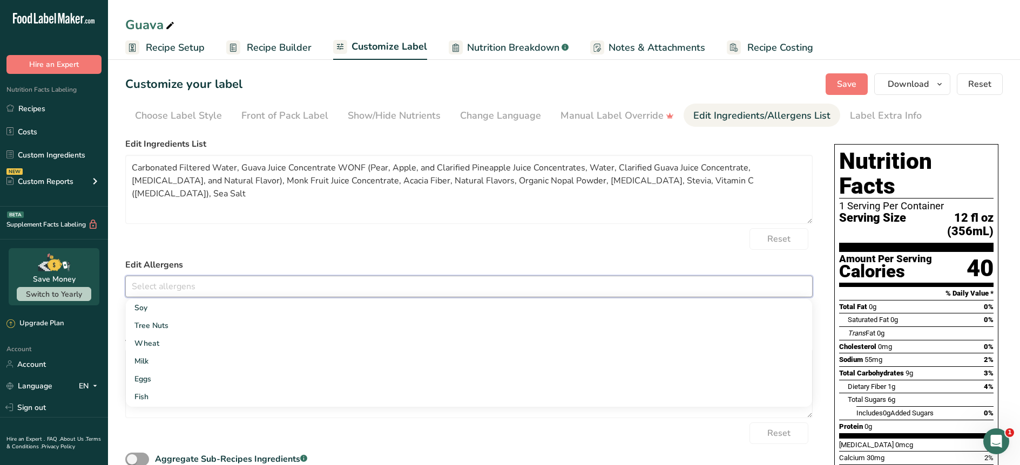
click at [364, 239] on div "Reset" at bounding box center [468, 239] width 687 height 22
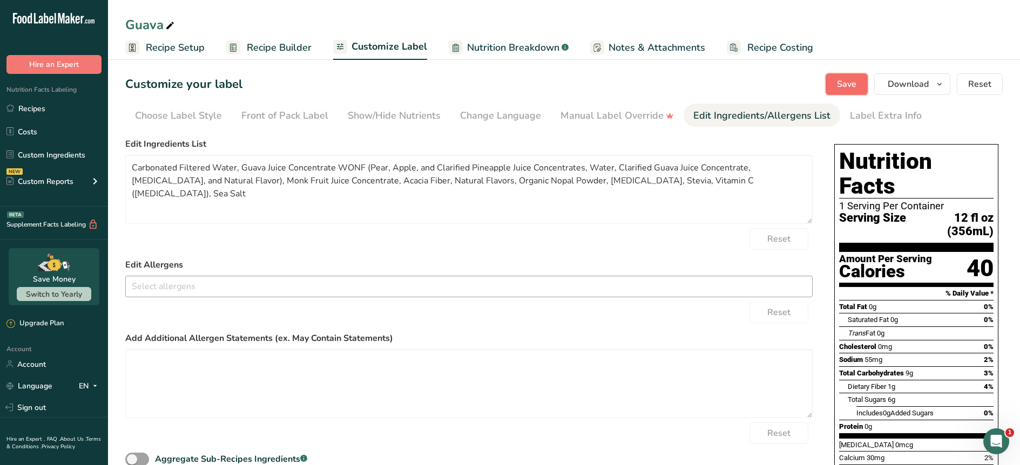
click at [841, 91] on button "Save" at bounding box center [847, 84] width 42 height 22
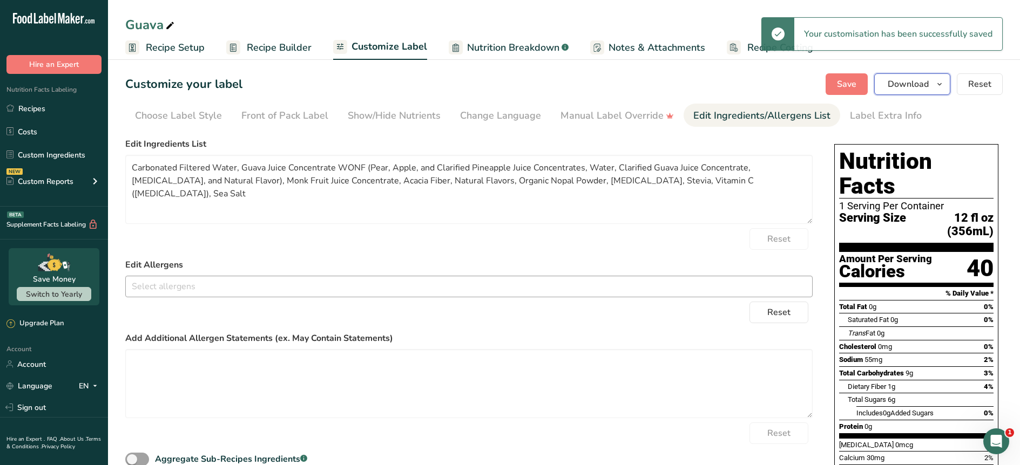
click at [912, 85] on span "Download" at bounding box center [908, 84] width 41 height 13
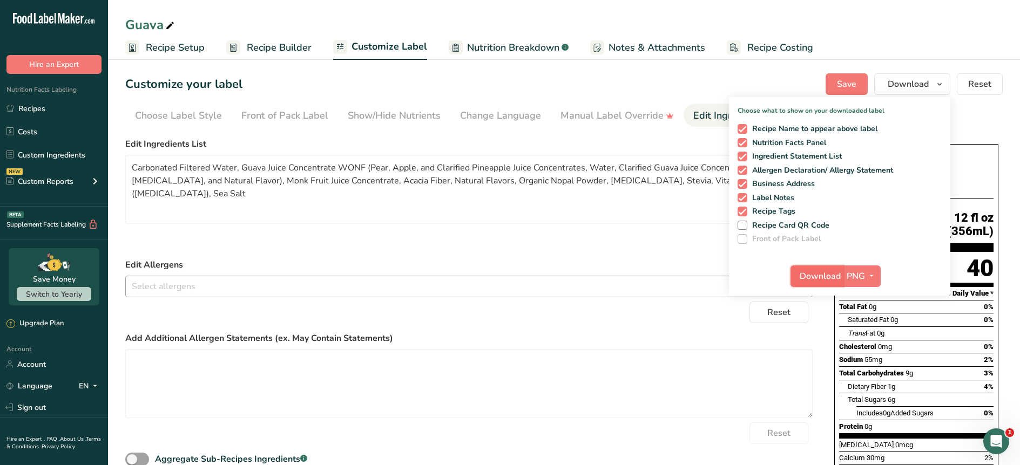
click at [812, 280] on span "Download" at bounding box center [820, 276] width 41 height 13
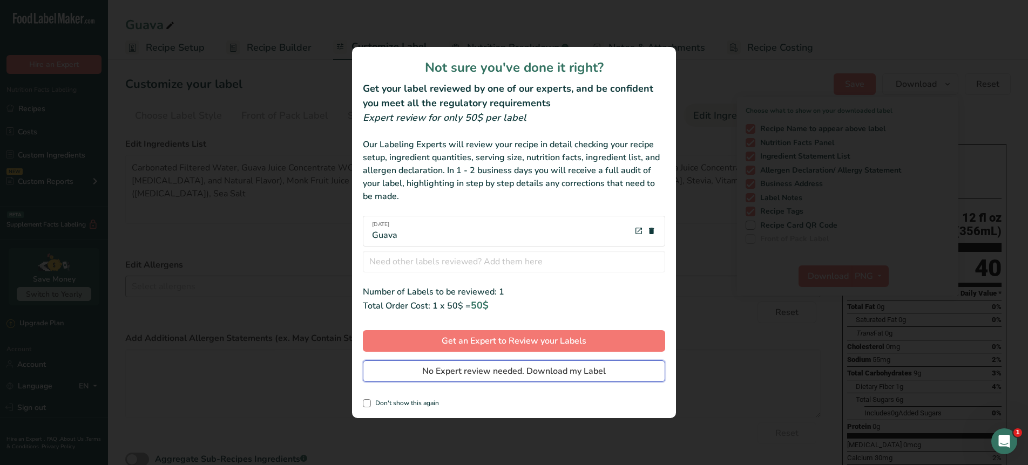
click at [478, 371] on span "No Expert review needed. Download my Label" at bounding box center [514, 371] width 184 height 13
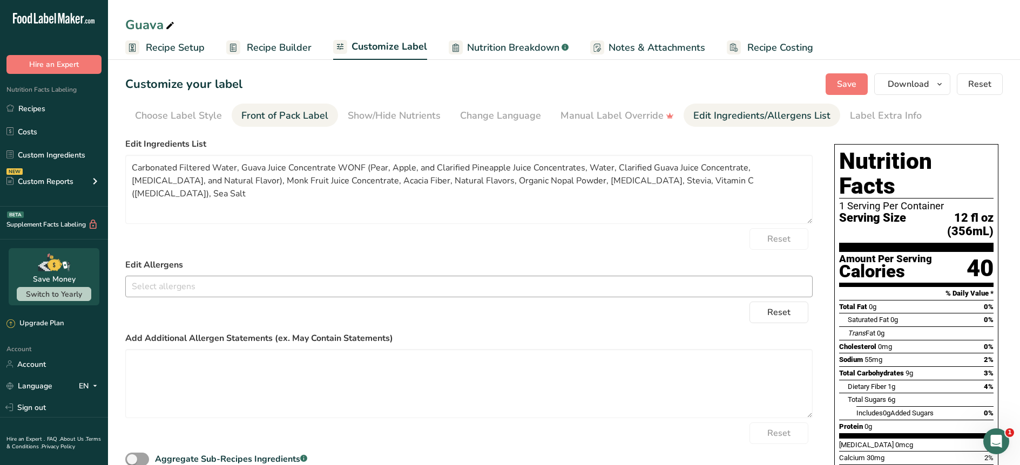
click at [279, 110] on div "Front of Pack Label" at bounding box center [284, 116] width 87 height 15
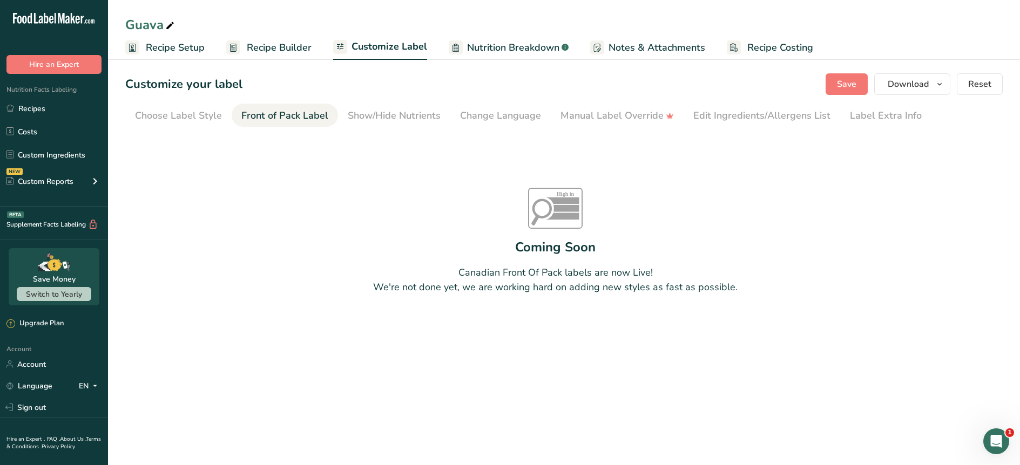
click at [157, 43] on span "Recipe Setup" at bounding box center [175, 47] width 59 height 15
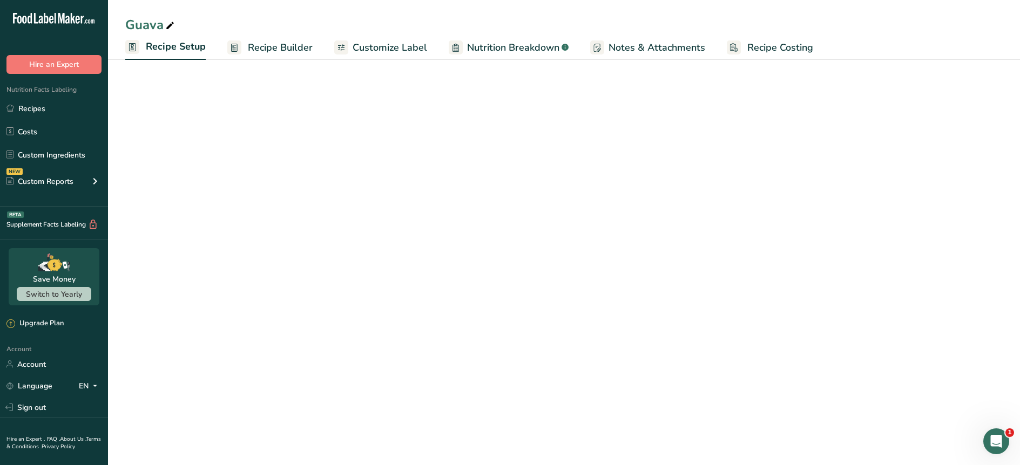
select select "22"
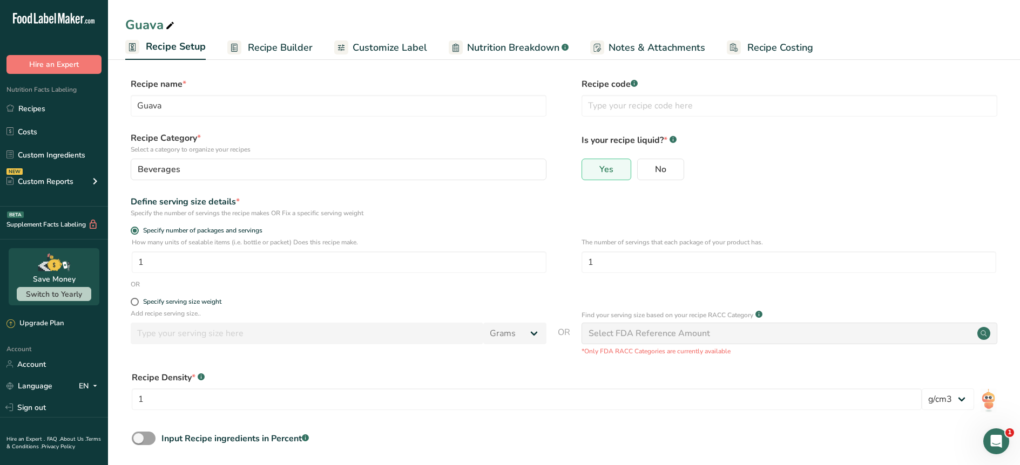
click at [270, 37] on link "Recipe Builder" at bounding box center [269, 48] width 85 height 24
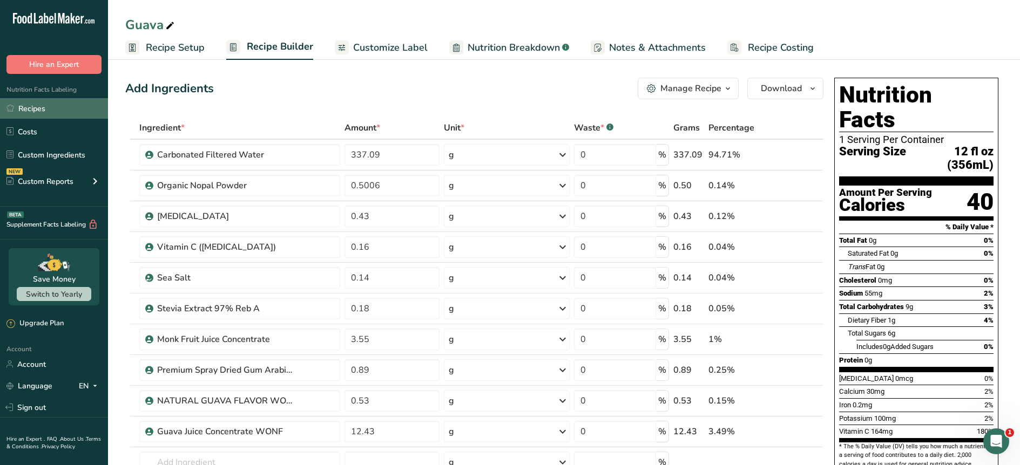
click at [43, 113] on link "Recipes" at bounding box center [54, 108] width 108 height 21
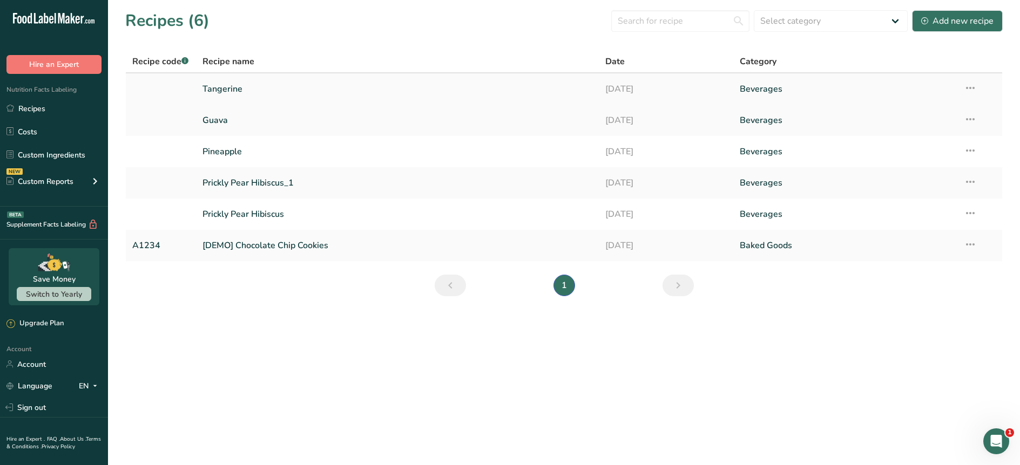
click at [233, 85] on link "Tangerine" at bounding box center [397, 89] width 390 height 23
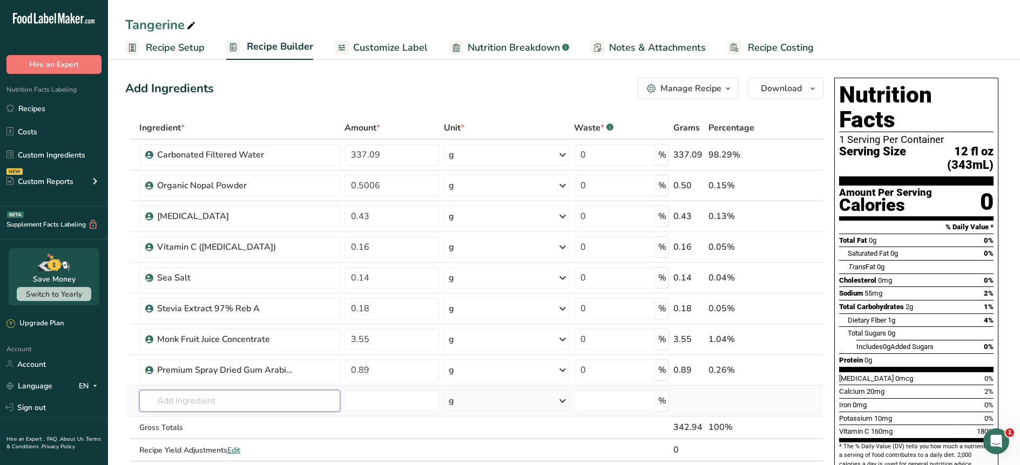
click at [224, 409] on input "text" at bounding box center [239, 401] width 201 height 22
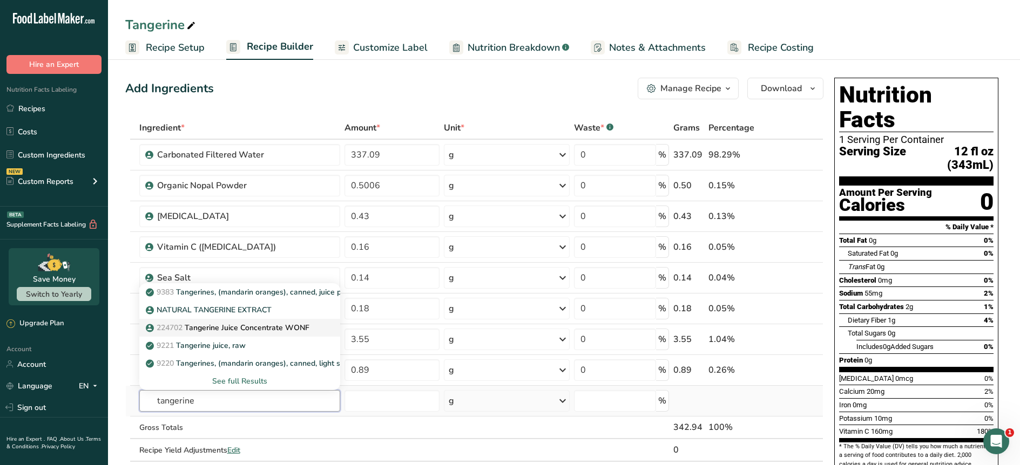
type input "tangerine"
click at [187, 326] on p "224702 Tangerine Juice Concentrate WONF" at bounding box center [228, 327] width 161 height 11
type input "Tangerine Juice Concentrate WONF"
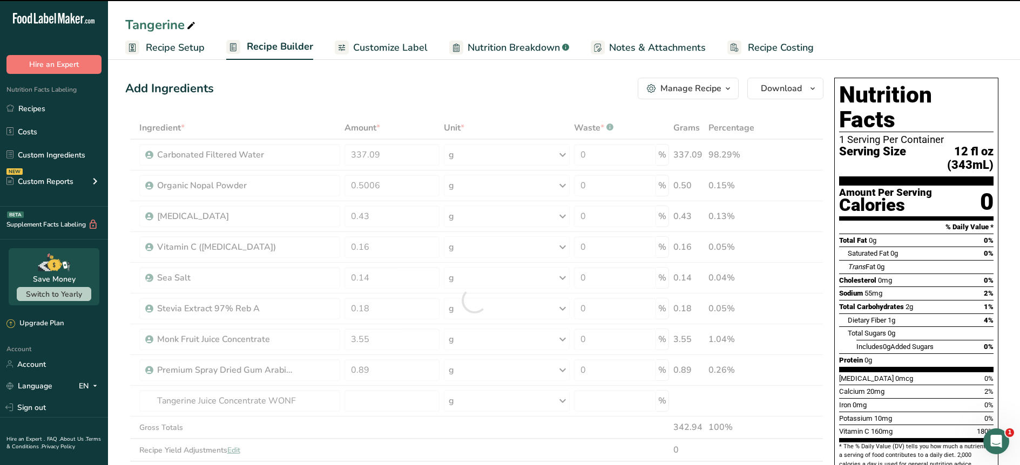
type input "0"
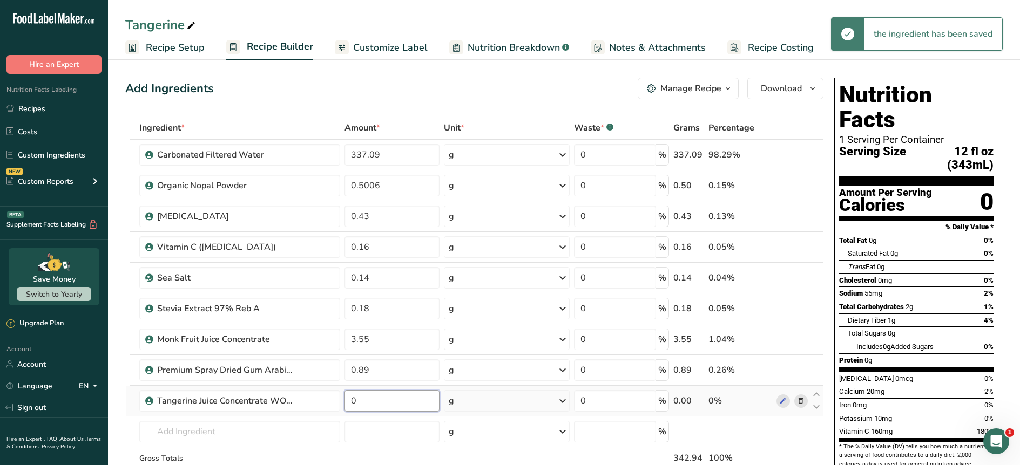
click at [371, 403] on input "0" at bounding box center [392, 401] width 95 height 22
drag, startPoint x: 376, startPoint y: 402, endPoint x: 340, endPoint y: 402, distance: 36.7
click at [340, 402] on tr "Tangerine Juice Concentrate WONF 3.00 g Weight Units g kg mg See more Volume Un…" at bounding box center [474, 401] width 697 height 31
type input "10.65"
click at [186, 436] on input "text" at bounding box center [239, 432] width 201 height 22
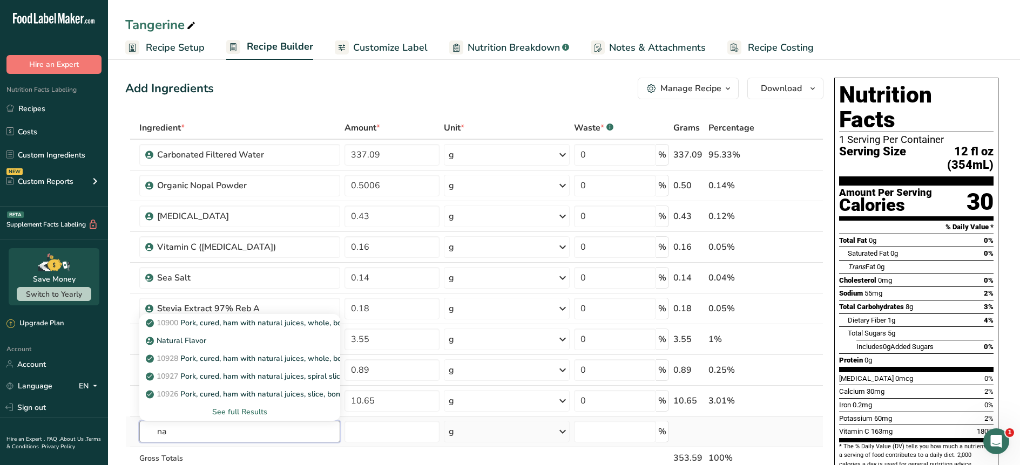
type input "n"
type input "tangerine"
click at [153, 335] on span at bounding box center [150, 341] width 8 height 13
type input "NATURAL TANGERINE EXTRACT"
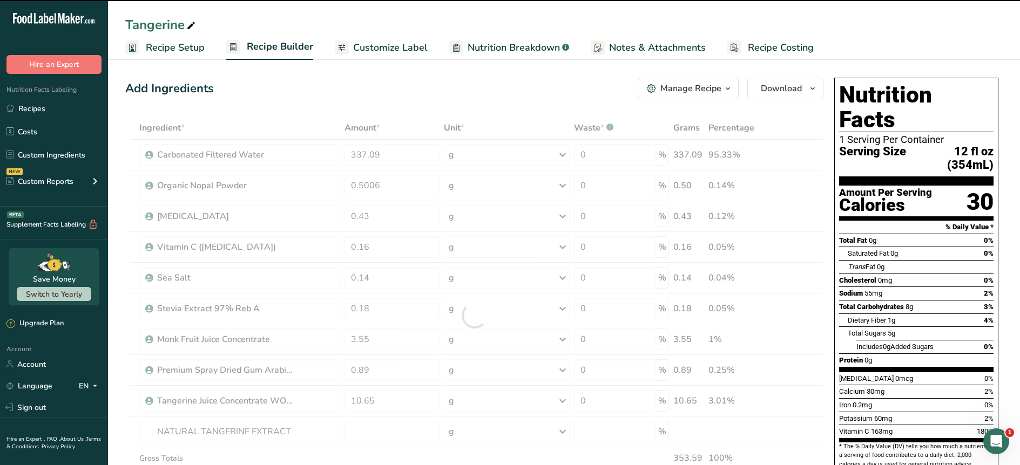
type input "0"
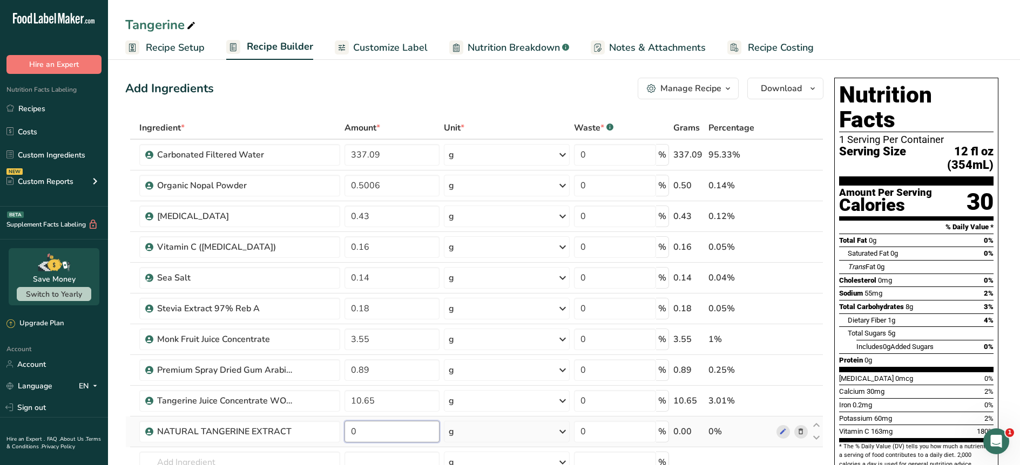
click at [373, 440] on input "0" at bounding box center [392, 432] width 95 height 22
type input "0.71"
drag, startPoint x: 750, startPoint y: 50, endPoint x: 738, endPoint y: 59, distance: 14.7
click at [750, 50] on span "Recipe Costing" at bounding box center [781, 47] width 66 height 15
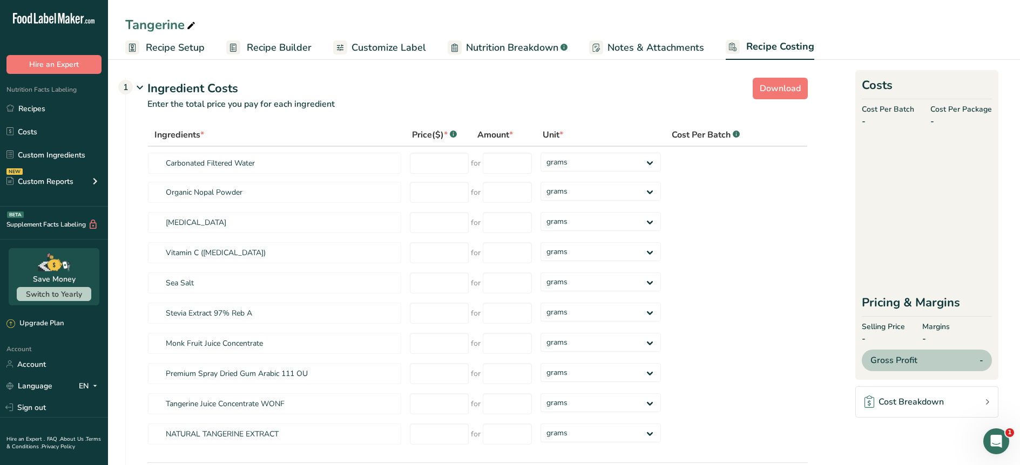
click at [649, 38] on link "Notes & Attachments" at bounding box center [646, 48] width 115 height 24
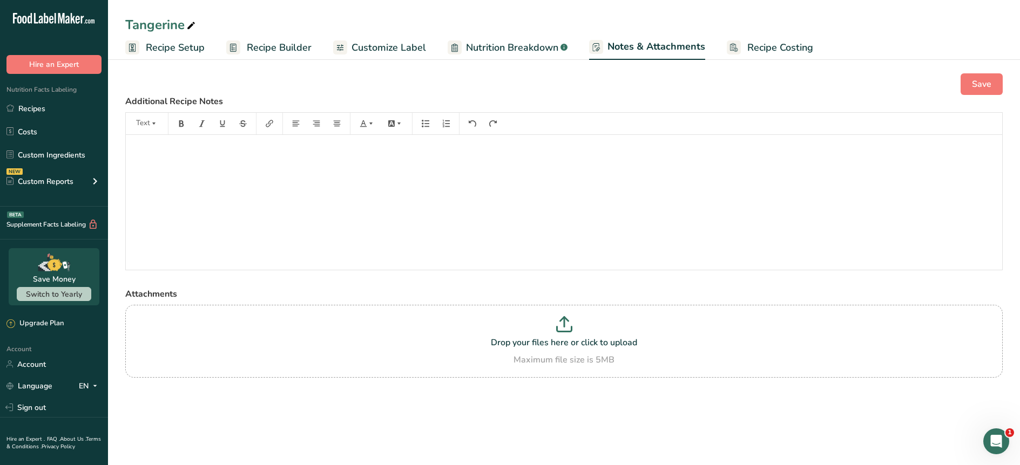
click at [485, 52] on span "Nutrition Breakdown" at bounding box center [512, 47] width 92 height 15
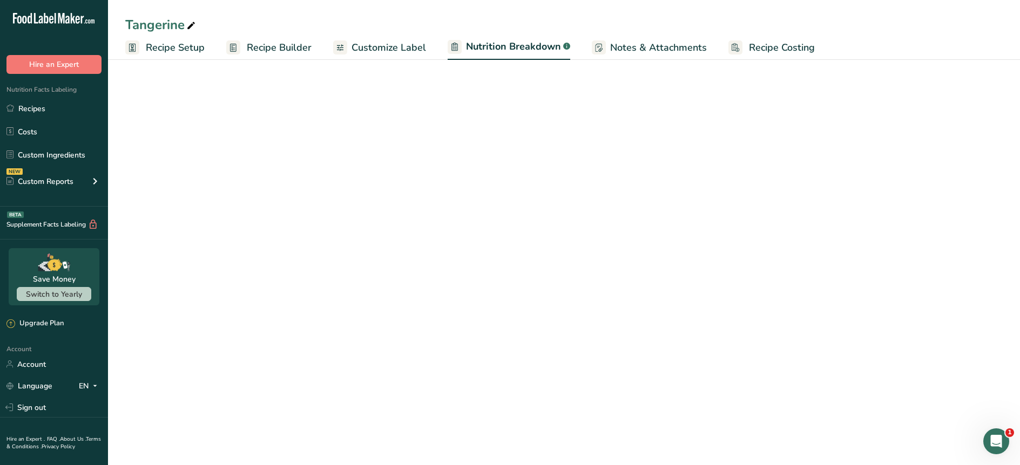
select select "Calories"
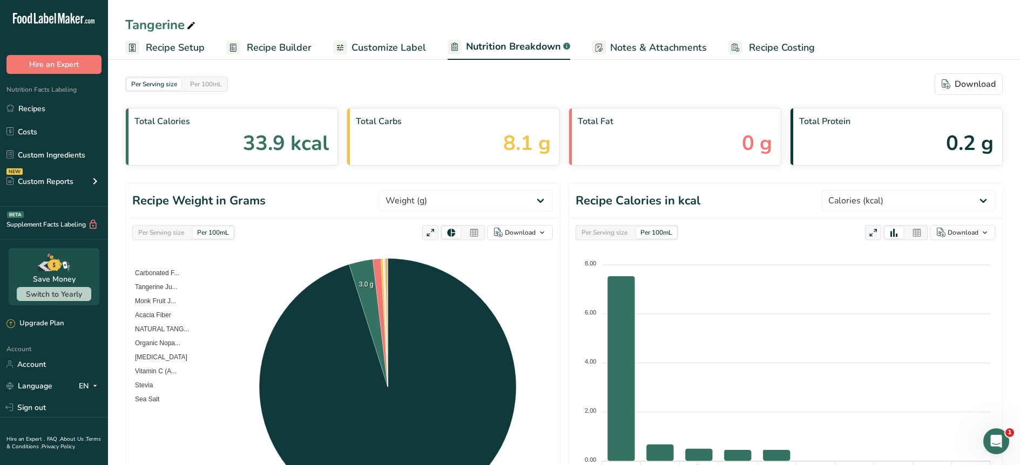
click at [391, 44] on span "Customize Label" at bounding box center [389, 47] width 75 height 15
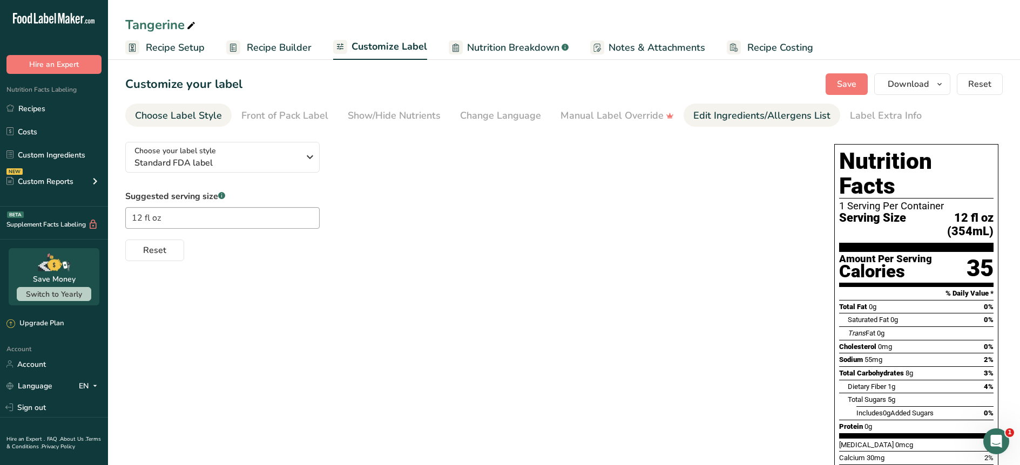
click at [772, 124] on link "Edit Ingredients/Allergens List" at bounding box center [761, 116] width 137 height 24
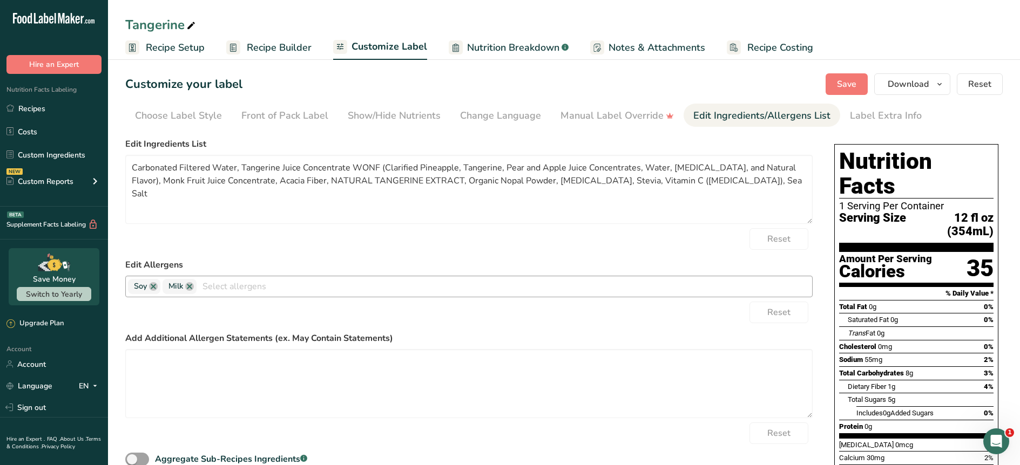
click at [194, 288] on span "Milk" at bounding box center [180, 286] width 34 height 15
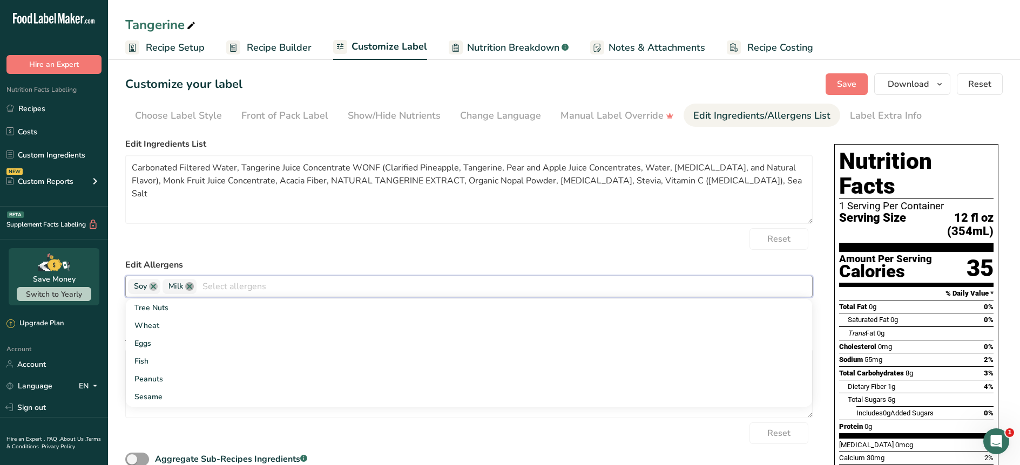
click at [187, 287] on link at bounding box center [189, 286] width 9 height 9
click at [152, 285] on link at bounding box center [153, 286] width 9 height 9
click at [274, 249] on div "Reset" at bounding box center [468, 239] width 687 height 22
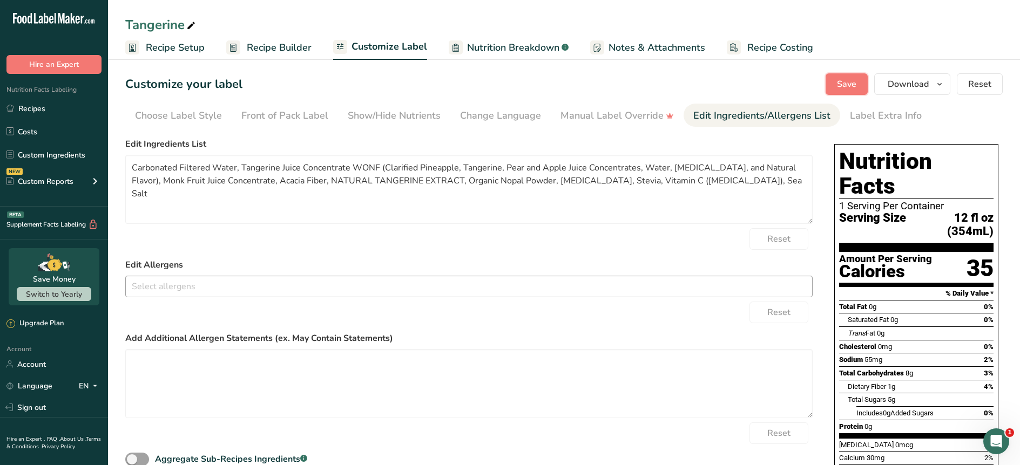
drag, startPoint x: 835, startPoint y: 84, endPoint x: 829, endPoint y: 93, distance: 11.1
click at [835, 84] on button "Save" at bounding box center [847, 84] width 42 height 22
click at [908, 90] on span "Download" at bounding box center [908, 84] width 41 height 13
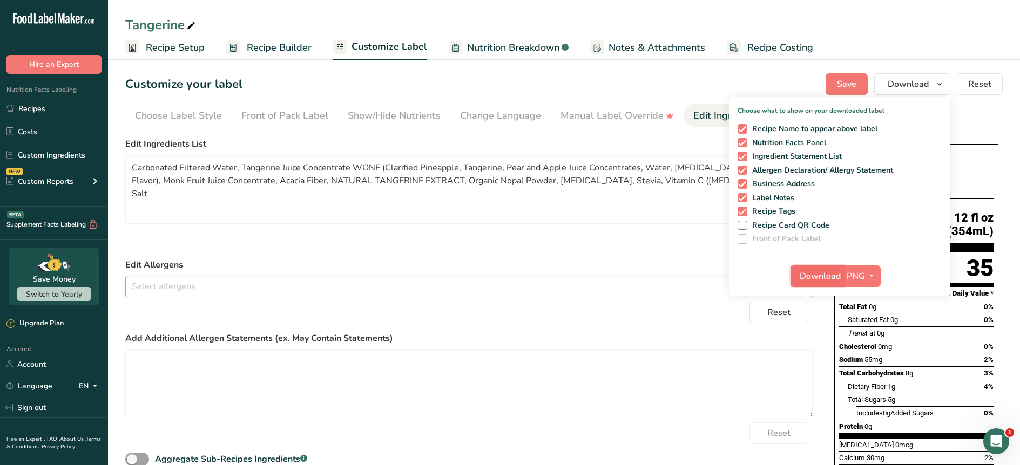
click at [814, 278] on span "Download" at bounding box center [820, 276] width 41 height 13
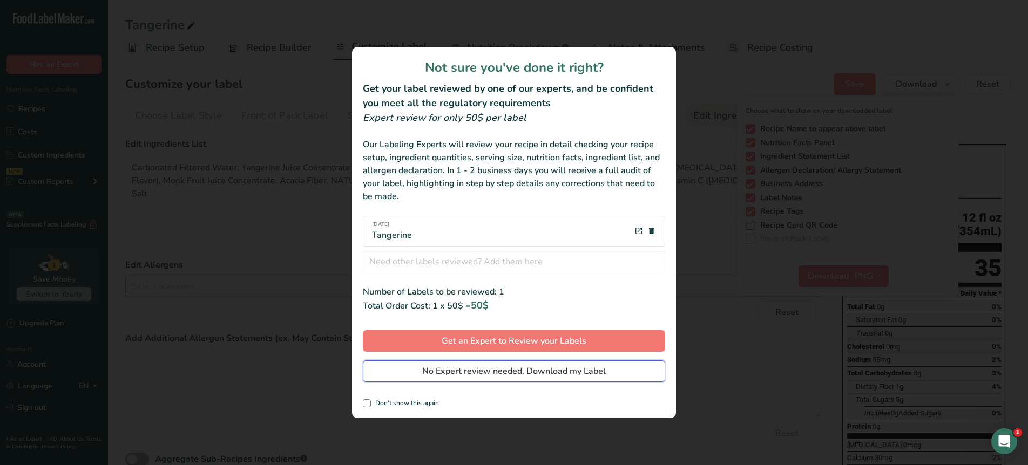
click at [464, 375] on span "No Expert review needed. Download my Label" at bounding box center [514, 371] width 184 height 13
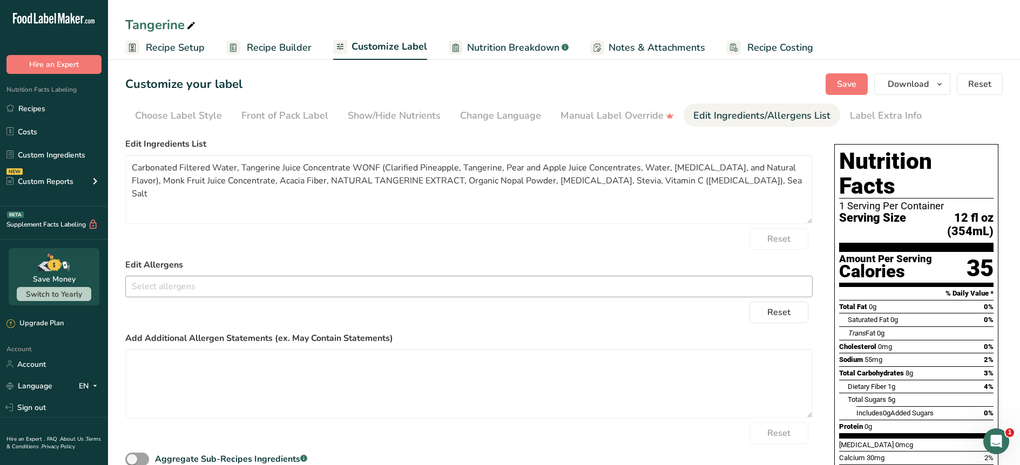
click at [356, 271] on label "Edit Allergens" at bounding box center [468, 265] width 687 height 13
click at [26, 161] on link "Custom Ingredients" at bounding box center [54, 155] width 108 height 21
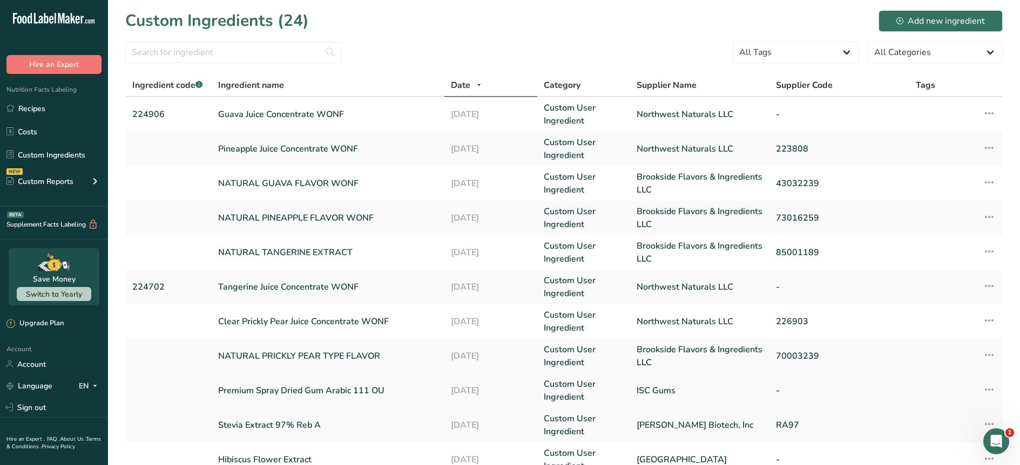
click at [286, 389] on link "Premium Spray Dried Gum Arabic 111 OU" at bounding box center [328, 390] width 220 height 13
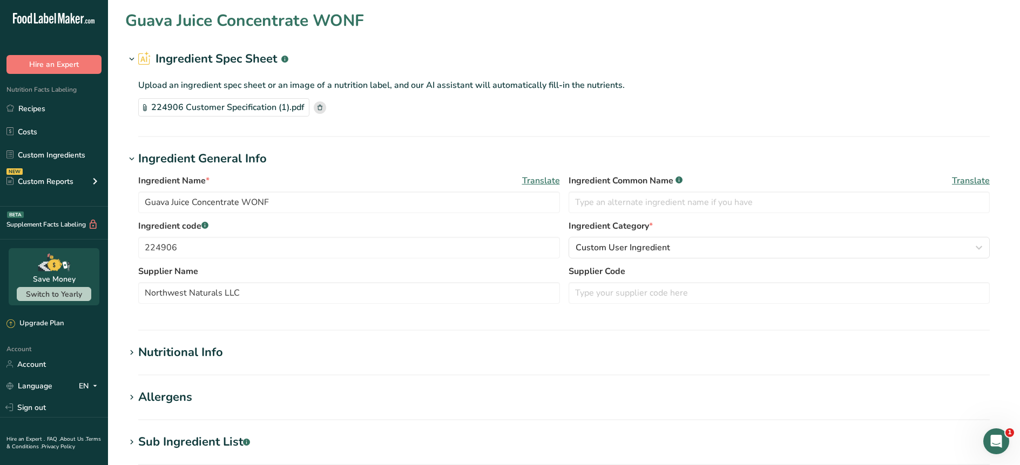
type input "Premium Spray Dried Gum Arabic 111 OU"
type input "Acacia Fiber"
type input "ISC Gums"
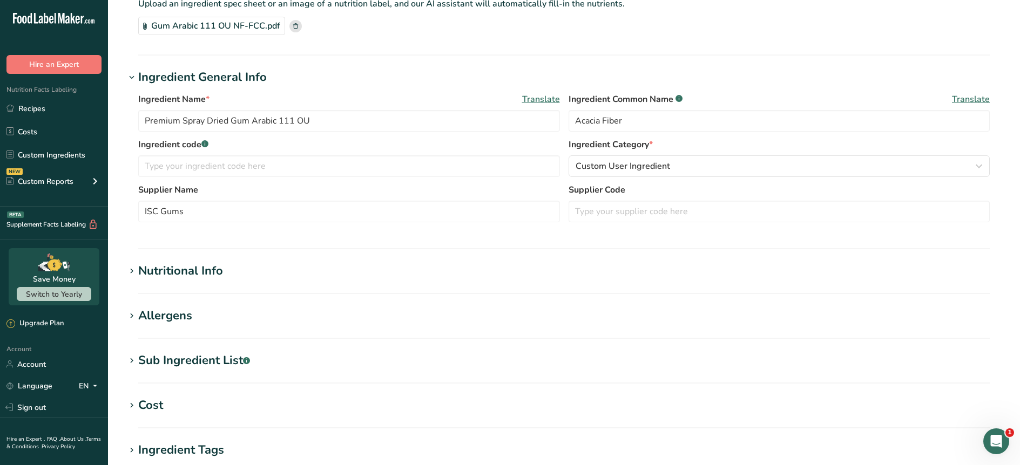
scroll to position [92, 0]
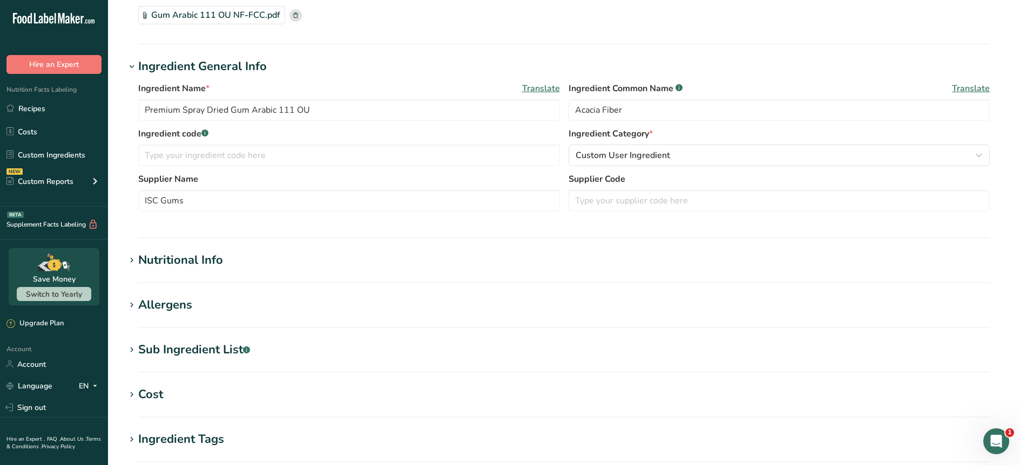
click at [189, 262] on div "Nutritional Info" at bounding box center [180, 261] width 85 height 18
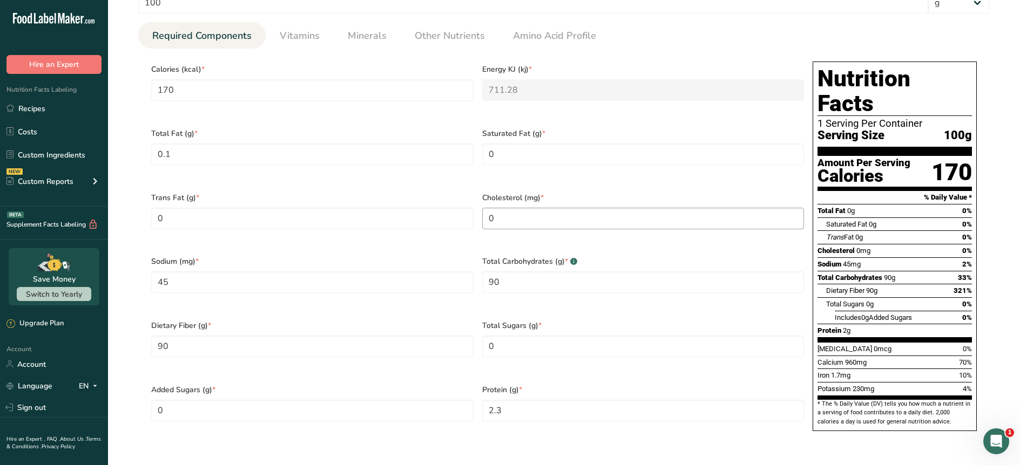
scroll to position [429, 0]
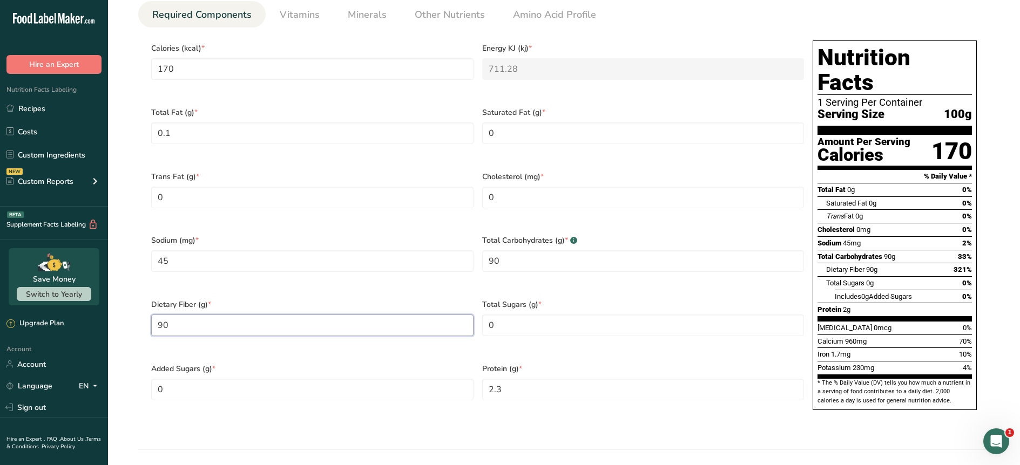
drag, startPoint x: 191, startPoint y: 306, endPoint x: 137, endPoint y: 305, distance: 54.0
click at [137, 305] on div "Serving Size .a-a{fill:#347362;}.b-a{fill:#fff;} Add ingredient serving size * …" at bounding box center [563, 185] width 877 height 504
type Fiber "0"
click at [274, 261] on div "Sodium (mg) * 45" at bounding box center [312, 260] width 331 height 64
click at [417, 11] on span "Other Nutrients" at bounding box center [450, 15] width 70 height 15
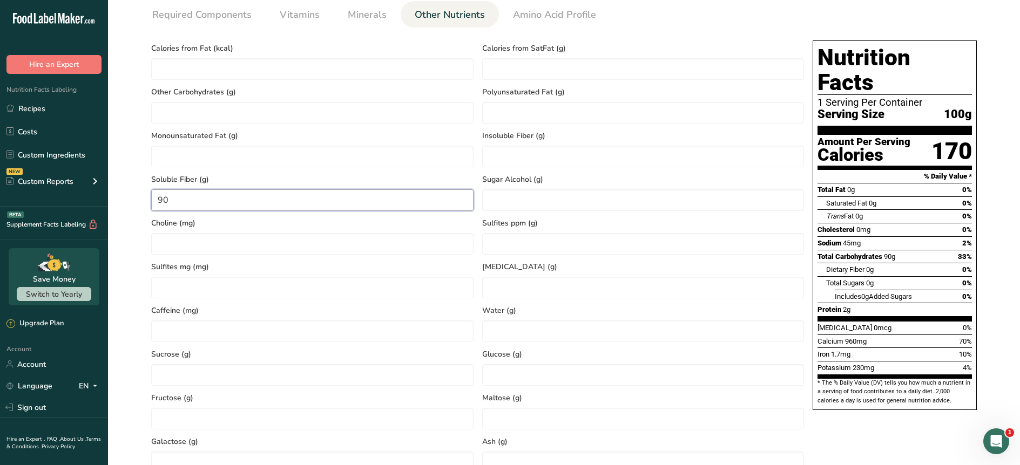
click at [270, 205] on Fiber "90" at bounding box center [312, 201] width 322 height 22
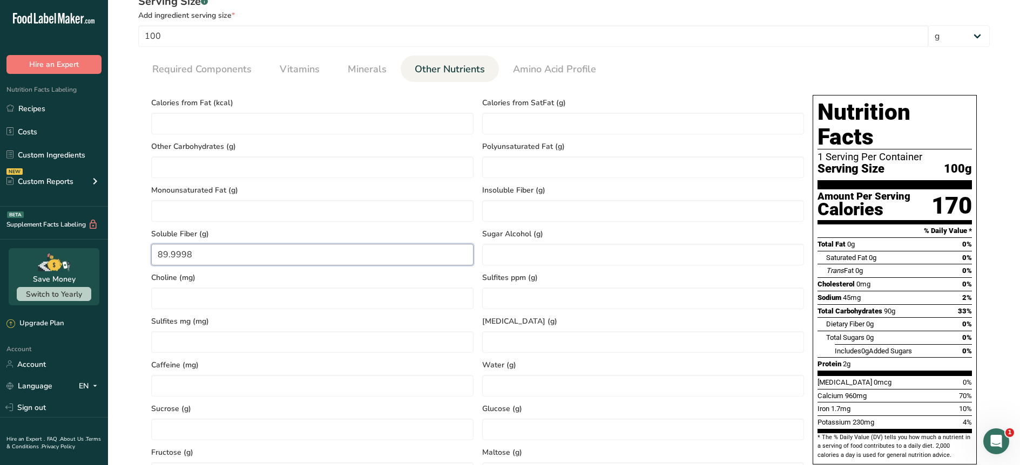
scroll to position [300, 0]
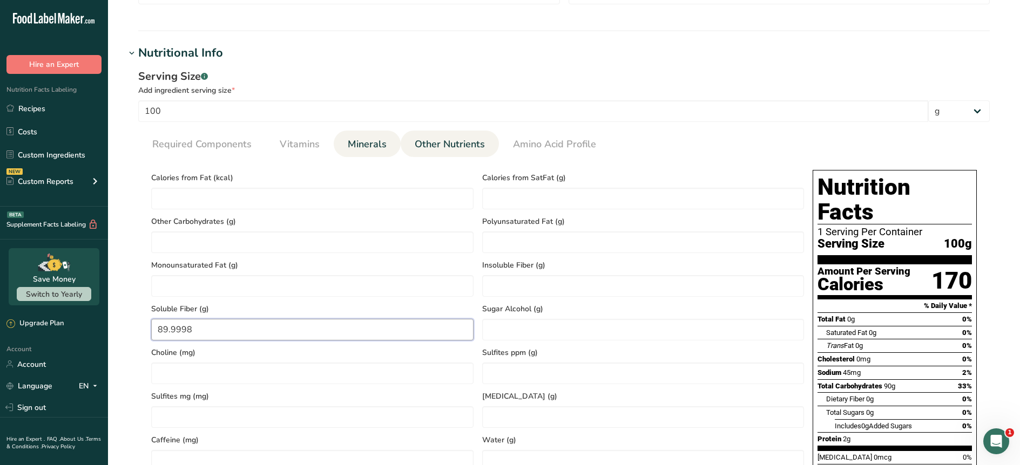
type Fiber "89.9998"
click at [350, 147] on span "Minerals" at bounding box center [367, 144] width 39 height 15
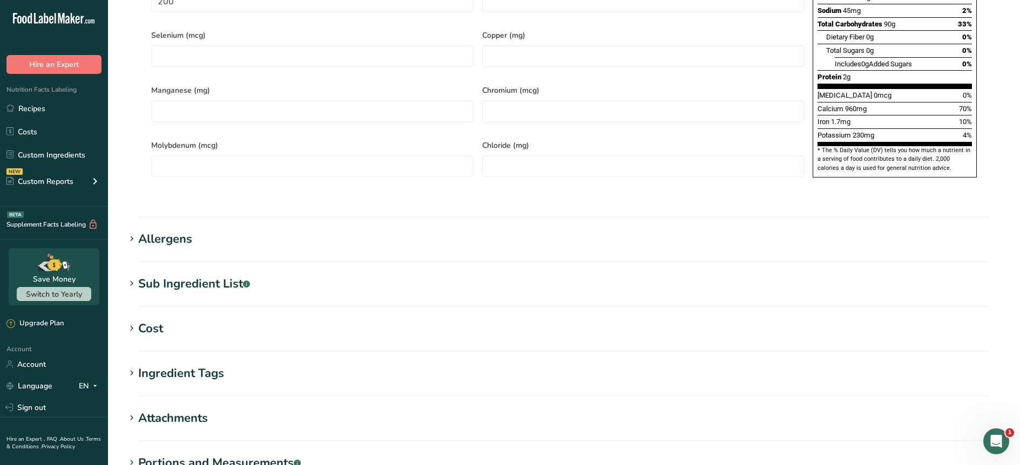
scroll to position [789, 0]
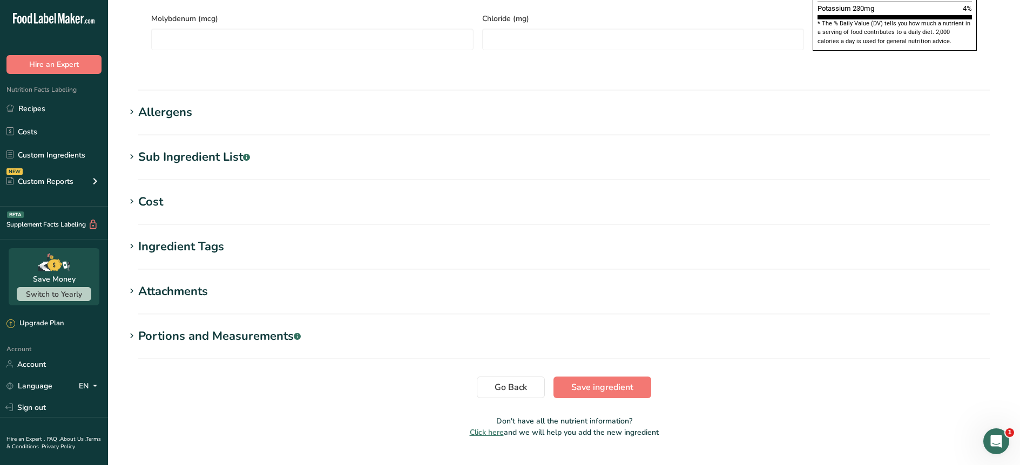
click at [154, 238] on div "Ingredient Tags" at bounding box center [181, 247] width 86 height 18
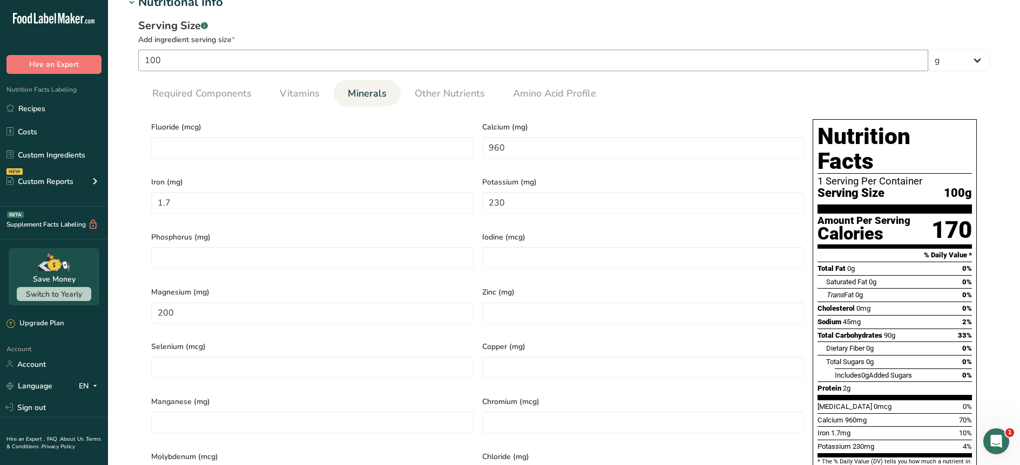
scroll to position [328, 0]
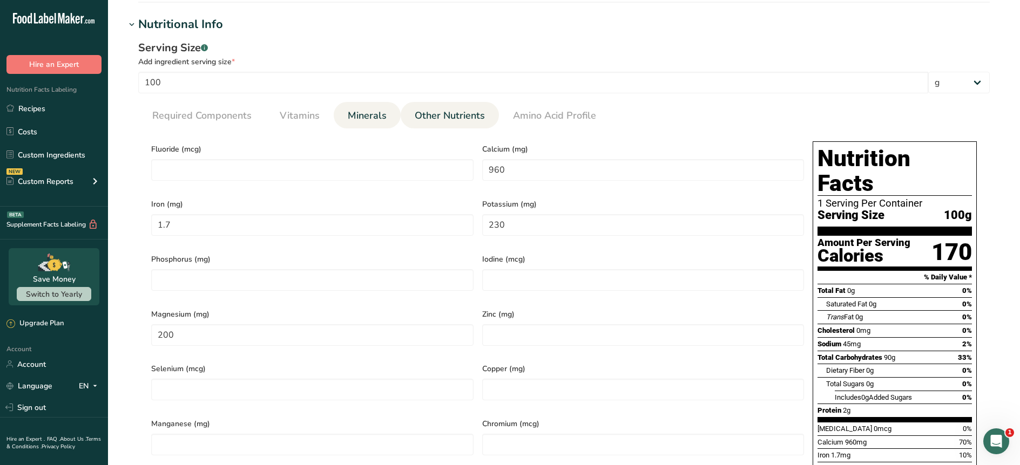
click at [468, 115] on span "Other Nutrients" at bounding box center [450, 116] width 70 height 15
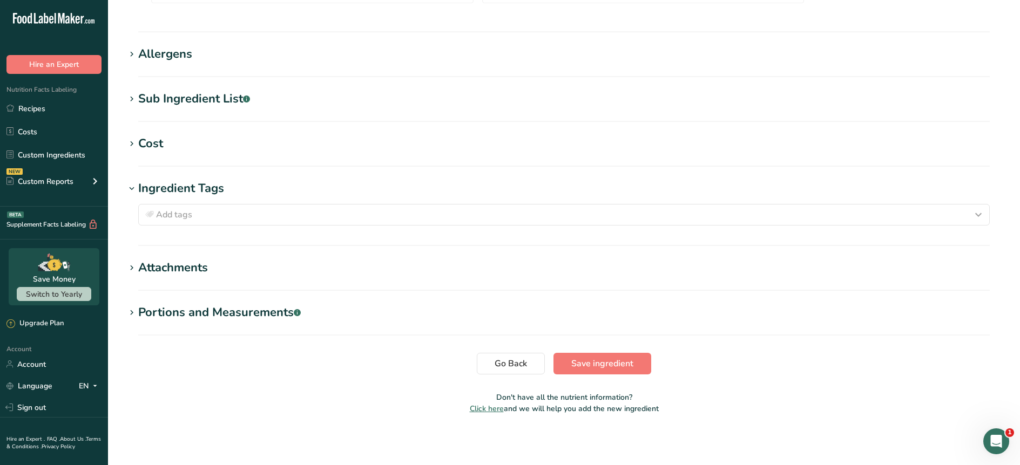
scroll to position [944, 0]
click at [585, 371] on button "Save ingredient" at bounding box center [602, 363] width 98 height 22
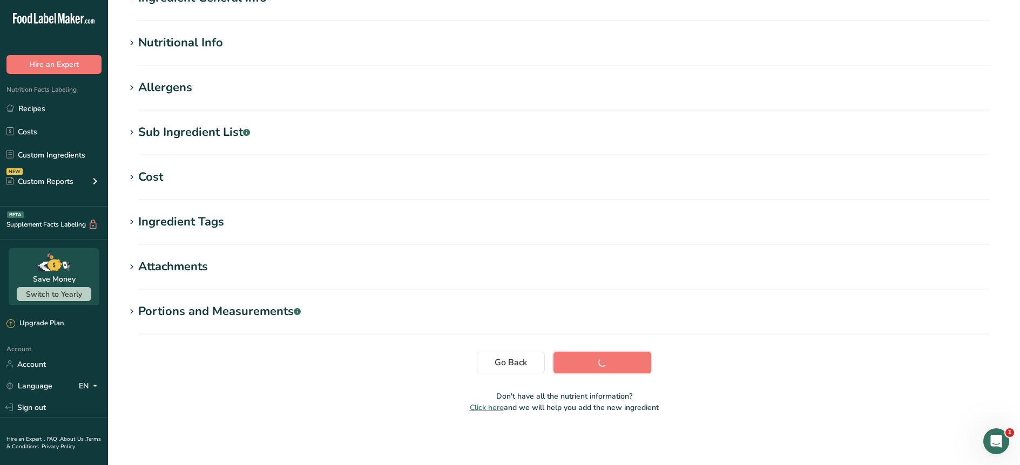
scroll to position [106, 0]
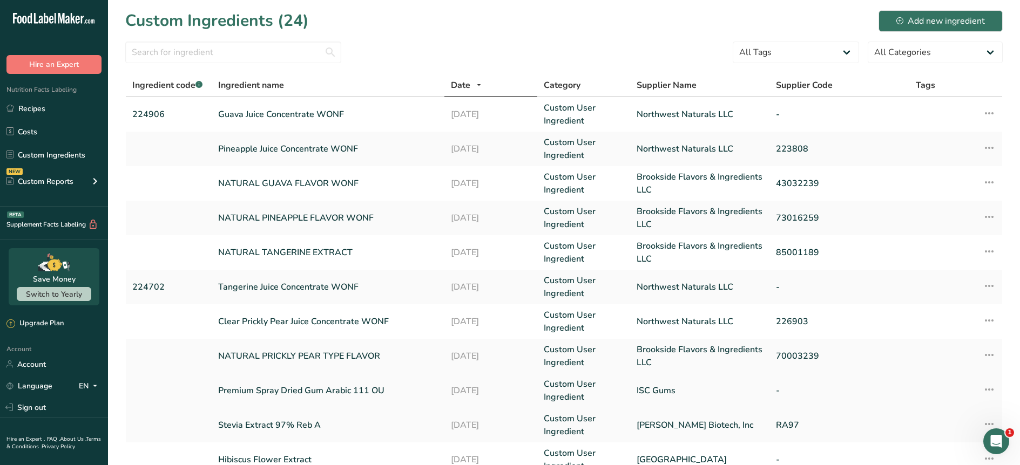
click at [237, 385] on link "Premium Spray Dried Gum Arabic 111 OU" at bounding box center [328, 390] width 220 height 13
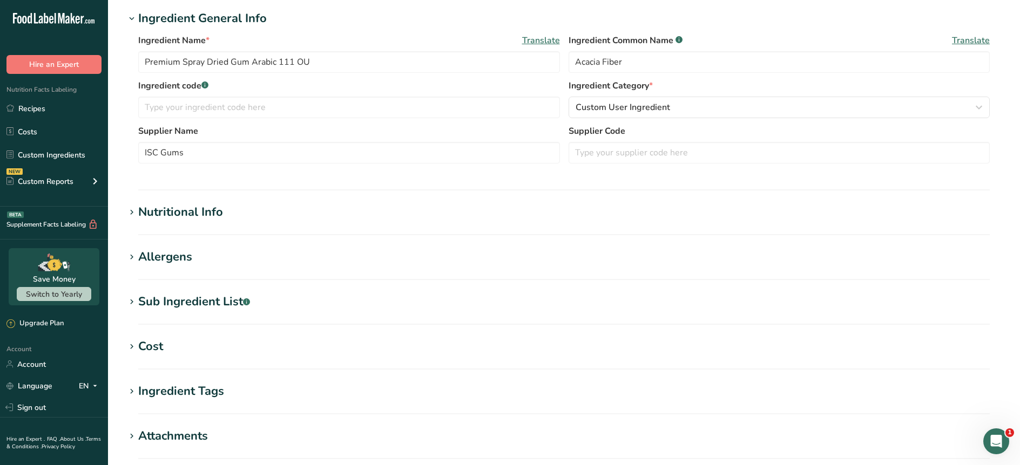
scroll to position [243, 0]
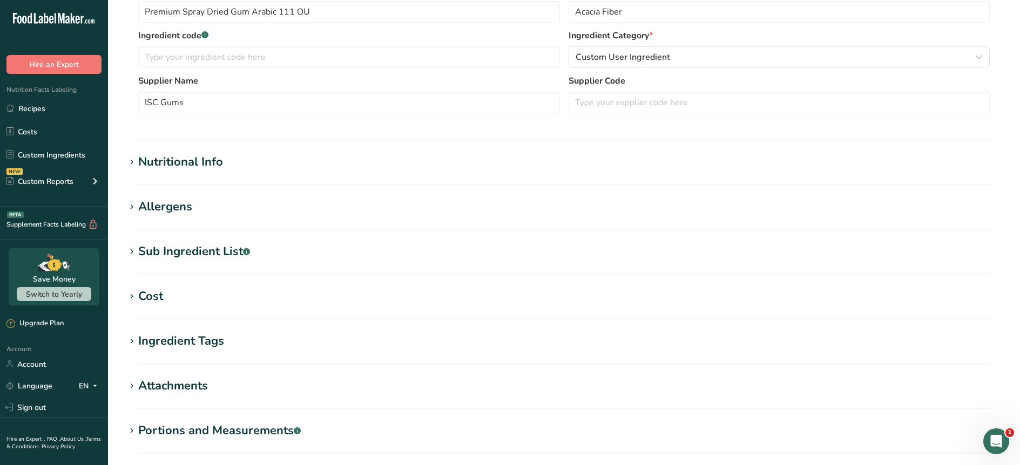
click at [168, 160] on div "Nutritional Info" at bounding box center [180, 162] width 85 height 18
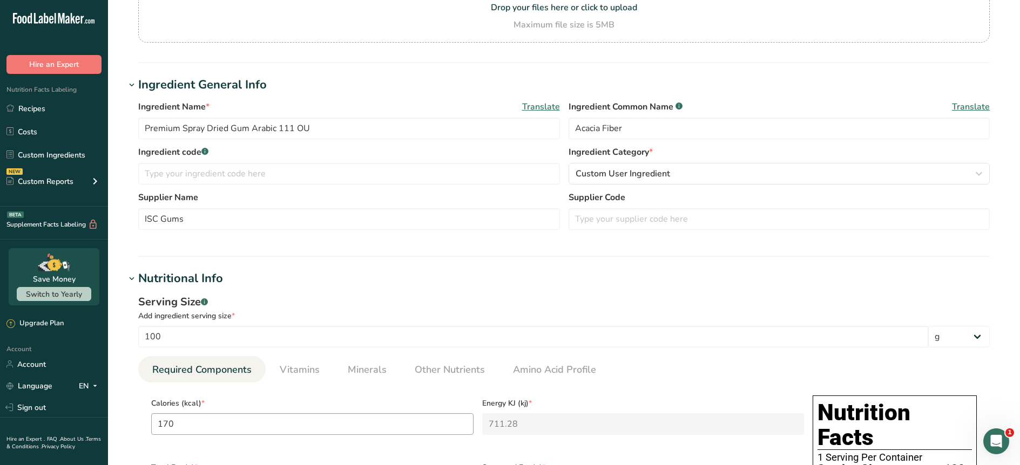
scroll to position [299, 0]
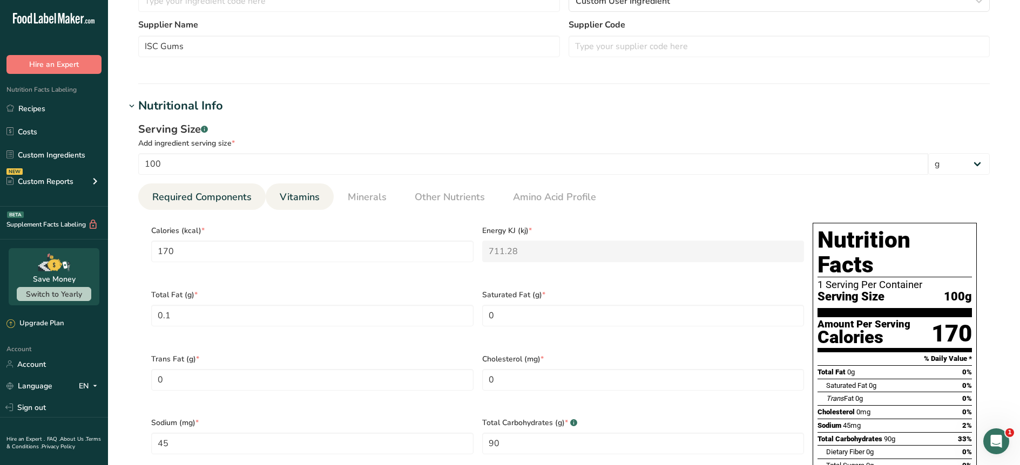
click at [295, 201] on span "Vitamins" at bounding box center [300, 197] width 40 height 15
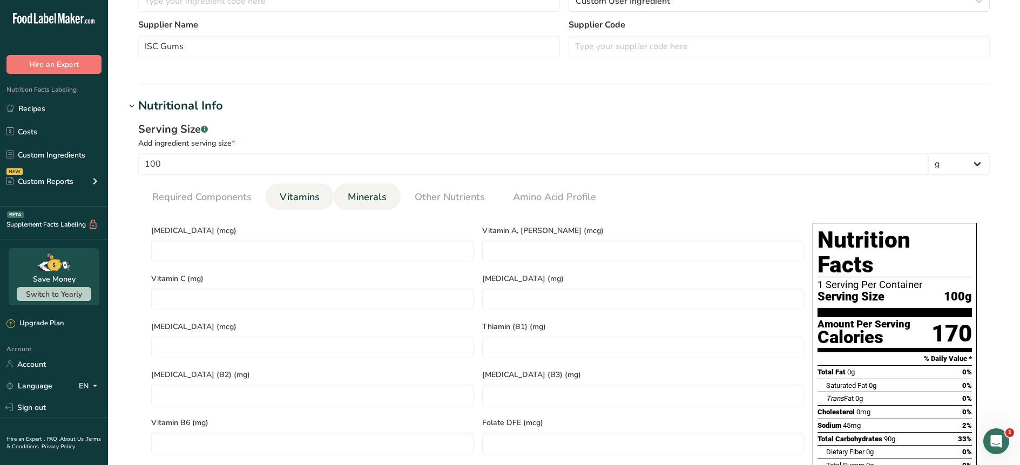
click at [367, 200] on span "Minerals" at bounding box center [367, 197] width 39 height 15
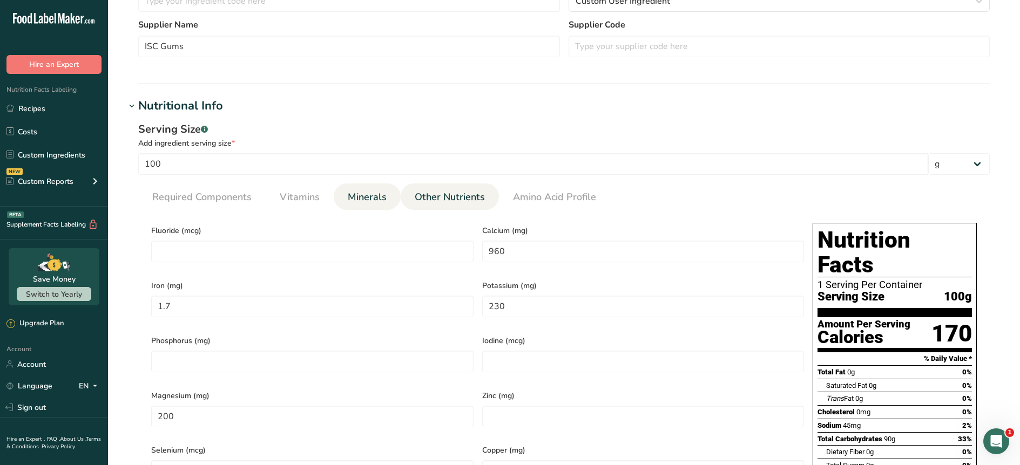
click at [434, 199] on span "Other Nutrients" at bounding box center [450, 197] width 70 height 15
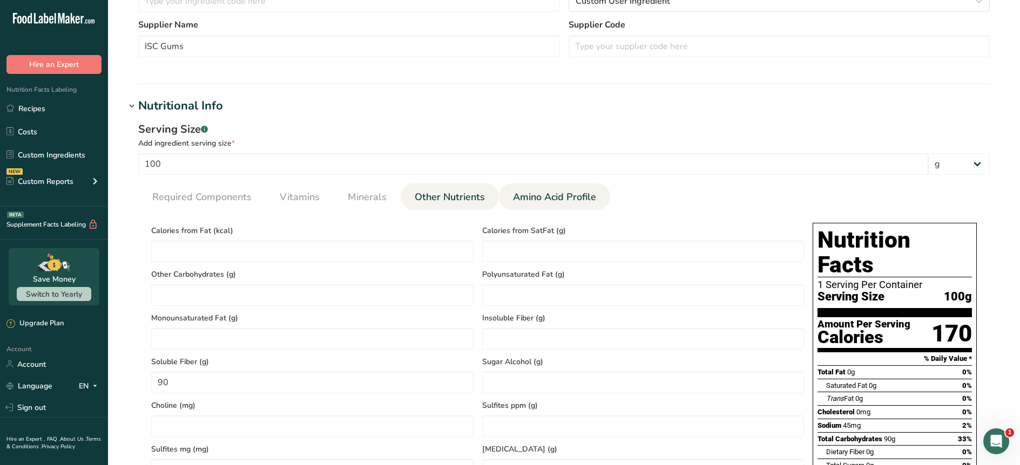
click at [535, 195] on span "Amino Acid Profile" at bounding box center [554, 197] width 83 height 15
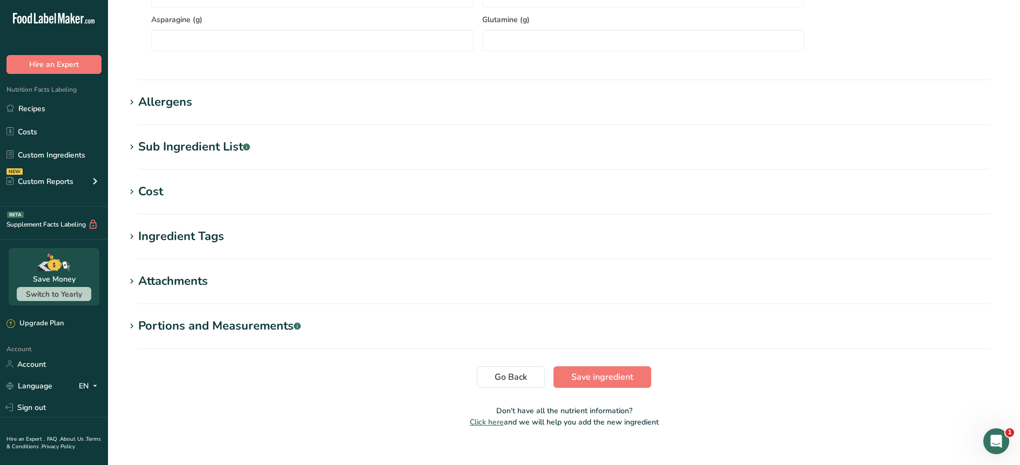
scroll to position [919, 0]
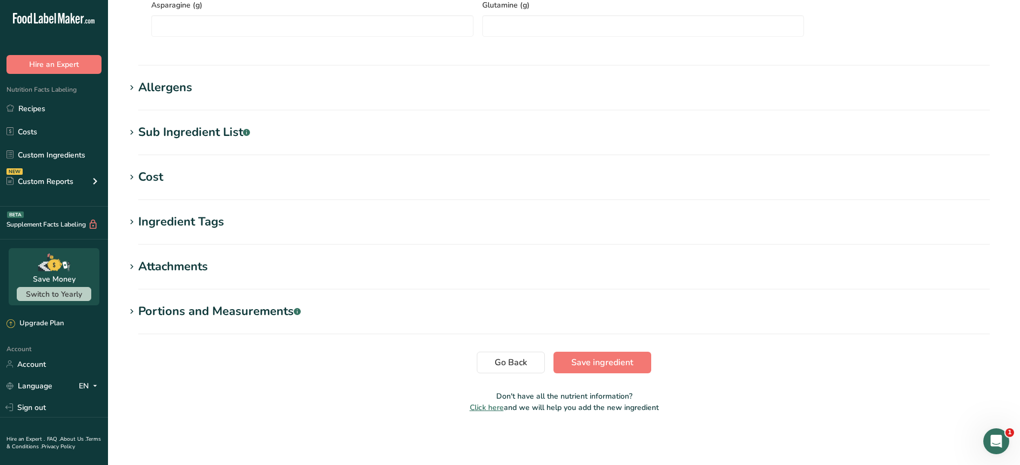
click at [178, 224] on div "Ingredient Tags" at bounding box center [181, 222] width 86 height 18
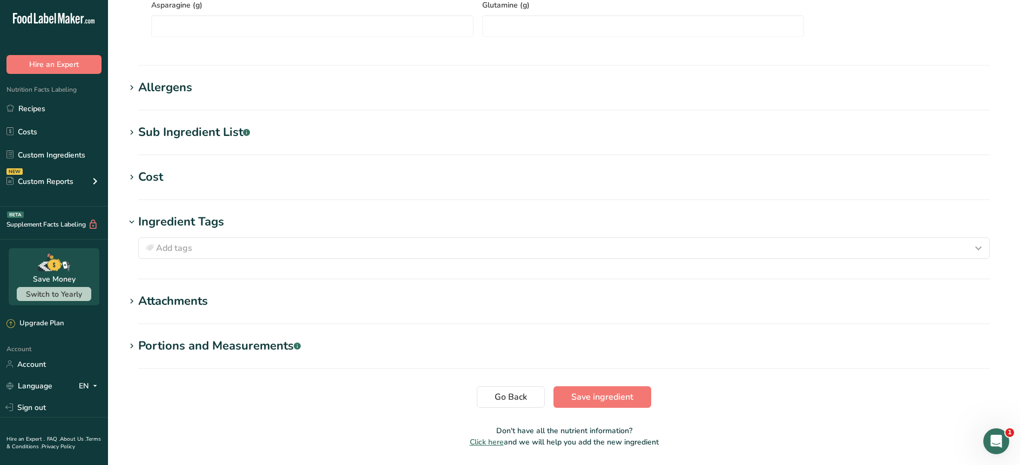
click at [161, 305] on div "Attachments" at bounding box center [173, 302] width 70 height 18
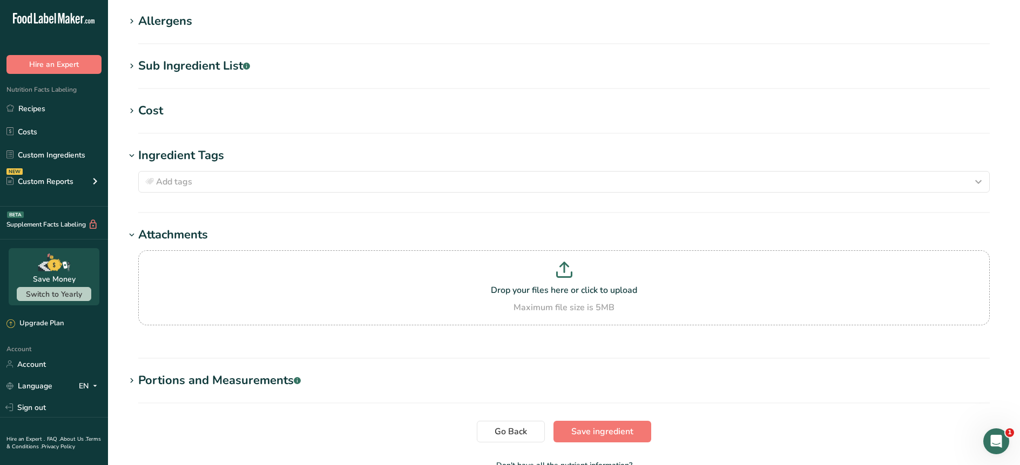
scroll to position [1054, 0]
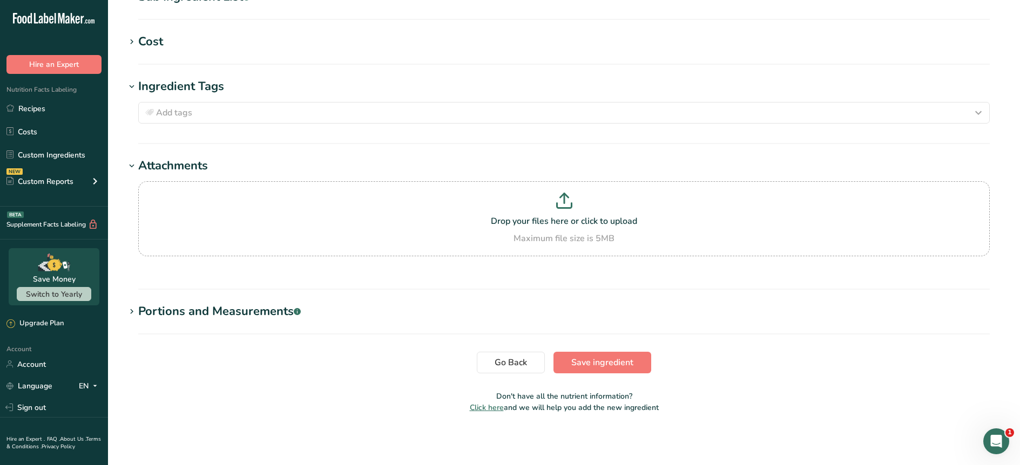
click at [161, 306] on div "Portions and Measurements .a-a{fill:#347362;}.b-a{fill:#fff;}" at bounding box center [219, 312] width 163 height 18
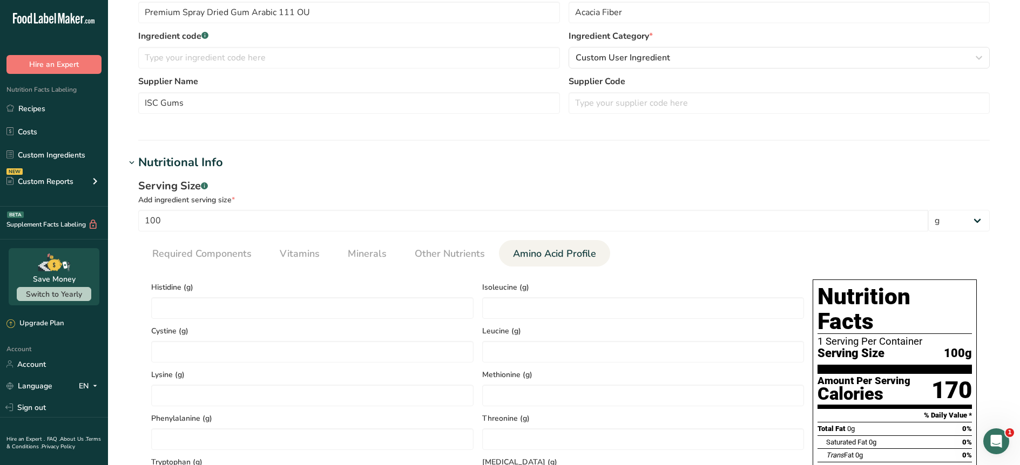
scroll to position [275, 0]
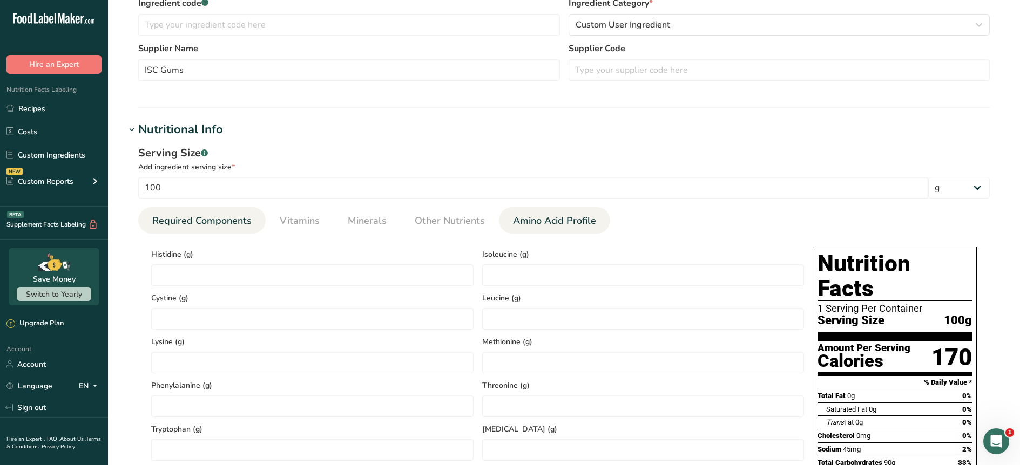
click at [177, 218] on span "Required Components" at bounding box center [201, 221] width 99 height 15
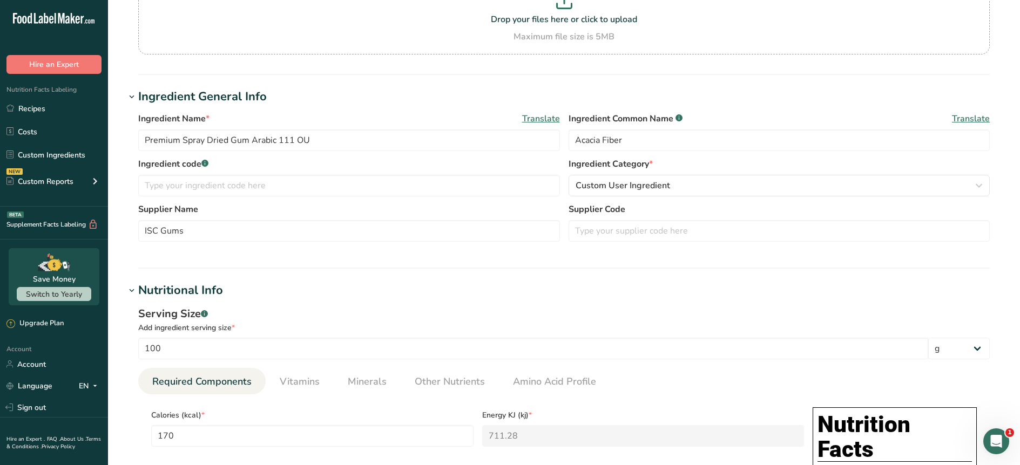
scroll to position [55, 0]
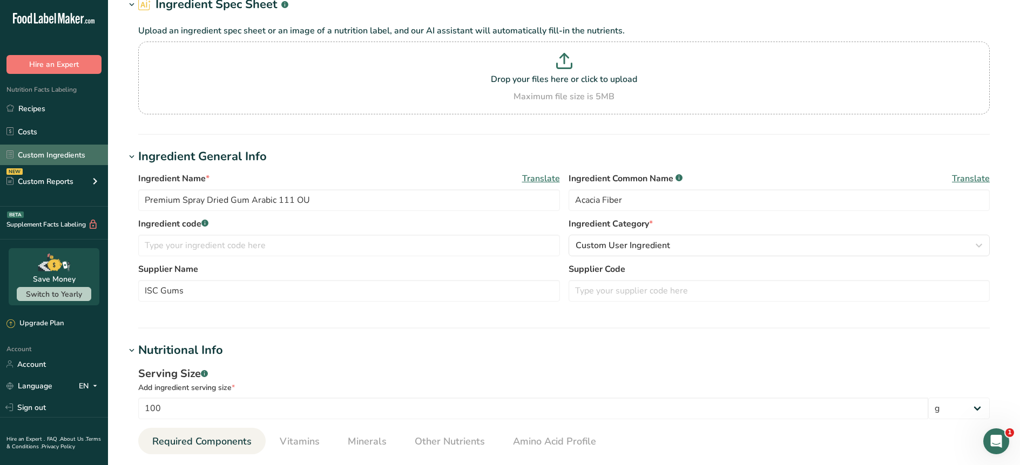
click at [19, 158] on link "Custom Ingredients" at bounding box center [54, 155] width 108 height 21
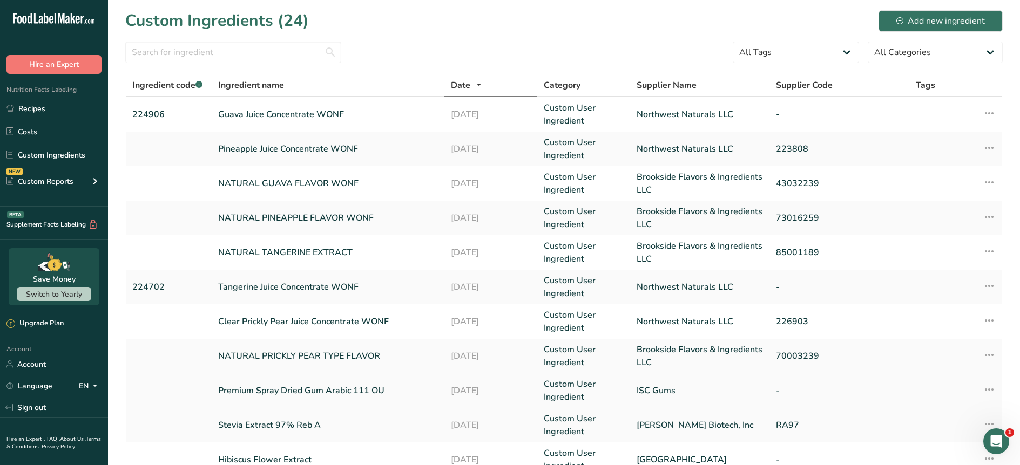
click at [985, 391] on icon at bounding box center [989, 389] width 13 height 19
click at [949, 411] on span "Edit Ingredient" at bounding box center [929, 413] width 50 height 11
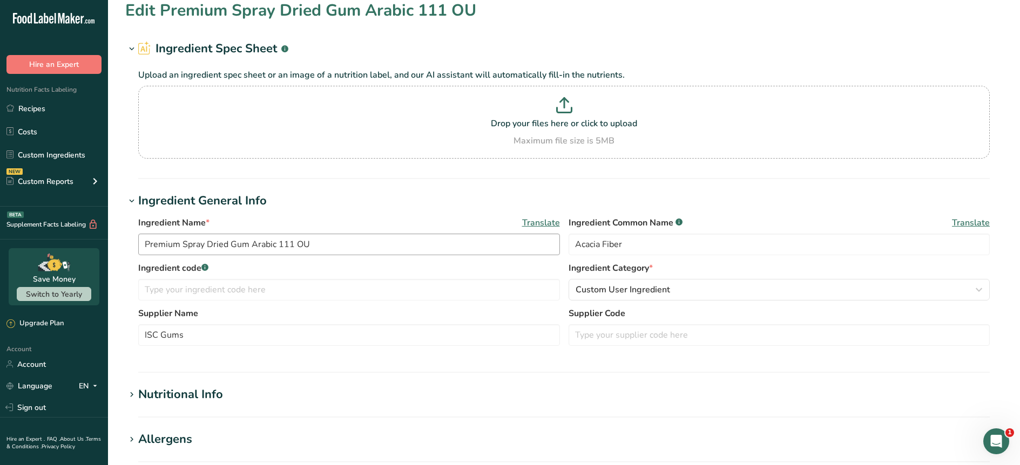
scroll to position [12, 0]
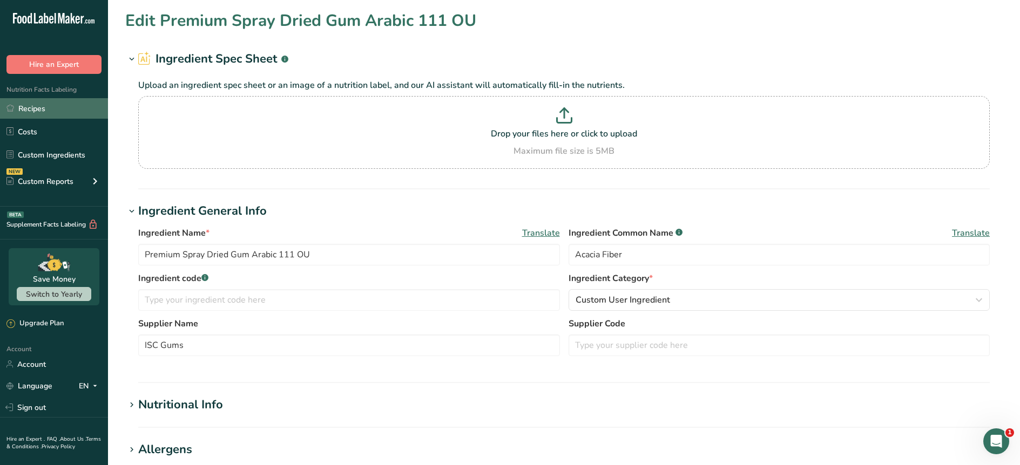
click at [40, 109] on link "Recipes" at bounding box center [54, 108] width 108 height 21
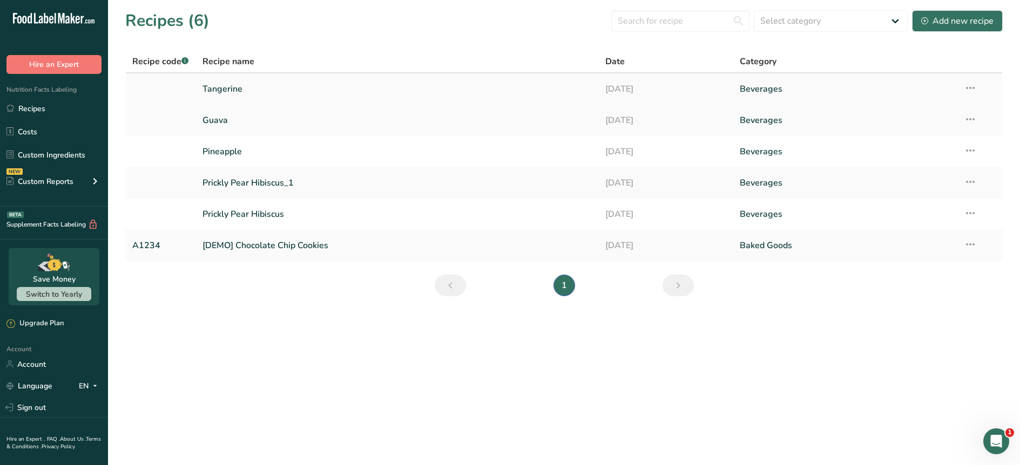
click at [213, 88] on link "Tangerine" at bounding box center [397, 89] width 390 height 23
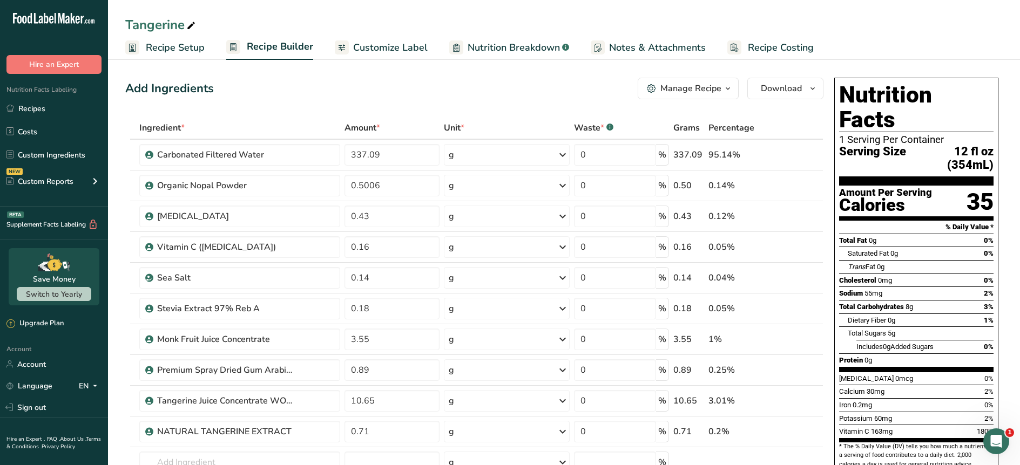
click at [390, 52] on span "Customize Label" at bounding box center [390, 47] width 75 height 15
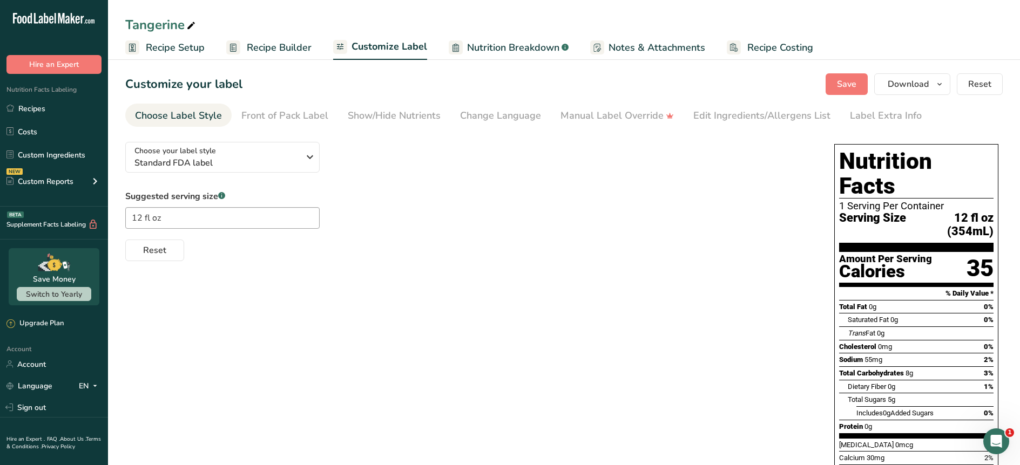
click at [494, 44] on span "Nutrition Breakdown" at bounding box center [513, 47] width 92 height 15
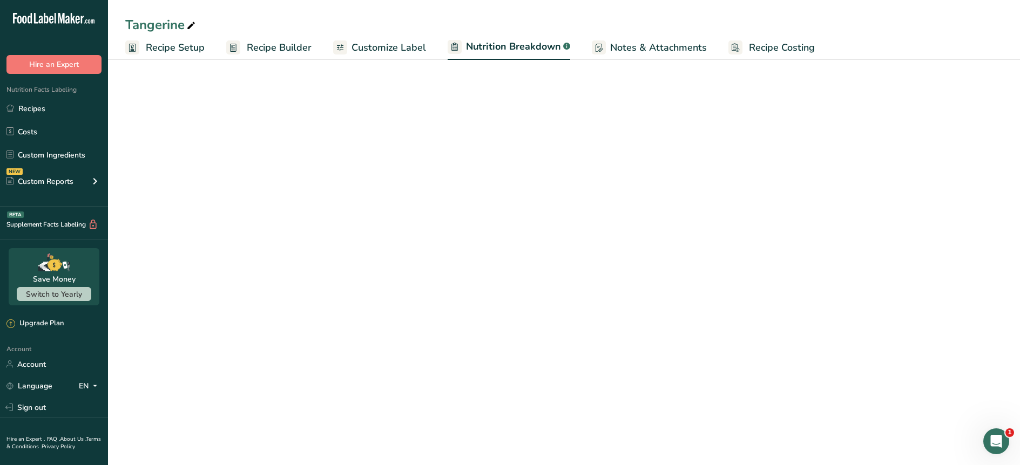
select select "Calories"
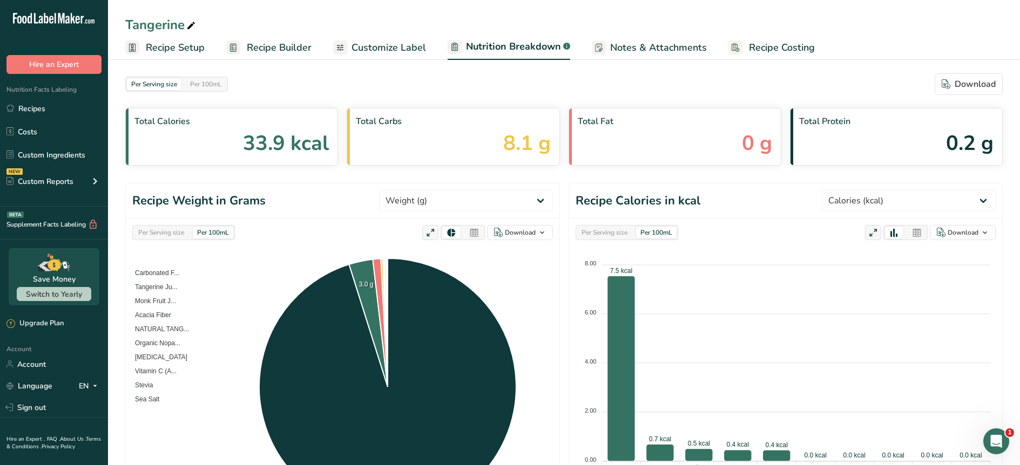
click at [385, 48] on span "Customize Label" at bounding box center [389, 47] width 75 height 15
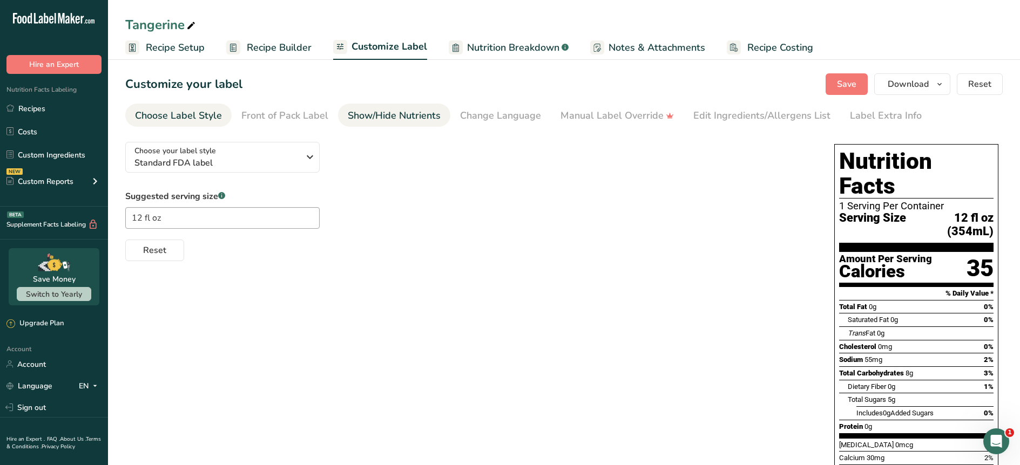
click at [415, 119] on div "Show/Hide Nutrients" at bounding box center [394, 116] width 93 height 15
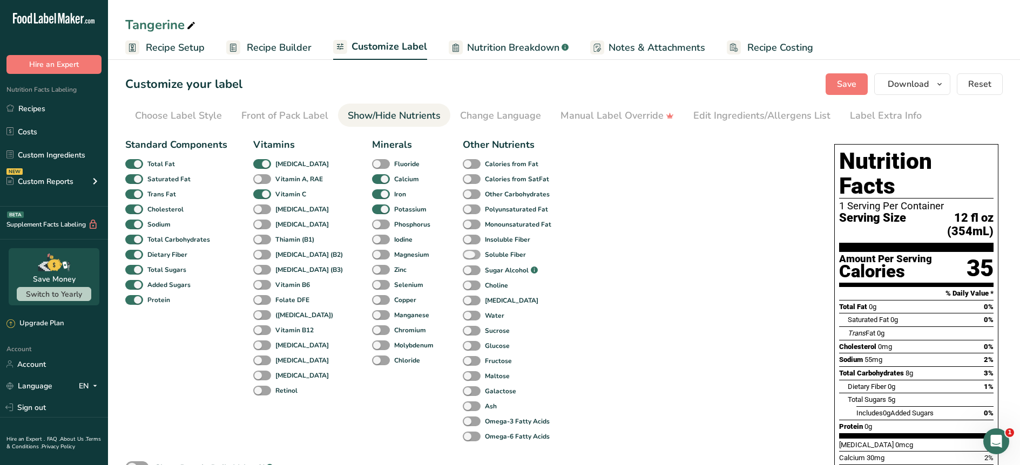
click at [463, 254] on span at bounding box center [472, 255] width 18 height 10
click at [463, 254] on input "Soluble Fiber" at bounding box center [466, 254] width 7 height 7
click at [463, 256] on span at bounding box center [472, 255] width 18 height 10
click at [463, 256] on input "Soluble Fiber" at bounding box center [466, 254] width 7 height 7
checkbox input "false"
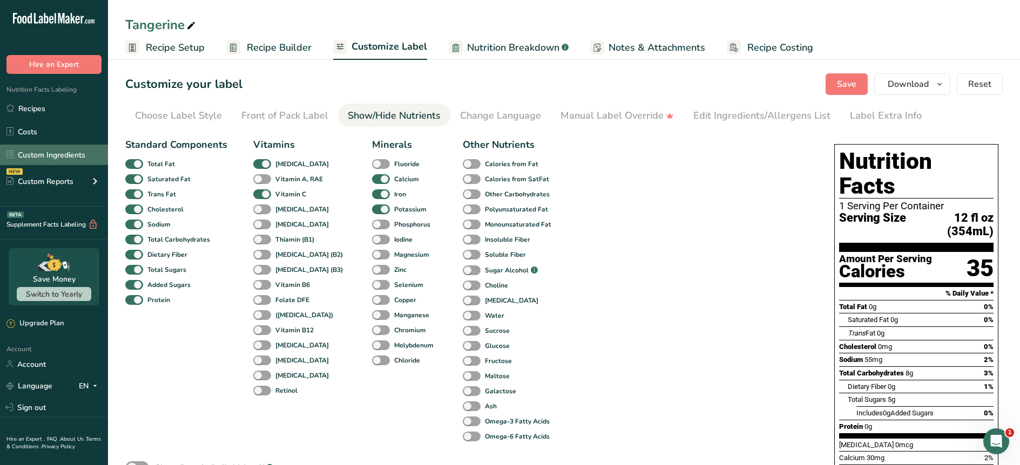
click at [35, 158] on link "Custom Ingredients" at bounding box center [54, 155] width 108 height 21
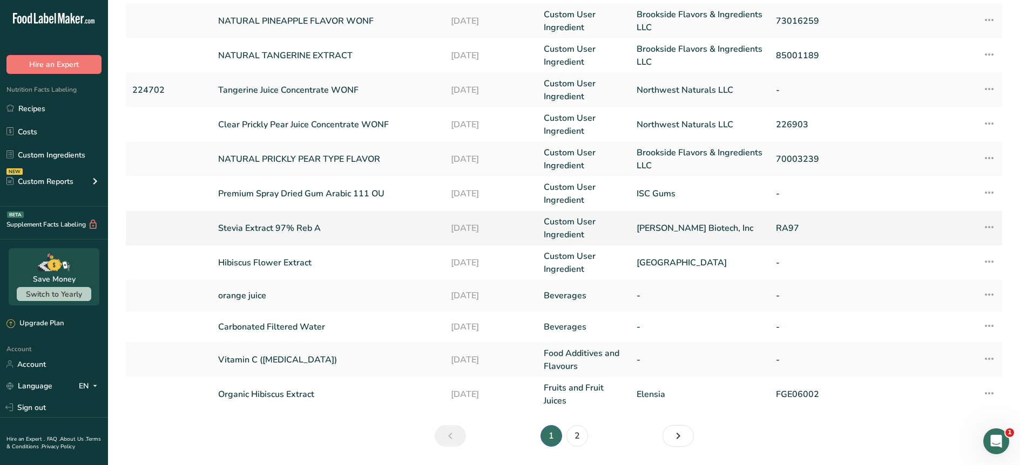
scroll to position [231, 0]
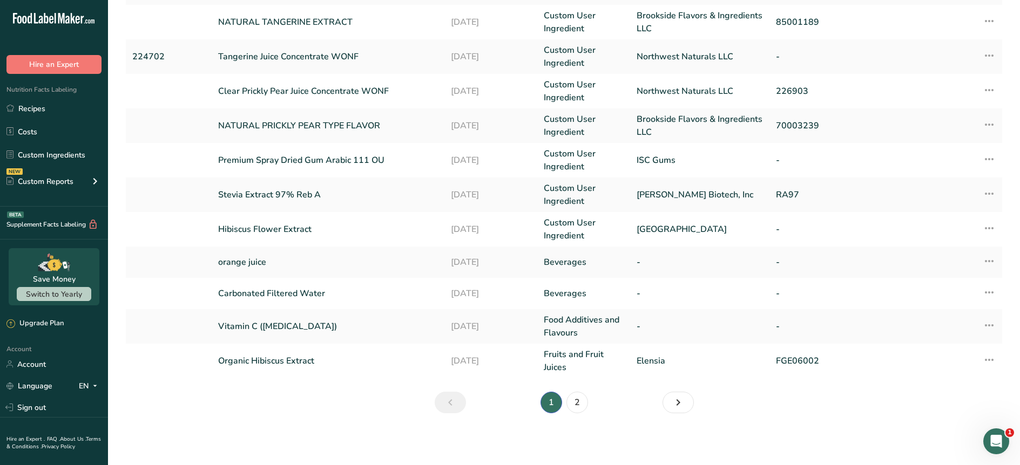
click at [652, 407] on ul "1 2" at bounding box center [564, 403] width 192 height 22
click at [691, 399] on link "Next" at bounding box center [678, 403] width 31 height 22
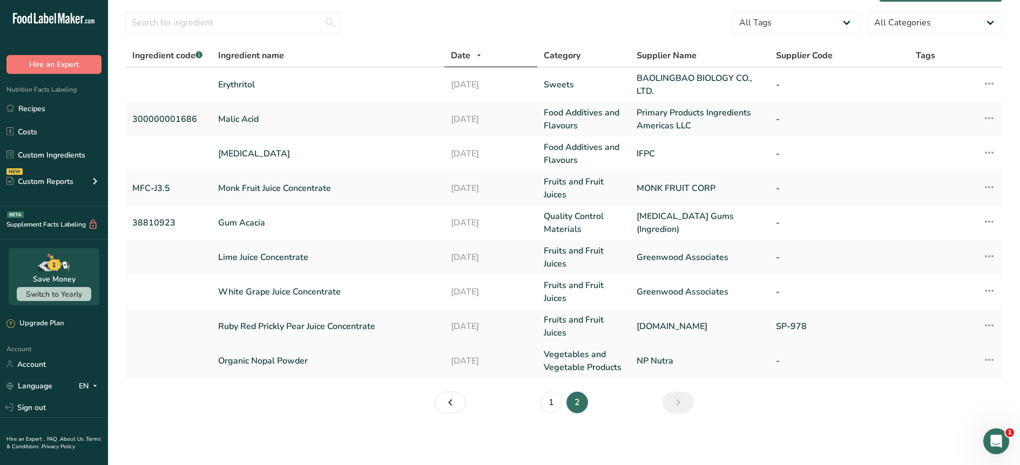
scroll to position [30, 0]
click at [564, 407] on li "2" at bounding box center [577, 403] width 26 height 22
click at [534, 403] on ul "1 2" at bounding box center [564, 403] width 192 height 22
click at [542, 404] on link "1" at bounding box center [552, 403] width 22 height 22
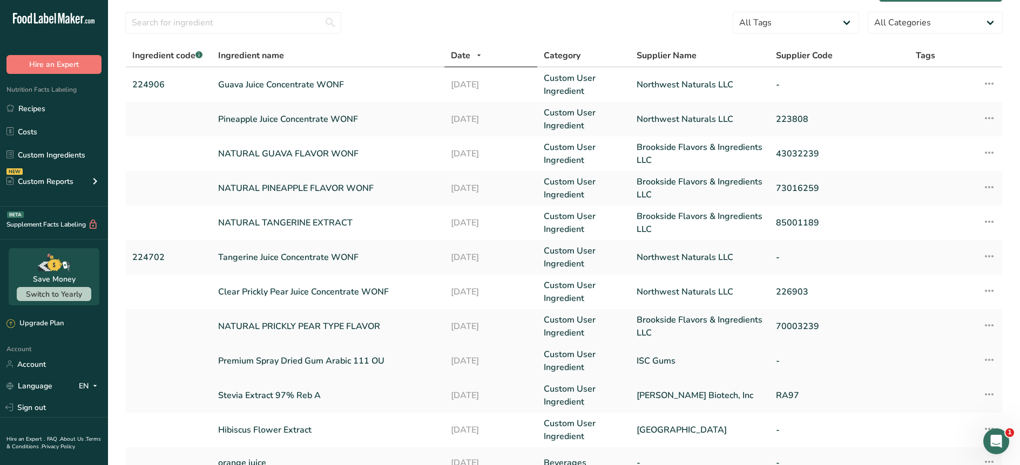
click at [252, 358] on link "Premium Spray Dried Gum Arabic 111 OU" at bounding box center [328, 361] width 220 height 13
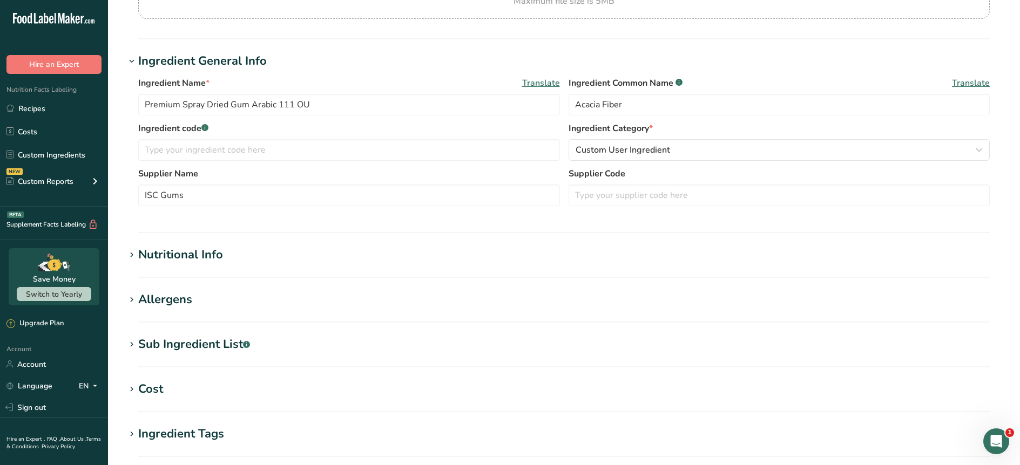
scroll to position [159, 0]
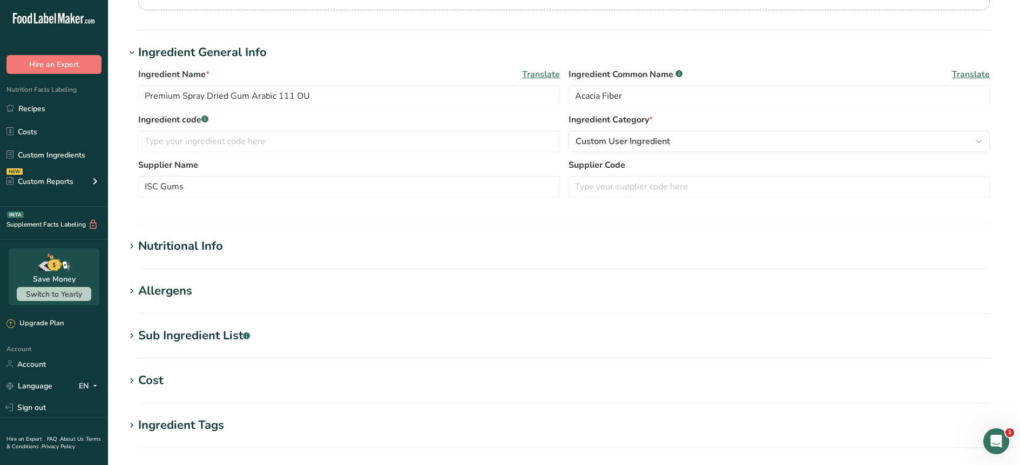
click at [167, 246] on div "Nutritional Info" at bounding box center [180, 247] width 85 height 18
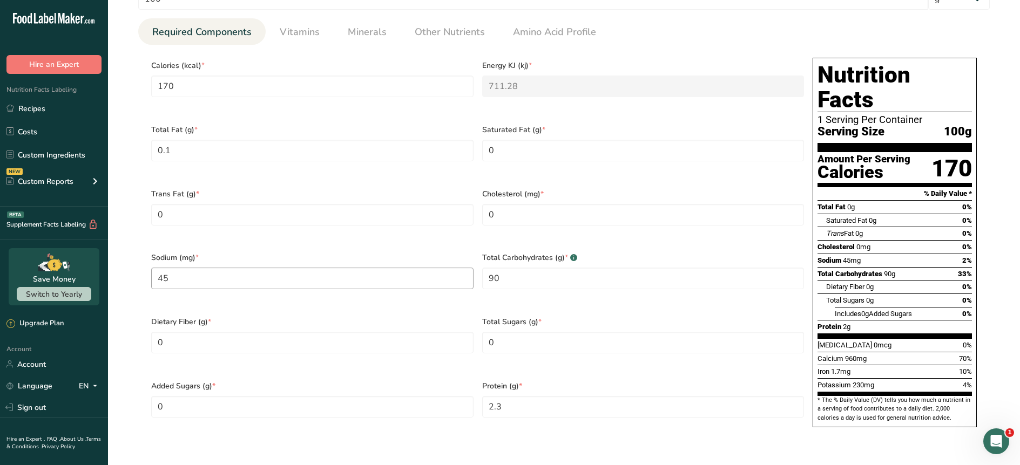
scroll to position [469, 0]
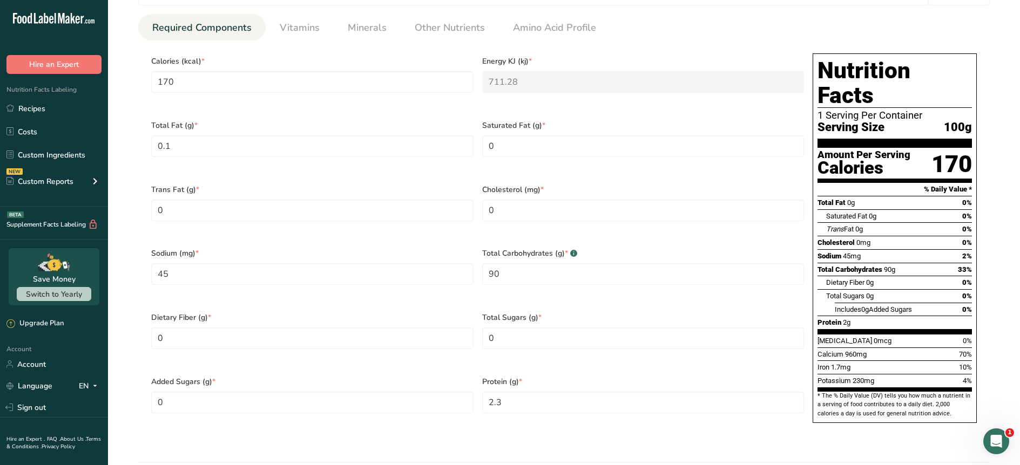
click at [148, 62] on div "Calories (kcal) * 170" at bounding box center [312, 81] width 331 height 64
drag, startPoint x: 144, startPoint y: 59, endPoint x: 357, endPoint y: 127, distance: 224.0
click at [357, 127] on section "Calories (kcal) * 170 Energy KJ (kj) * 711.28 Total Fat (g) * 0.1 Saturated Fat…" at bounding box center [564, 241] width 852 height 402
click at [160, 59] on span "Calories (kcal) *" at bounding box center [312, 61] width 322 height 11
drag, startPoint x: 152, startPoint y: 60, endPoint x: 293, endPoint y: 77, distance: 141.9
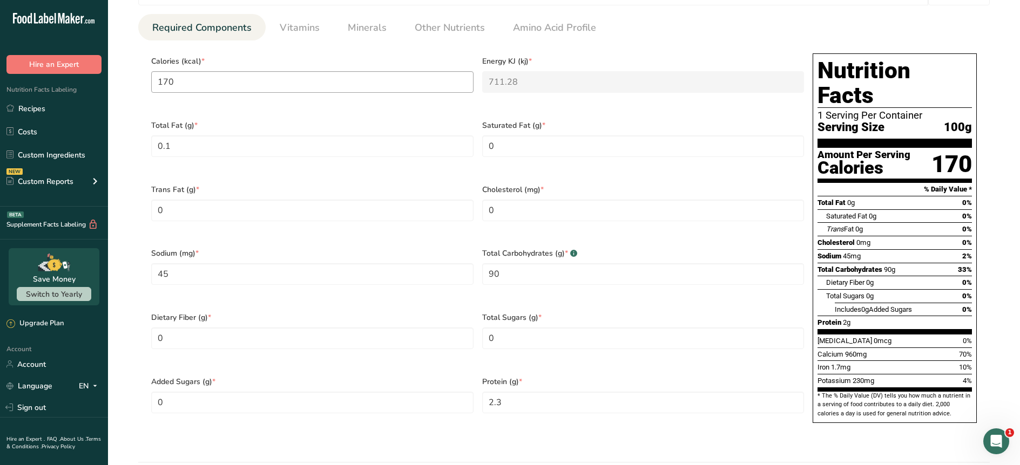
click at [293, 77] on div "Calories (kcal) * 170" at bounding box center [312, 81] width 331 height 64
drag, startPoint x: 249, startPoint y: 54, endPoint x: 39, endPoint y: 73, distance: 211.4
click at [39, 73] on div ".a-20{fill:#fff;} Hire an Expert Nutrition Facts Labeling Recipes Costs Custom …" at bounding box center [510, 197] width 1020 height 1332
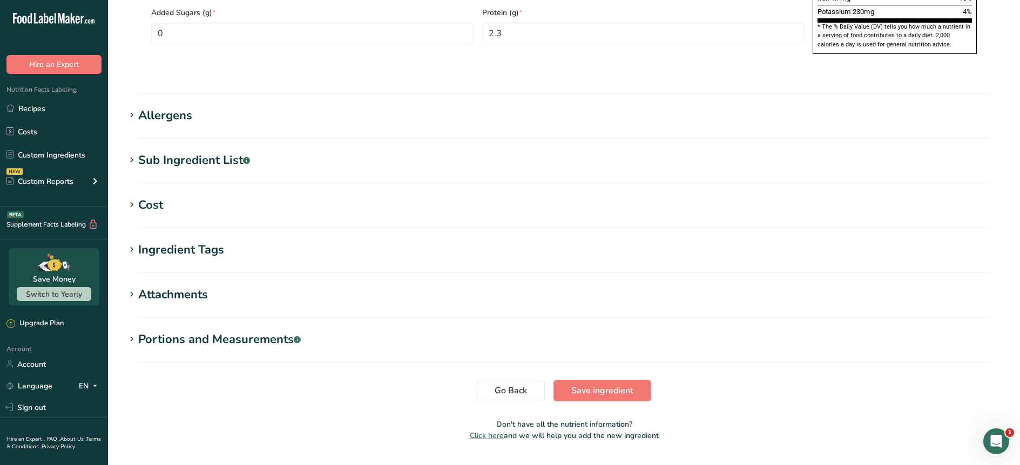
drag, startPoint x: 128, startPoint y: 17, endPoint x: 936, endPoint y: 503, distance: 943.0
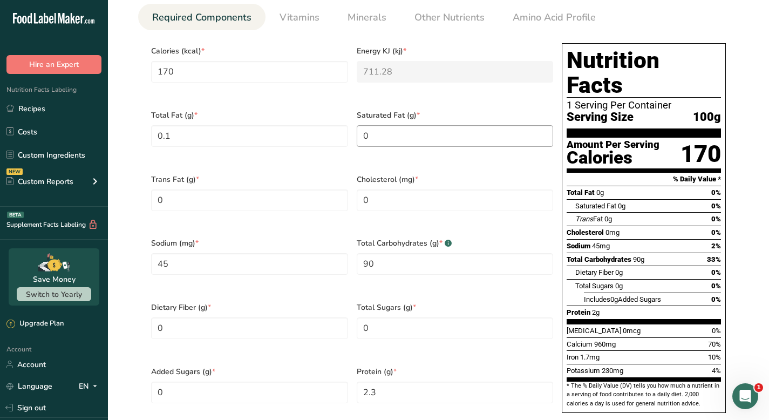
scroll to position [488, 0]
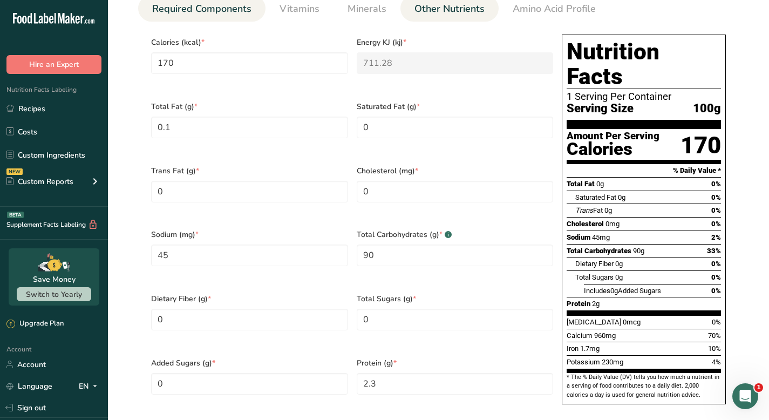
click at [449, 16] on link "Other Nutrients" at bounding box center [449, 9] width 79 height 28
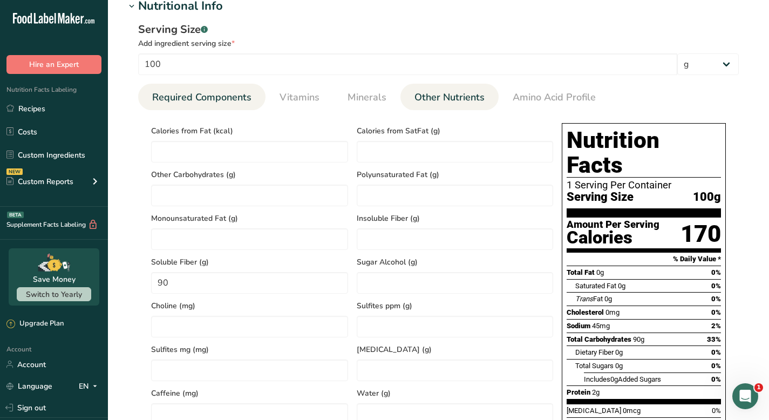
scroll to position [399, 0]
click at [210, 99] on span "Required Components" at bounding box center [201, 98] width 99 height 15
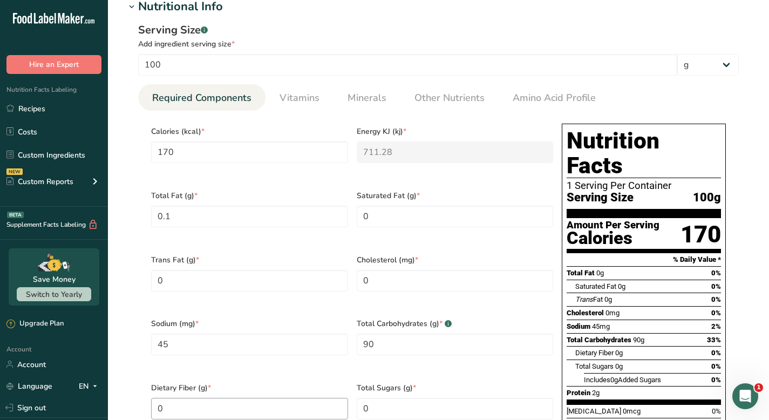
scroll to position [414, 0]
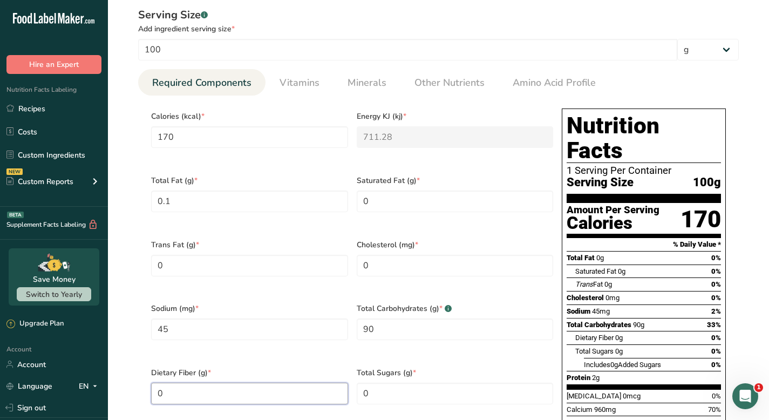
click at [207, 384] on Fiber "0" at bounding box center [249, 394] width 197 height 22
type Fiber "90"
